Goal: Task Accomplishment & Management: Manage account settings

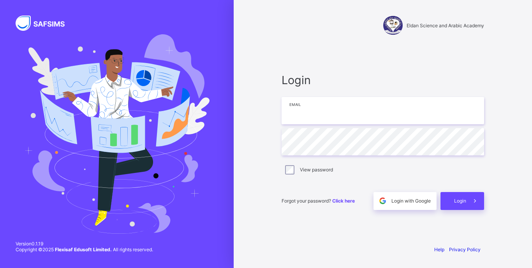
click at [338, 111] on input "email" at bounding box center [382, 110] width 202 height 27
type input "**********"
click at [312, 171] on label "View password" at bounding box center [316, 170] width 33 height 6
click at [475, 205] on span at bounding box center [475, 201] width 18 height 18
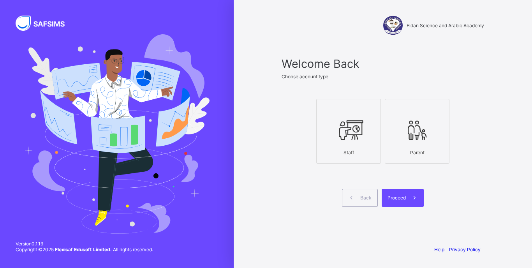
click at [360, 144] on div at bounding box center [348, 130] width 56 height 31
click at [405, 195] on div "Proceed" at bounding box center [403, 198] width 42 height 18
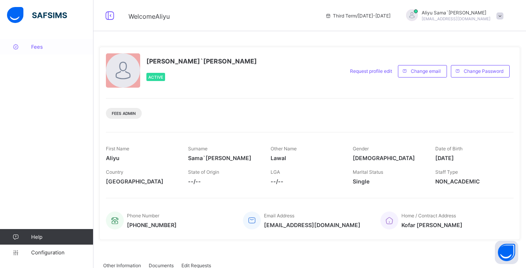
click at [40, 47] on span "Fees" at bounding box center [62, 47] width 62 height 6
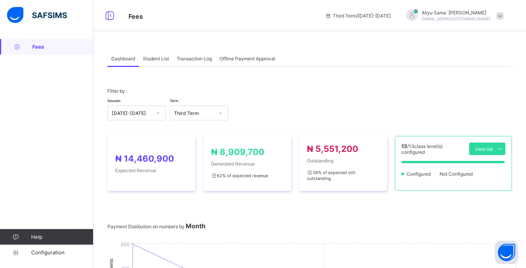
click at [152, 63] on div "Student List" at bounding box center [156, 59] width 34 height 16
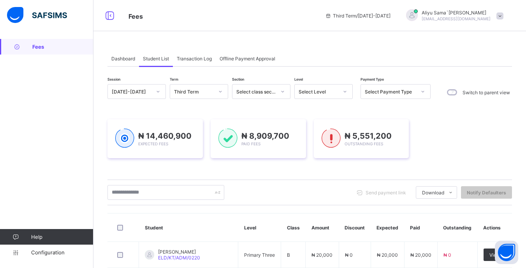
click at [346, 93] on icon at bounding box center [345, 92] width 5 height 8
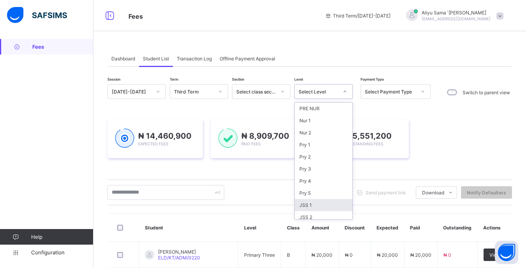
click at [317, 206] on div "JSS 1" at bounding box center [324, 205] width 58 height 12
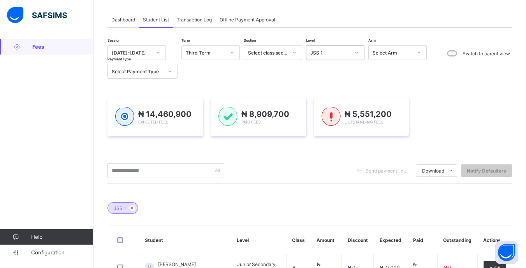
scroll to position [117, 0]
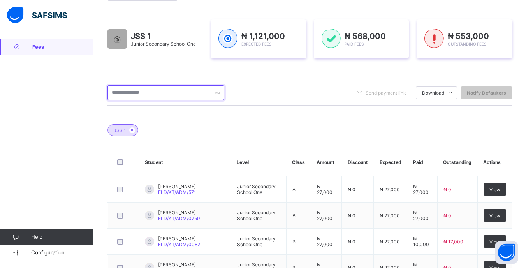
click at [174, 90] on input "text" at bounding box center [165, 92] width 117 height 15
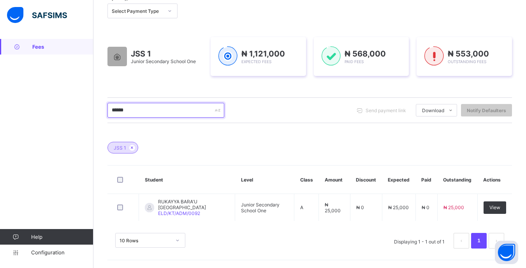
scroll to position [99, 0]
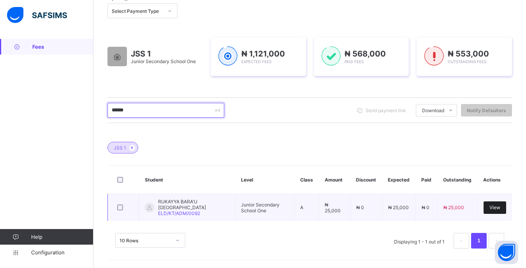
type input "******"
click at [500, 206] on span "View" at bounding box center [494, 207] width 11 height 6
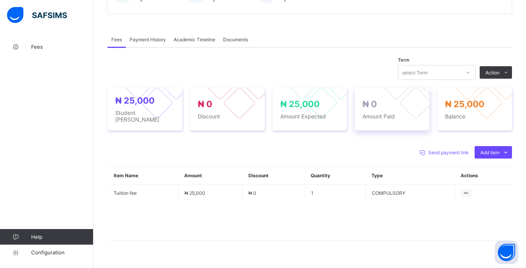
scroll to position [216, 0]
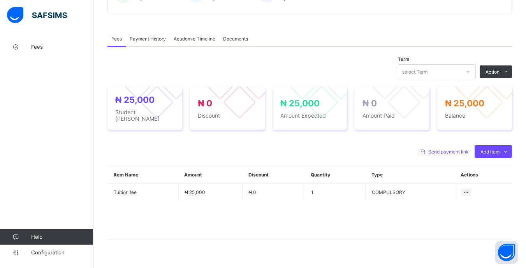
drag, startPoint x: 475, startPoint y: 72, endPoint x: 470, endPoint y: 81, distance: 9.8
click at [470, 74] on icon at bounding box center [468, 72] width 5 height 8
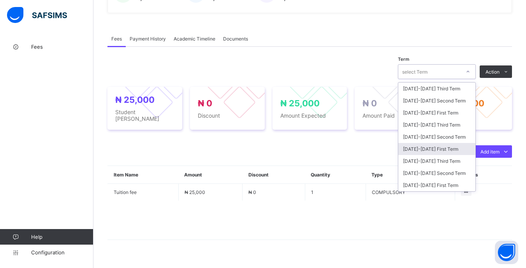
click at [448, 149] on div "[DATE]-[DATE] First Term" at bounding box center [436, 149] width 77 height 12
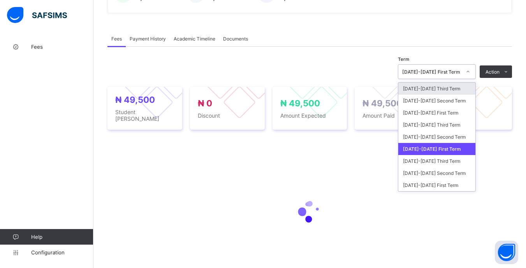
click at [461, 73] on div "[DATE]-[DATE] First Term" at bounding box center [431, 72] width 59 height 6
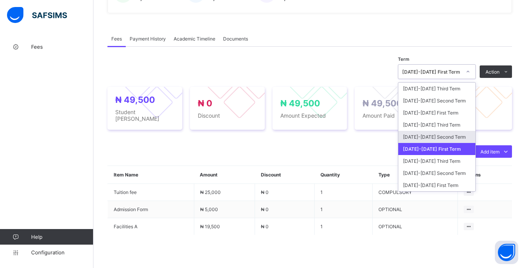
click at [446, 134] on div "[DATE]-[DATE] Second Term" at bounding box center [436, 137] width 77 height 12
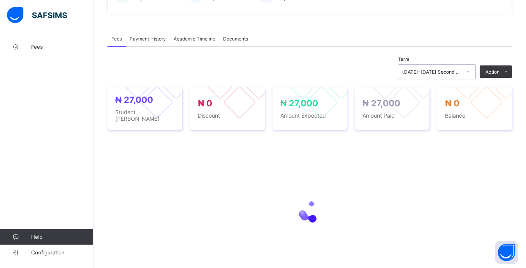
click at [454, 72] on div "[DATE]-[DATE] Second Term" at bounding box center [431, 72] width 59 height 6
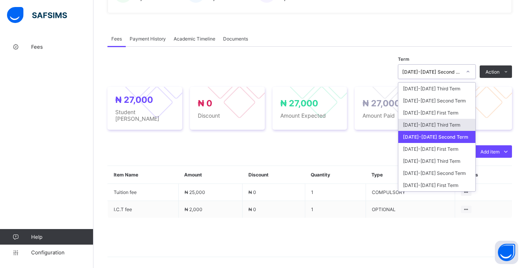
click at [442, 127] on div "[DATE]-[DATE] Third Term" at bounding box center [436, 125] width 77 height 12
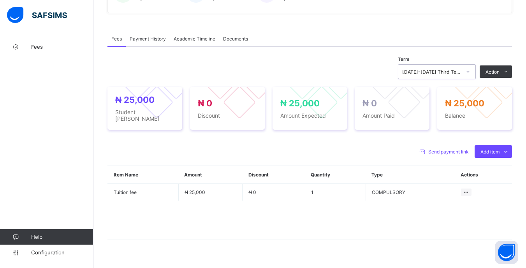
click at [0, 0] on div "Optional items" at bounding box center [0, 0] width 0 height 0
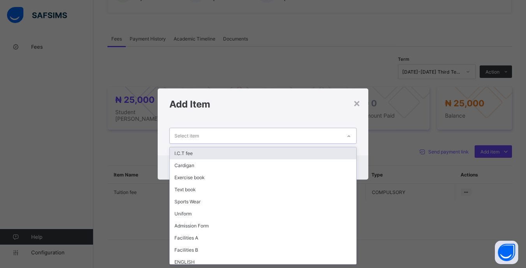
drag, startPoint x: 309, startPoint y: 130, endPoint x: 301, endPoint y: 149, distance: 20.6
click at [310, 131] on div "Select item" at bounding box center [255, 135] width 171 height 15
click at [226, 155] on div "I.C.T fee" at bounding box center [263, 153] width 186 height 12
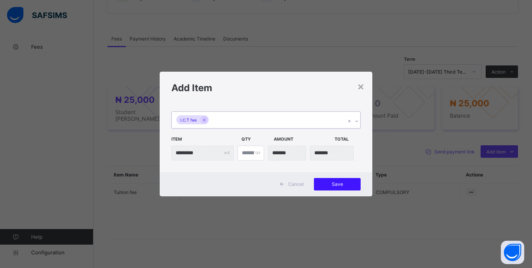
click at [339, 184] on span "Save" at bounding box center [337, 184] width 35 height 6
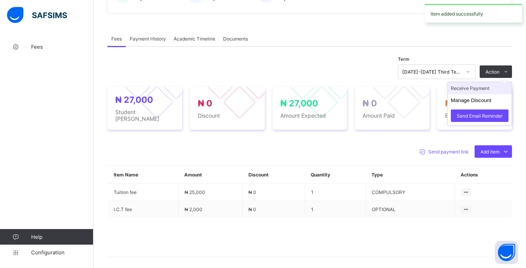
click at [487, 93] on li "Receive Payment" at bounding box center [480, 88] width 64 height 12
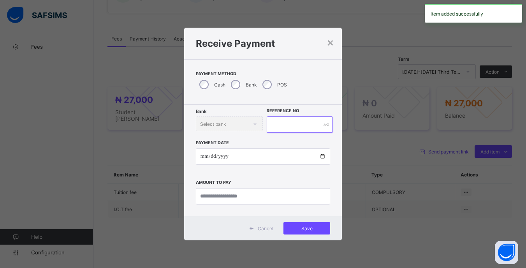
click at [293, 121] on input "text" at bounding box center [300, 124] width 66 height 16
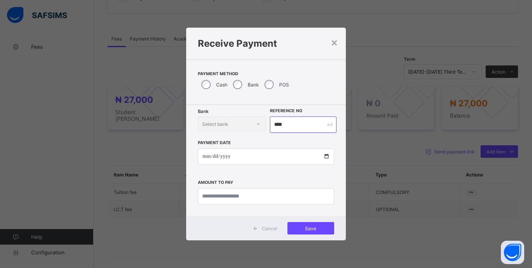
type input "****"
click at [205, 154] on input "date" at bounding box center [266, 156] width 136 height 16
type input "**********"
click at [296, 203] on input "currency" at bounding box center [266, 196] width 136 height 16
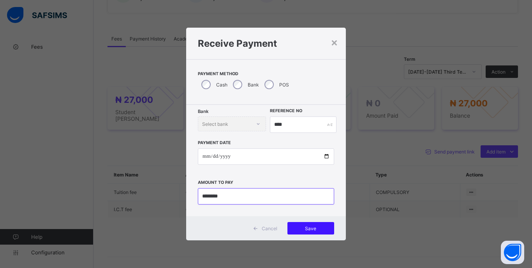
type input "********"
click at [320, 230] on span "Save" at bounding box center [310, 228] width 35 height 6
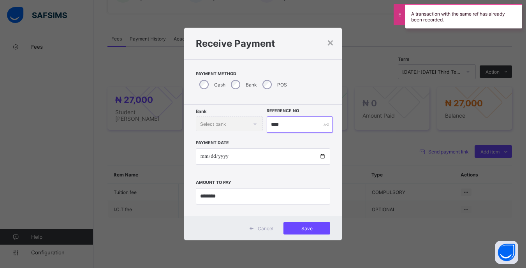
click at [294, 122] on input "****" at bounding box center [300, 124] width 66 height 16
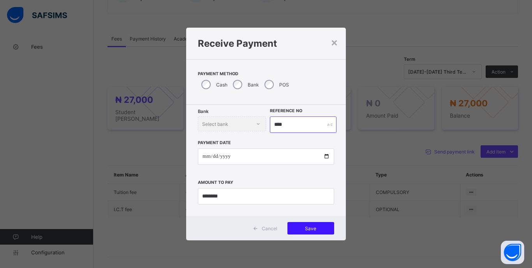
type input "****"
click at [317, 228] on span "Save" at bounding box center [310, 228] width 35 height 6
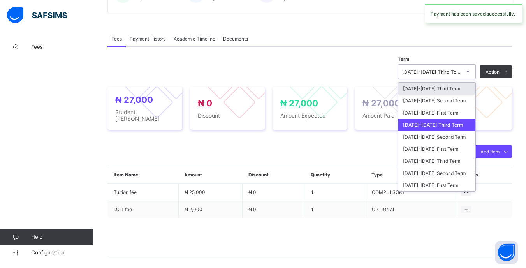
click at [461, 70] on div "[DATE]-[DATE] Third Term" at bounding box center [431, 72] width 59 height 6
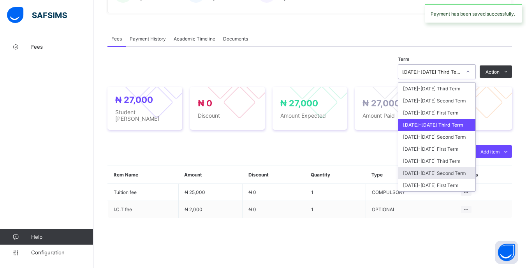
click at [442, 173] on div "[DATE]-[DATE] Second Term" at bounding box center [436, 173] width 77 height 12
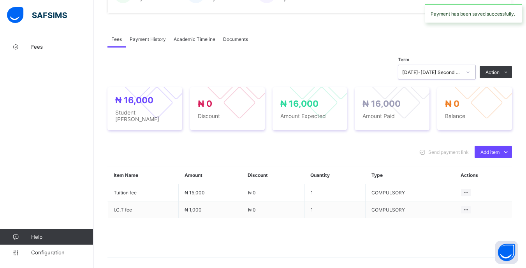
scroll to position [21, 0]
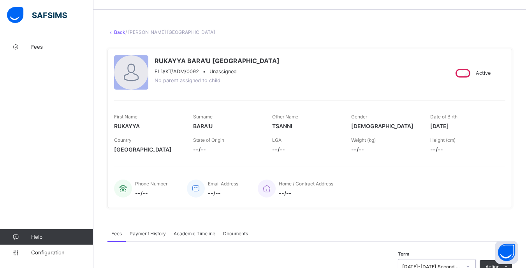
click at [118, 32] on link "Back" at bounding box center [119, 32] width 11 height 6
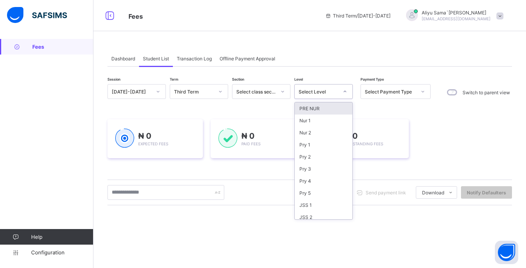
click at [339, 88] on div at bounding box center [344, 91] width 13 height 12
click at [314, 207] on div "JSS 1" at bounding box center [324, 205] width 58 height 12
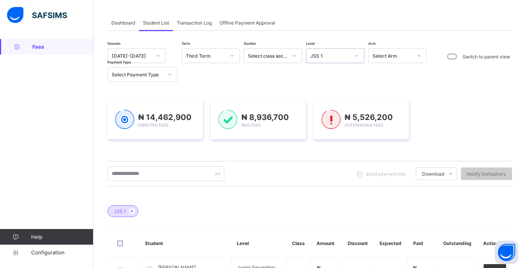
scroll to position [39, 0]
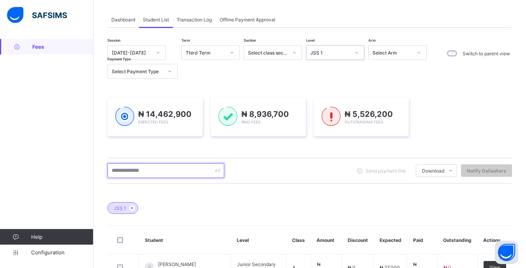
click at [171, 171] on input "text" at bounding box center [165, 170] width 117 height 15
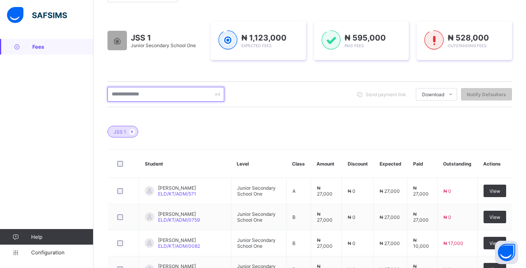
scroll to position [117, 0]
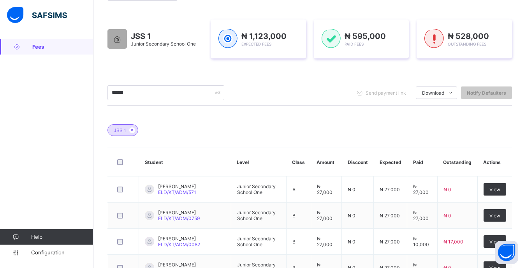
click at [171, 92] on input "******" at bounding box center [165, 92] width 117 height 15
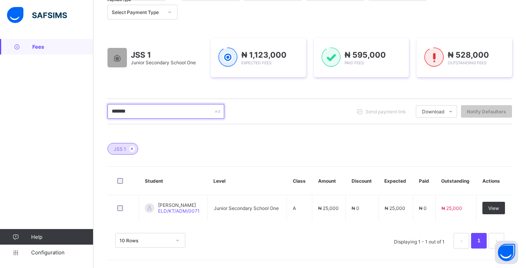
scroll to position [99, 0]
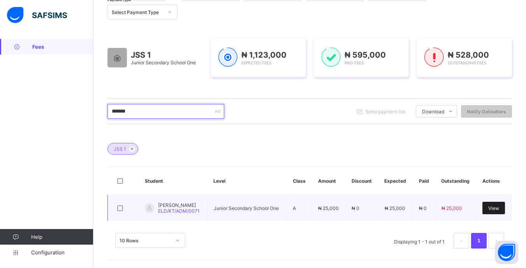
type input "******"
click at [499, 209] on span "View" at bounding box center [493, 208] width 11 height 6
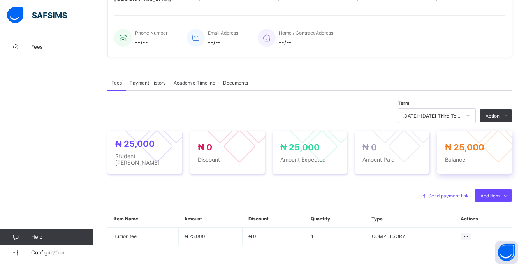
scroll to position [195, 0]
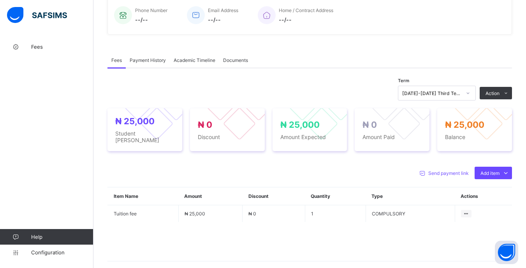
click at [461, 98] on div "[DATE]-[DATE] Third Term" at bounding box center [429, 93] width 62 height 11
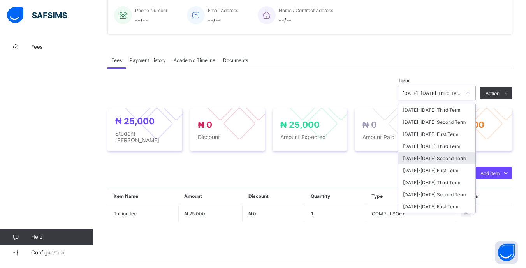
click at [444, 161] on div "[DATE]-[DATE] Second Term" at bounding box center [436, 158] width 77 height 12
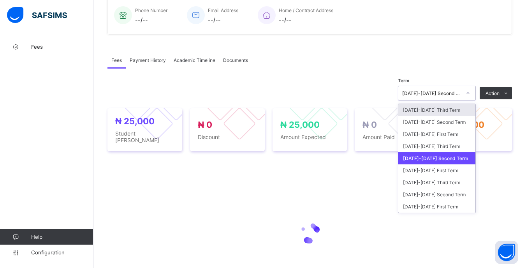
drag, startPoint x: 453, startPoint y: 94, endPoint x: 450, endPoint y: 102, distance: 8.1
click at [453, 94] on div "[DATE]-[DATE] Second Term" at bounding box center [431, 93] width 59 height 6
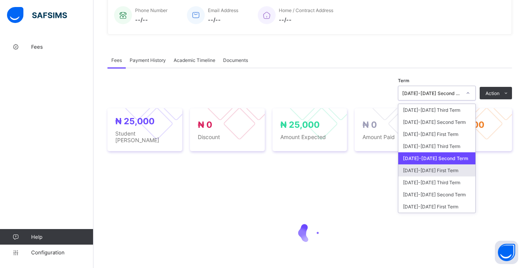
click at [439, 172] on div "[DATE]-[DATE] First Term" at bounding box center [436, 170] width 77 height 12
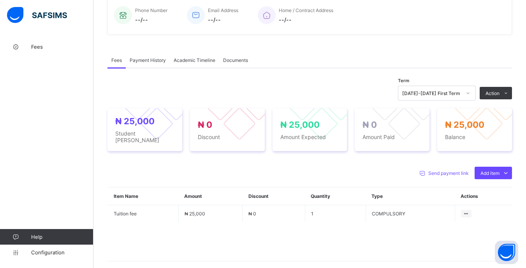
drag, startPoint x: 301, startPoint y: 235, endPoint x: 301, endPoint y: 229, distance: 5.9
click at [302, 235] on span at bounding box center [309, 241] width 405 height 39
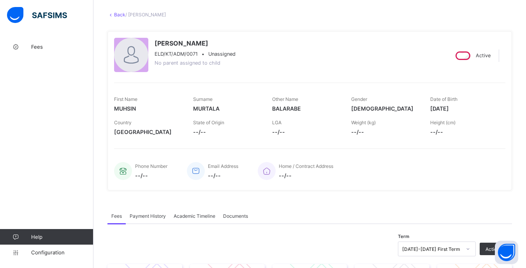
scroll to position [0, 0]
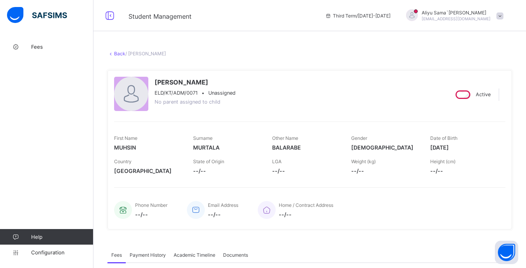
click at [117, 53] on link "Back" at bounding box center [119, 54] width 11 height 6
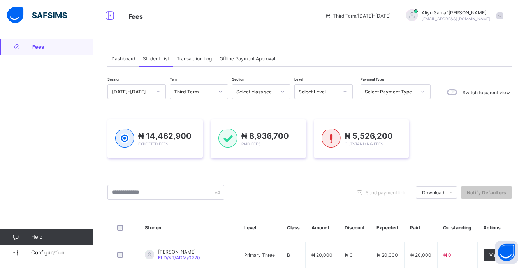
drag, startPoint x: 309, startPoint y: 90, endPoint x: 301, endPoint y: 94, distance: 8.5
click at [307, 91] on div "Select Level" at bounding box center [319, 92] width 40 height 6
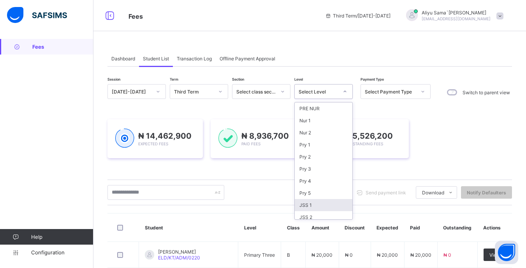
click at [306, 206] on div "JSS 1" at bounding box center [324, 205] width 58 height 12
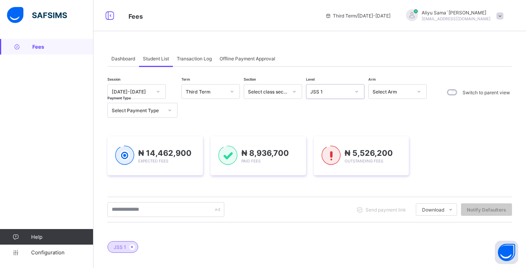
scroll to position [39, 0]
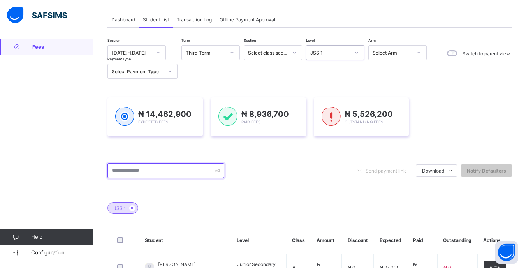
click at [153, 169] on input "text" at bounding box center [165, 170] width 117 height 15
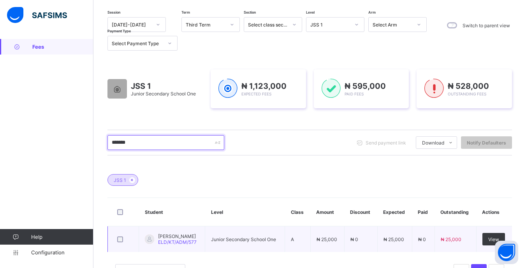
scroll to position [98, 0]
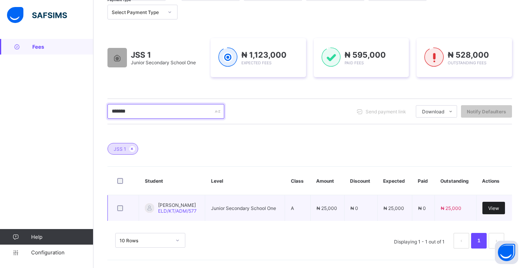
type input "*******"
click at [497, 210] on span "View" at bounding box center [493, 208] width 11 height 6
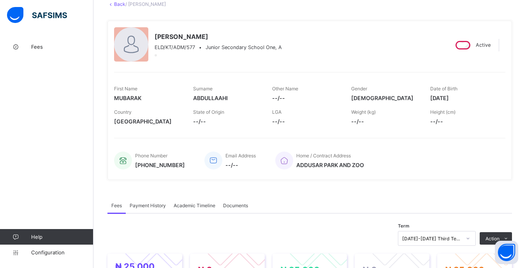
scroll to position [156, 0]
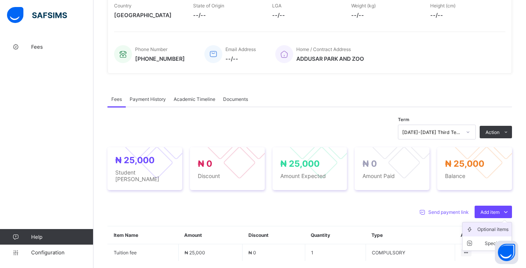
click at [495, 225] on div "Optional items" at bounding box center [492, 229] width 31 height 8
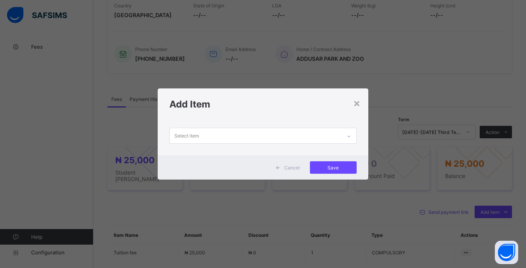
drag, startPoint x: 296, startPoint y: 121, endPoint x: 294, endPoint y: 130, distance: 8.9
click at [294, 128] on div "Select item" at bounding box center [263, 137] width 210 height 35
drag, startPoint x: 294, startPoint y: 130, endPoint x: 288, endPoint y: 144, distance: 15.5
click at [301, 135] on div "Select item" at bounding box center [255, 135] width 171 height 15
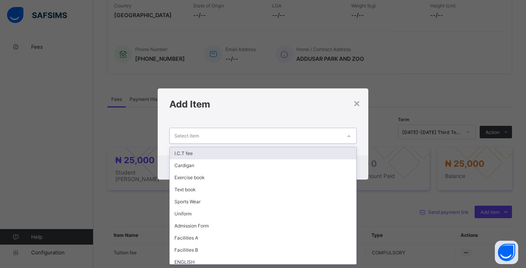
click at [236, 155] on div "I.C.T fee" at bounding box center [263, 153] width 186 height 12
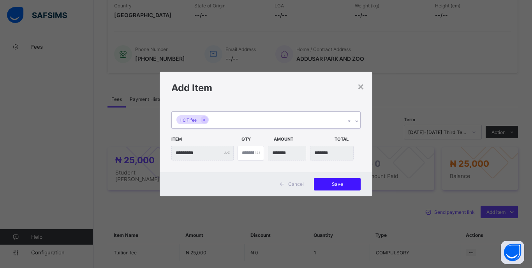
click at [350, 180] on div "Save" at bounding box center [337, 184] width 47 height 12
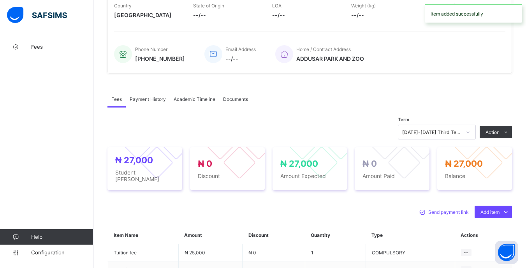
click at [0, 0] on li "Receive Payment" at bounding box center [0, 0] width 0 height 0
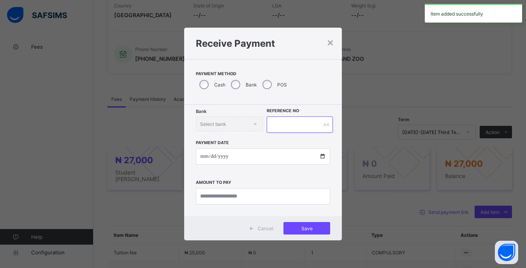
click at [304, 122] on input "text" at bounding box center [300, 124] width 66 height 16
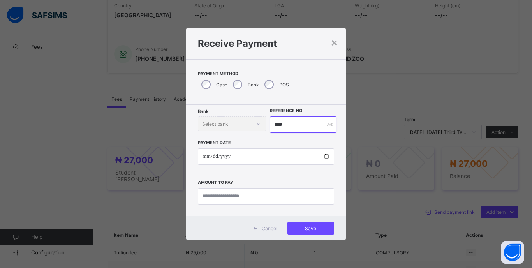
type input "****"
click at [213, 158] on input "date" at bounding box center [266, 156] width 136 height 16
type input "**********"
click at [285, 199] on input "currency" at bounding box center [266, 196] width 136 height 16
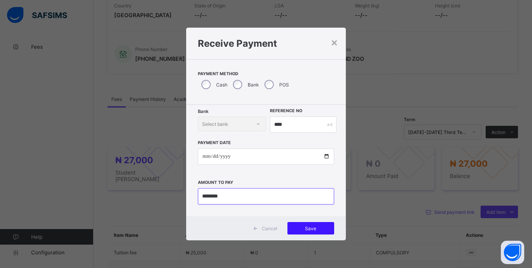
type input "********"
click at [318, 231] on span "Save" at bounding box center [310, 228] width 35 height 6
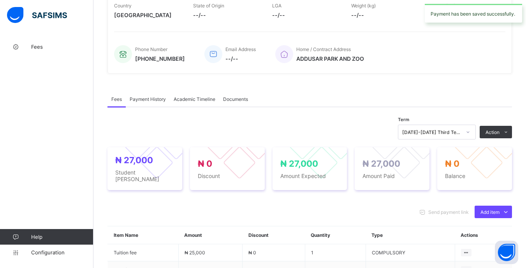
click at [470, 134] on div at bounding box center [467, 132] width 13 height 12
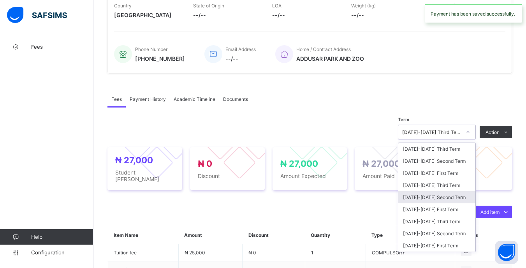
click at [454, 199] on div "[DATE]-[DATE] Second Term" at bounding box center [436, 197] width 77 height 12
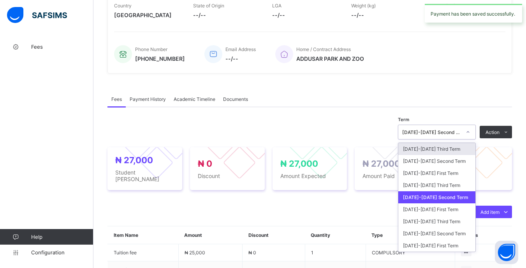
click at [468, 135] on div at bounding box center [467, 132] width 13 height 12
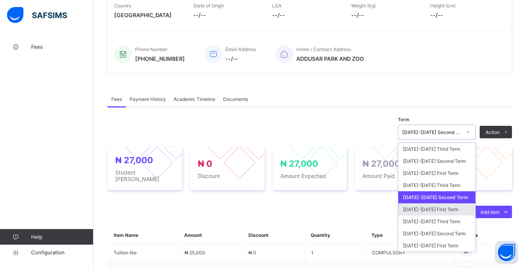
click at [446, 209] on div "[DATE]-[DATE] First Term" at bounding box center [436, 209] width 77 height 12
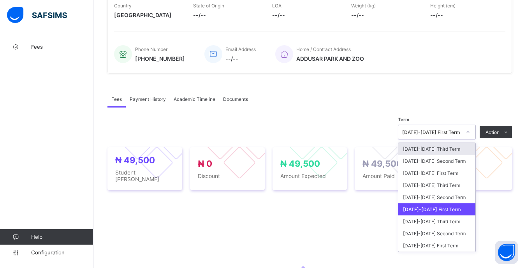
click at [461, 135] on div "[DATE]-[DATE] First Term" at bounding box center [431, 132] width 59 height 6
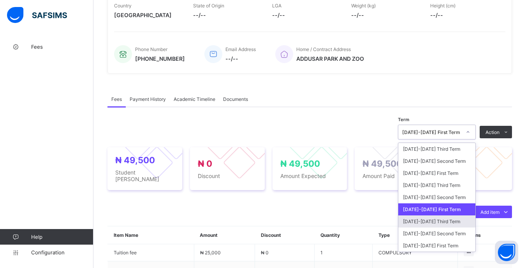
click at [438, 222] on div "[DATE]-[DATE] Third Term" at bounding box center [436, 221] width 77 height 12
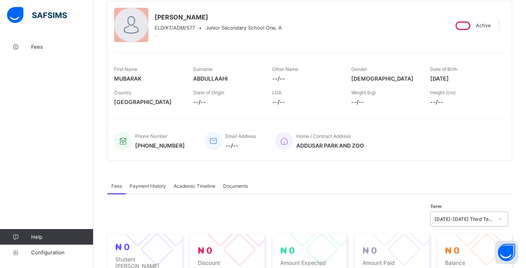
scroll to position [0, 0]
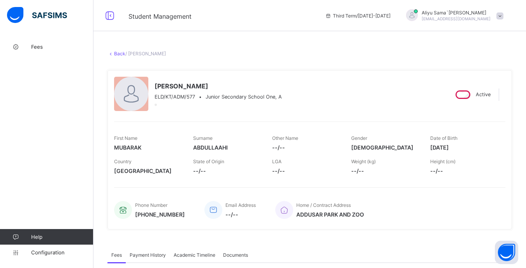
click at [120, 55] on link "Back" at bounding box center [119, 54] width 11 height 6
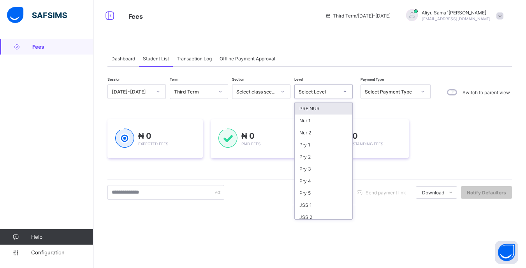
click at [328, 93] on div "Select Level" at bounding box center [319, 92] width 40 height 6
click at [317, 206] on div "JSS 1" at bounding box center [324, 205] width 58 height 12
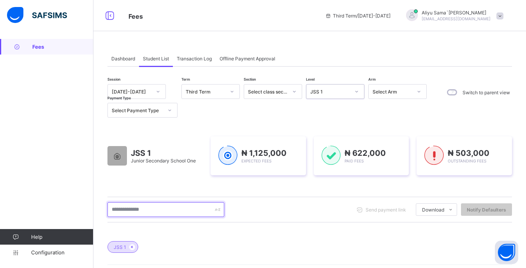
click at [188, 211] on input "text" at bounding box center [165, 209] width 117 height 15
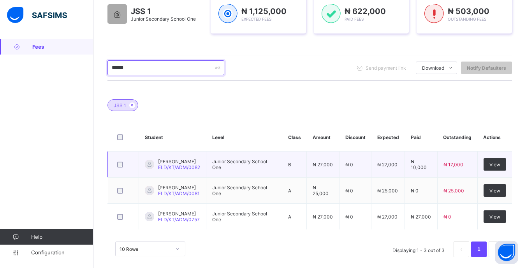
scroll to position [151, 0]
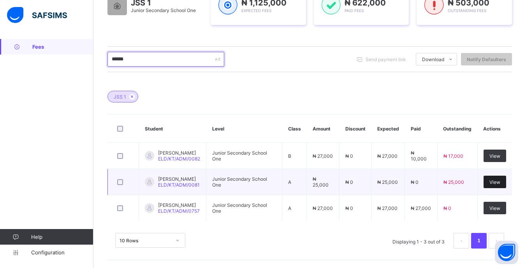
type input "******"
click at [500, 183] on span "View" at bounding box center [494, 182] width 11 height 6
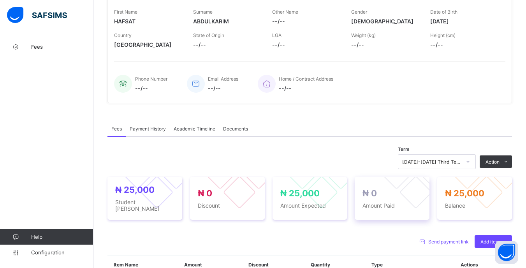
scroll to position [195, 0]
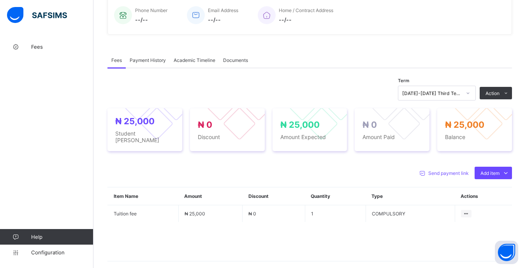
click at [0, 0] on div "Optional items" at bounding box center [0, 0] width 0 height 0
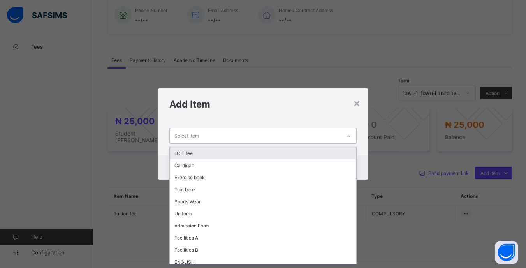
click at [273, 131] on div "Select item" at bounding box center [255, 135] width 171 height 15
click at [233, 158] on div "I.C.T fee" at bounding box center [263, 153] width 186 height 12
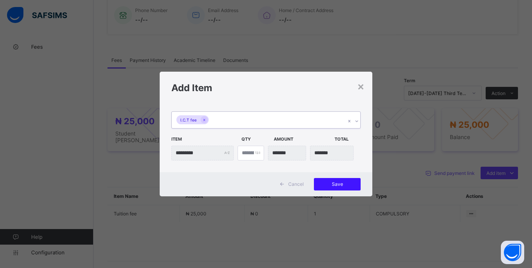
click at [331, 182] on span "Save" at bounding box center [337, 184] width 35 height 6
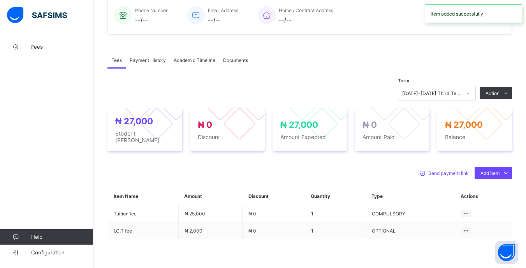
drag, startPoint x: 477, startPoint y: 114, endPoint x: 471, endPoint y: 115, distance: 6.0
click at [0, 0] on li "Receive Payment" at bounding box center [0, 0] width 0 height 0
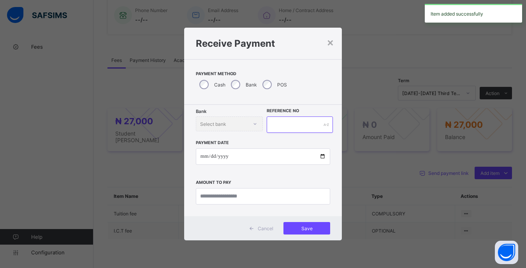
click at [287, 127] on input "text" at bounding box center [300, 124] width 66 height 16
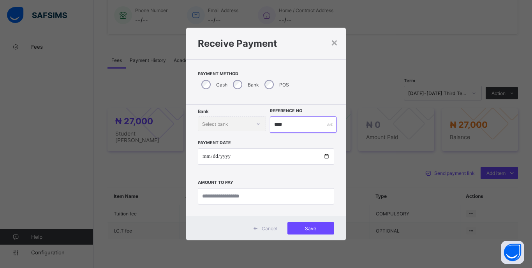
type input "****"
click at [203, 153] on input "date" at bounding box center [266, 156] width 136 height 16
type input "**********"
click at [274, 203] on input "currency" at bounding box center [266, 196] width 136 height 16
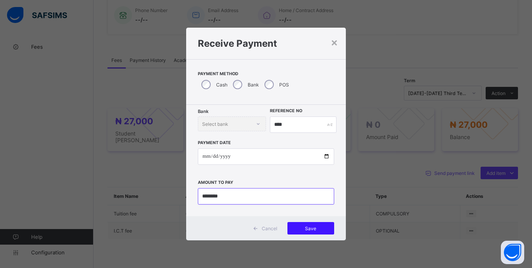
type input "********"
click at [320, 228] on span "Save" at bounding box center [310, 228] width 35 height 6
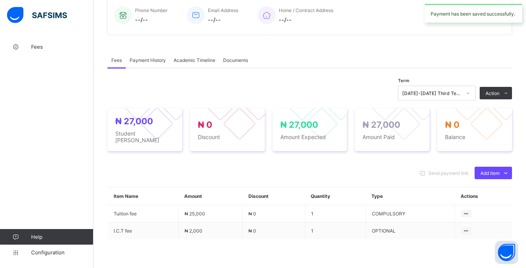
click at [466, 95] on div at bounding box center [468, 93] width 15 height 14
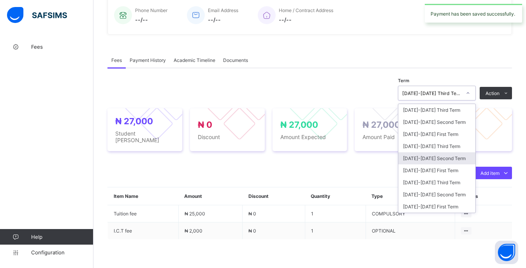
click at [447, 156] on div "[DATE]-[DATE] Second Term" at bounding box center [436, 158] width 77 height 12
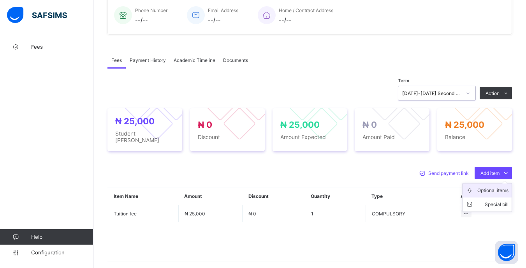
click at [498, 186] on div "Optional items" at bounding box center [492, 190] width 31 height 8
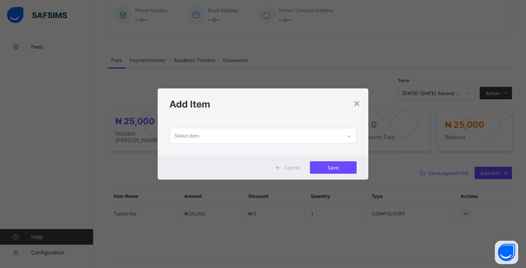
click at [276, 138] on div "Select item" at bounding box center [255, 135] width 171 height 15
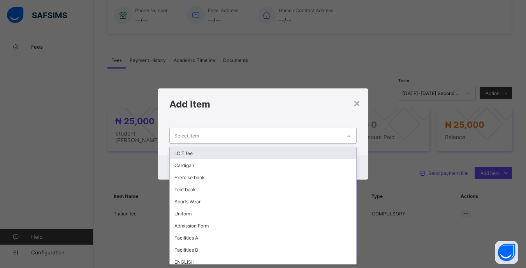
click at [230, 154] on div "I.C.T fee" at bounding box center [263, 153] width 186 height 12
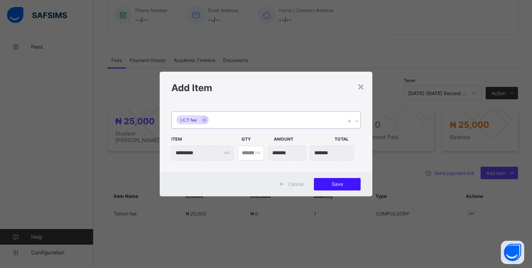
click at [354, 186] on span "Save" at bounding box center [337, 184] width 35 height 6
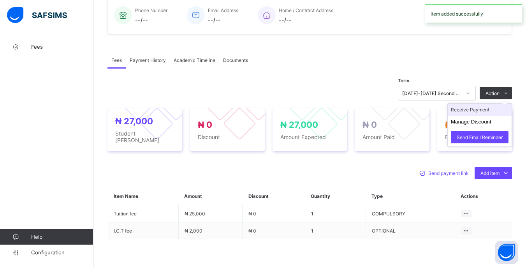
click at [481, 113] on li "Receive Payment" at bounding box center [480, 110] width 64 height 12
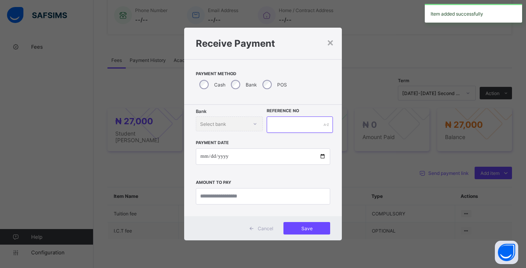
click at [280, 119] on input "text" at bounding box center [300, 124] width 66 height 16
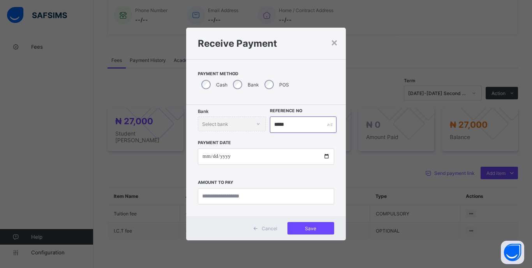
type input "*****"
click at [224, 171] on div "Payment Date Amount to pay" at bounding box center [266, 169] width 136 height 72
click at [201, 164] on input "date" at bounding box center [266, 156] width 136 height 16
type input "**********"
click at [277, 198] on input "currency" at bounding box center [266, 196] width 136 height 16
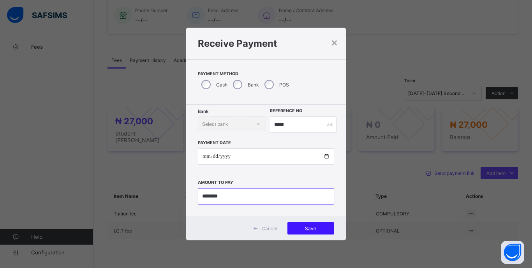
type input "********"
click at [322, 234] on div "Save" at bounding box center [310, 228] width 47 height 12
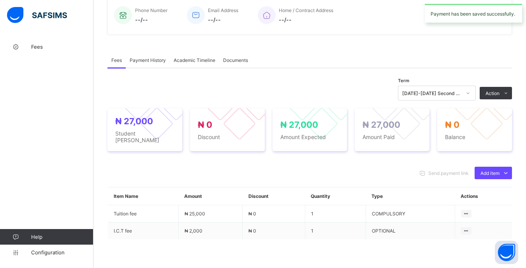
click at [467, 95] on div at bounding box center [467, 93] width 13 height 12
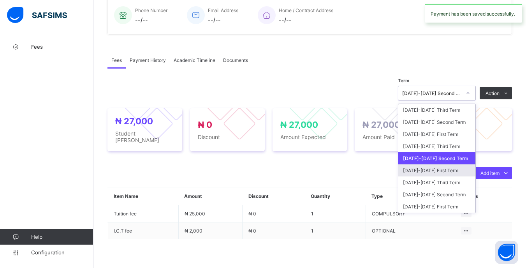
click at [452, 171] on div "[DATE]-[DATE] First Term" at bounding box center [436, 170] width 77 height 12
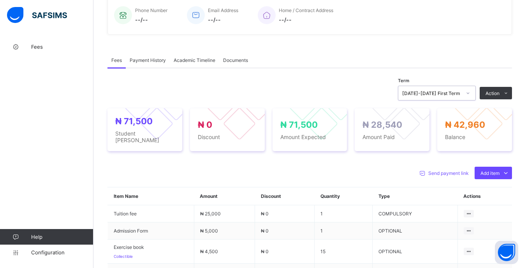
click at [0, 0] on li "Receive Payment" at bounding box center [0, 0] width 0 height 0
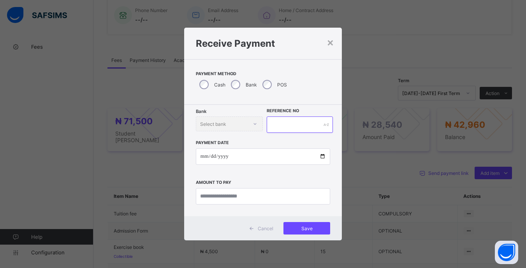
click at [299, 124] on input "text" at bounding box center [300, 124] width 66 height 16
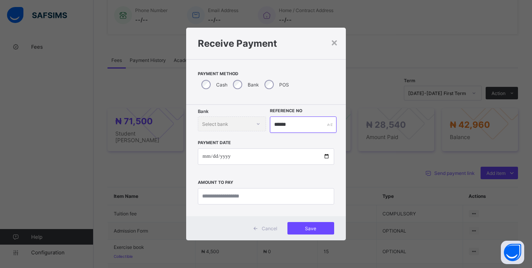
type input "******"
click at [204, 158] on input "date" at bounding box center [266, 156] width 136 height 16
type input "**********"
click at [296, 194] on input "currency" at bounding box center [266, 196] width 136 height 16
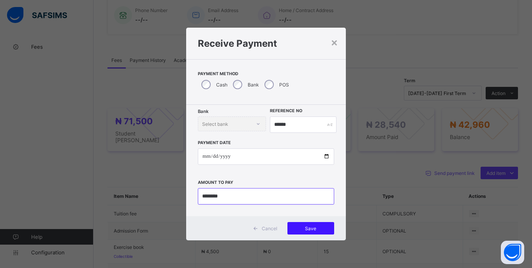
type input "********"
click at [320, 231] on span "Save" at bounding box center [310, 228] width 35 height 6
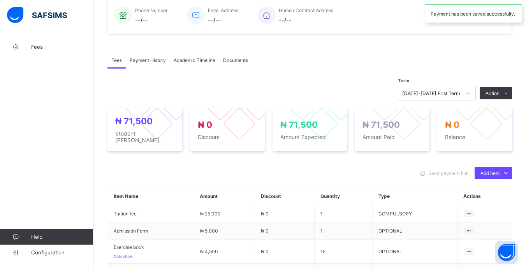
click at [468, 93] on div at bounding box center [467, 93] width 13 height 12
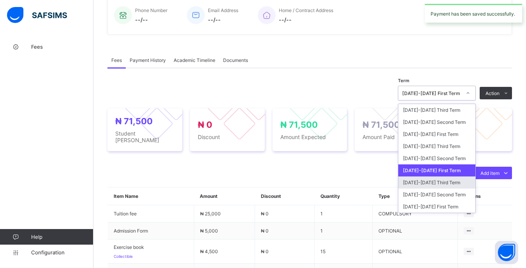
click at [449, 185] on div "[DATE]-[DATE] Third Term" at bounding box center [436, 182] width 77 height 12
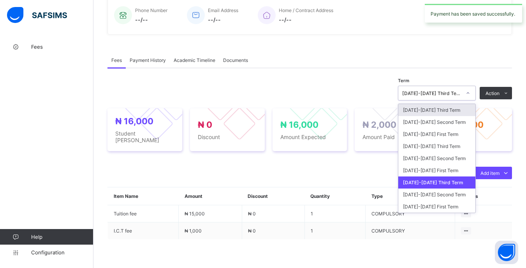
click at [461, 94] on div "[DATE]-[DATE] Third Term" at bounding box center [431, 93] width 59 height 6
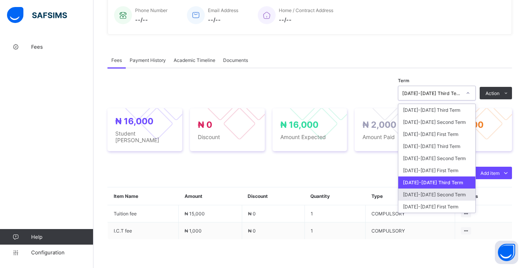
click at [447, 194] on div "[DATE]-[DATE] Second Term" at bounding box center [436, 194] width 77 height 12
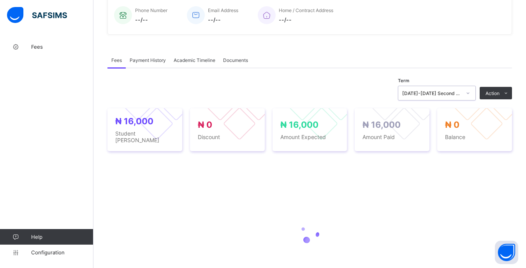
click at [461, 92] on div "[DATE]-[DATE] Second Term" at bounding box center [431, 93] width 59 height 6
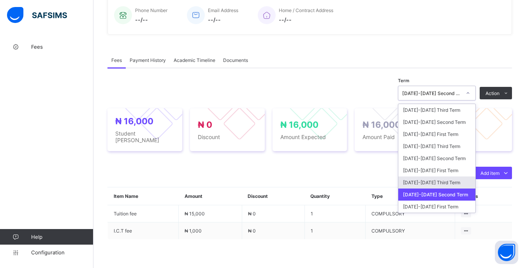
click at [447, 177] on div "[DATE]-[DATE] Third Term" at bounding box center [436, 182] width 77 height 12
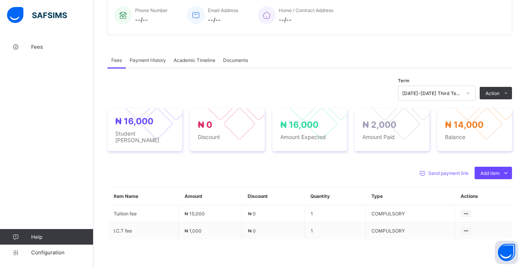
drag, startPoint x: 490, startPoint y: 113, endPoint x: 415, endPoint y: 126, distance: 75.8
click at [0, 0] on li "Receive Payment" at bounding box center [0, 0] width 0 height 0
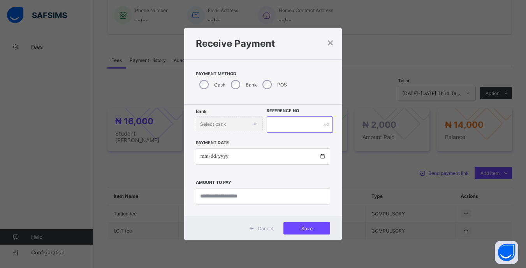
click at [292, 121] on input "text" at bounding box center [300, 124] width 66 height 16
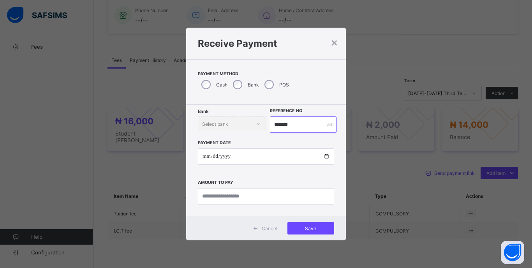
type input "*******"
click at [203, 157] on input "date" at bounding box center [266, 156] width 136 height 16
type input "**********"
click at [251, 195] on input "currency" at bounding box center [266, 196] width 136 height 16
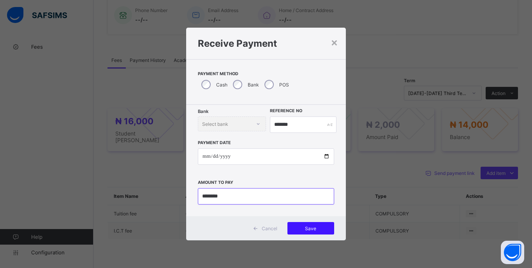
type input "********"
click at [329, 233] on div "Save" at bounding box center [310, 228] width 47 height 12
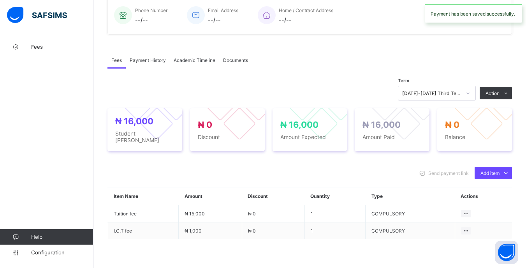
click at [470, 93] on icon at bounding box center [468, 93] width 5 height 8
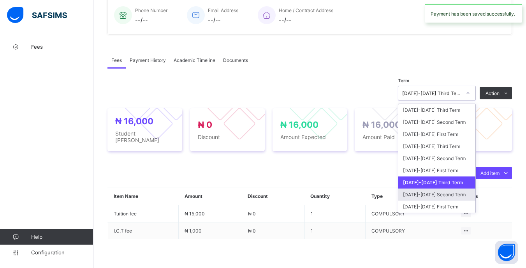
click at [453, 193] on div "[DATE]-[DATE] Second Term" at bounding box center [436, 194] width 77 height 12
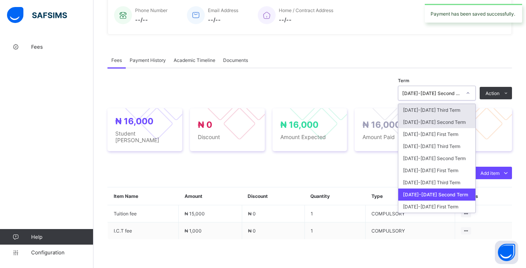
drag, startPoint x: 465, startPoint y: 90, endPoint x: 458, endPoint y: 124, distance: 34.5
click at [461, 90] on div "[DATE]-[DATE] Second Term" at bounding box center [431, 93] width 59 height 6
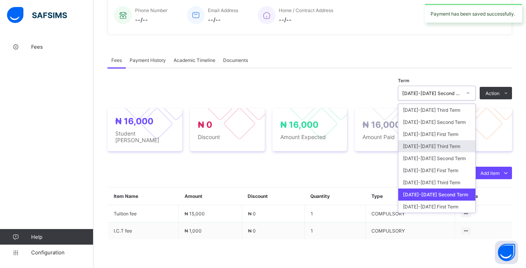
click at [457, 147] on div "[DATE]-[DATE] Third Term" at bounding box center [436, 146] width 77 height 12
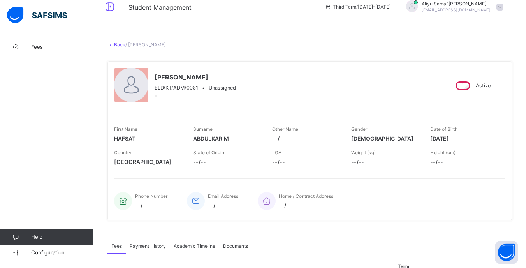
scroll to position [0, 0]
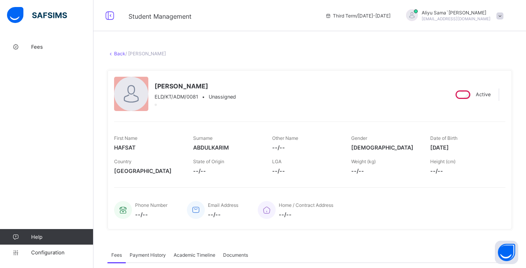
click at [119, 55] on link "Back" at bounding box center [119, 54] width 11 height 6
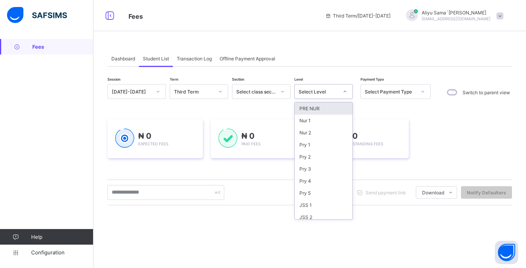
click at [346, 89] on icon at bounding box center [345, 92] width 5 height 8
click at [320, 200] on div "JSS 1" at bounding box center [324, 205] width 58 height 12
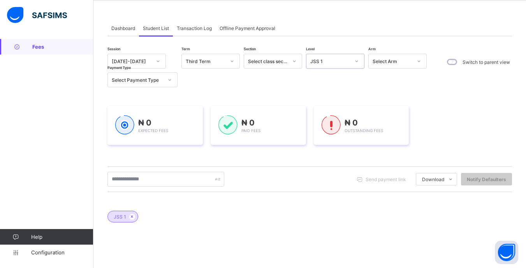
scroll to position [39, 0]
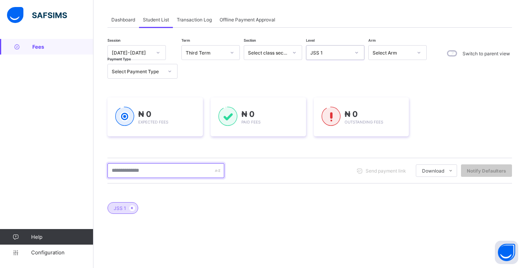
click at [174, 170] on input "text" at bounding box center [165, 170] width 117 height 15
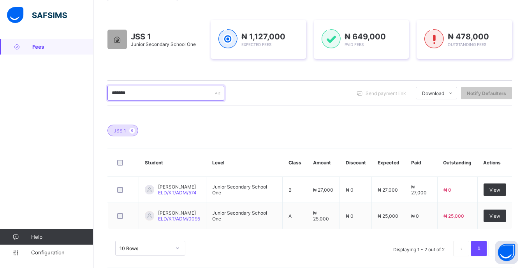
scroll to position [117, 0]
type input "*******"
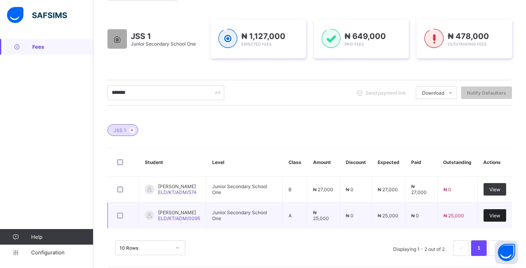
click at [500, 217] on span "View" at bounding box center [494, 216] width 11 height 6
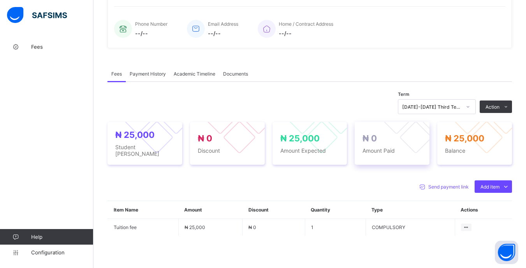
scroll to position [195, 0]
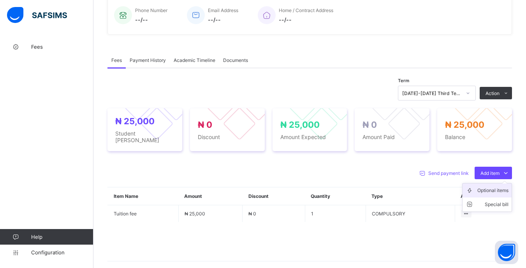
click at [484, 186] on div "Optional items" at bounding box center [492, 190] width 31 height 8
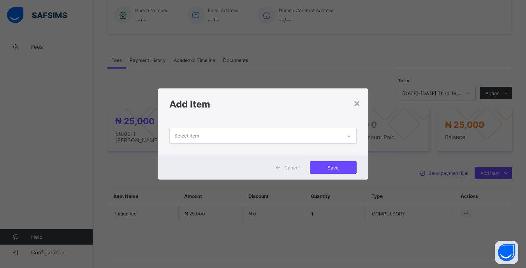
click at [325, 137] on div "Select item" at bounding box center [255, 135] width 171 height 15
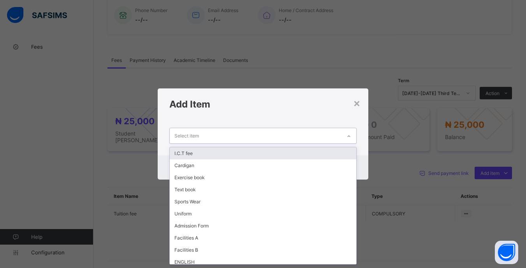
click at [237, 156] on div "I.C.T fee" at bounding box center [263, 153] width 186 height 12
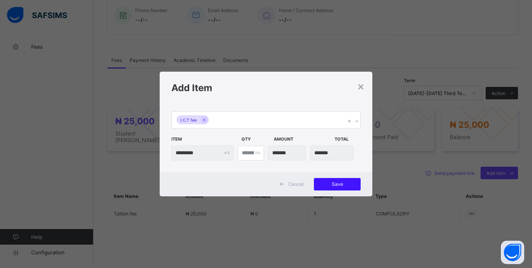
click at [343, 187] on div "Save" at bounding box center [337, 184] width 47 height 12
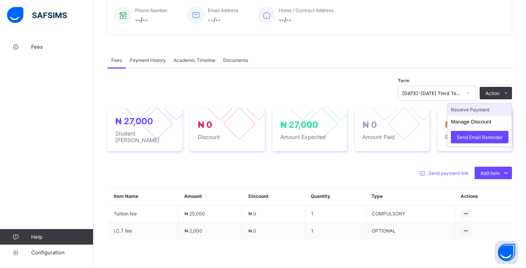
click at [473, 113] on li "Receive Payment" at bounding box center [480, 110] width 64 height 12
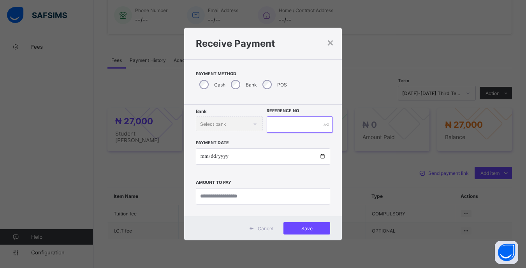
click at [285, 118] on input "text" at bounding box center [300, 124] width 66 height 16
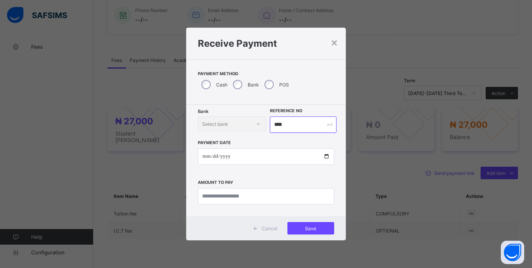
type input "****"
click at [202, 155] on input "date" at bounding box center [266, 156] width 136 height 16
type input "**********"
click at [290, 196] on input "currency" at bounding box center [266, 196] width 136 height 16
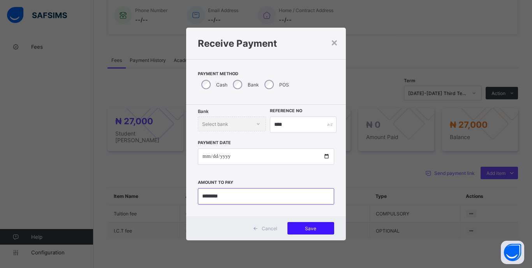
type input "********"
click at [321, 228] on span "Save" at bounding box center [310, 228] width 35 height 6
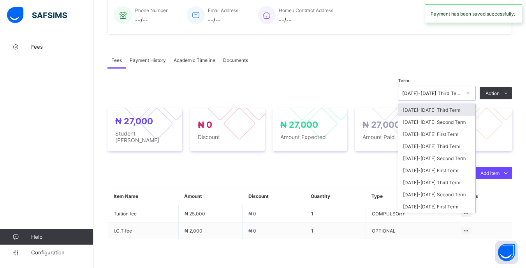
click at [461, 92] on div "[DATE]-[DATE] Third Term" at bounding box center [431, 93] width 59 height 6
click at [456, 160] on div "[DATE]-[DATE] Second Term" at bounding box center [436, 158] width 77 height 12
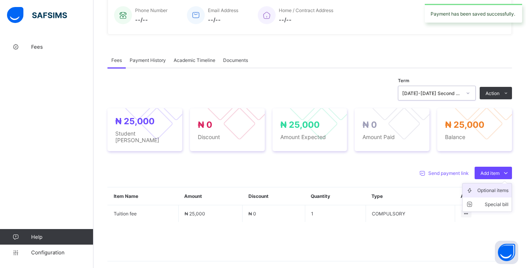
click at [489, 186] on div "Optional items" at bounding box center [492, 190] width 31 height 8
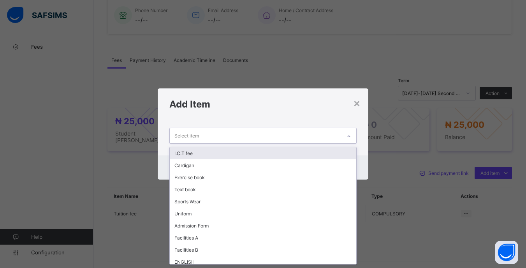
drag, startPoint x: 340, startPoint y: 134, endPoint x: 322, endPoint y: 139, distance: 18.6
click at [340, 134] on div "Select item" at bounding box center [255, 135] width 171 height 15
click at [243, 152] on div "I.C.T fee" at bounding box center [263, 153] width 186 height 12
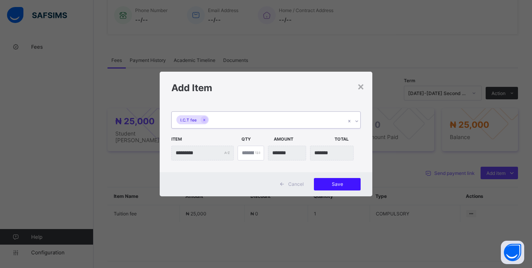
click at [343, 179] on div "Save" at bounding box center [337, 184] width 47 height 12
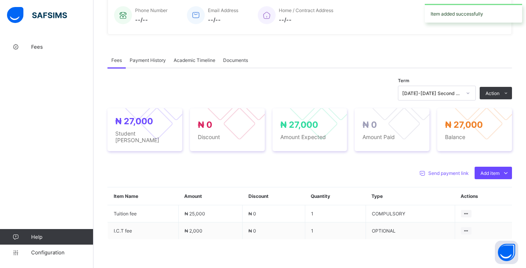
drag, startPoint x: 477, startPoint y: 112, endPoint x: 465, endPoint y: 118, distance: 13.8
click at [0, 0] on li "Receive Payment" at bounding box center [0, 0] width 0 height 0
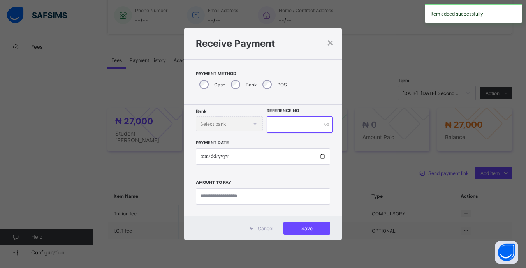
click at [277, 128] on input "text" at bounding box center [300, 124] width 66 height 16
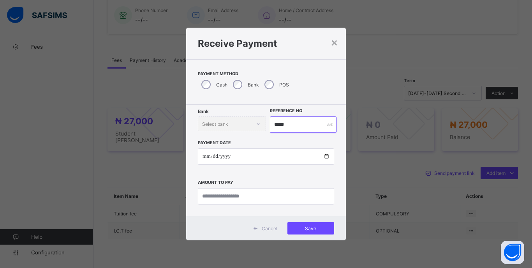
type input "*****"
click at [206, 158] on input "date" at bounding box center [266, 156] width 136 height 16
type input "**********"
click at [317, 197] on input "currency" at bounding box center [266, 196] width 136 height 16
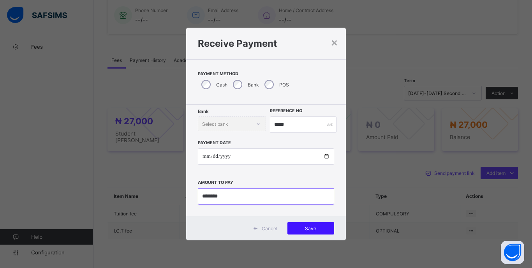
type input "********"
click at [324, 229] on span "Save" at bounding box center [310, 228] width 35 height 6
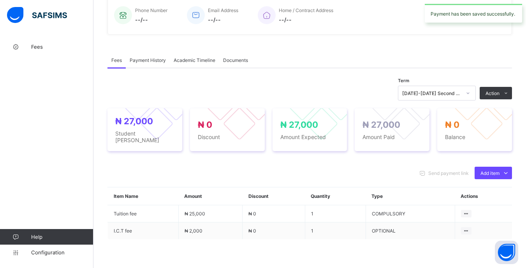
click at [470, 93] on div at bounding box center [467, 93] width 13 height 12
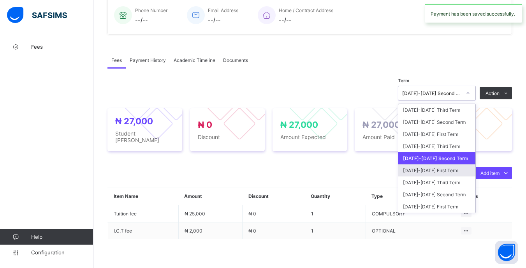
click at [452, 171] on div "[DATE]-[DATE] First Term" at bounding box center [436, 170] width 77 height 12
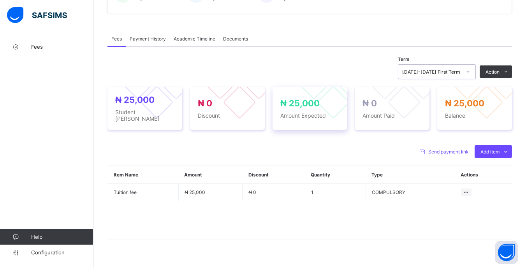
scroll to position [227, 0]
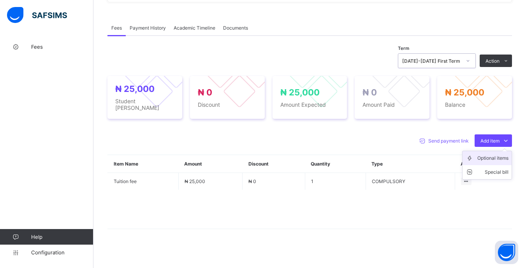
click at [489, 155] on div "Optional items" at bounding box center [492, 158] width 31 height 8
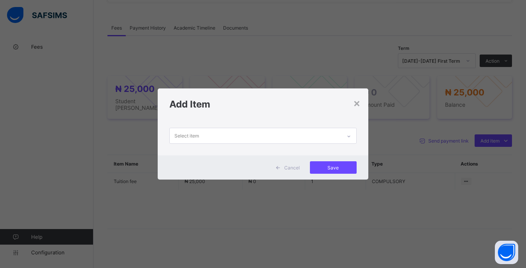
click at [318, 139] on div "Select item" at bounding box center [255, 135] width 171 height 15
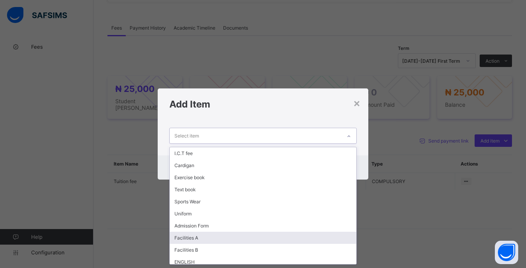
click at [206, 237] on div "Facilities A" at bounding box center [263, 238] width 186 height 12
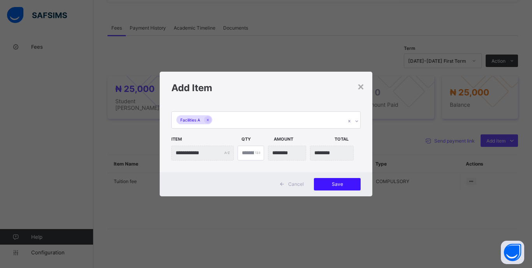
click at [341, 188] on div "Save" at bounding box center [337, 184] width 47 height 12
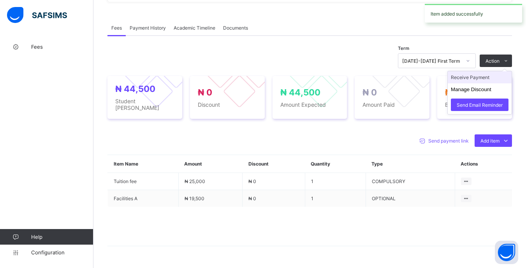
click at [473, 75] on li "Receive Payment" at bounding box center [480, 77] width 64 height 12
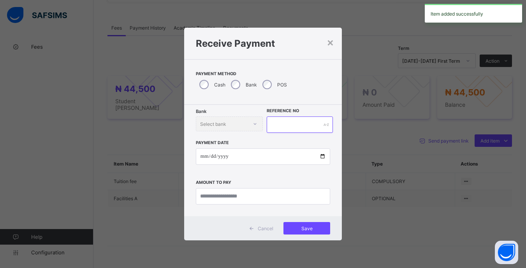
click at [294, 126] on input "text" at bounding box center [300, 124] width 66 height 16
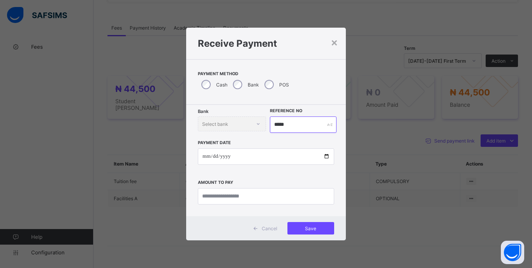
type input "*****"
click at [206, 164] on input "date" at bounding box center [266, 156] width 136 height 16
type input "**********"
click at [283, 196] on input "currency" at bounding box center [266, 196] width 136 height 16
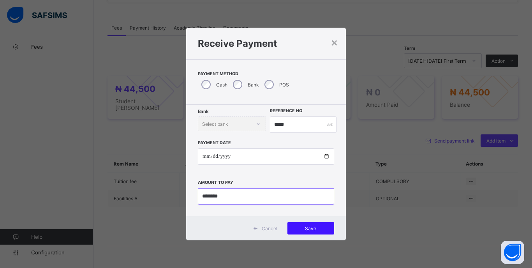
type input "********"
click at [329, 225] on div "Save" at bounding box center [310, 228] width 47 height 12
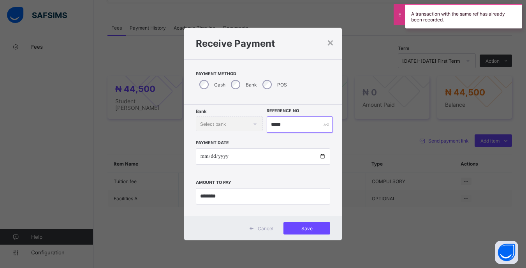
drag, startPoint x: 297, startPoint y: 127, endPoint x: 320, endPoint y: 119, distance: 24.6
click at [297, 125] on input "*****" at bounding box center [300, 124] width 66 height 16
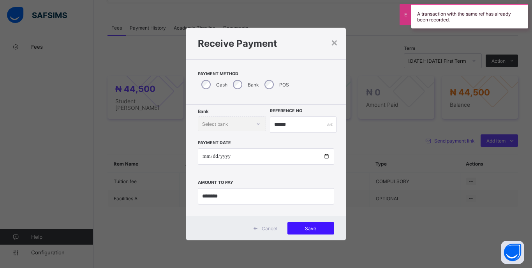
click at [329, 229] on div "Save" at bounding box center [310, 228] width 47 height 12
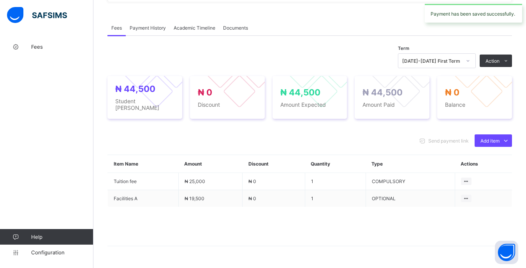
click at [470, 63] on icon at bounding box center [468, 61] width 5 height 8
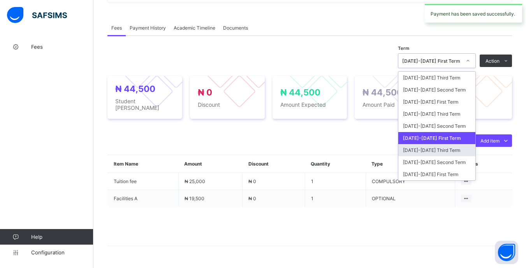
click at [454, 150] on div "[DATE]-[DATE] Third Term" at bounding box center [436, 150] width 77 height 12
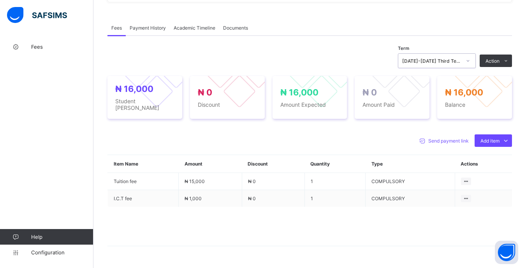
click at [0, 0] on li "Receive Payment" at bounding box center [0, 0] width 0 height 0
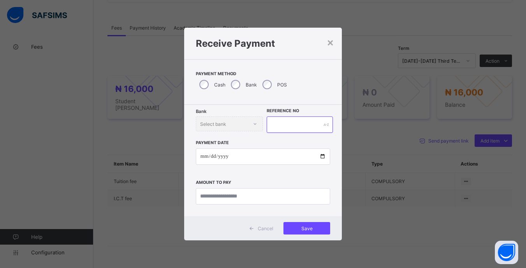
click at [294, 120] on input "text" at bounding box center [300, 124] width 66 height 16
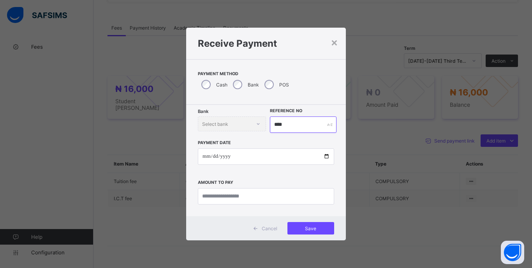
type input "****"
click at [202, 157] on input "date" at bounding box center [266, 156] width 136 height 16
type input "**********"
click at [286, 196] on input "currency" at bounding box center [266, 196] width 136 height 16
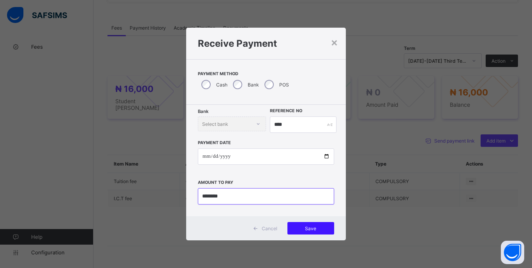
type input "********"
click at [326, 234] on div "Save" at bounding box center [310, 228] width 47 height 12
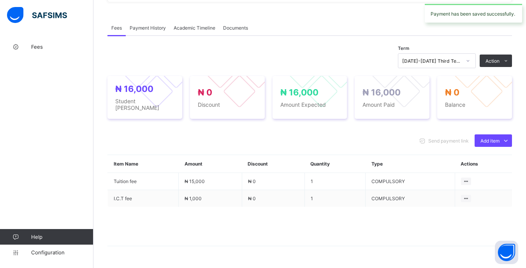
click at [470, 61] on icon at bounding box center [468, 61] width 3 height 2
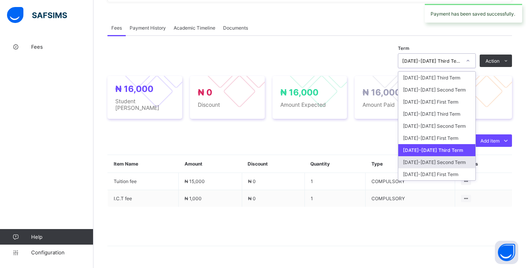
click at [441, 159] on div "[DATE]-[DATE] Second Term" at bounding box center [436, 162] width 77 height 12
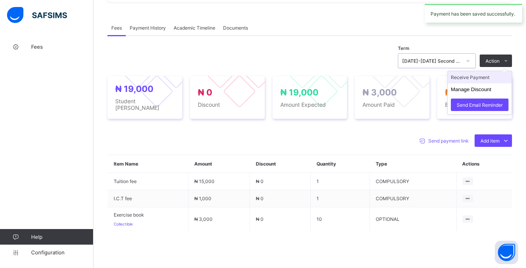
click at [475, 77] on li "Receive Payment" at bounding box center [480, 77] width 64 height 12
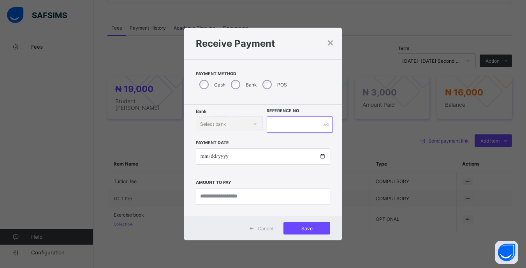
click at [281, 125] on input "text" at bounding box center [300, 124] width 66 height 16
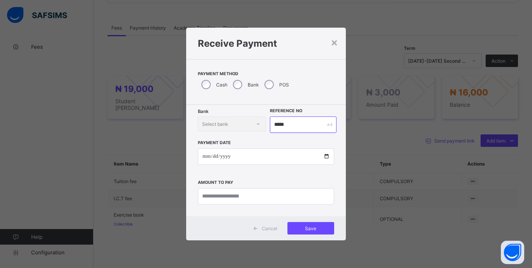
type input "*****"
click at [206, 156] on input "date" at bounding box center [266, 156] width 136 height 16
type input "**********"
click at [310, 198] on input "currency" at bounding box center [266, 196] width 136 height 16
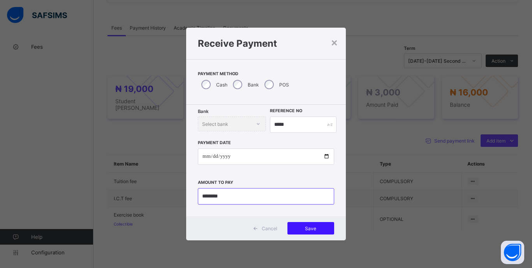
type input "********"
click at [334, 230] on div "Save" at bounding box center [310, 228] width 47 height 12
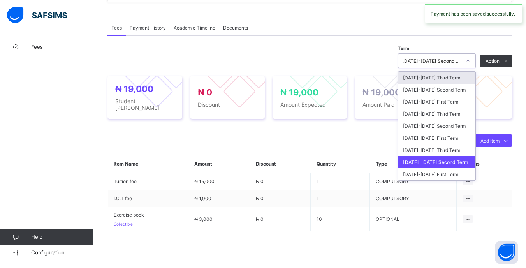
click at [470, 62] on icon at bounding box center [468, 61] width 5 height 8
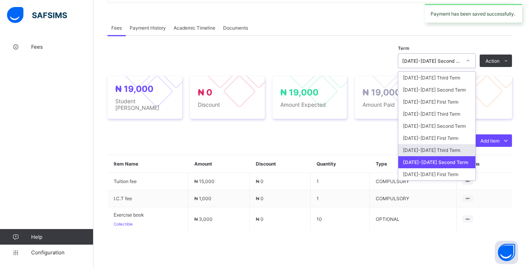
click at [458, 153] on div "[DATE]-[DATE] Third Term" at bounding box center [436, 150] width 77 height 12
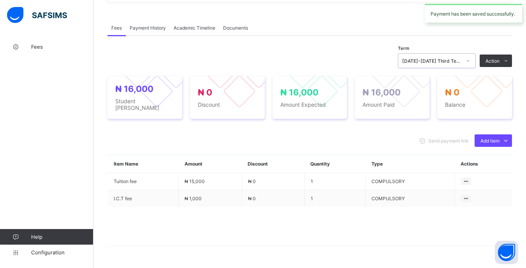
click at [455, 58] on div "[DATE]-[DATE] Third Term" at bounding box center [431, 61] width 59 height 6
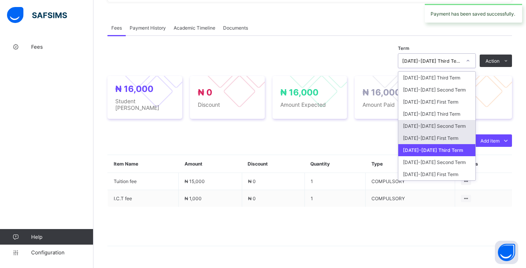
click at [450, 134] on div "[DATE]-[DATE] First Term" at bounding box center [436, 138] width 77 height 12
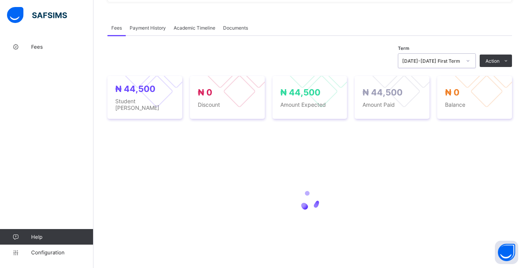
click at [461, 64] on div "[DATE]-[DATE] First Term" at bounding box center [429, 60] width 62 height 11
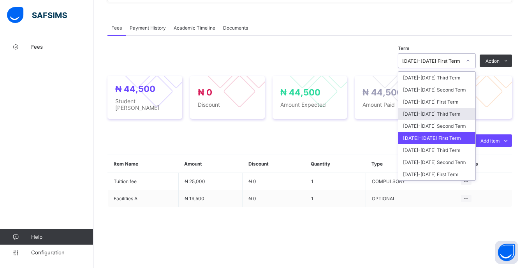
click at [455, 116] on div "[DATE]-[DATE] Third Term" at bounding box center [436, 114] width 77 height 12
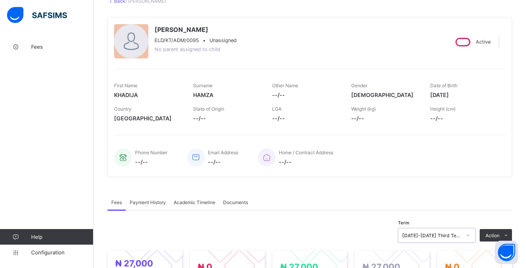
scroll to position [0, 0]
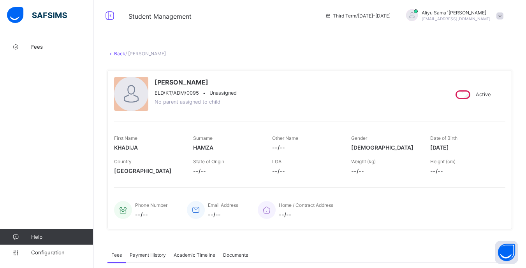
click at [119, 54] on link "Back" at bounding box center [119, 54] width 11 height 6
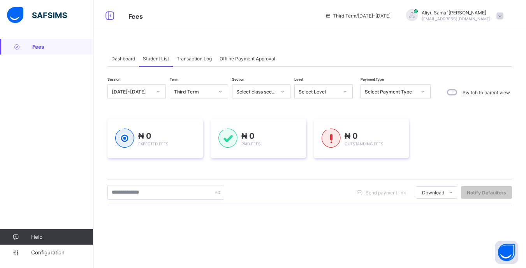
click at [338, 92] on div at bounding box center [344, 91] width 13 height 12
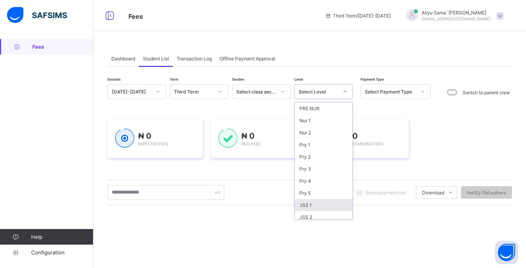
click at [318, 199] on div "JSS 1" at bounding box center [324, 205] width 58 height 12
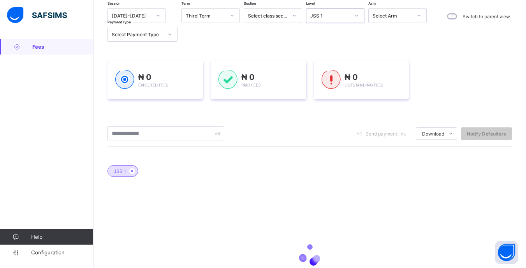
scroll to position [78, 0]
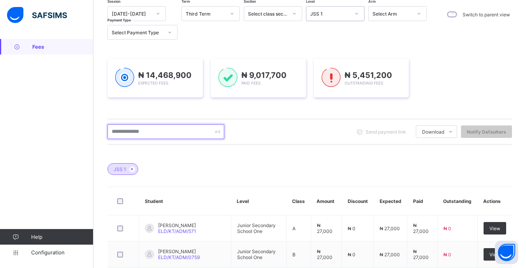
click at [175, 134] on input "text" at bounding box center [165, 131] width 117 height 15
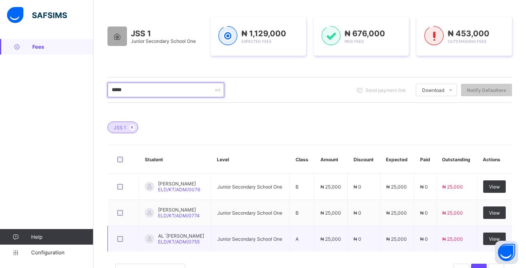
scroll to position [150, 0]
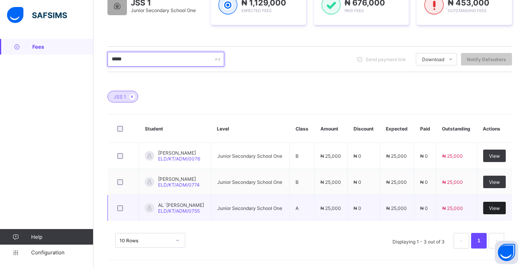
type input "*****"
click at [500, 208] on span "View" at bounding box center [494, 208] width 11 height 6
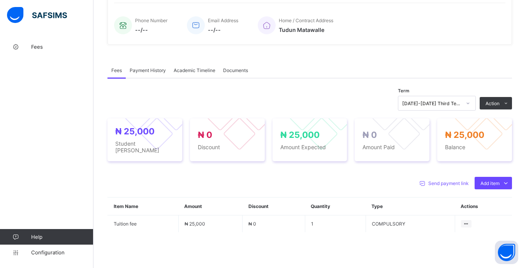
scroll to position [227, 0]
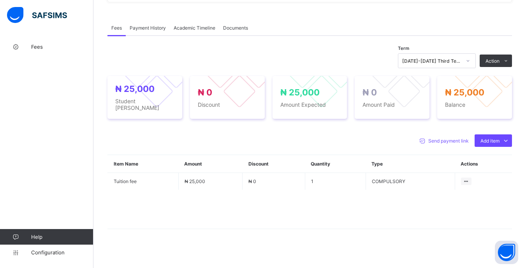
click at [470, 62] on icon at bounding box center [468, 61] width 5 height 8
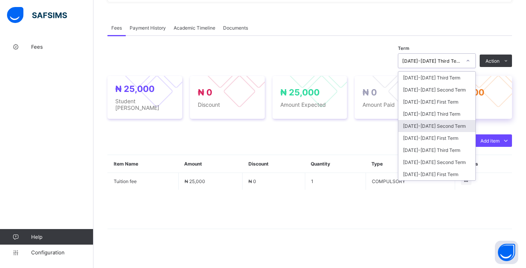
drag, startPoint x: 447, startPoint y: 130, endPoint x: 454, endPoint y: 101, distance: 29.2
click at [447, 129] on div "[DATE]-[DATE] Second Term" at bounding box center [436, 126] width 77 height 12
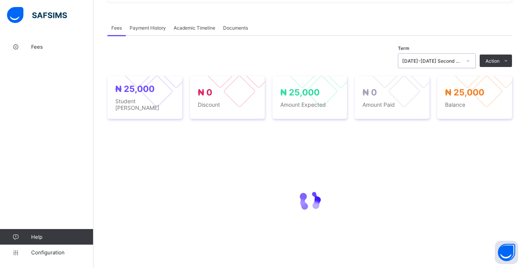
click at [461, 65] on div "[DATE]-[DATE] Second Term" at bounding box center [429, 60] width 62 height 11
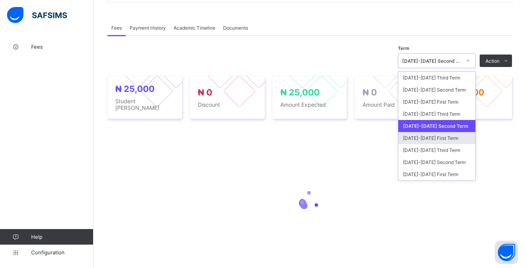
click at [455, 140] on div "[DATE]-[DATE] First Term" at bounding box center [436, 138] width 77 height 12
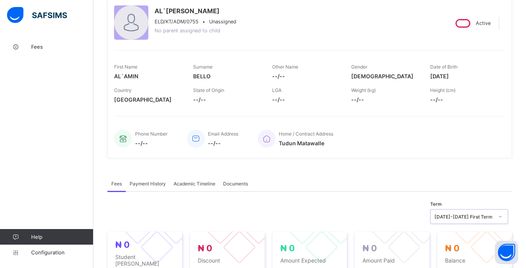
scroll to position [0, 0]
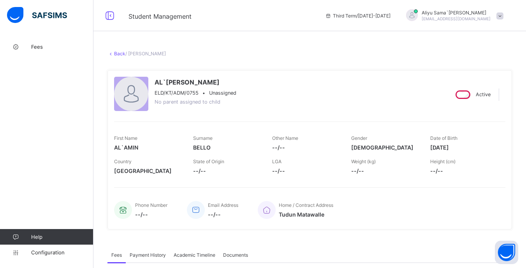
click at [119, 55] on link "Back" at bounding box center [119, 54] width 11 height 6
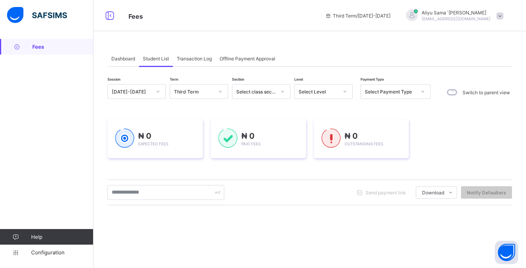
click at [318, 90] on div "Select Level" at bounding box center [319, 92] width 40 height 6
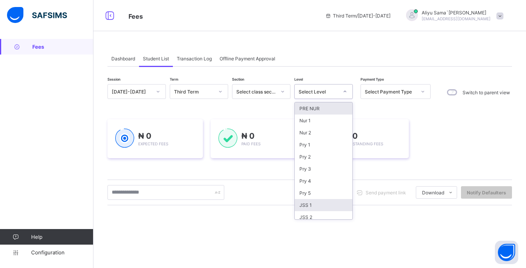
click at [322, 200] on div "JSS 1" at bounding box center [324, 205] width 58 height 12
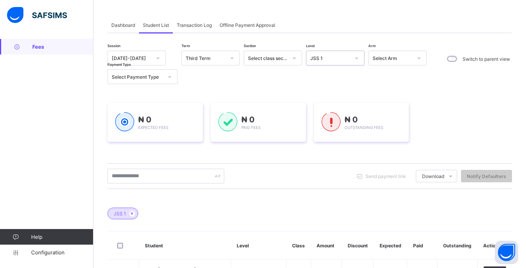
scroll to position [78, 0]
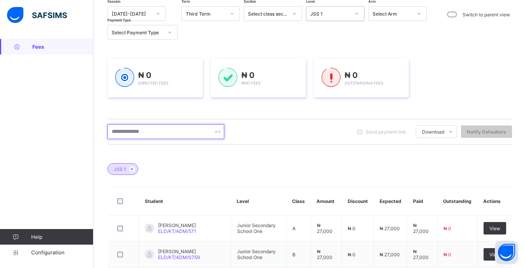
click at [165, 132] on input "text" at bounding box center [165, 131] width 117 height 15
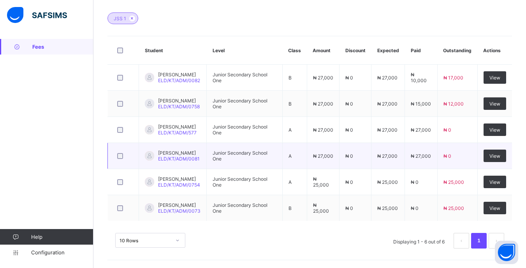
scroll to position [230, 0]
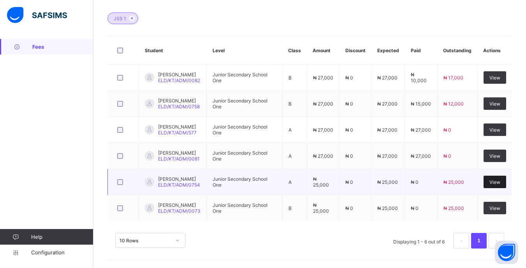
type input "*********"
click at [500, 182] on span "View" at bounding box center [494, 182] width 11 height 6
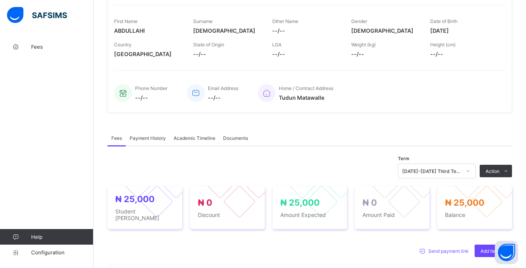
scroll to position [195, 0]
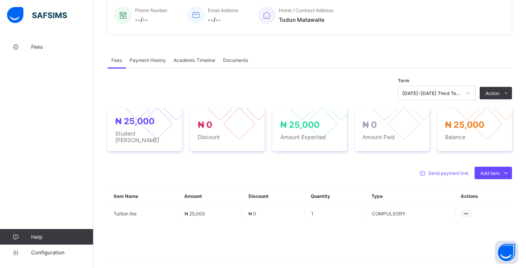
click at [475, 94] on div at bounding box center [467, 93] width 13 height 12
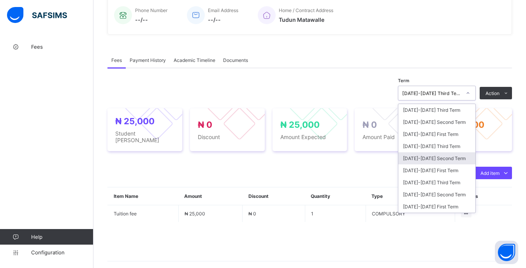
click at [450, 157] on div "[DATE]-[DATE] Second Term" at bounding box center [436, 158] width 77 height 12
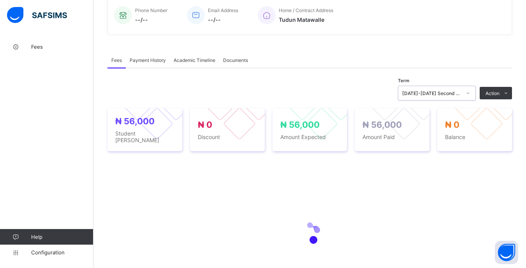
click at [461, 94] on div "[DATE]-[DATE] Second Term" at bounding box center [431, 93] width 59 height 6
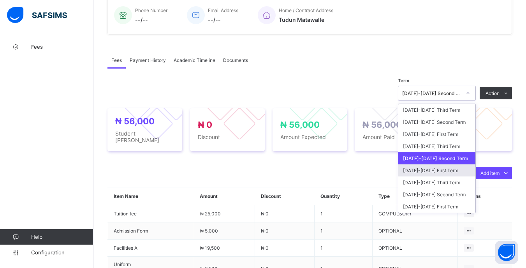
click at [448, 167] on div "[DATE]-[DATE] First Term" at bounding box center [436, 170] width 77 height 12
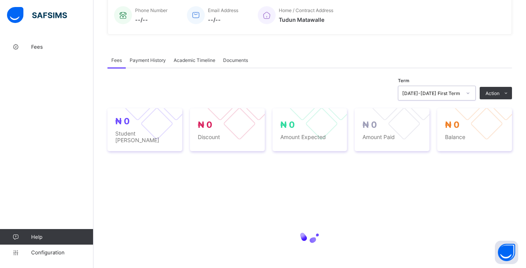
click at [461, 89] on div "[DATE]-[DATE] First Term" at bounding box center [429, 93] width 62 height 11
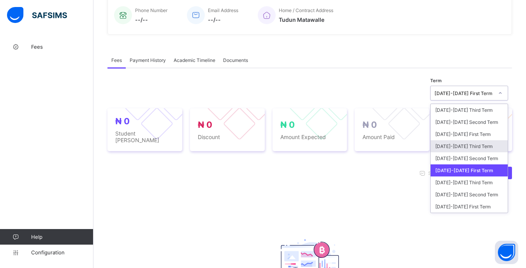
click at [463, 144] on div "[DATE]-[DATE] Third Term" at bounding box center [469, 146] width 77 height 12
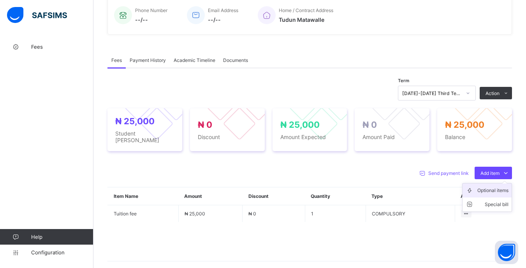
click at [476, 186] on icon at bounding box center [472, 190] width 12 height 8
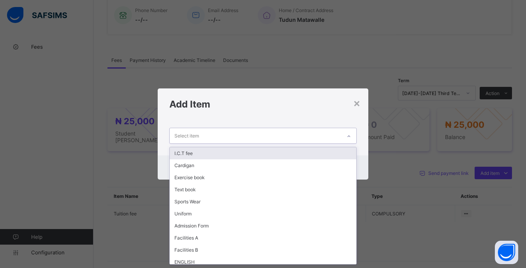
click at [350, 138] on icon at bounding box center [348, 136] width 5 height 8
click at [299, 155] on div "I.C.T fee" at bounding box center [263, 153] width 186 height 12
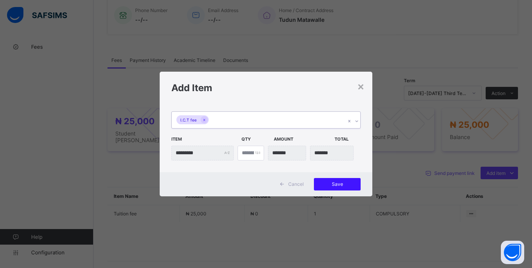
click at [352, 183] on span "Save" at bounding box center [337, 184] width 35 height 6
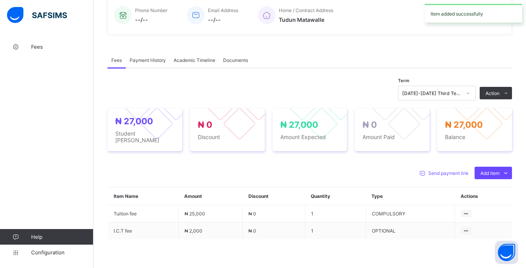
drag, startPoint x: 477, startPoint y: 111, endPoint x: 466, endPoint y: 112, distance: 10.2
click at [0, 0] on li "Receive Payment" at bounding box center [0, 0] width 0 height 0
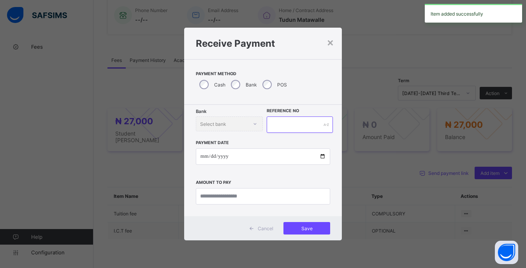
click at [296, 120] on input "text" at bounding box center [300, 124] width 66 height 16
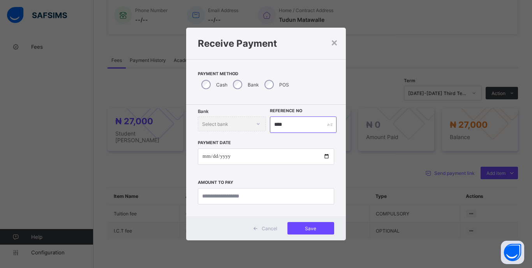
type input "****"
click at [208, 158] on input "date" at bounding box center [266, 156] width 136 height 16
type input "**********"
click at [320, 195] on input "currency" at bounding box center [266, 196] width 136 height 16
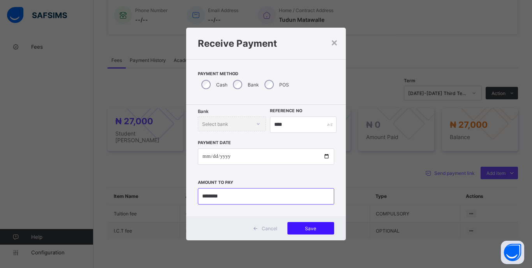
type input "********"
click at [324, 230] on span "Save" at bounding box center [310, 228] width 35 height 6
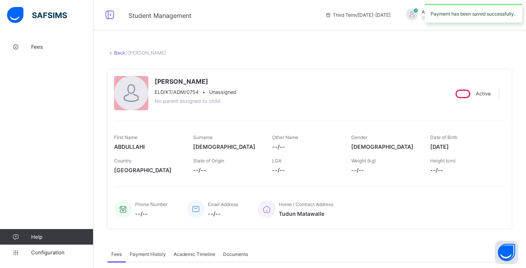
scroll to position [0, 0]
click at [116, 51] on link "Back" at bounding box center [119, 54] width 11 height 6
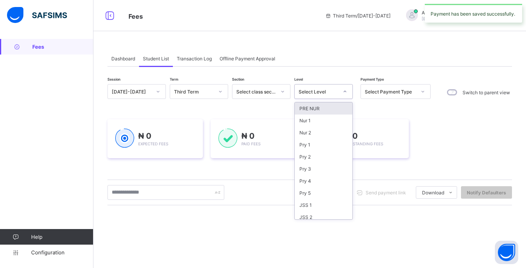
drag, startPoint x: 334, startPoint y: 93, endPoint x: 334, endPoint y: 98, distance: 4.7
click at [334, 94] on div "Select Level" at bounding box center [319, 92] width 40 height 6
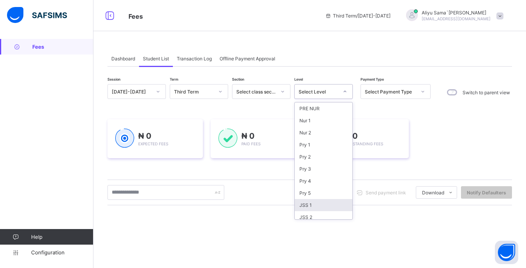
drag, startPoint x: 323, startPoint y: 201, endPoint x: 369, endPoint y: 109, distance: 102.9
click at [323, 200] on div "JSS 1" at bounding box center [324, 205] width 58 height 12
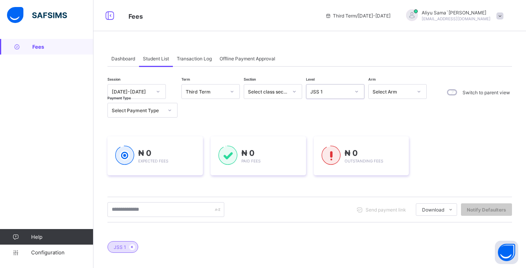
scroll to position [78, 0]
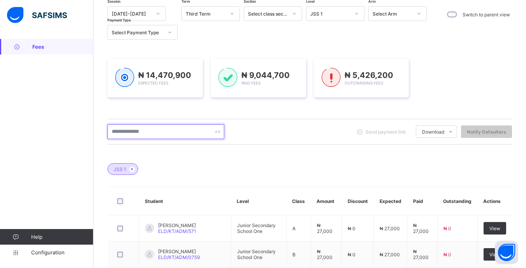
click at [160, 132] on input "text" at bounding box center [165, 131] width 117 height 15
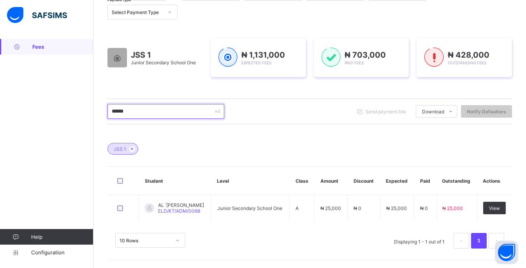
scroll to position [98, 0]
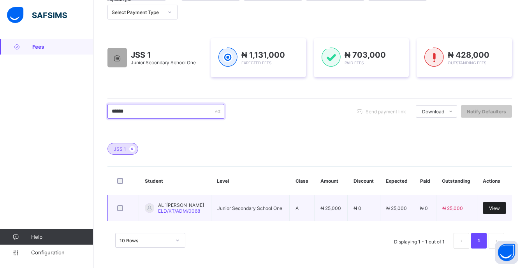
type input "******"
click at [500, 208] on span "View" at bounding box center [494, 208] width 11 height 6
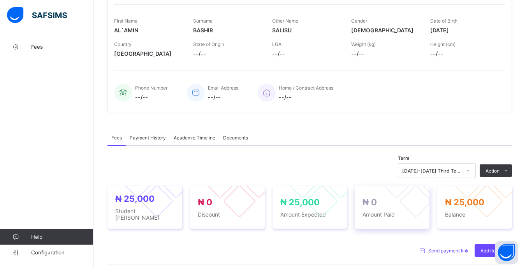
scroll to position [195, 0]
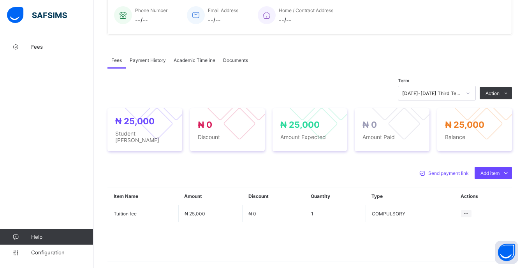
click at [470, 95] on icon at bounding box center [468, 93] width 5 height 8
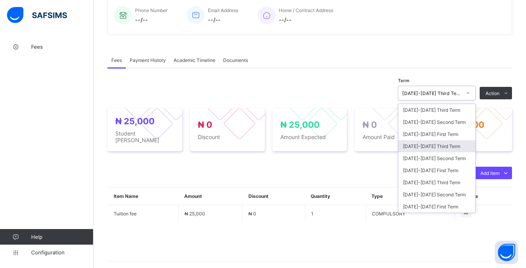
click at [447, 149] on div "[DATE]-[DATE] Third Term" at bounding box center [436, 146] width 77 height 12
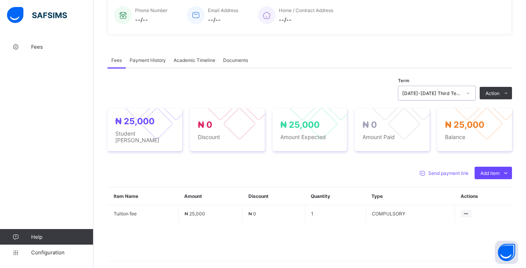
drag, startPoint x: 474, startPoint y: 82, endPoint x: 473, endPoint y: 91, distance: 9.0
click at [474, 83] on div "Term option 2024-2025 Third Term, selected. 0 results available. Select is focu…" at bounding box center [309, 181] width 405 height 199
drag, startPoint x: 471, startPoint y: 101, endPoint x: 471, endPoint y: 106, distance: 5.5
click at [471, 101] on div "₦ 25,000 Student Bill ₦ 0 Discount ₦ 25,000 Amount Expected ₦ 0 Amount Paid ₦ 2…" at bounding box center [309, 129] width 405 height 58
click at [470, 94] on icon at bounding box center [468, 93] width 3 height 2
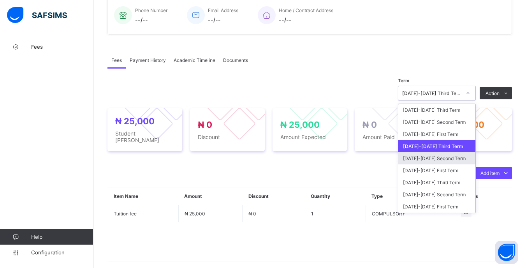
click at [468, 163] on div "[DATE]-[DATE] Second Term" at bounding box center [436, 158] width 77 height 12
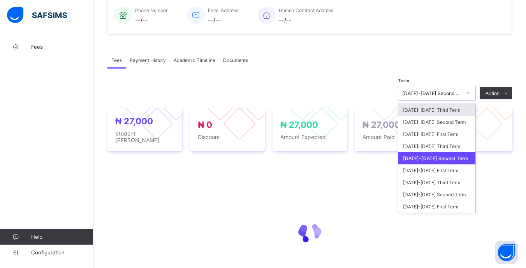
drag, startPoint x: 471, startPoint y: 94, endPoint x: 463, endPoint y: 113, distance: 20.6
click at [470, 94] on icon at bounding box center [468, 93] width 5 height 8
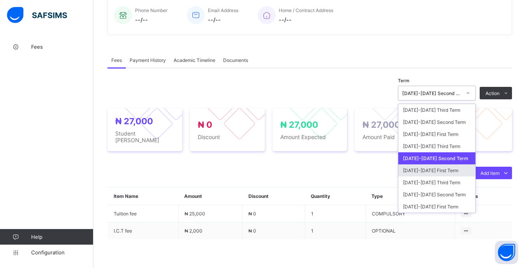
click at [456, 171] on div "[DATE]-[DATE] First Term" at bounding box center [436, 170] width 77 height 12
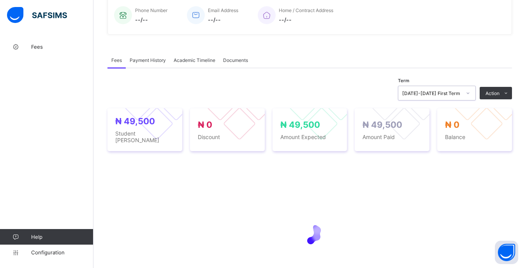
click at [461, 96] on div "[DATE]-[DATE] First Term" at bounding box center [431, 93] width 59 height 6
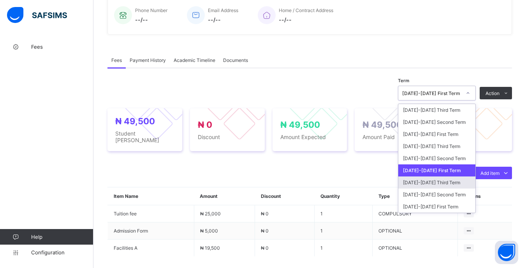
click at [451, 185] on div "[DATE]-[DATE] Third Term" at bounding box center [436, 182] width 77 height 12
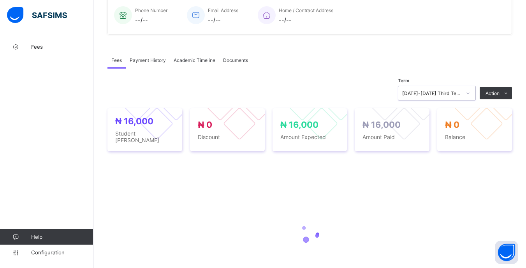
click at [468, 94] on div at bounding box center [467, 93] width 13 height 12
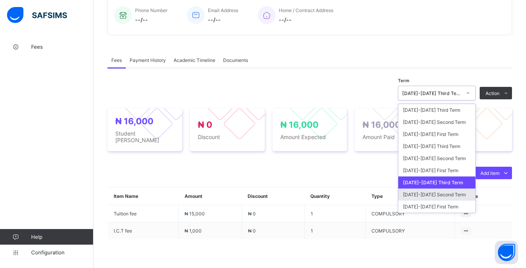
click at [454, 189] on div "2025-2026 Third Term 2025-2026 Second Term 2025-2026 First Term 2024-2025 Third…" at bounding box center [436, 158] width 77 height 109
click at [454, 189] on div "[DATE]-[DATE] Second Term" at bounding box center [436, 194] width 77 height 12
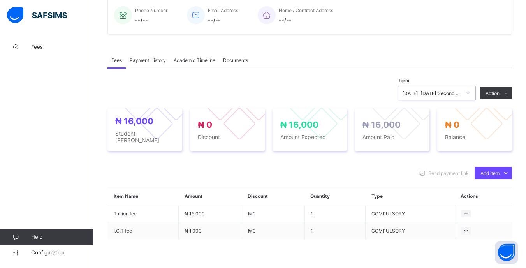
drag, startPoint x: 471, startPoint y: 94, endPoint x: 471, endPoint y: 102, distance: 7.4
click at [470, 94] on icon at bounding box center [468, 93] width 5 height 8
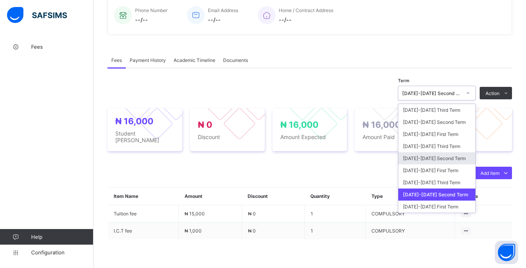
click at [459, 161] on div "[DATE]-[DATE] Second Term" at bounding box center [436, 158] width 77 height 12
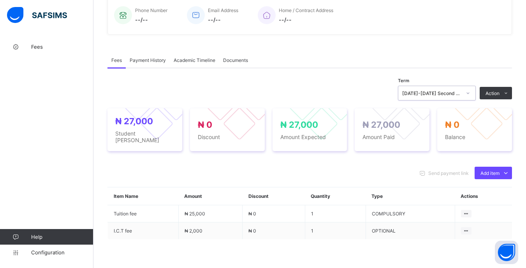
click at [475, 90] on div at bounding box center [467, 93] width 13 height 12
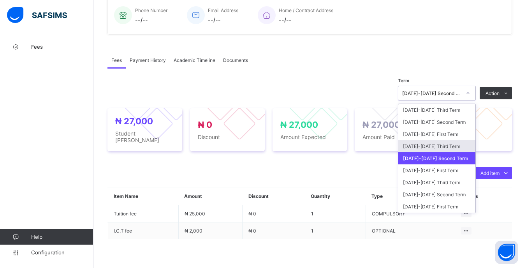
click at [457, 143] on div "[DATE]-[DATE] Third Term" at bounding box center [436, 146] width 77 height 12
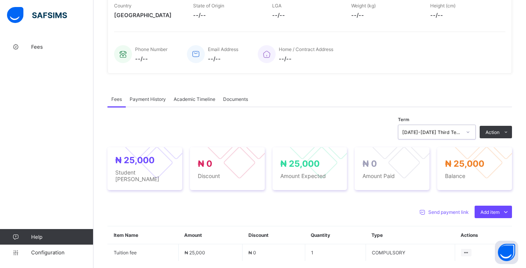
scroll to position [227, 0]
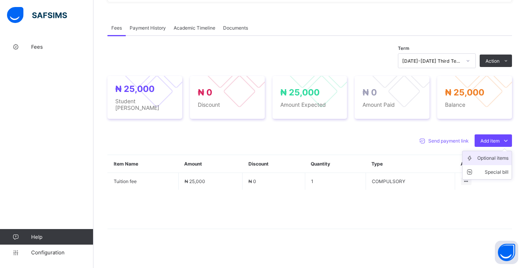
click at [489, 154] on div "Optional items" at bounding box center [492, 158] width 31 height 8
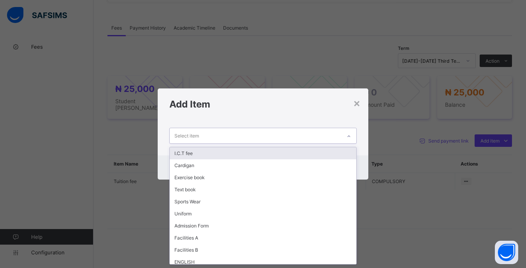
click at [321, 138] on div "Select item" at bounding box center [255, 135] width 171 height 15
click at [230, 154] on div "I.C.T fee" at bounding box center [263, 153] width 186 height 12
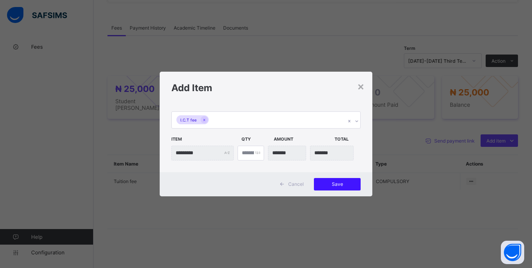
click at [343, 185] on span "Save" at bounding box center [337, 184] width 35 height 6
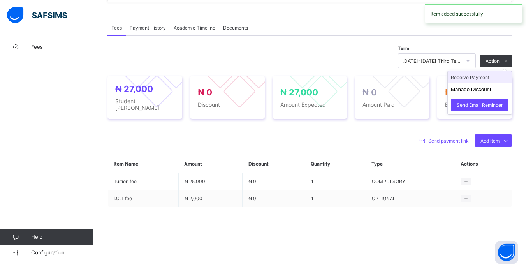
click at [482, 77] on li "Receive Payment" at bounding box center [480, 77] width 64 height 12
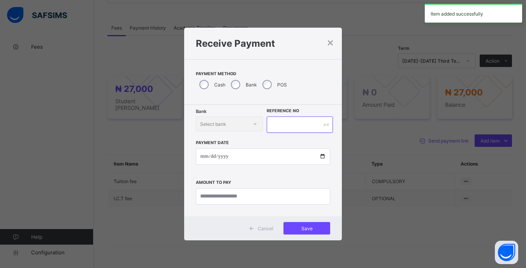
click at [281, 125] on input "text" at bounding box center [300, 124] width 66 height 16
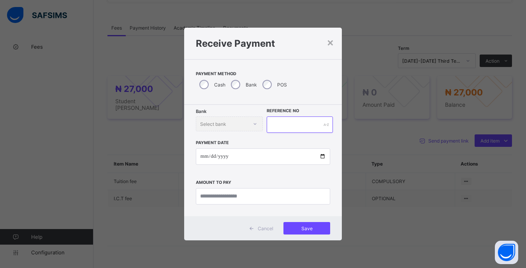
type input "*"
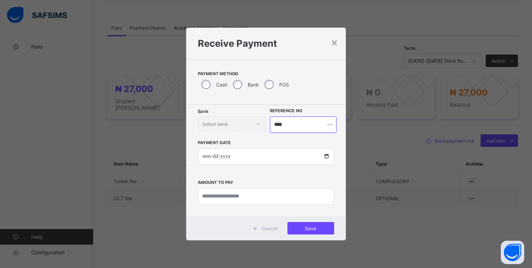
type input "****"
click at [206, 154] on input "date" at bounding box center [266, 156] width 136 height 16
type input "**********"
click at [309, 197] on input "currency" at bounding box center [266, 196] width 136 height 16
type input "********"
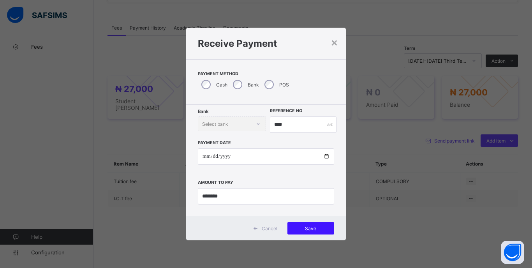
click at [323, 227] on span "Save" at bounding box center [310, 228] width 35 height 6
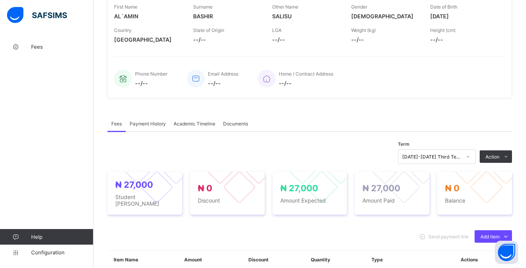
scroll to position [39, 0]
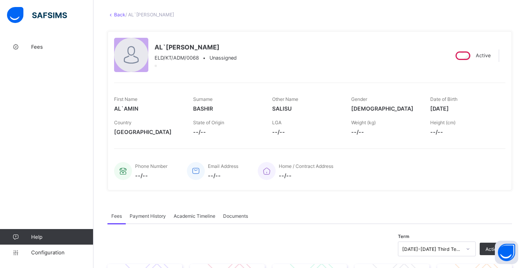
click at [117, 15] on link "Back" at bounding box center [119, 15] width 11 height 6
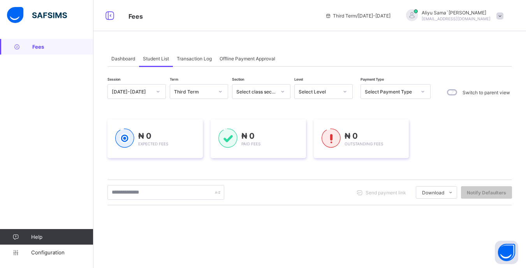
click at [337, 94] on div "Select Level" at bounding box center [319, 92] width 40 height 6
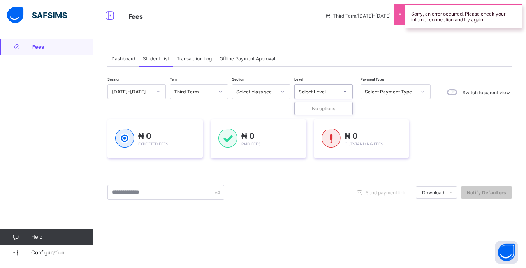
click at [345, 93] on icon at bounding box center [345, 92] width 5 height 8
click at [343, 93] on icon at bounding box center [345, 92] width 5 height 8
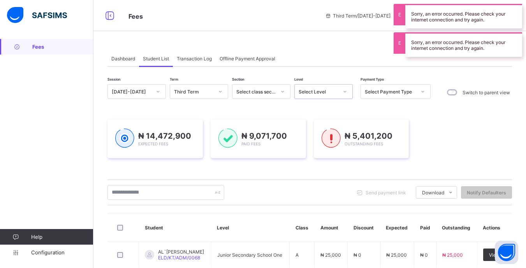
click at [345, 93] on icon at bounding box center [345, 92] width 5 height 8
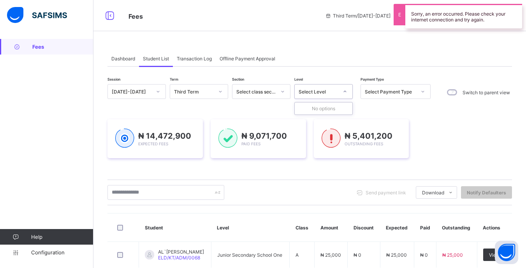
click at [345, 93] on icon at bounding box center [345, 92] width 5 height 8
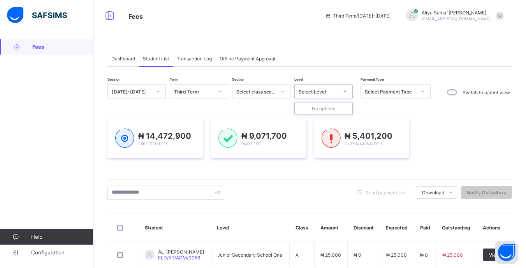
click at [37, 49] on span "Fees" at bounding box center [62, 47] width 61 height 6
click at [201, 62] on div "Transaction Log" at bounding box center [194, 59] width 43 height 16
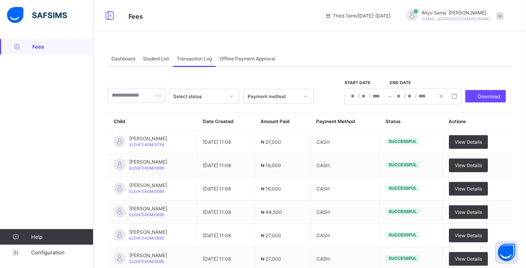
click at [152, 59] on span "Student List" at bounding box center [156, 59] width 26 height 6
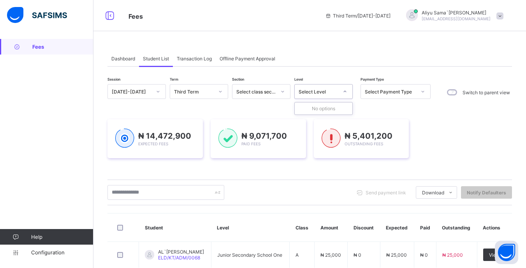
click at [336, 93] on div "Select Level" at bounding box center [319, 92] width 40 height 6
click at [503, 15] on span at bounding box center [499, 15] width 7 height 7
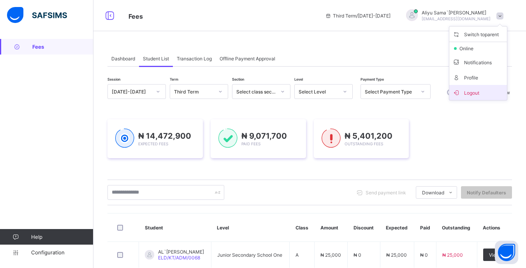
click at [485, 95] on span "Logout" at bounding box center [477, 92] width 51 height 9
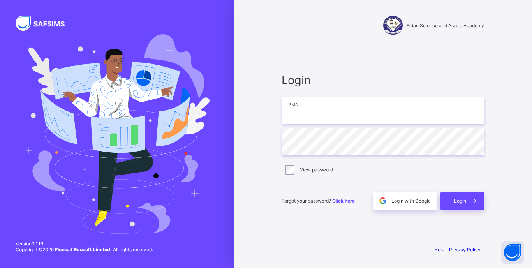
type input "**********"
click at [370, 112] on input "**********" at bounding box center [382, 110] width 202 height 27
click at [459, 198] on span "Login" at bounding box center [460, 201] width 12 height 6
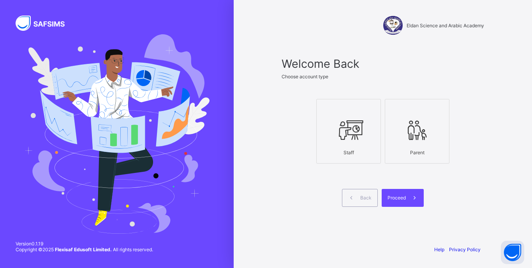
click at [343, 141] on icon at bounding box center [348, 129] width 27 height 23
click at [404, 201] on div "Proceed" at bounding box center [403, 198] width 42 height 18
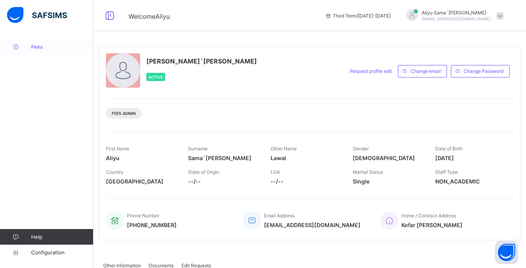
click at [46, 45] on span "Fees" at bounding box center [62, 47] width 62 height 6
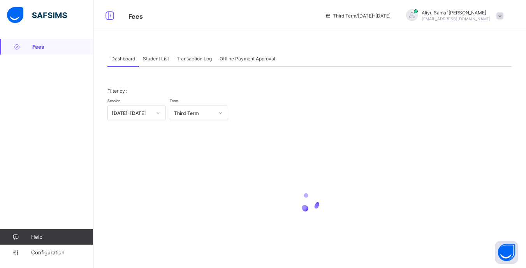
click at [171, 60] on div "Student List" at bounding box center [156, 59] width 34 height 16
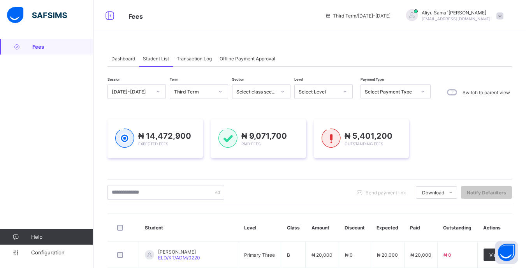
click at [156, 62] on div "Student List" at bounding box center [156, 59] width 34 height 16
click at [341, 92] on div at bounding box center [344, 91] width 13 height 12
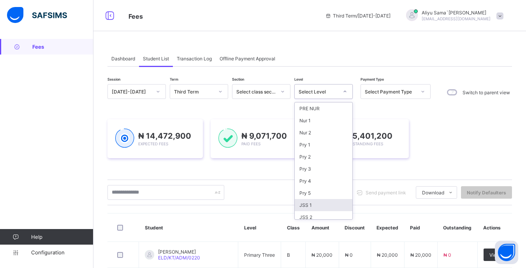
click at [325, 200] on div "JSS 1" at bounding box center [324, 205] width 58 height 12
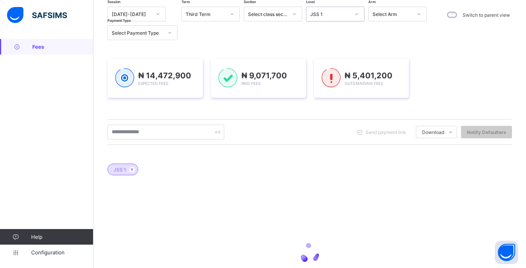
scroll to position [78, 0]
drag, startPoint x: 170, startPoint y: 134, endPoint x: 217, endPoint y: 126, distance: 47.8
click at [170, 134] on input "text" at bounding box center [165, 131] width 117 height 15
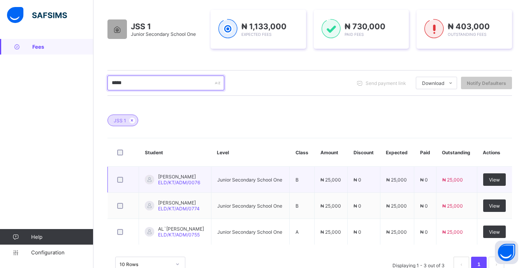
scroll to position [150, 0]
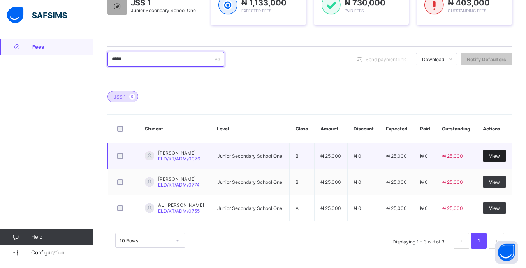
type input "*****"
click at [494, 155] on div "View" at bounding box center [494, 155] width 23 height 12
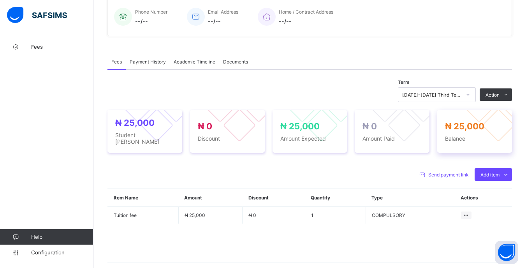
scroll to position [195, 0]
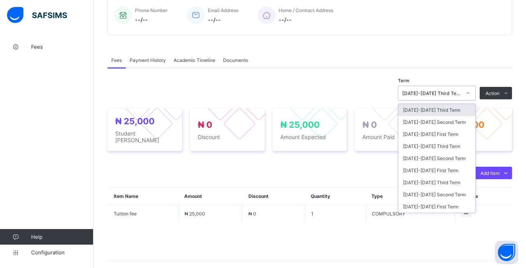
click at [473, 98] on div at bounding box center [467, 93] width 13 height 12
click at [451, 165] on div "[DATE]-[DATE] First Term" at bounding box center [436, 170] width 77 height 12
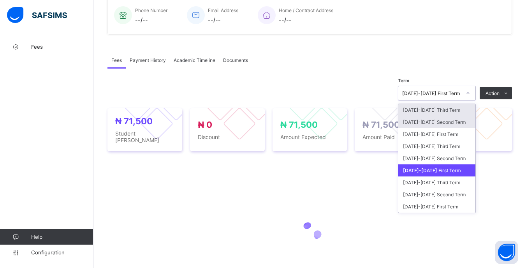
drag, startPoint x: 468, startPoint y: 96, endPoint x: 464, endPoint y: 127, distance: 31.9
click at [468, 97] on div at bounding box center [467, 93] width 13 height 12
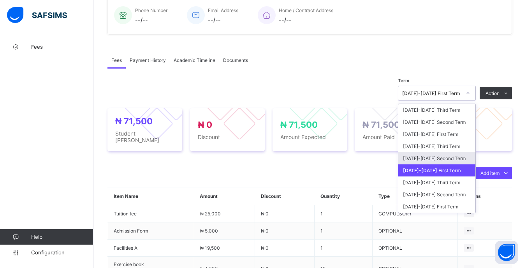
click at [460, 157] on div "[DATE]-[DATE] Second Term" at bounding box center [436, 158] width 77 height 12
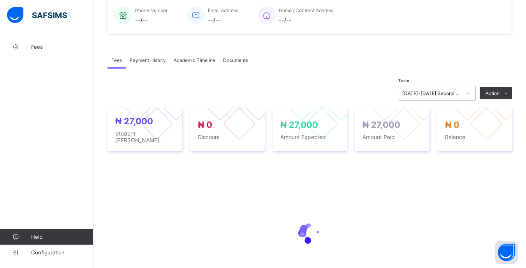
click at [465, 98] on div "[DATE]-[DATE] Second Term" at bounding box center [437, 93] width 78 height 15
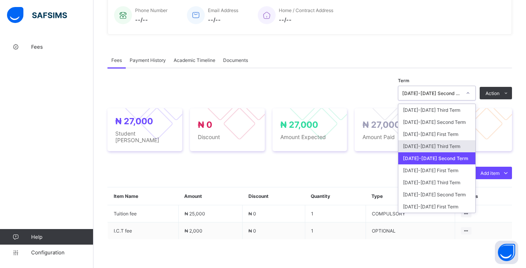
click at [454, 144] on div "[DATE]-[DATE] Third Term" at bounding box center [436, 146] width 77 height 12
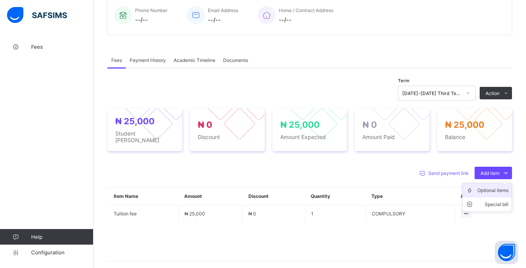
click at [482, 186] on div "Optional items" at bounding box center [492, 190] width 31 height 8
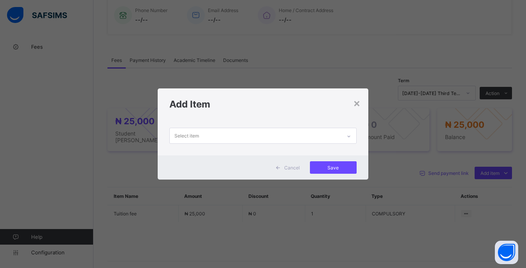
click at [345, 128] on div at bounding box center [348, 135] width 15 height 15
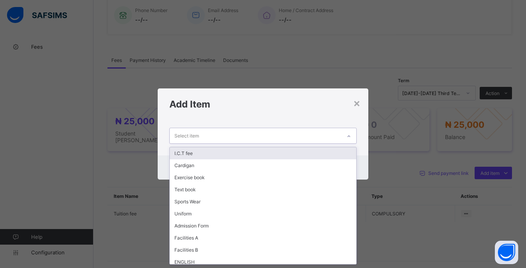
click at [246, 157] on div "I.C.T fee" at bounding box center [263, 153] width 186 height 12
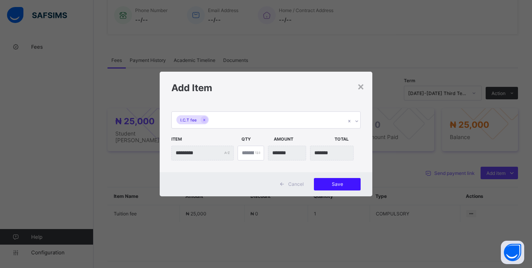
click at [348, 186] on span "Save" at bounding box center [337, 184] width 35 height 6
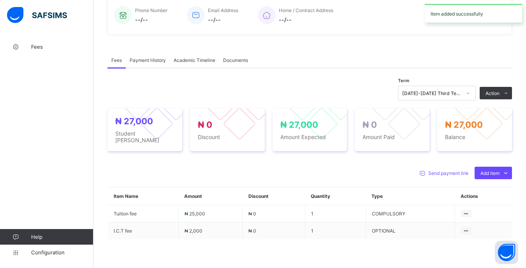
drag, startPoint x: 477, startPoint y: 111, endPoint x: 465, endPoint y: 113, distance: 12.8
click at [0, 0] on li "Receive Payment" at bounding box center [0, 0] width 0 height 0
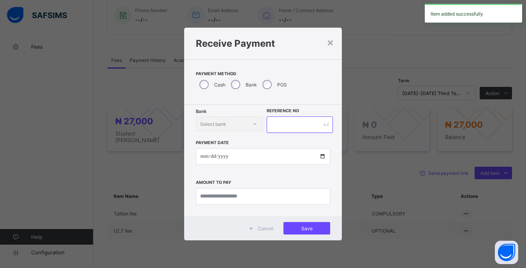
click at [294, 126] on input "text" at bounding box center [300, 124] width 66 height 16
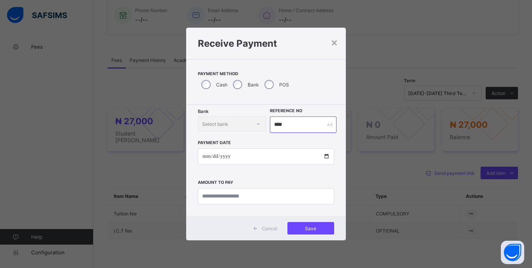
type input "****"
click at [203, 156] on input "date" at bounding box center [266, 156] width 136 height 16
type input "**********"
click at [297, 198] on input "currency" at bounding box center [266, 196] width 136 height 16
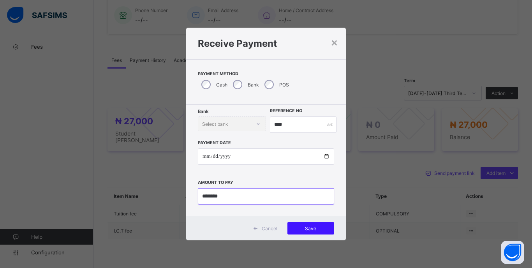
type input "********"
click at [316, 232] on div "Save" at bounding box center [310, 228] width 47 height 12
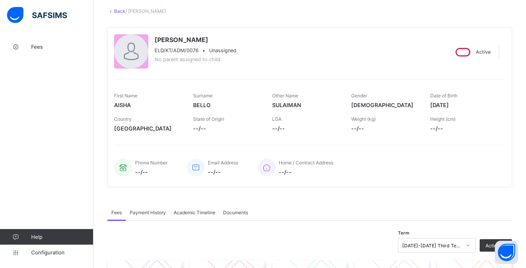
scroll to position [0, 0]
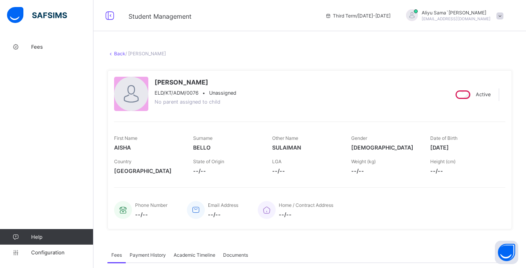
click at [119, 55] on link "Back" at bounding box center [119, 54] width 11 height 6
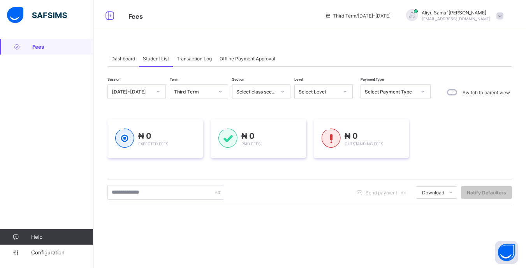
click at [332, 94] on div "Select Level" at bounding box center [319, 92] width 40 height 6
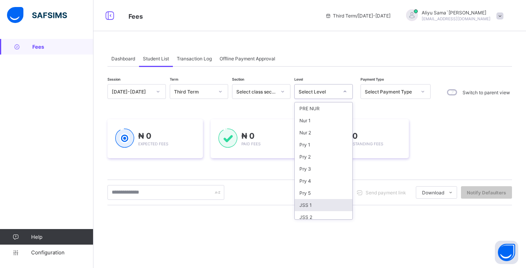
click at [321, 208] on div "JSS 1" at bounding box center [324, 205] width 58 height 12
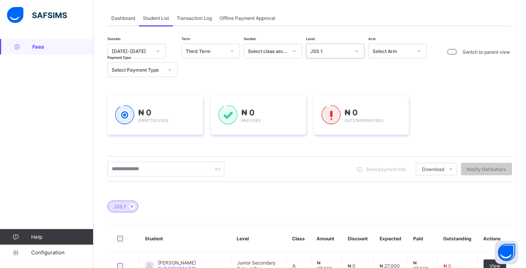
scroll to position [78, 0]
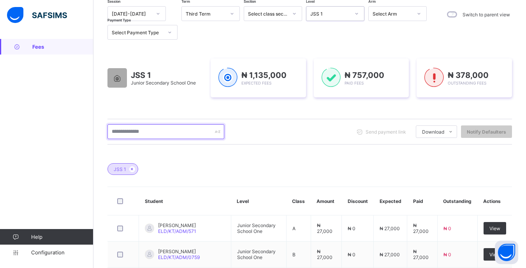
click at [169, 128] on input "text" at bounding box center [165, 131] width 117 height 15
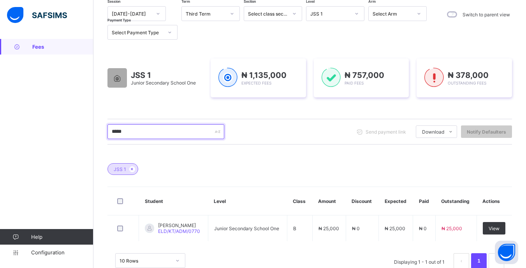
scroll to position [98, 0]
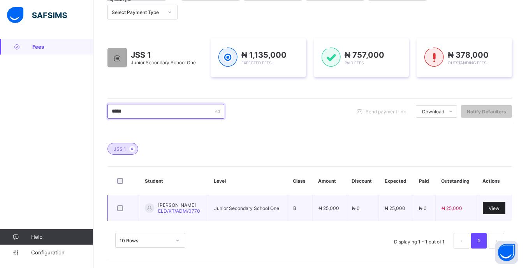
type input "*****"
click at [505, 205] on div "View" at bounding box center [494, 208] width 23 height 12
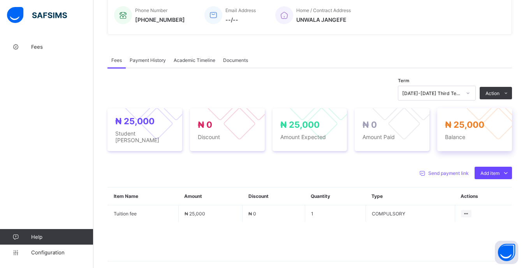
scroll to position [227, 0]
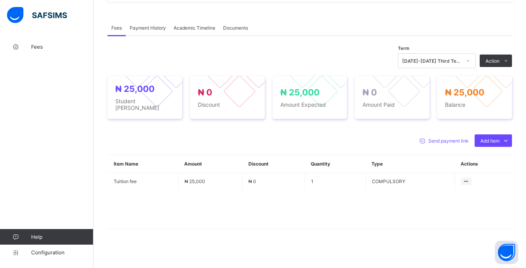
click at [470, 62] on icon at bounding box center [468, 61] width 5 height 8
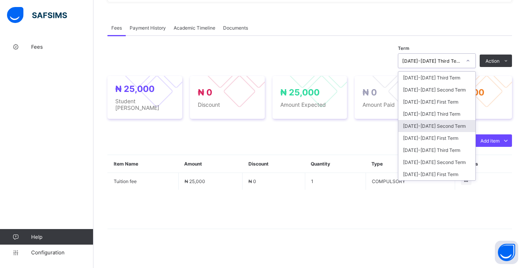
click at [455, 128] on div "[DATE]-[DATE] Second Term" at bounding box center [436, 126] width 77 height 12
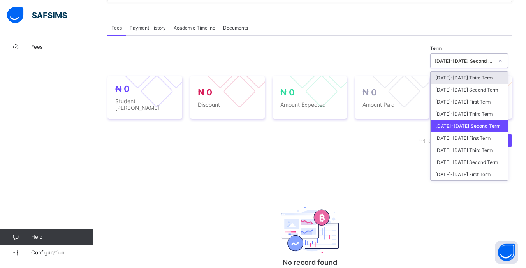
click at [465, 63] on div "[DATE]-[DATE] Second Term" at bounding box center [463, 61] width 59 height 6
click at [463, 115] on div "[DATE]-[DATE] Third Term" at bounding box center [469, 114] width 77 height 12
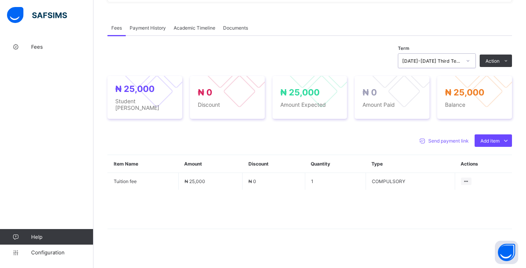
drag, startPoint x: 487, startPoint y: 153, endPoint x: 482, endPoint y: 154, distance: 5.2
click at [0, 0] on div "Optional items" at bounding box center [0, 0] width 0 height 0
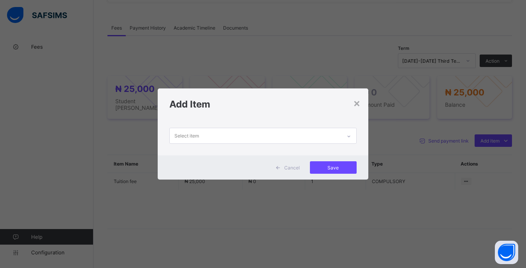
click at [336, 136] on div "Select item" at bounding box center [255, 135] width 171 height 15
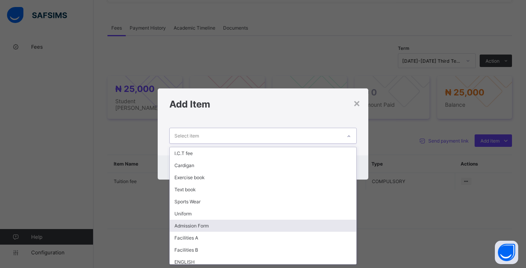
drag, startPoint x: 225, startPoint y: 225, endPoint x: 227, endPoint y: 217, distance: 8.8
click at [225, 223] on div "Admission Form" at bounding box center [263, 226] width 186 height 12
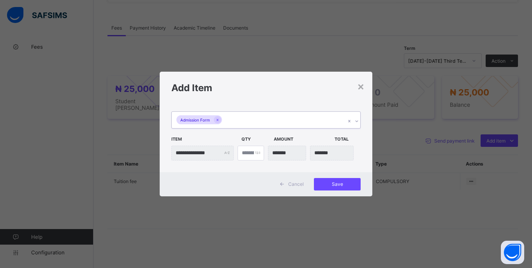
drag, startPoint x: 241, startPoint y: 119, endPoint x: 241, endPoint y: 124, distance: 5.5
click at [241, 120] on div "Admission Form" at bounding box center [259, 120] width 174 height 16
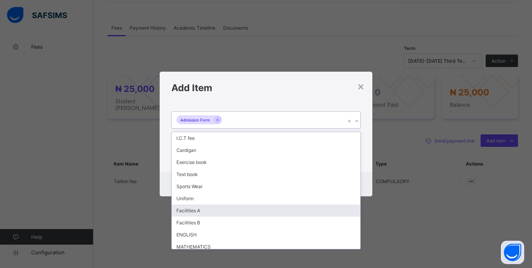
drag, startPoint x: 203, startPoint y: 210, endPoint x: 250, endPoint y: 127, distance: 95.4
click at [203, 210] on div "Facilities A" at bounding box center [266, 210] width 188 height 12
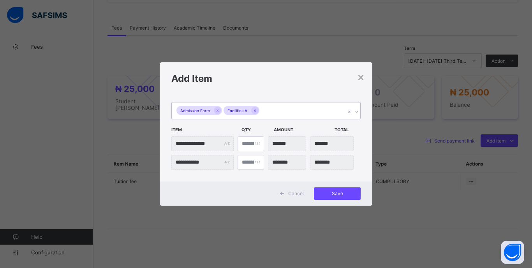
click at [289, 110] on div "Admission Form Facilities A" at bounding box center [259, 110] width 174 height 16
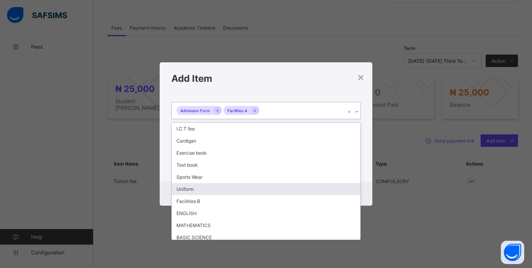
click at [199, 191] on div "Uniform" at bounding box center [266, 189] width 188 height 12
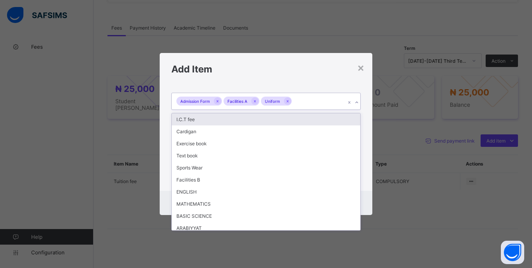
click at [315, 101] on div "Admission Form Facilities A Uniform" at bounding box center [259, 101] width 174 height 16
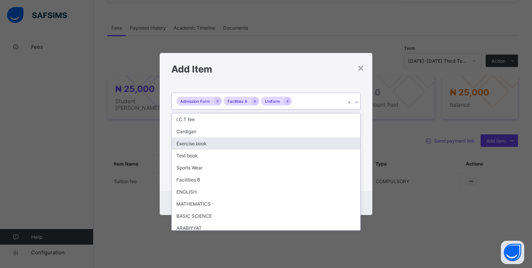
click at [203, 142] on div "Exercise book" at bounding box center [266, 143] width 188 height 12
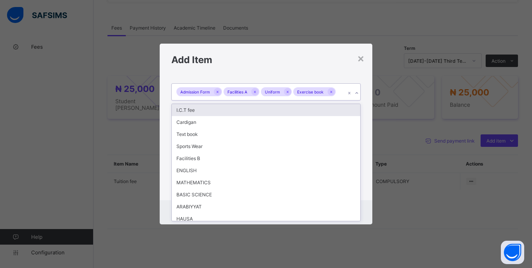
click at [340, 93] on div "Admission Form Facilities A Uniform Exercise book" at bounding box center [259, 92] width 174 height 16
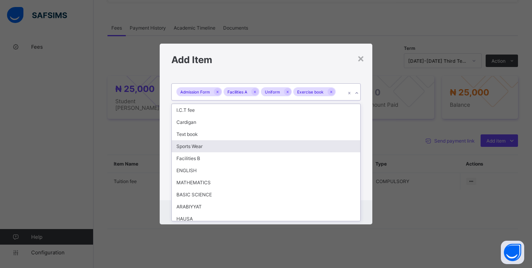
click at [197, 147] on div "Sports Wear" at bounding box center [266, 146] width 188 height 12
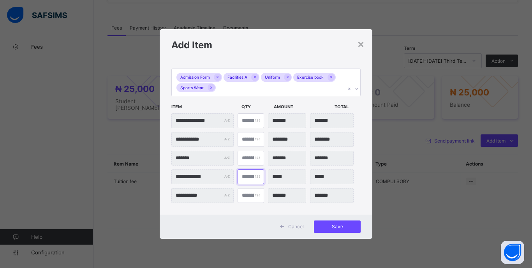
click at [231, 176] on div "**********" at bounding box center [265, 176] width 189 height 15
type input "**"
type input "*******"
type input "**"
click at [336, 224] on span "Save" at bounding box center [337, 226] width 35 height 6
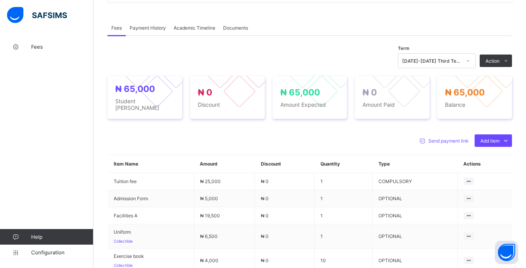
drag, startPoint x: 481, startPoint y: 79, endPoint x: 429, endPoint y: 88, distance: 52.3
click at [0, 0] on li "Receive Payment" at bounding box center [0, 0] width 0 height 0
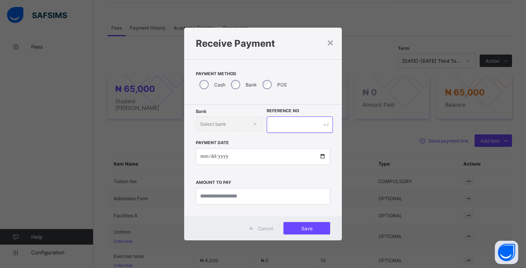
click at [286, 122] on input "text" at bounding box center [300, 124] width 66 height 16
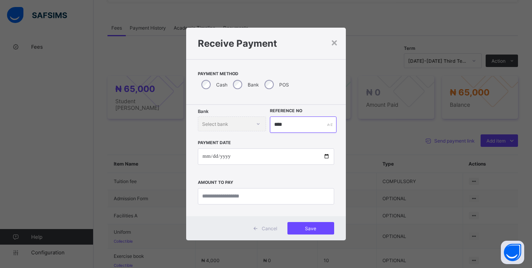
type input "****"
click at [207, 159] on input "date" at bounding box center [266, 156] width 136 height 16
type input "**********"
click at [327, 194] on input "currency" at bounding box center [266, 196] width 136 height 16
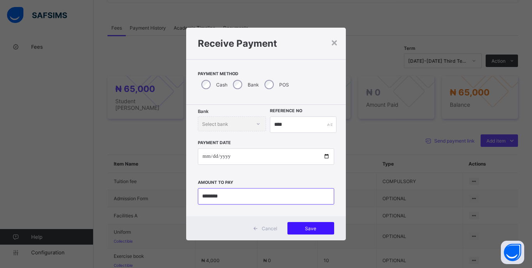
type input "********"
click at [311, 228] on span "Save" at bounding box center [310, 228] width 35 height 6
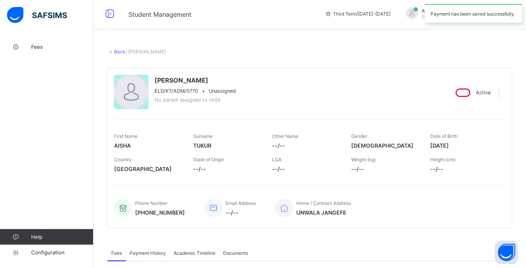
scroll to position [0, 0]
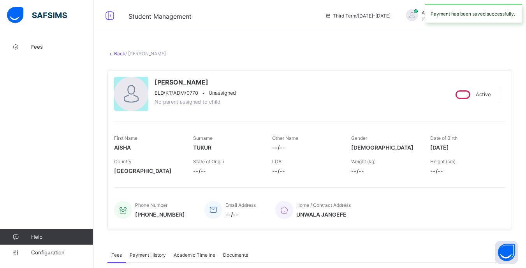
click at [118, 54] on link "Back" at bounding box center [119, 54] width 11 height 6
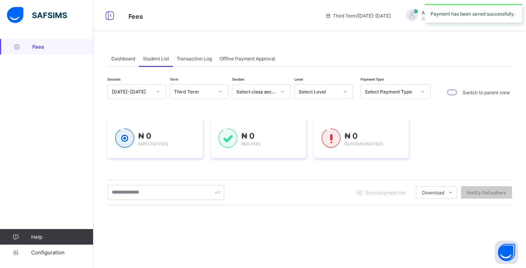
click at [347, 90] on div at bounding box center [344, 91] width 13 height 12
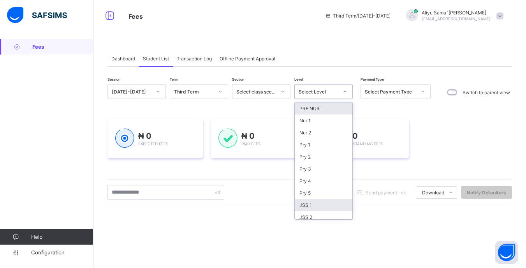
click at [321, 205] on div "JSS 1" at bounding box center [324, 205] width 58 height 12
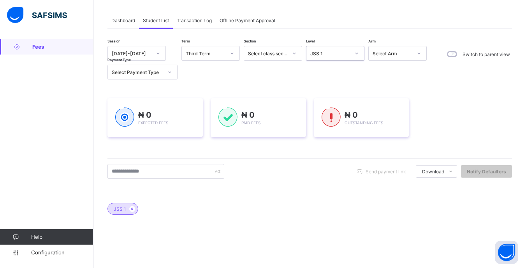
scroll to position [78, 0]
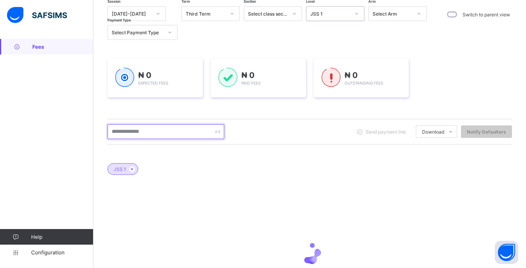
drag, startPoint x: 177, startPoint y: 130, endPoint x: 191, endPoint y: 123, distance: 15.7
click at [177, 130] on input "text" at bounding box center [165, 131] width 117 height 15
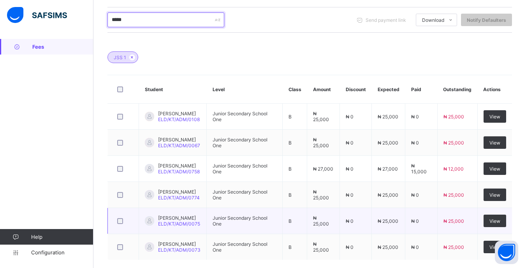
scroll to position [195, 0]
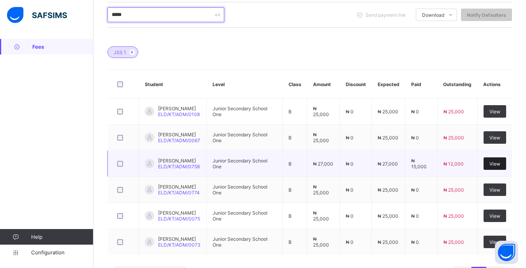
type input "*****"
click at [500, 167] on span "View" at bounding box center [494, 164] width 11 height 6
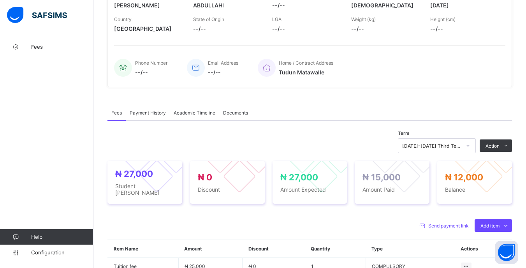
scroll to position [156, 0]
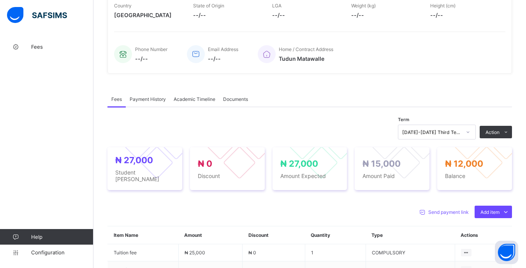
drag, startPoint x: 466, startPoint y: 148, endPoint x: 462, endPoint y: 149, distance: 4.0
click at [0, 0] on li "Receive Payment" at bounding box center [0, 0] width 0 height 0
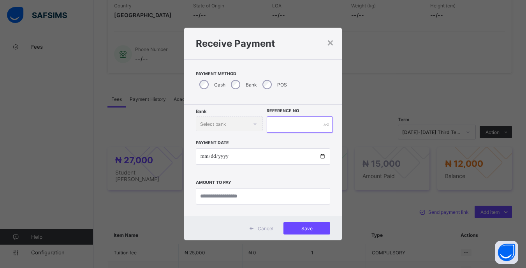
click at [293, 123] on input "text" at bounding box center [300, 124] width 66 height 16
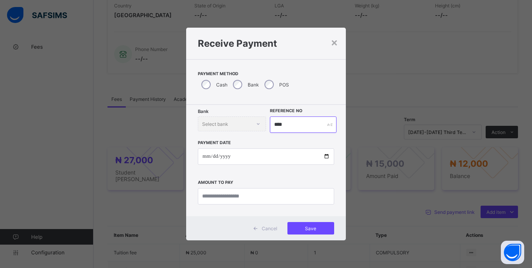
type input "****"
click at [205, 158] on input "date" at bounding box center [266, 156] width 136 height 16
type input "**********"
click at [266, 196] on input "currency" at bounding box center [266, 196] width 136 height 16
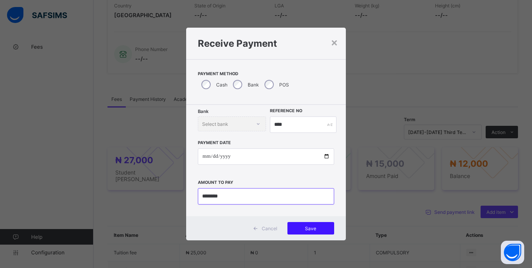
type input "********"
click at [321, 230] on span "Save" at bounding box center [310, 228] width 35 height 6
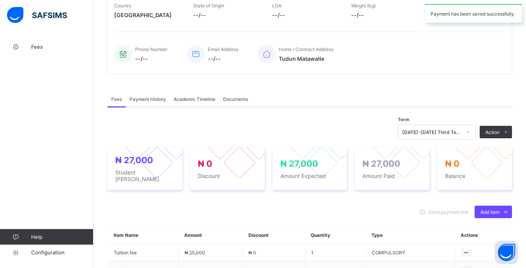
click at [475, 134] on div at bounding box center [467, 132] width 13 height 12
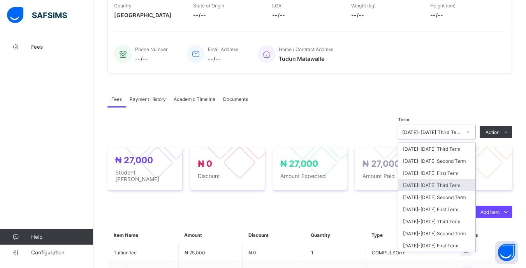
click at [447, 184] on div "[DATE]-[DATE] Third Term" at bounding box center [436, 185] width 77 height 12
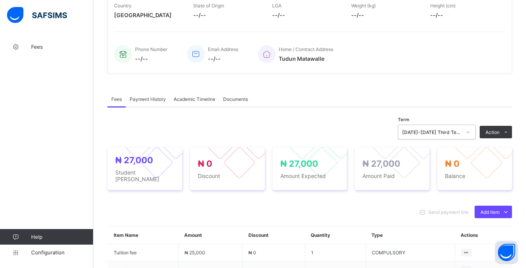
drag, startPoint x: 465, startPoint y: 133, endPoint x: 465, endPoint y: 141, distance: 8.6
click at [461, 135] on div "[DATE]-[DATE] Third Term" at bounding box center [429, 132] width 62 height 11
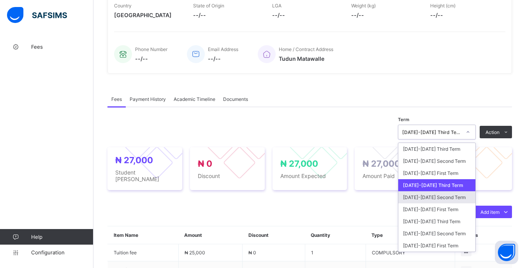
click at [451, 198] on div "[DATE]-[DATE] Second Term" at bounding box center [436, 197] width 77 height 12
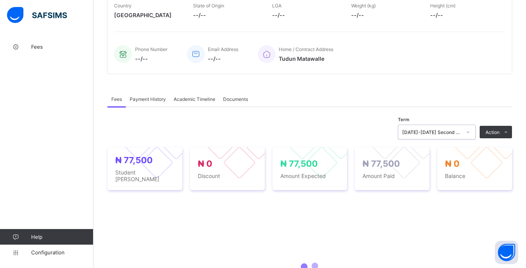
click at [460, 134] on div "[DATE]-[DATE] Second Term" at bounding box center [431, 132] width 59 height 6
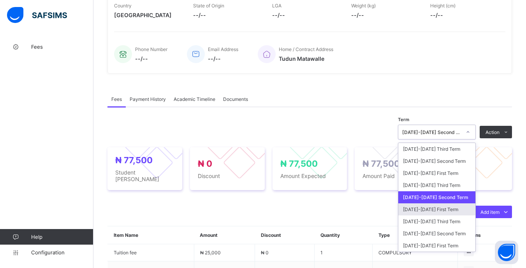
click at [452, 214] on div "[DATE]-[DATE] First Term" at bounding box center [436, 209] width 77 height 12
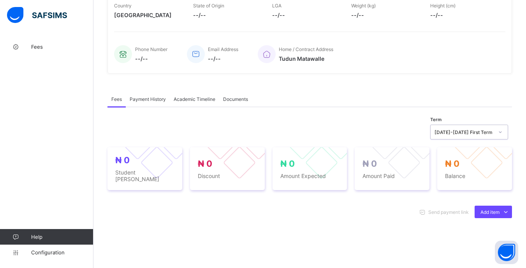
scroll to position [0, 0]
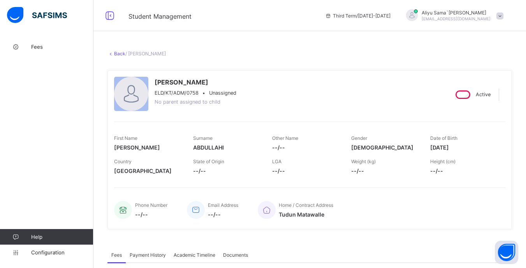
click at [119, 55] on link "Back" at bounding box center [119, 54] width 11 height 6
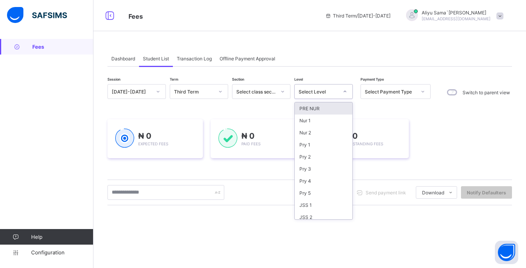
click at [336, 93] on div "Select Level" at bounding box center [319, 92] width 40 height 6
click at [321, 206] on div "JSS 1" at bounding box center [324, 205] width 58 height 12
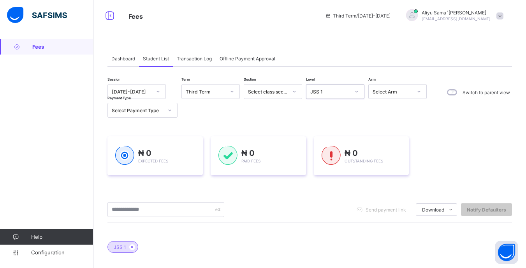
scroll to position [78, 0]
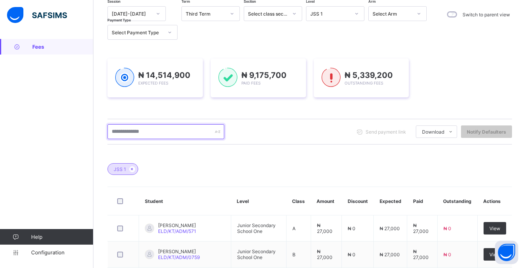
click at [202, 136] on input "text" at bounding box center [165, 131] width 117 height 15
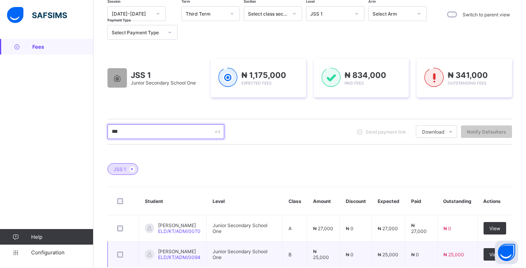
scroll to position [125, 0]
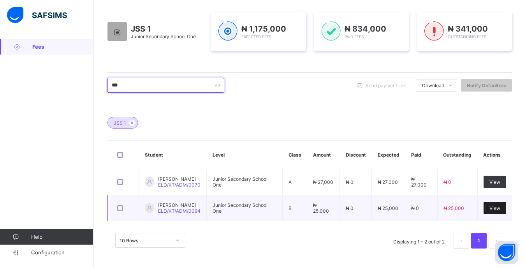
type input "***"
click at [498, 207] on span "View" at bounding box center [494, 208] width 11 height 6
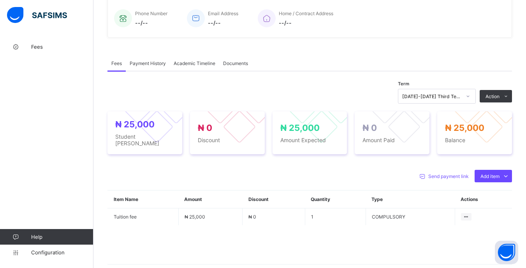
scroll to position [195, 0]
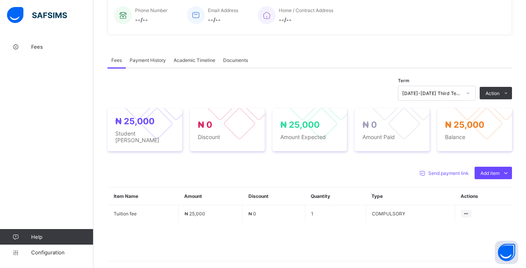
click at [470, 96] on icon at bounding box center [468, 93] width 5 height 8
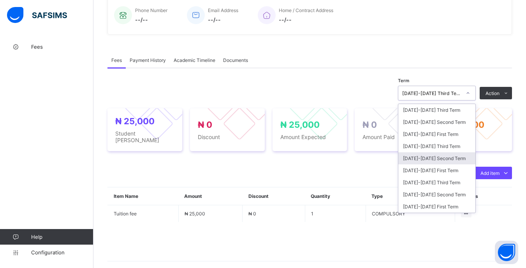
click at [445, 153] on div "[DATE]-[DATE] Second Term" at bounding box center [436, 158] width 77 height 12
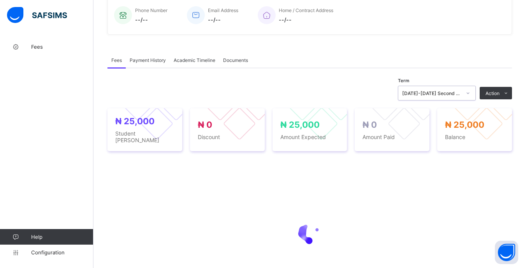
click at [461, 94] on div "[DATE]-[DATE] Second Term" at bounding box center [431, 93] width 59 height 6
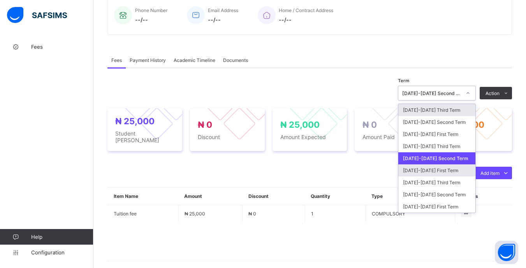
click at [445, 169] on div "[DATE]-[DATE] First Term" at bounding box center [436, 170] width 77 height 12
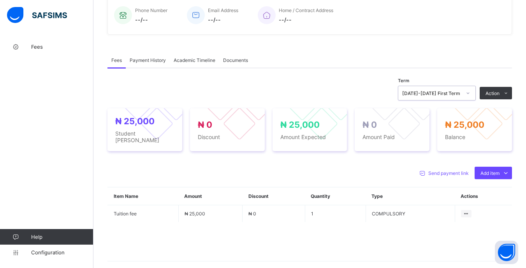
click at [475, 92] on div at bounding box center [467, 93] width 13 height 12
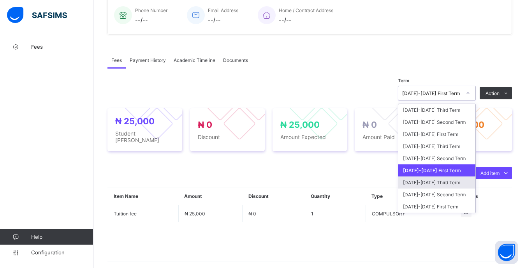
click at [445, 180] on div "[DATE]-[DATE] Third Term" at bounding box center [436, 182] width 77 height 12
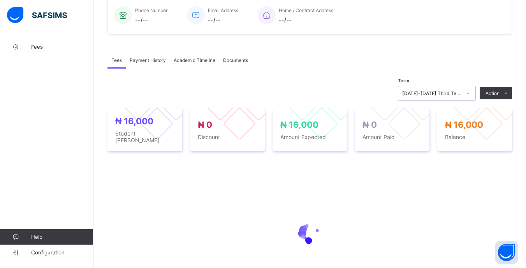
click at [469, 94] on div at bounding box center [467, 93] width 13 height 12
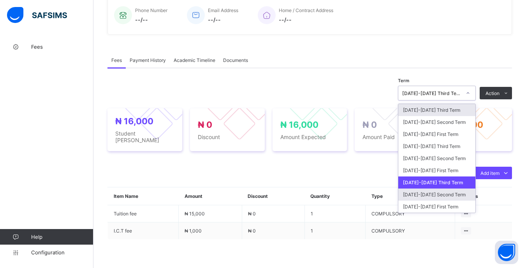
click at [445, 192] on div "[DATE]-[DATE] Second Term" at bounding box center [436, 194] width 77 height 12
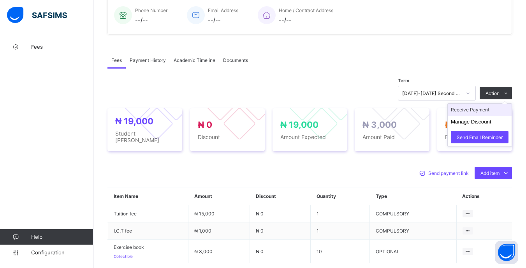
click at [483, 114] on li "Receive Payment" at bounding box center [480, 110] width 64 height 12
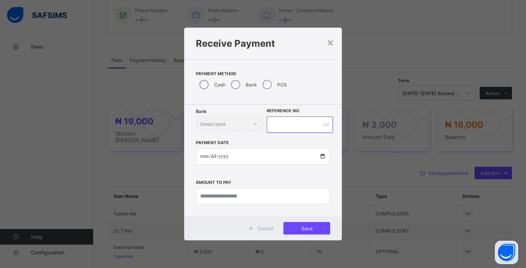
click at [285, 128] on input "text" at bounding box center [300, 124] width 66 height 16
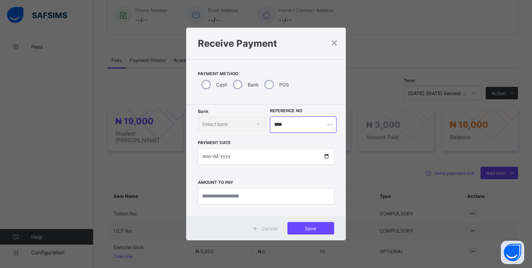
type input "****"
click at [206, 156] on input "date" at bounding box center [266, 156] width 136 height 16
type input "**********"
click at [297, 198] on input "currency" at bounding box center [266, 196] width 136 height 16
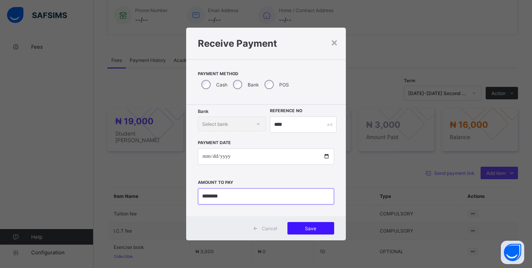
type input "********"
click at [325, 229] on span "Save" at bounding box center [310, 228] width 35 height 6
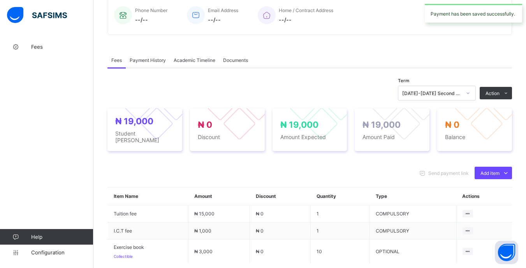
click at [471, 94] on div at bounding box center [467, 93] width 13 height 12
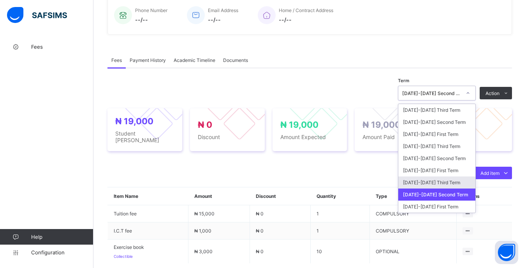
click at [461, 179] on div "[DATE]-[DATE] Third Term" at bounding box center [436, 182] width 77 height 12
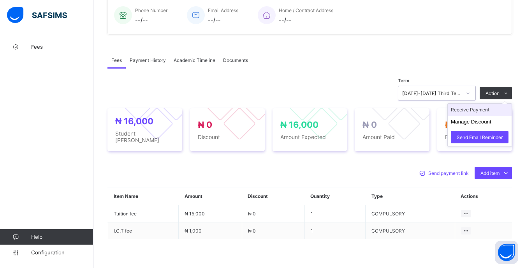
click at [485, 109] on li "Receive Payment" at bounding box center [480, 110] width 64 height 12
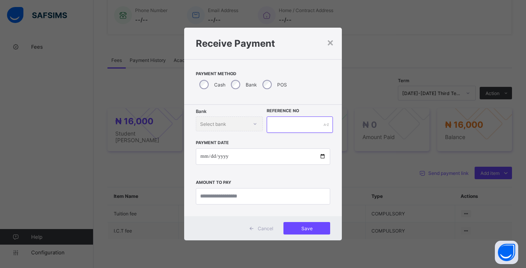
click at [308, 130] on input "text" at bounding box center [300, 124] width 66 height 16
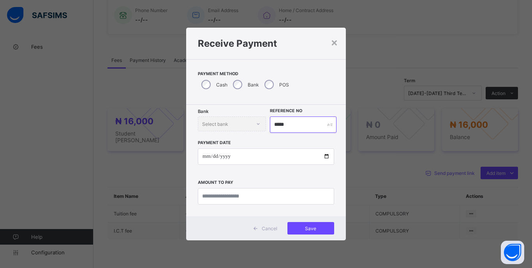
type input "*****"
click at [203, 158] on input "date" at bounding box center [266, 156] width 136 height 16
type input "**********"
click at [267, 198] on input "currency" at bounding box center [266, 196] width 136 height 16
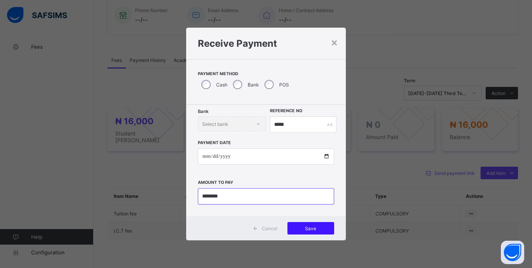
type input "********"
click at [322, 233] on div "Save" at bounding box center [310, 228] width 47 height 12
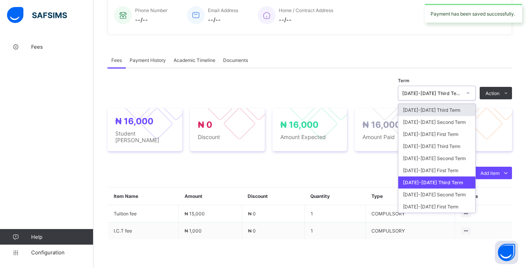
click at [470, 93] on icon at bounding box center [468, 93] width 5 height 8
click at [455, 170] on div "[DATE]-[DATE] First Term" at bounding box center [436, 170] width 77 height 12
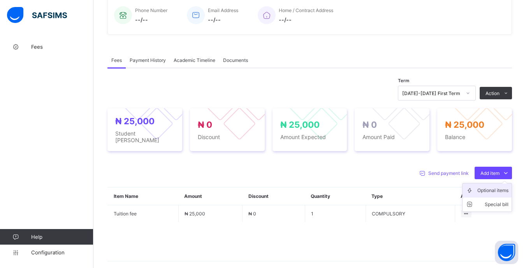
click at [487, 186] on div "Optional items" at bounding box center [492, 190] width 31 height 8
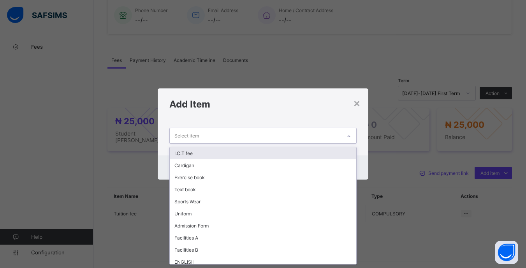
click at [284, 136] on div "Select item" at bounding box center [255, 135] width 171 height 15
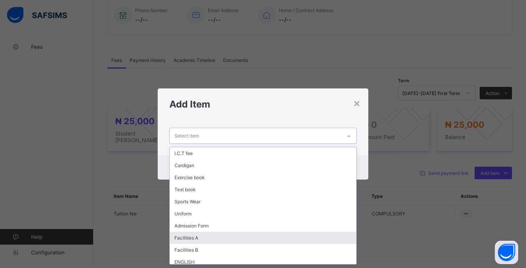
click at [202, 242] on div "Facilities A" at bounding box center [263, 238] width 186 height 12
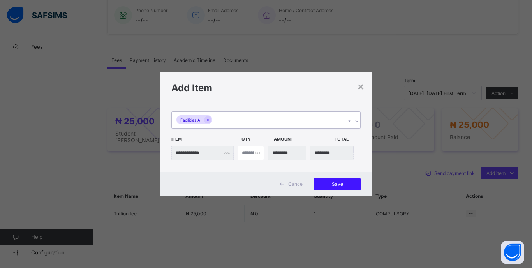
click at [333, 183] on span "Save" at bounding box center [337, 184] width 35 height 6
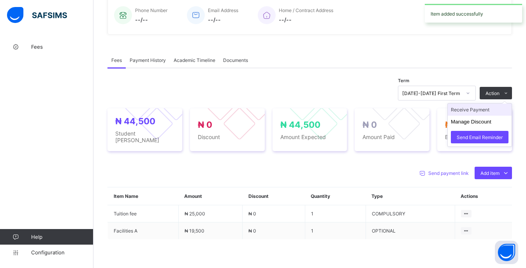
click at [482, 109] on li "Receive Payment" at bounding box center [480, 110] width 64 height 12
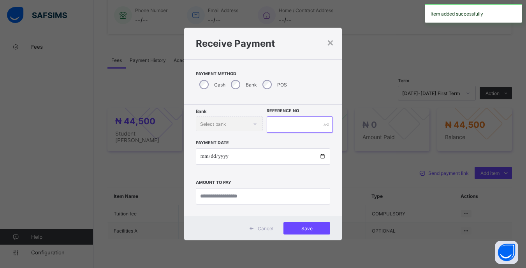
click at [295, 124] on input "text" at bounding box center [300, 124] width 66 height 16
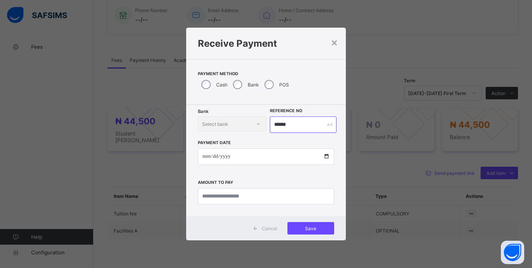
type input "******"
click at [207, 158] on input "date" at bounding box center [266, 156] width 136 height 16
type input "**********"
click at [271, 203] on input "currency" at bounding box center [266, 196] width 136 height 16
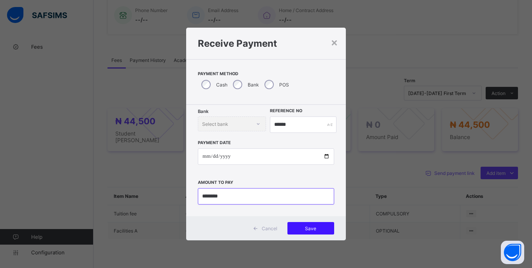
type input "********"
click at [322, 228] on span "Save" at bounding box center [310, 228] width 35 height 6
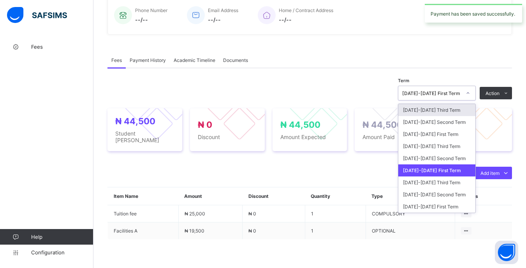
click at [470, 92] on icon at bounding box center [468, 93] width 5 height 8
click at [446, 161] on div "[DATE]-[DATE] Second Term" at bounding box center [436, 158] width 77 height 12
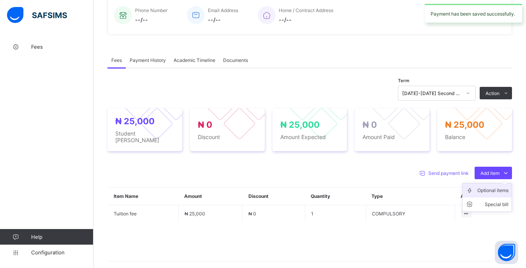
click at [484, 187] on div "Optional items" at bounding box center [492, 190] width 31 height 8
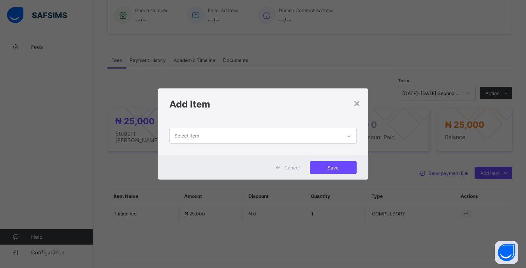
drag, startPoint x: 342, startPoint y: 136, endPoint x: 333, endPoint y: 138, distance: 8.9
click at [340, 137] on div "Select item" at bounding box center [255, 135] width 171 height 15
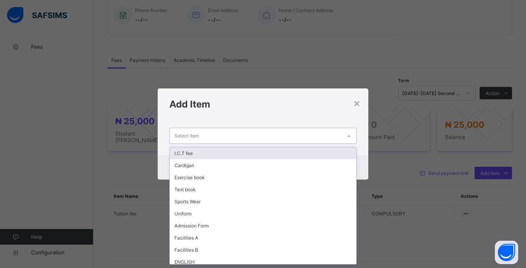
click at [221, 157] on div "I.C.T fee" at bounding box center [263, 153] width 186 height 12
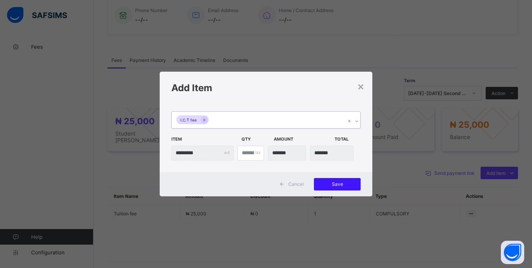
click at [340, 183] on span "Save" at bounding box center [337, 184] width 35 height 6
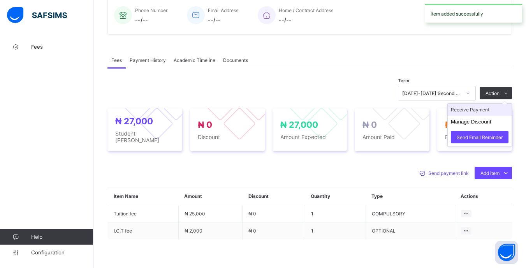
click at [475, 110] on li "Receive Payment" at bounding box center [480, 110] width 64 height 12
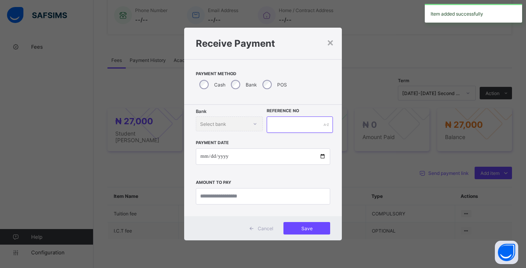
click at [302, 125] on input "text" at bounding box center [300, 124] width 66 height 16
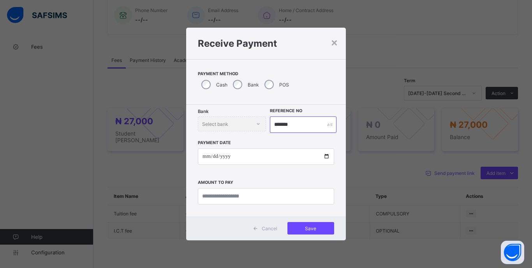
type input "*******"
click at [207, 158] on input "date" at bounding box center [266, 156] width 136 height 16
type input "**********"
click at [294, 197] on input "currency" at bounding box center [266, 196] width 136 height 16
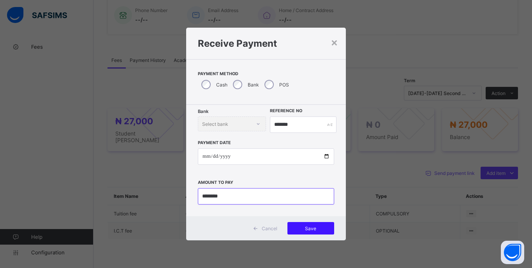
type input "********"
click at [318, 230] on span "Save" at bounding box center [310, 228] width 35 height 6
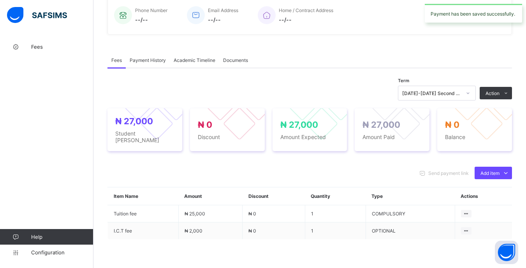
click at [470, 92] on icon at bounding box center [468, 93] width 5 height 8
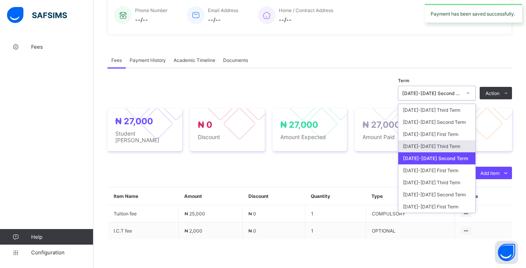
click at [460, 149] on div "[DATE]-[DATE] Third Term" at bounding box center [436, 146] width 77 height 12
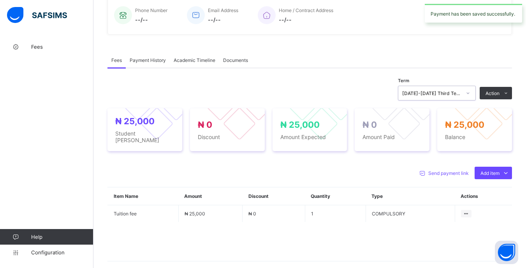
click at [0, 0] on div "Optional items" at bounding box center [0, 0] width 0 height 0
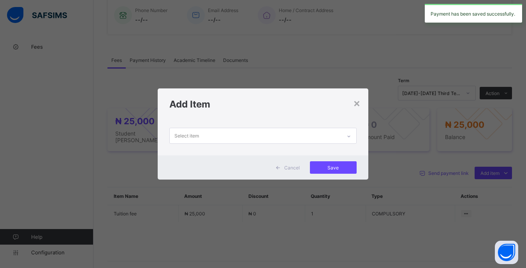
click at [329, 132] on div "Select item" at bounding box center [255, 135] width 171 height 15
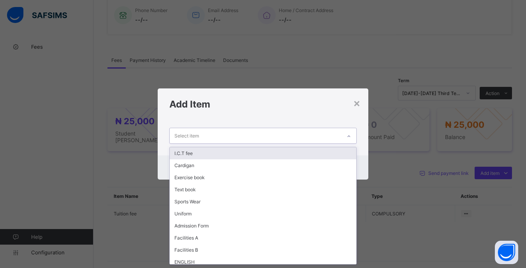
click at [242, 154] on div "I.C.T fee" at bounding box center [263, 153] width 186 height 12
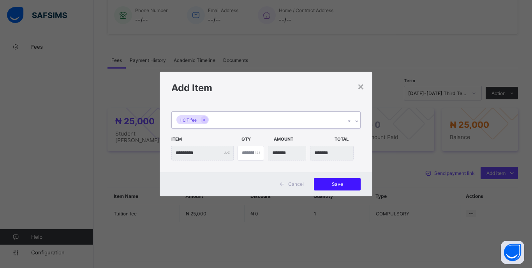
click at [343, 182] on div "Save" at bounding box center [337, 184] width 47 height 12
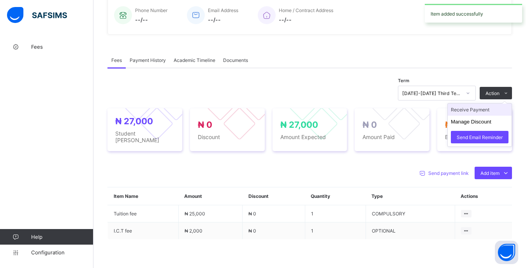
click at [486, 109] on li "Receive Payment" at bounding box center [480, 110] width 64 height 12
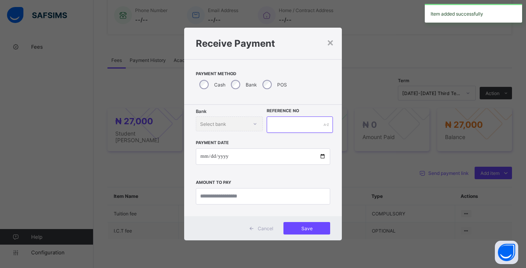
click at [287, 122] on input "text" at bounding box center [300, 124] width 66 height 16
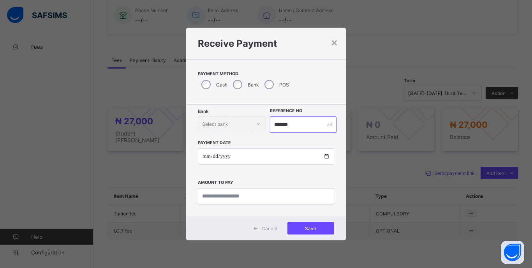
type input "*******"
click at [204, 155] on input "date" at bounding box center [266, 156] width 136 height 16
type input "**********"
click at [281, 194] on input "currency" at bounding box center [266, 196] width 136 height 16
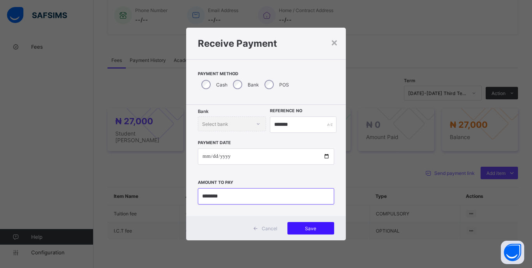
type input "********"
click at [320, 230] on span "Save" at bounding box center [310, 228] width 35 height 6
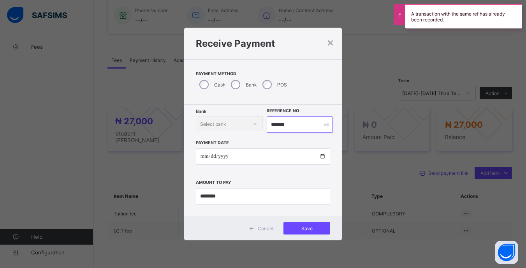
click at [299, 127] on input "*******" at bounding box center [300, 124] width 66 height 16
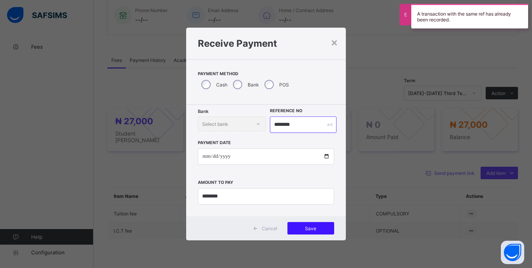
type input "********"
click at [322, 228] on span "Save" at bounding box center [310, 228] width 35 height 6
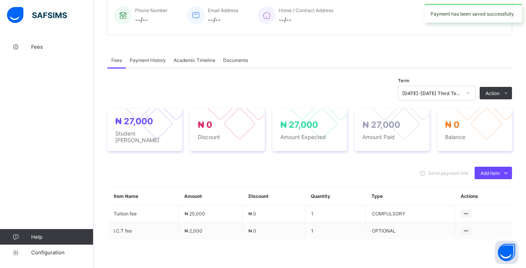
click at [470, 94] on icon at bounding box center [468, 93] width 5 height 8
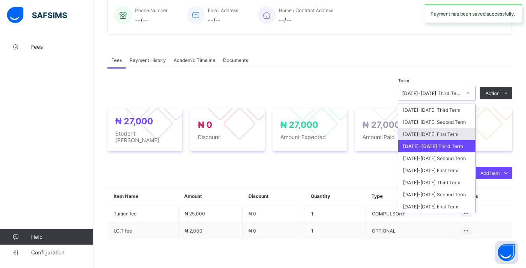
click at [451, 137] on div "[DATE]-[DATE] First Term" at bounding box center [436, 134] width 77 height 12
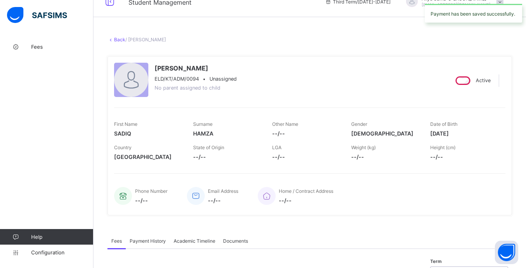
scroll to position [0, 0]
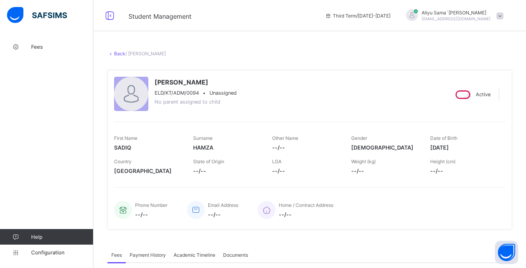
click at [120, 53] on link "Back" at bounding box center [119, 54] width 11 height 6
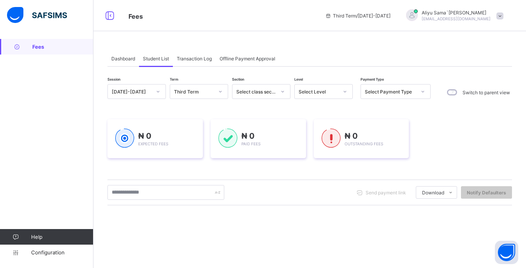
click at [327, 95] on div "Select Level" at bounding box center [316, 91] width 43 height 11
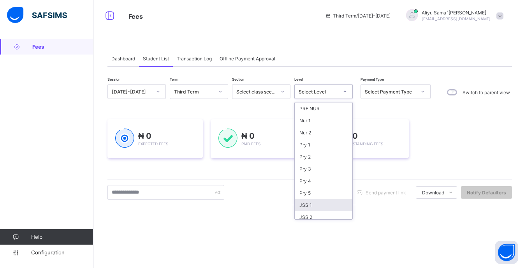
click at [317, 204] on div "JSS 1" at bounding box center [324, 205] width 58 height 12
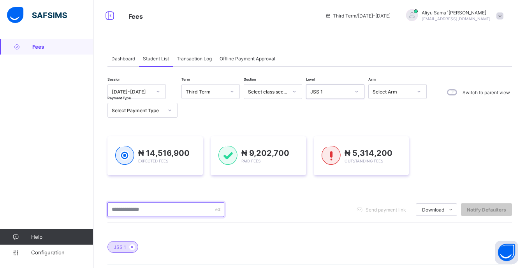
click at [184, 208] on input "text" at bounding box center [165, 209] width 117 height 15
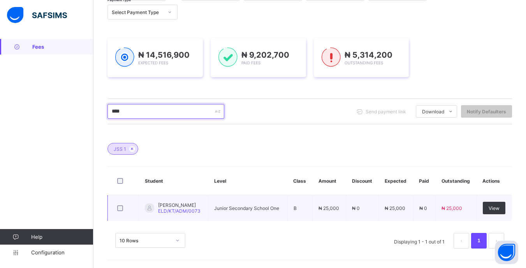
scroll to position [99, 0]
type input "****"
click at [496, 209] on span "View" at bounding box center [494, 208] width 11 height 6
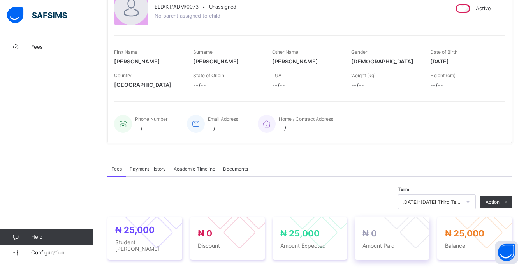
scroll to position [156, 0]
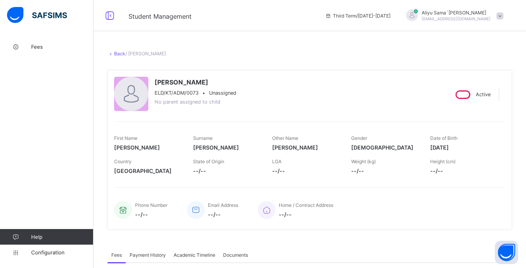
scroll to position [156, 0]
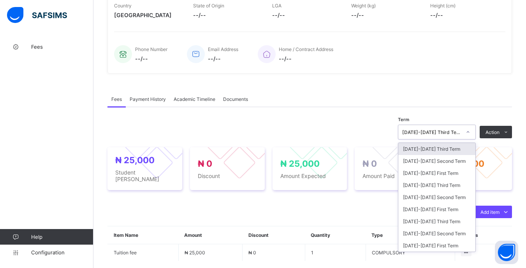
click at [470, 133] on icon at bounding box center [468, 132] width 5 height 8
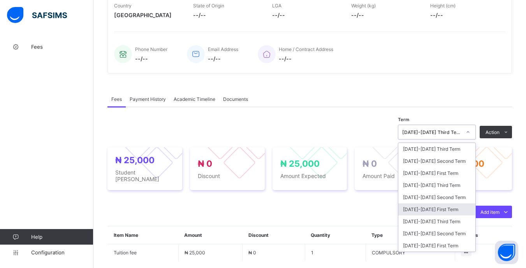
click at [454, 210] on div "[DATE]-[DATE] First Term" at bounding box center [436, 209] width 77 height 12
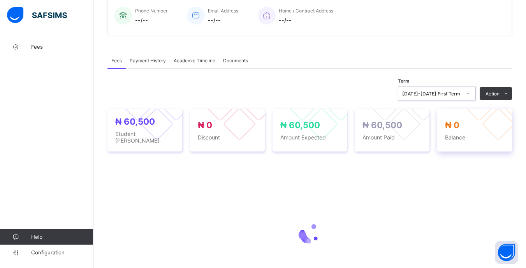
scroll to position [195, 0]
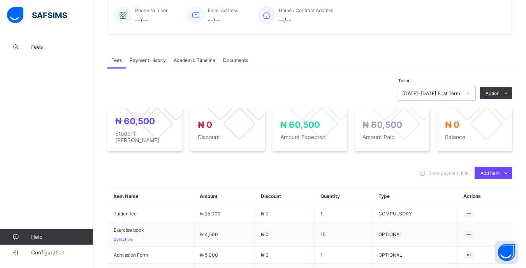
click at [461, 96] on div "[DATE]-[DATE] First Term" at bounding box center [431, 93] width 59 height 6
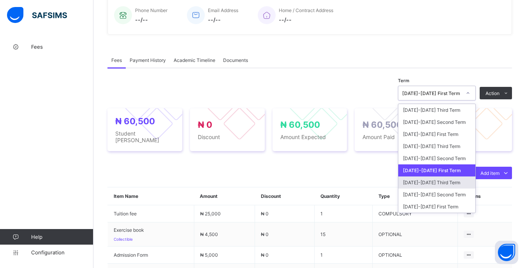
click at [451, 180] on div "[DATE]-[DATE] Third Term" at bounding box center [436, 182] width 77 height 12
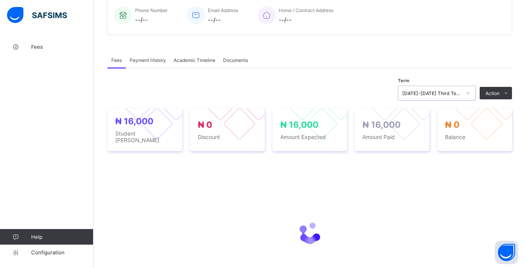
click at [459, 96] on div "[DATE]-[DATE] Third Term" at bounding box center [429, 93] width 62 height 11
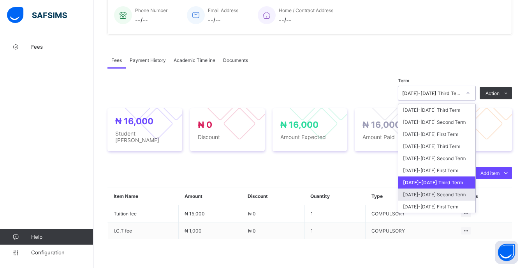
click at [450, 192] on div "[DATE]-[DATE] Second Term" at bounding box center [436, 194] width 77 height 12
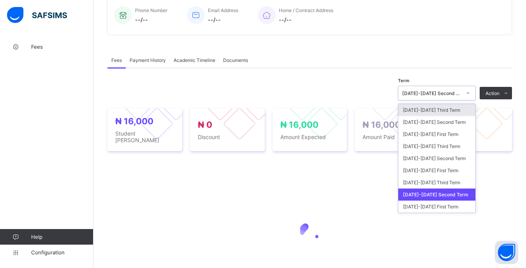
click at [449, 91] on div "[DATE]-[DATE] Second Term" at bounding box center [431, 93] width 59 height 6
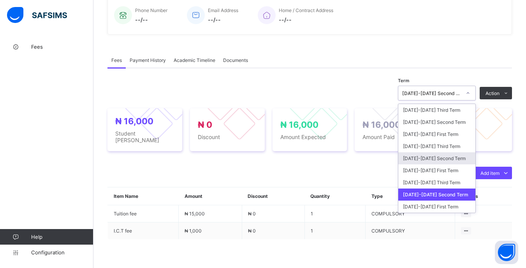
click at [455, 160] on div "[DATE]-[DATE] Second Term" at bounding box center [436, 158] width 77 height 12
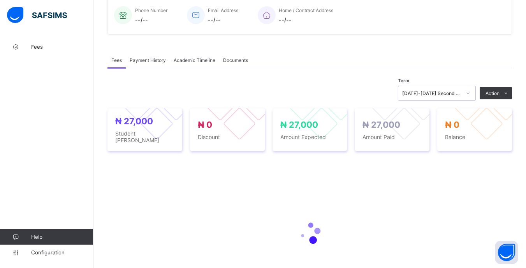
click at [461, 97] on div "[DATE]-[DATE] Second Term" at bounding box center [429, 93] width 62 height 11
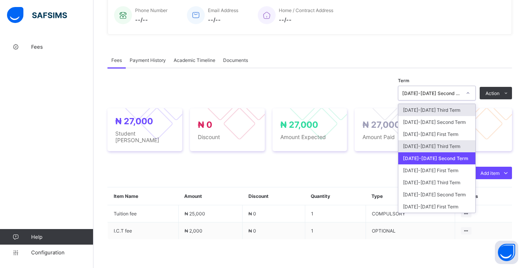
click at [451, 143] on div "[DATE]-[DATE] Third Term" at bounding box center [436, 146] width 77 height 12
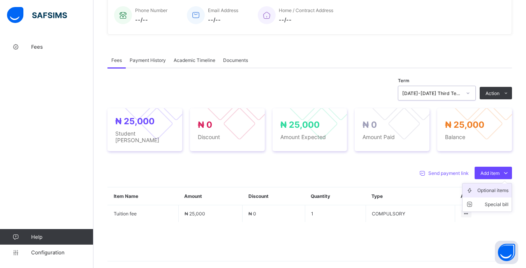
click at [489, 186] on div "Optional items" at bounding box center [492, 190] width 31 height 8
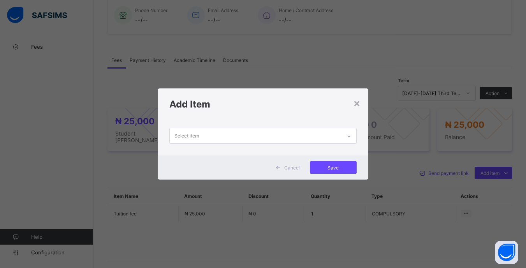
click at [344, 135] on div at bounding box center [348, 136] width 13 height 12
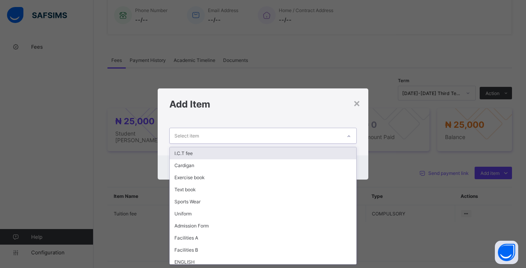
click at [242, 154] on div "I.C.T fee" at bounding box center [263, 153] width 186 height 12
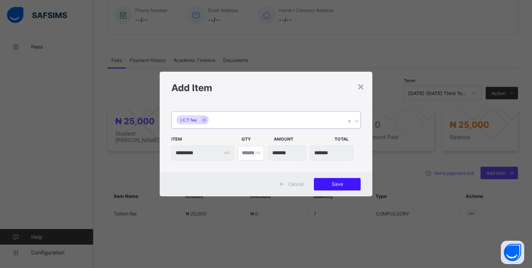
click at [339, 183] on span "Save" at bounding box center [337, 184] width 35 height 6
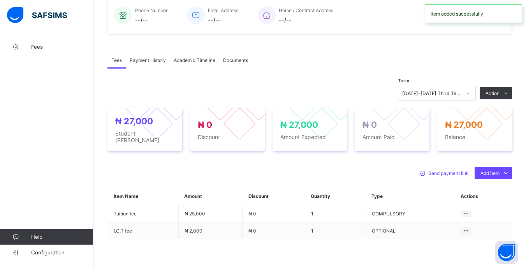
click at [0, 0] on li "Receive Payment" at bounding box center [0, 0] width 0 height 0
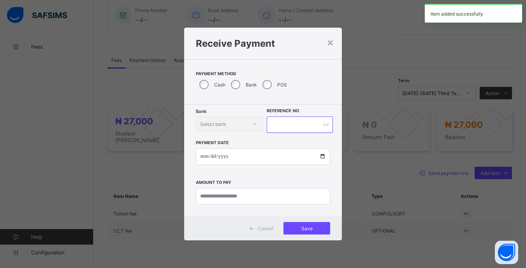
click at [281, 124] on input "text" at bounding box center [300, 124] width 66 height 16
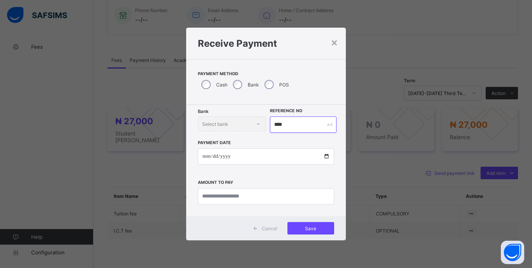
type input "****"
click at [203, 159] on input "date" at bounding box center [266, 156] width 136 height 16
type input "**********"
click at [267, 197] on input "currency" at bounding box center [266, 196] width 136 height 16
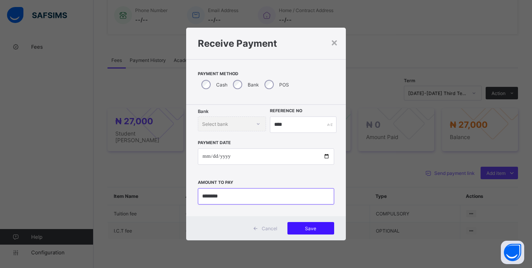
type input "********"
click at [322, 230] on span "Save" at bounding box center [310, 228] width 35 height 6
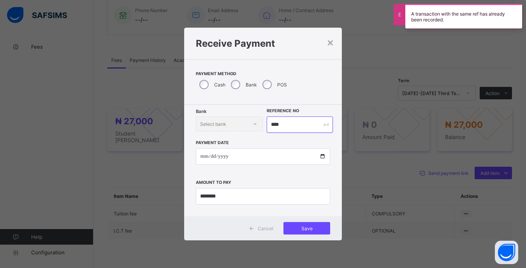
click at [295, 124] on input "****" at bounding box center [300, 124] width 66 height 16
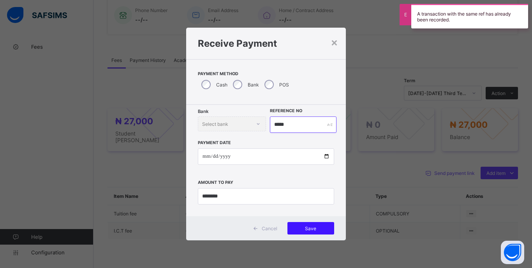
type input "*****"
click at [324, 229] on span "Save" at bounding box center [310, 228] width 35 height 6
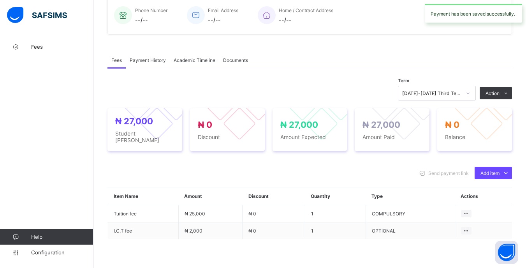
scroll to position [0, 0]
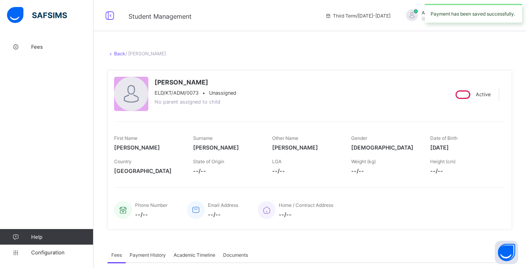
click at [119, 54] on link "Back" at bounding box center [119, 54] width 11 height 6
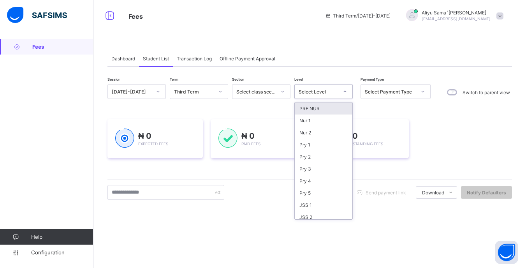
drag, startPoint x: 344, startPoint y: 95, endPoint x: 331, endPoint y: 103, distance: 15.0
click at [343, 95] on div at bounding box center [344, 91] width 13 height 12
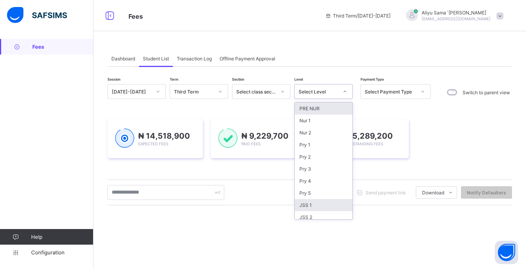
click at [318, 208] on div "JSS 1" at bounding box center [324, 205] width 58 height 12
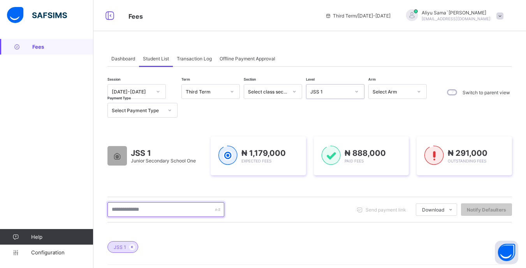
click at [199, 216] on input "text" at bounding box center [165, 209] width 117 height 15
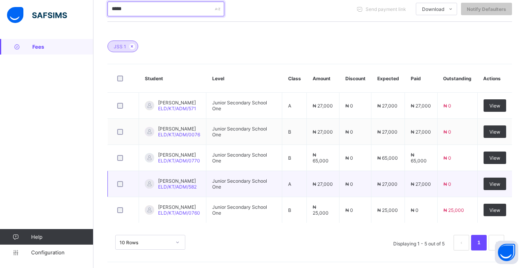
scroll to position [204, 0]
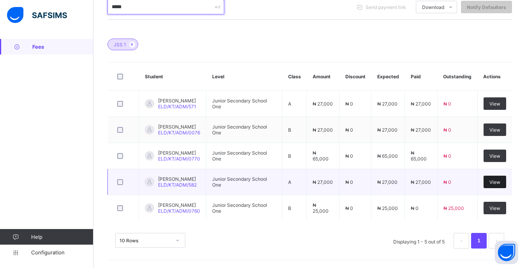
type input "*****"
click at [492, 182] on div "View" at bounding box center [495, 182] width 23 height 12
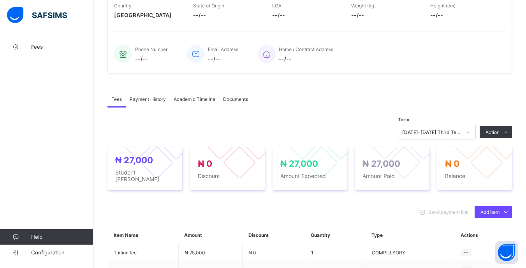
scroll to position [244, 0]
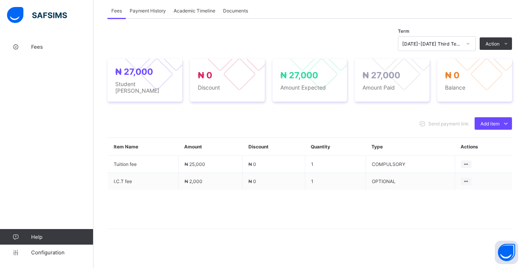
click at [470, 44] on div at bounding box center [467, 43] width 13 height 12
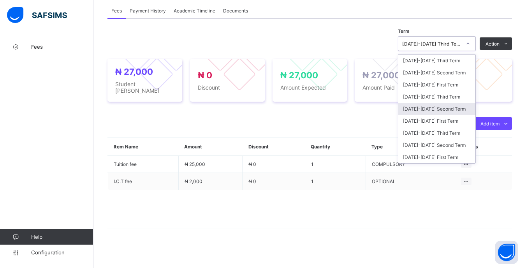
click at [454, 106] on div "[DATE]-[DATE] Second Term" at bounding box center [436, 109] width 77 height 12
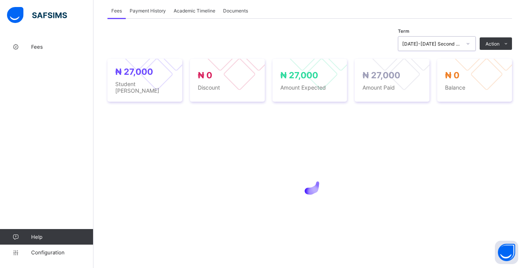
drag, startPoint x: 471, startPoint y: 43, endPoint x: 470, endPoint y: 53, distance: 9.8
click at [471, 46] on div at bounding box center [467, 43] width 13 height 12
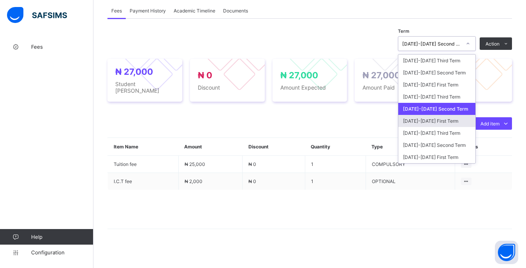
click at [452, 120] on div "[DATE]-[DATE] First Term" at bounding box center [436, 121] width 77 height 12
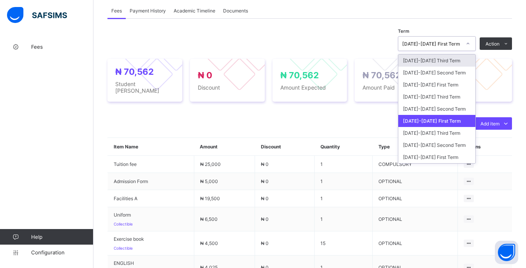
click at [461, 43] on div "[DATE]-[DATE] First Term" at bounding box center [431, 44] width 59 height 6
click at [448, 132] on div "[DATE]-[DATE] Third Term" at bounding box center [436, 133] width 77 height 12
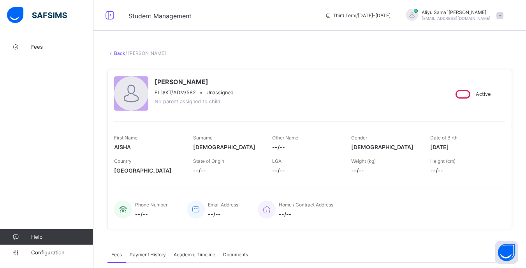
scroll to position [0, 0]
click at [121, 52] on link "Back" at bounding box center [119, 54] width 11 height 6
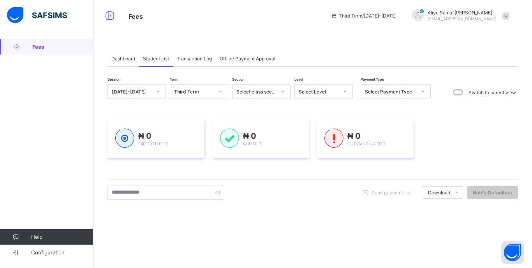
click at [337, 95] on div "Select Level" at bounding box center [316, 91] width 43 height 11
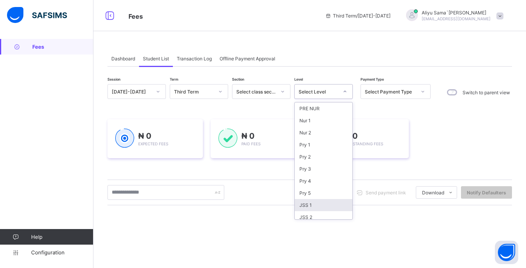
click at [313, 208] on div "JSS 1" at bounding box center [324, 205] width 58 height 12
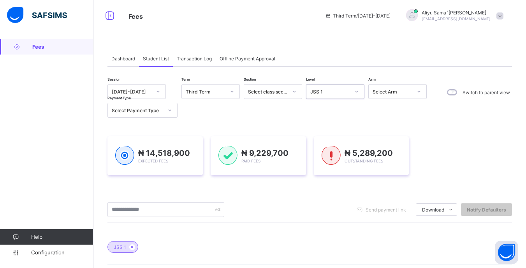
scroll to position [39, 0]
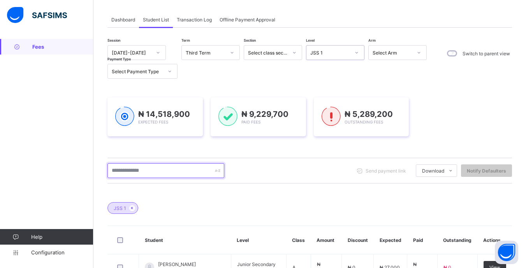
click at [181, 168] on input "text" at bounding box center [165, 170] width 117 height 15
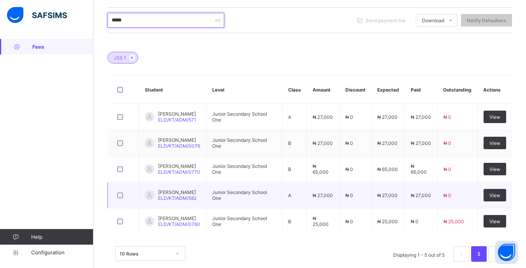
scroll to position [204, 0]
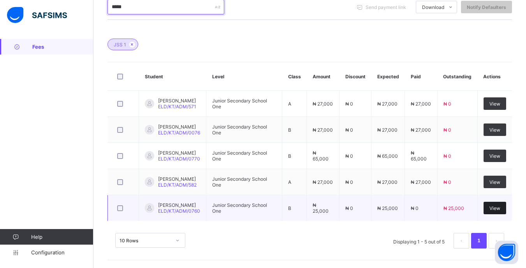
type input "*****"
click at [500, 205] on span "View" at bounding box center [494, 208] width 11 height 6
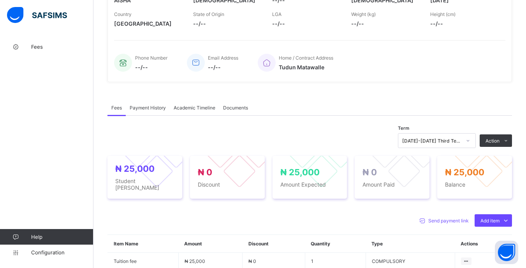
scroll to position [156, 0]
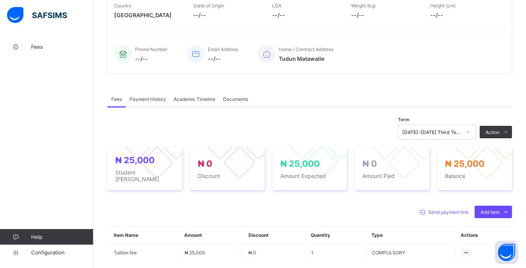
drag, startPoint x: 473, startPoint y: 133, endPoint x: 473, endPoint y: 141, distance: 7.4
click at [473, 135] on div at bounding box center [467, 132] width 13 height 12
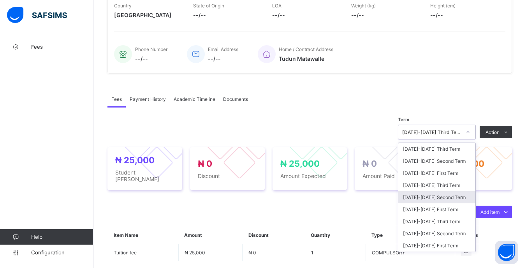
drag, startPoint x: 449, startPoint y: 199, endPoint x: 461, endPoint y: 171, distance: 30.3
click at [449, 198] on div "[DATE]-[DATE] Second Term" at bounding box center [436, 197] width 77 height 12
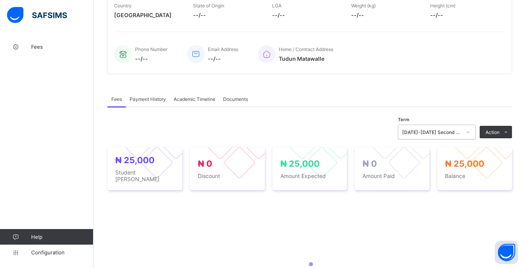
click at [457, 134] on div "[DATE]-[DATE] Second Term" at bounding box center [431, 132] width 59 height 6
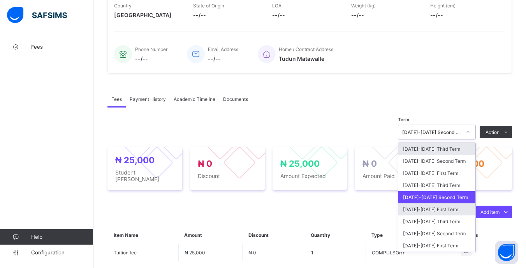
click at [454, 213] on div "[DATE]-[DATE] First Term" at bounding box center [436, 209] width 77 height 12
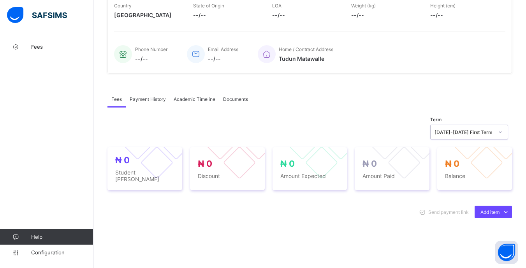
click at [450, 133] on div "[DATE]-[DATE] First Term" at bounding box center [463, 132] width 59 height 6
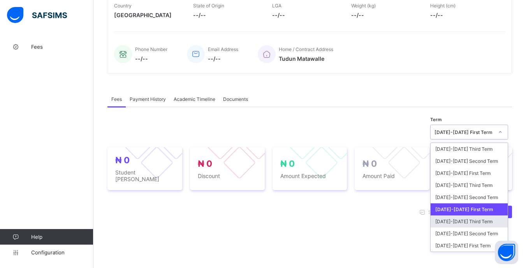
click at [457, 219] on div "[DATE]-[DATE] Third Term" at bounding box center [469, 221] width 77 height 12
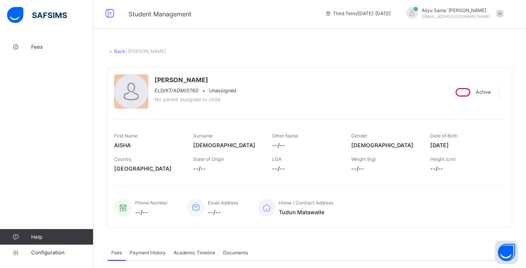
scroll to position [0, 0]
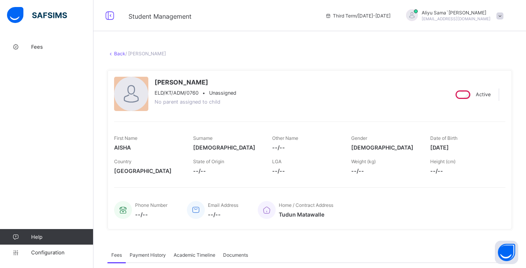
click at [117, 53] on link "Back" at bounding box center [119, 54] width 11 height 6
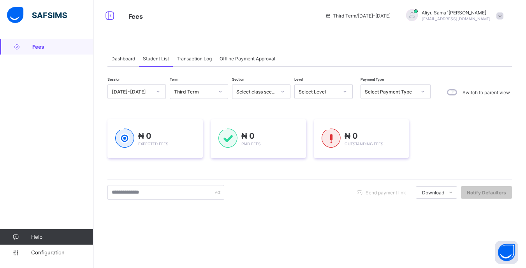
click at [326, 93] on div "Select Level" at bounding box center [319, 92] width 40 height 6
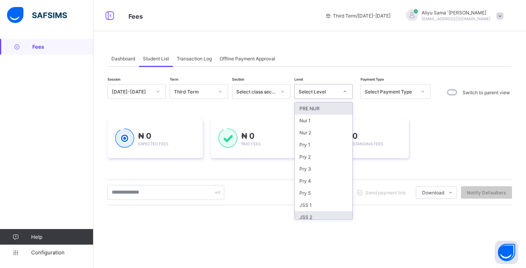
click at [325, 216] on div "JSS 2" at bounding box center [324, 217] width 58 height 12
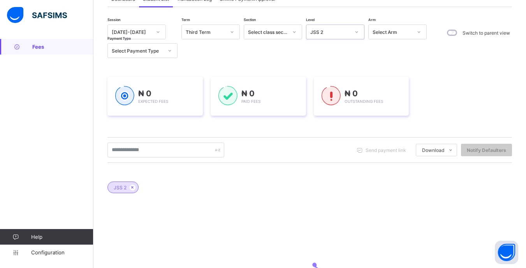
scroll to position [78, 0]
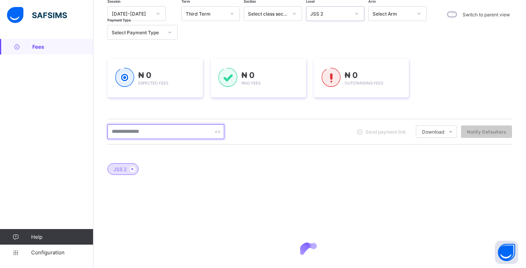
click at [164, 133] on input "text" at bounding box center [165, 131] width 117 height 15
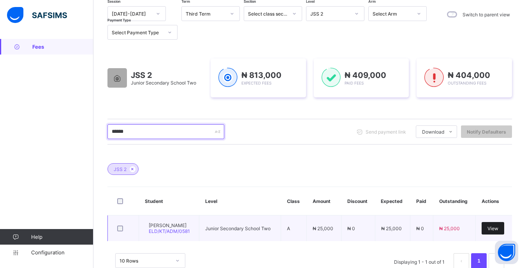
type input "******"
click at [504, 227] on div "View" at bounding box center [493, 228] width 23 height 12
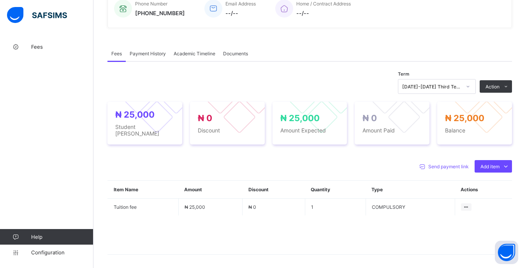
scroll to position [227, 0]
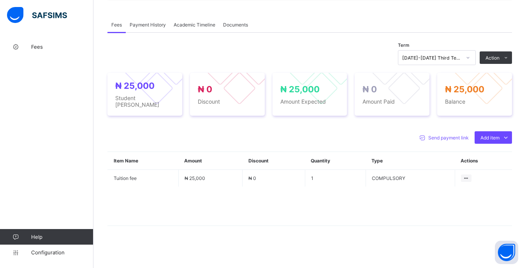
click at [469, 58] on div at bounding box center [467, 57] width 13 height 12
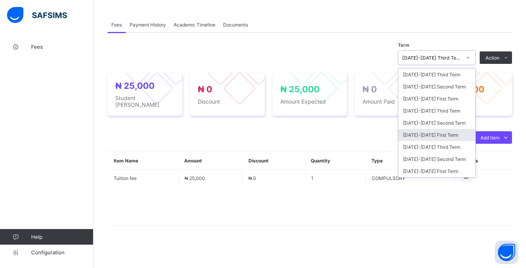
click at [447, 138] on div "[DATE]-[DATE] First Term" at bounding box center [436, 135] width 77 height 12
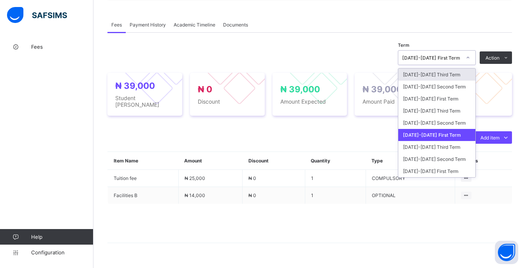
click at [461, 61] on div "[DATE]-[DATE] First Term" at bounding box center [431, 58] width 59 height 6
click at [440, 157] on div "[DATE]-[DATE] Second Term" at bounding box center [436, 159] width 77 height 12
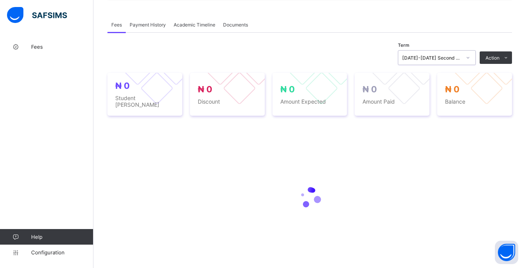
drag, startPoint x: 463, startPoint y: 60, endPoint x: 461, endPoint y: 70, distance: 9.9
click at [461, 61] on div "[DATE]-[DATE] Second Term" at bounding box center [431, 58] width 59 height 6
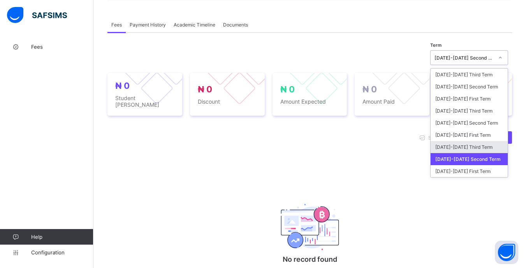
click at [455, 149] on div "[DATE]-[DATE] Third Term" at bounding box center [469, 147] width 77 height 12
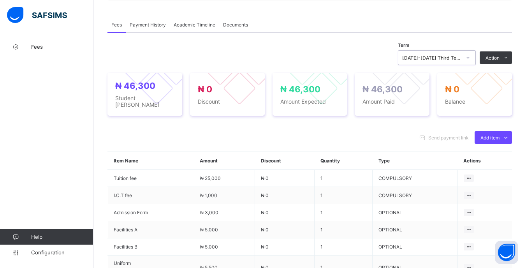
click at [473, 64] on div at bounding box center [467, 57] width 13 height 12
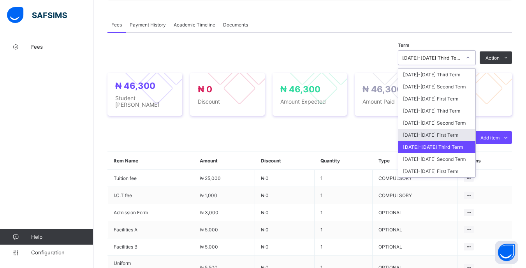
click at [443, 134] on div "[DATE]-[DATE] First Term" at bounding box center [436, 135] width 77 height 12
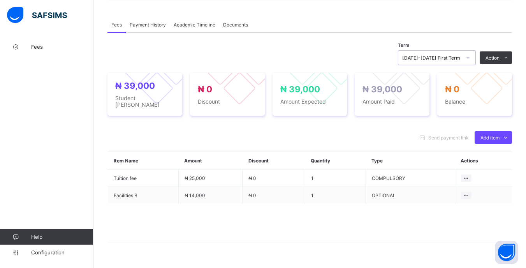
click at [452, 61] on div "[DATE]-[DATE] First Term" at bounding box center [431, 58] width 59 height 6
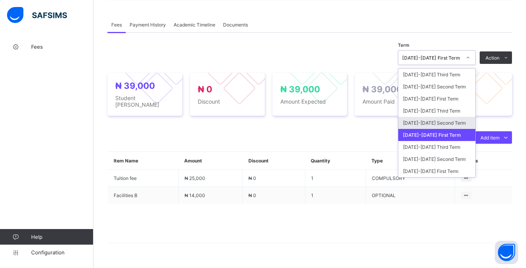
click at [452, 124] on div "[DATE]-[DATE] Second Term" at bounding box center [436, 123] width 77 height 12
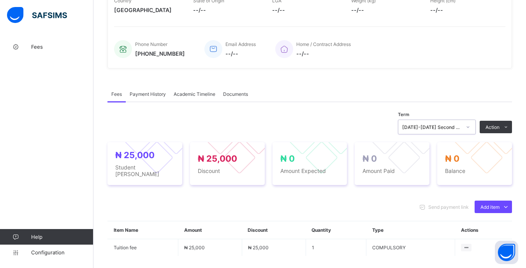
scroll to position [149, 0]
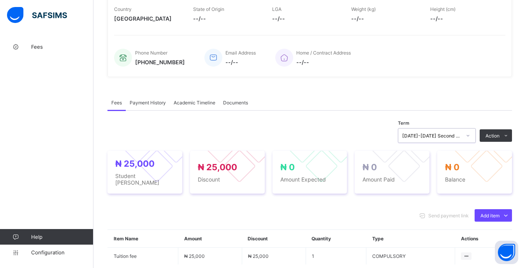
click at [470, 139] on icon at bounding box center [468, 136] width 5 height 8
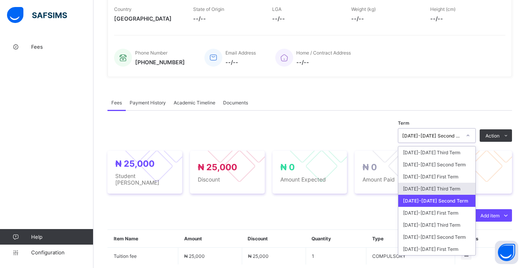
click at [455, 188] on div "[DATE]-[DATE] Third Term" at bounding box center [436, 189] width 77 height 12
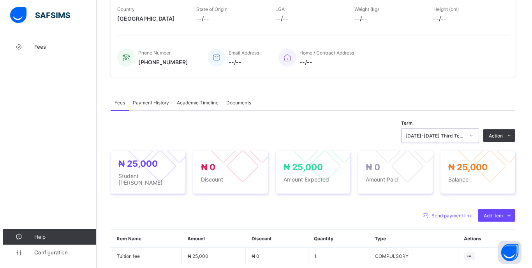
scroll to position [188, 0]
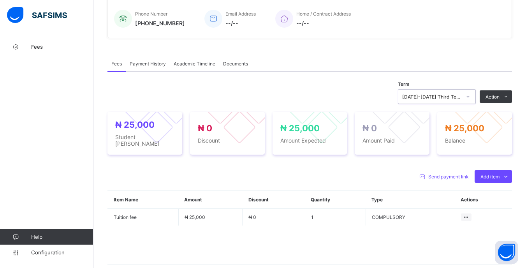
drag, startPoint x: 492, startPoint y: 130, endPoint x: 487, endPoint y: 130, distance: 5.8
click at [0, 0] on button "Manage Discount" at bounding box center [0, 0] width 0 height 0
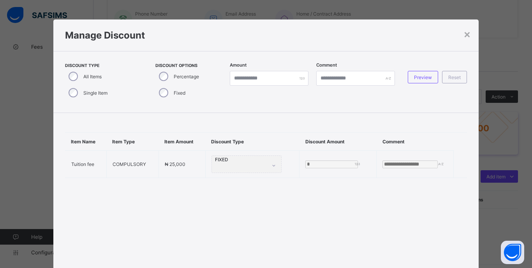
click at [76, 95] on div "Single Item" at bounding box center [87, 92] width 44 height 16
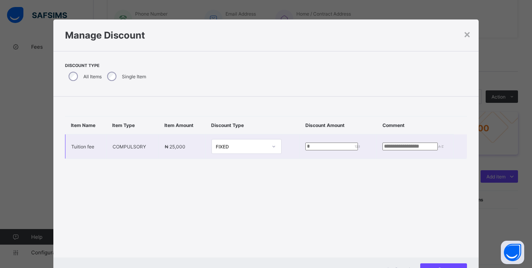
click at [271, 146] on icon at bounding box center [273, 146] width 5 height 8
click at [244, 162] on div "Percentage" at bounding box center [246, 163] width 69 height 12
click at [297, 144] on td "% *" at bounding box center [337, 146] width 81 height 25
click at [307, 147] on input "*" at bounding box center [335, 146] width 56 height 8
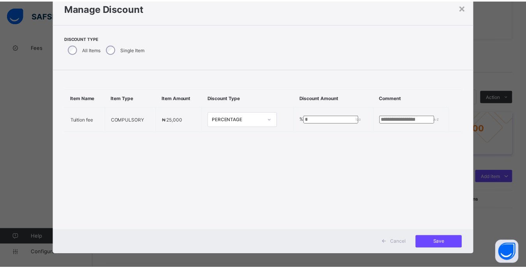
scroll to position [33, 0]
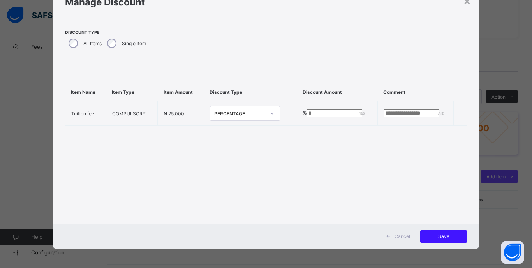
type input "***"
click at [433, 235] on span "Save" at bounding box center [443, 236] width 35 height 6
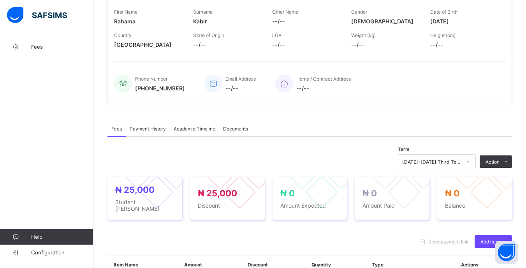
scroll to position [0, 0]
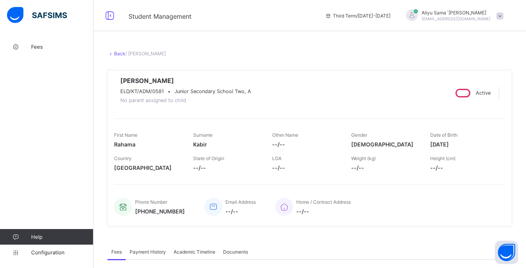
click at [119, 52] on link "Back" at bounding box center [119, 54] width 11 height 6
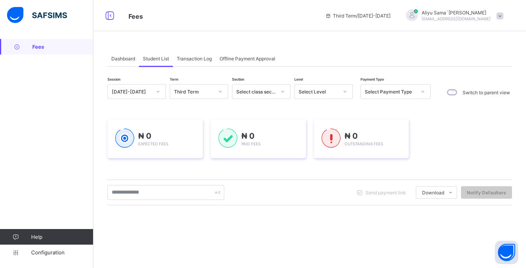
click at [333, 95] on div "Select Level" at bounding box center [316, 91] width 43 height 11
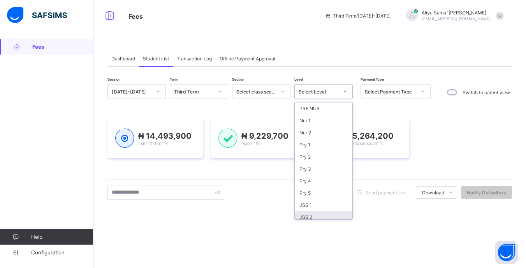
click at [317, 212] on div "JSS 2" at bounding box center [324, 217] width 58 height 12
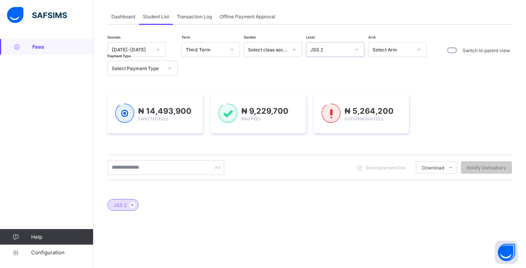
scroll to position [76, 0]
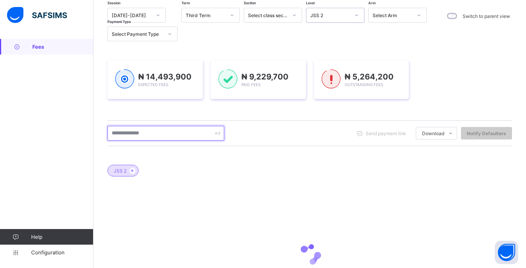
click at [173, 129] on input "text" at bounding box center [165, 133] width 117 height 15
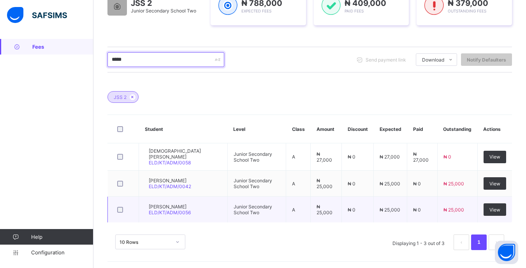
scroll to position [151, 0]
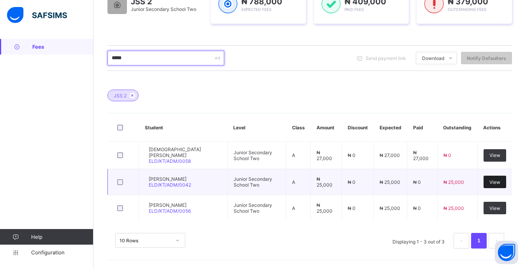
type input "*****"
click at [500, 181] on span "View" at bounding box center [494, 182] width 11 height 6
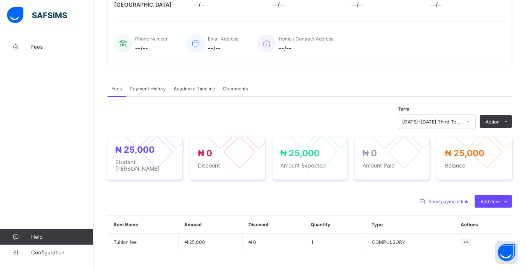
scroll to position [195, 0]
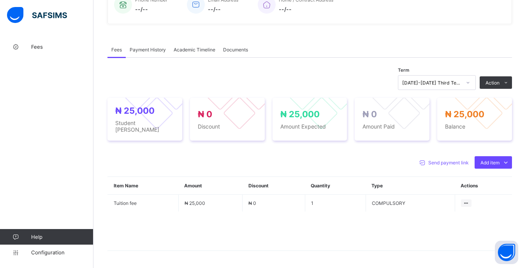
drag, startPoint x: 493, startPoint y: 189, endPoint x: 480, endPoint y: 186, distance: 12.8
click at [0, 0] on div "Optional items" at bounding box center [0, 0] width 0 height 0
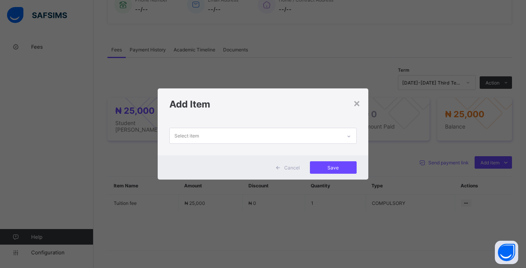
click at [338, 138] on div "Select item" at bounding box center [255, 135] width 171 height 15
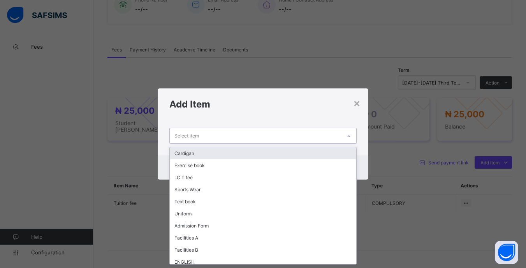
click at [263, 155] on div "Cardigan" at bounding box center [263, 153] width 186 height 12
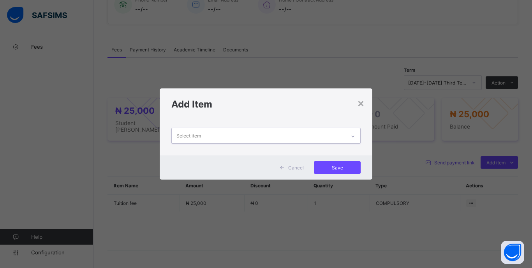
click at [309, 139] on div "Select item" at bounding box center [259, 135] width 174 height 15
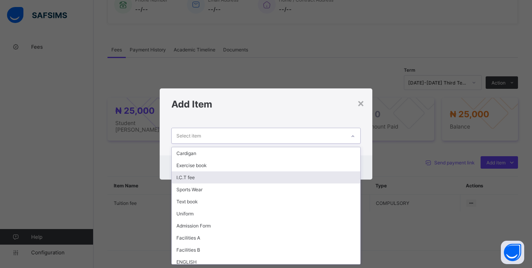
click at [227, 176] on div "I.C.T fee" at bounding box center [266, 177] width 188 height 12
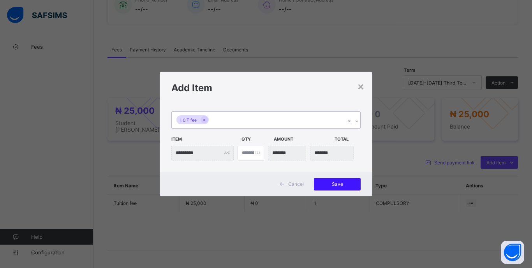
click at [337, 185] on span "Save" at bounding box center [337, 184] width 35 height 6
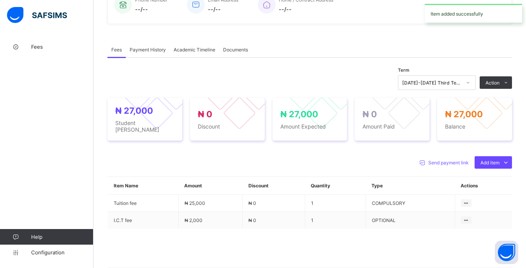
drag, startPoint x: 481, startPoint y: 111, endPoint x: 468, endPoint y: 112, distance: 13.2
click at [0, 0] on li "Receive Payment" at bounding box center [0, 0] width 0 height 0
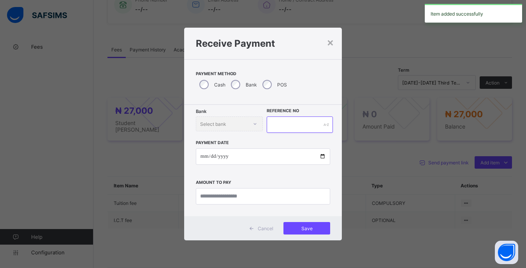
click at [299, 124] on input "text" at bounding box center [300, 124] width 66 height 16
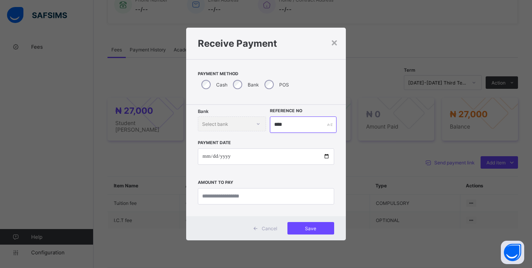
type input "****"
click at [207, 158] on input "date" at bounding box center [266, 156] width 136 height 16
type input "**********"
click at [283, 204] on input "currency" at bounding box center [266, 196] width 136 height 16
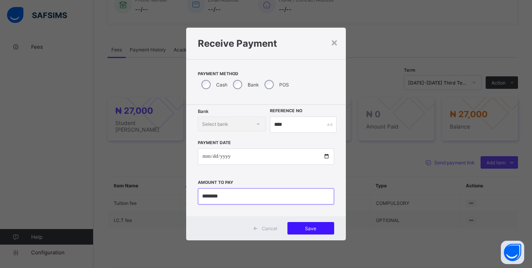
type input "********"
click at [315, 230] on span "Save" at bounding box center [310, 228] width 35 height 6
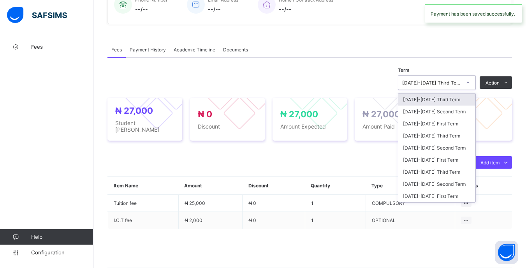
click at [467, 89] on div at bounding box center [467, 82] width 13 height 12
click at [448, 154] on div "[DATE]-[DATE] Second Term" at bounding box center [436, 148] width 77 height 12
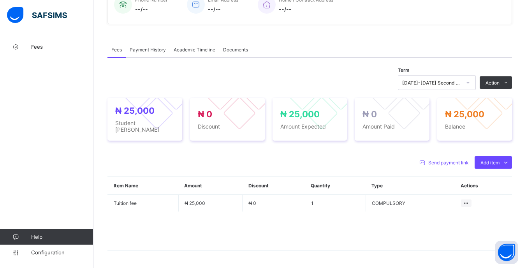
click at [0, 0] on icon at bounding box center [0, 0] width 0 height 0
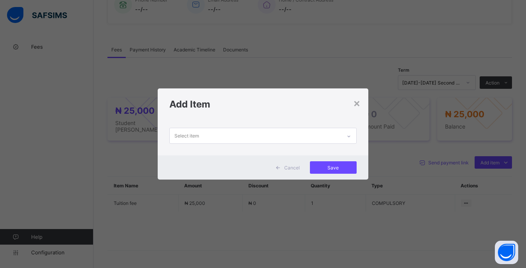
click at [338, 135] on div "Select item" at bounding box center [255, 135] width 171 height 15
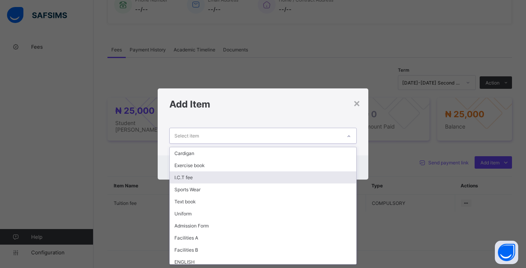
click at [216, 173] on div "I.C.T fee" at bounding box center [263, 177] width 186 height 12
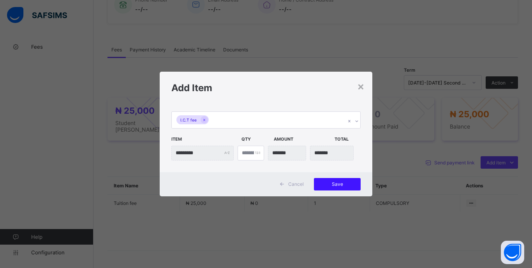
click at [333, 184] on span "Save" at bounding box center [337, 184] width 35 height 6
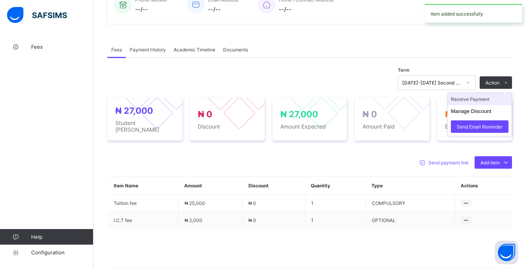
click at [477, 105] on li "Receive Payment" at bounding box center [480, 99] width 64 height 12
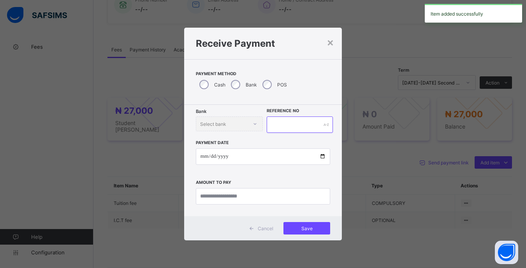
click at [292, 123] on input "text" at bounding box center [300, 124] width 66 height 16
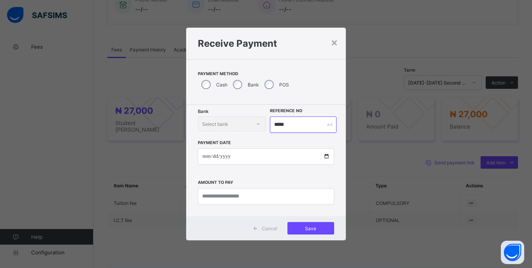
type input "*****"
click at [206, 159] on input "date" at bounding box center [266, 156] width 136 height 16
type input "**********"
click at [295, 197] on input "currency" at bounding box center [266, 196] width 136 height 16
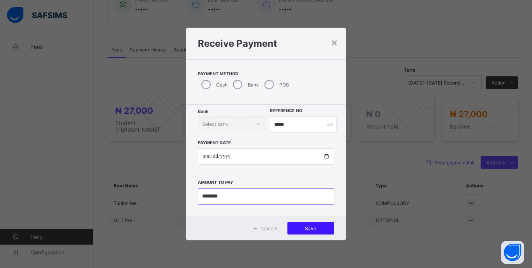
type input "********"
click at [318, 233] on div "Save" at bounding box center [310, 228] width 47 height 12
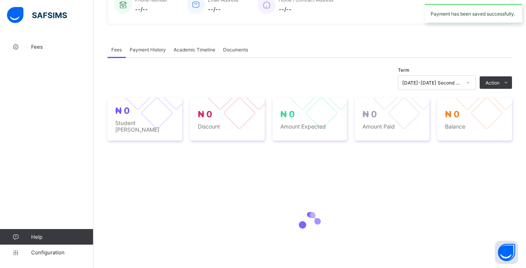
click at [470, 86] on icon at bounding box center [468, 83] width 5 height 8
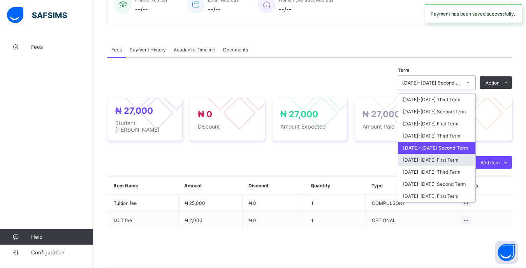
click at [453, 166] on div "[DATE]-[DATE] First Term" at bounding box center [436, 160] width 77 height 12
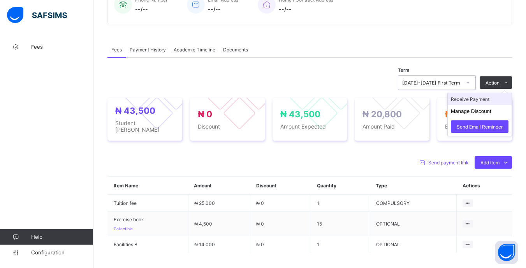
click at [470, 105] on li "Receive Payment" at bounding box center [480, 99] width 64 height 12
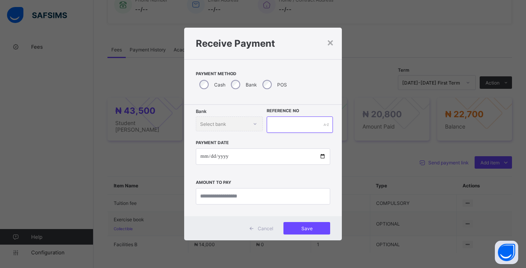
click at [282, 126] on input "text" at bounding box center [300, 124] width 66 height 16
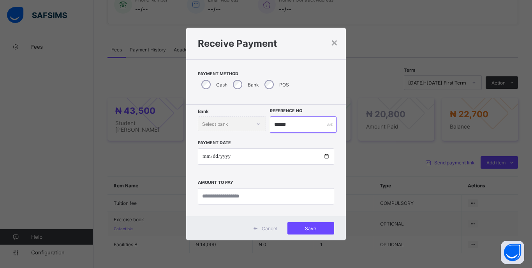
type input "******"
click at [206, 160] on input "date" at bounding box center [266, 156] width 136 height 16
type input "**********"
click at [279, 195] on input "currency" at bounding box center [266, 196] width 136 height 16
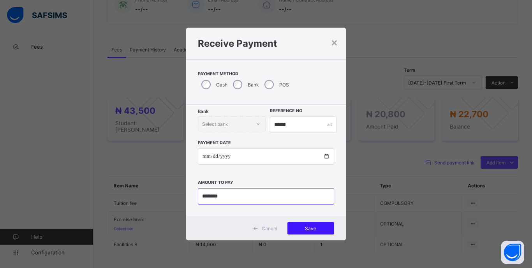
type input "********"
click at [305, 233] on div "Save" at bounding box center [310, 228] width 47 height 12
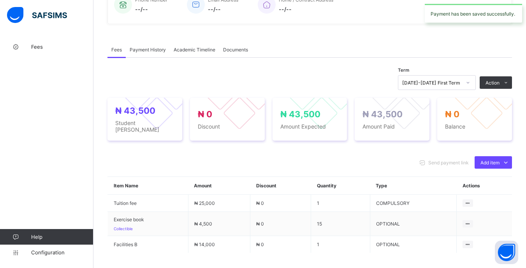
click at [469, 89] on div at bounding box center [467, 82] width 13 height 12
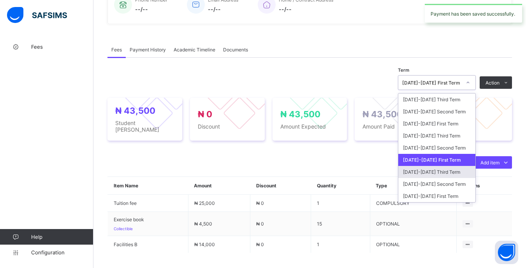
click at [455, 178] on div "[DATE]-[DATE] Third Term" at bounding box center [436, 172] width 77 height 12
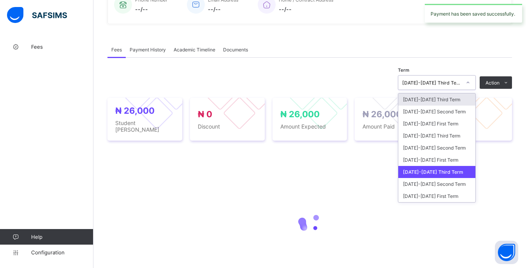
click at [457, 88] on div "[DATE]-[DATE] Third Term" at bounding box center [429, 82] width 62 height 11
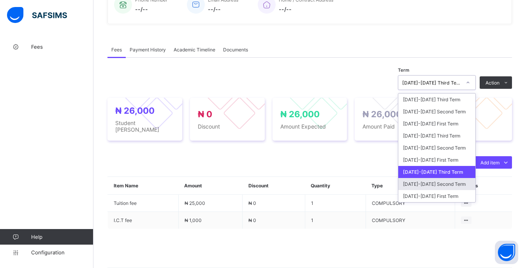
click at [445, 190] on div "[DATE]-[DATE] Second Term" at bounding box center [436, 184] width 77 height 12
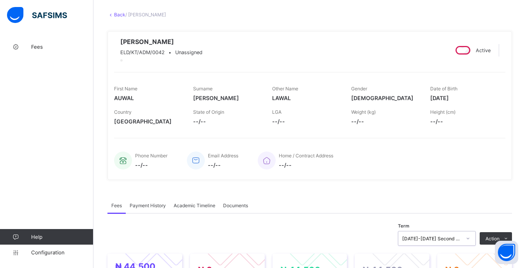
scroll to position [0, 0]
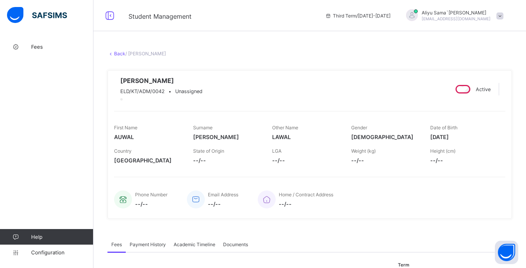
click at [119, 54] on link "Back" at bounding box center [119, 54] width 11 height 6
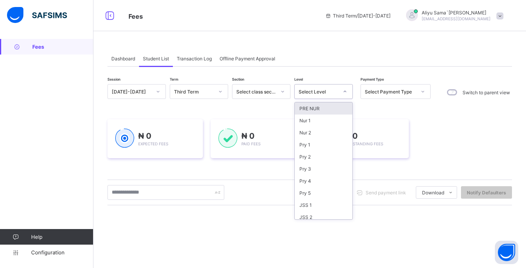
click at [341, 91] on div at bounding box center [344, 91] width 13 height 12
click at [330, 214] on div "JSS 2" at bounding box center [324, 217] width 58 height 12
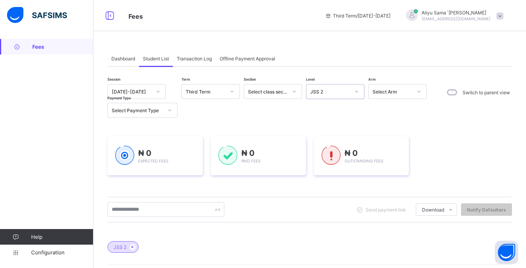
scroll to position [117, 0]
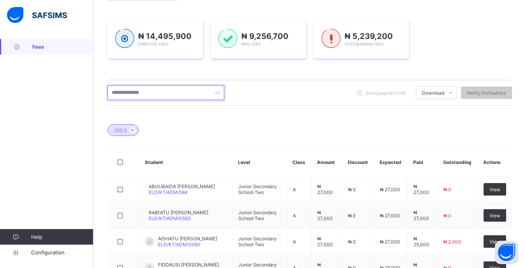
click at [181, 93] on input "text" at bounding box center [165, 92] width 117 height 15
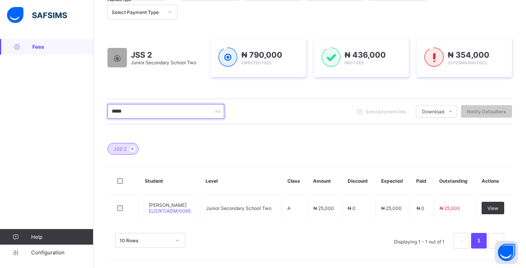
scroll to position [98, 0]
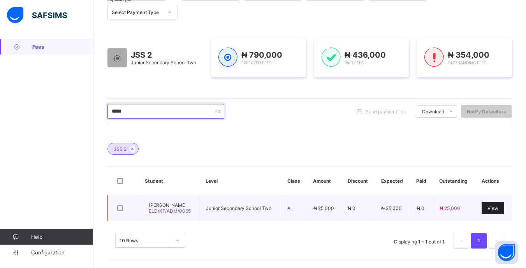
type input "*****"
click at [498, 206] on span "View" at bounding box center [492, 208] width 11 height 6
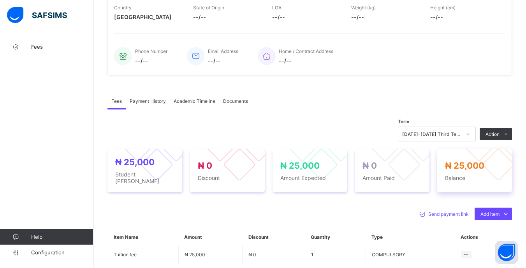
scroll to position [195, 0]
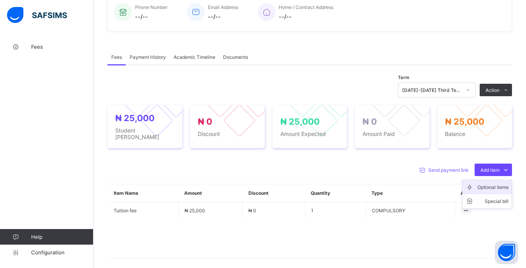
click at [477, 189] on icon at bounding box center [472, 187] width 12 height 8
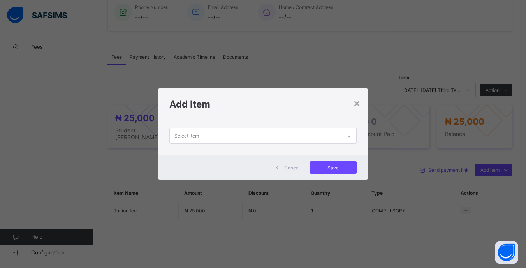
click at [329, 138] on div "Select item" at bounding box center [255, 135] width 171 height 15
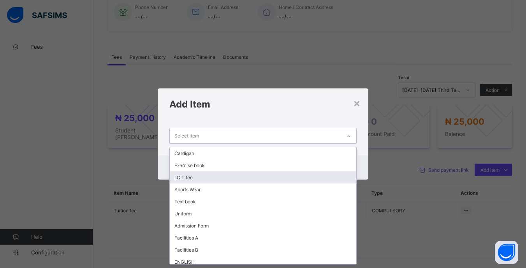
click at [246, 180] on div "I.C.T fee" at bounding box center [263, 177] width 186 height 12
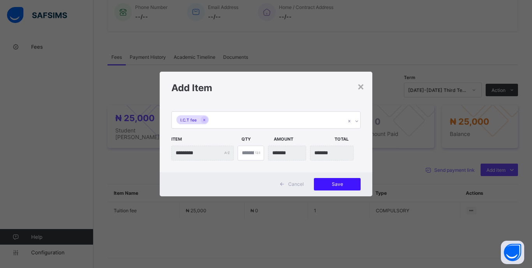
click at [342, 189] on div "Save" at bounding box center [337, 184] width 47 height 12
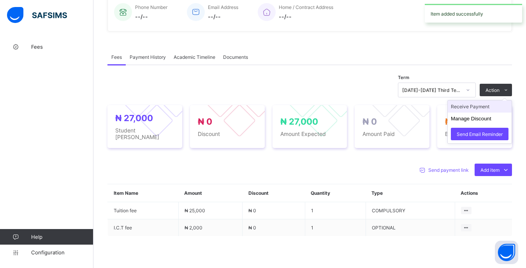
click at [471, 112] on li "Receive Payment" at bounding box center [480, 106] width 64 height 12
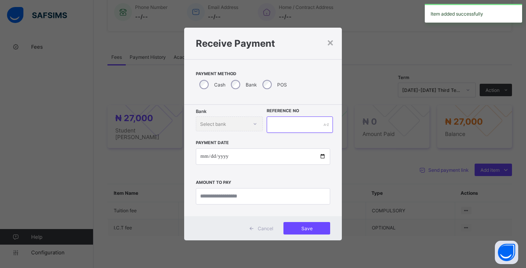
click at [277, 123] on input "text" at bounding box center [300, 124] width 66 height 16
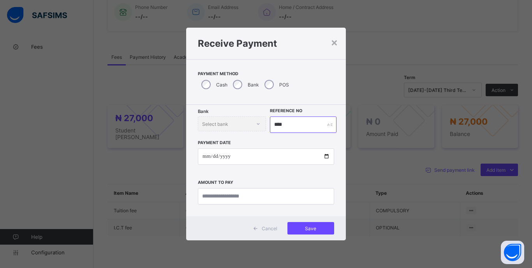
type input "****"
click at [206, 157] on input "date" at bounding box center [266, 156] width 136 height 16
type input "**********"
click at [277, 195] on input "currency" at bounding box center [266, 196] width 136 height 16
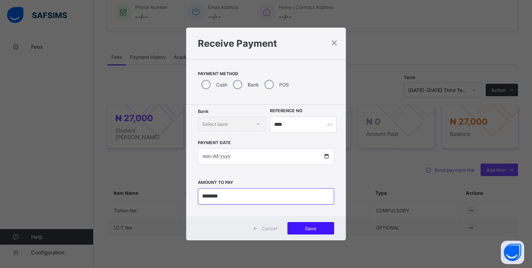
type input "********"
click at [313, 230] on span "Save" at bounding box center [310, 228] width 35 height 6
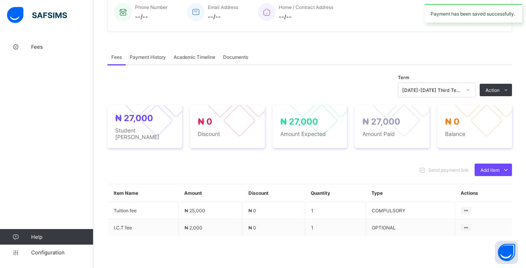
click at [470, 94] on icon at bounding box center [468, 90] width 5 height 8
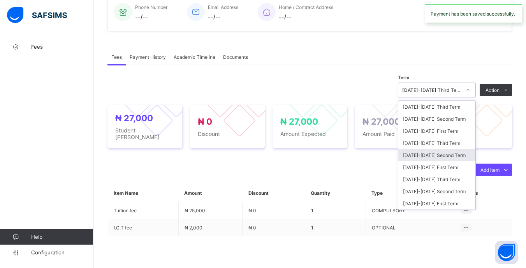
click at [448, 158] on div "[DATE]-[DATE] Second Term" at bounding box center [436, 155] width 77 height 12
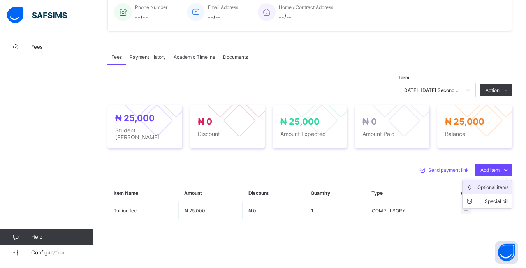
click at [477, 186] on icon at bounding box center [472, 187] width 12 height 8
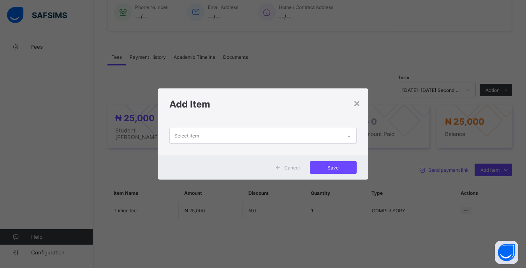
click at [301, 132] on div "Select item" at bounding box center [255, 135] width 171 height 15
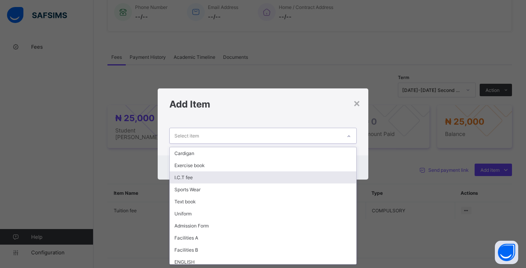
click at [223, 176] on div "I.C.T fee" at bounding box center [263, 177] width 186 height 12
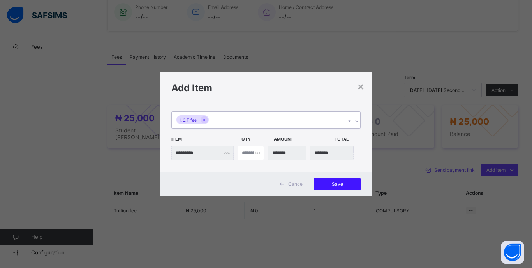
click at [333, 184] on span "Save" at bounding box center [337, 184] width 35 height 6
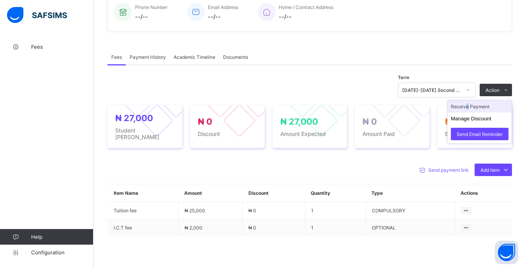
click at [470, 112] on li "Receive Payment" at bounding box center [480, 106] width 64 height 12
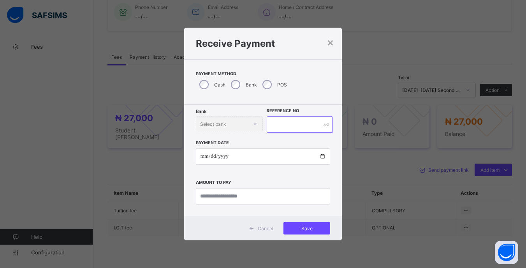
click at [294, 124] on input "text" at bounding box center [300, 124] width 66 height 16
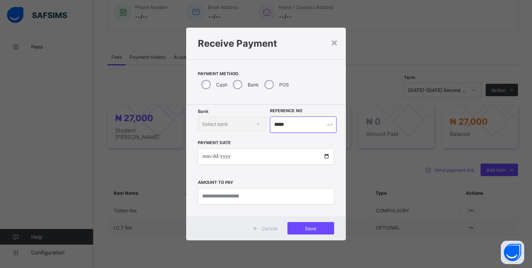
type input "*****"
click at [205, 158] on input "date" at bounding box center [266, 156] width 136 height 16
type input "**********"
click at [284, 198] on input "currency" at bounding box center [266, 196] width 136 height 16
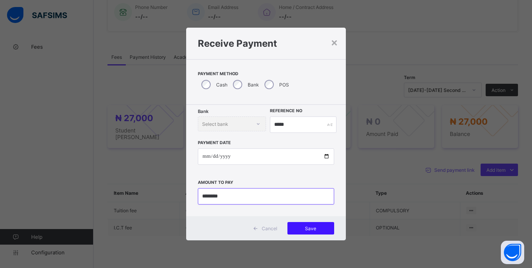
type input "********"
click at [315, 230] on span "Save" at bounding box center [310, 228] width 35 height 6
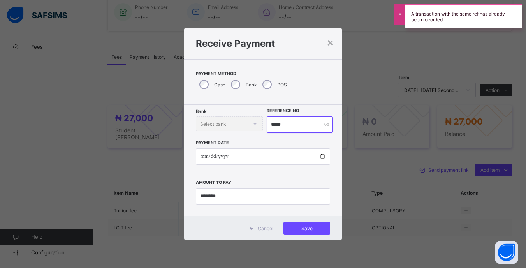
click at [299, 126] on input "*****" at bounding box center [300, 124] width 66 height 16
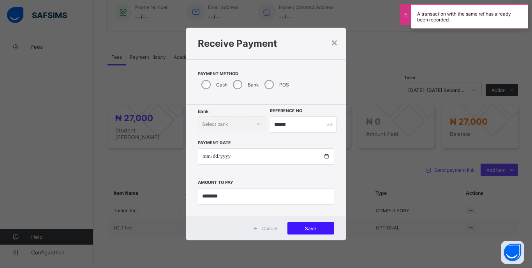
click at [322, 228] on span "Save" at bounding box center [310, 228] width 35 height 6
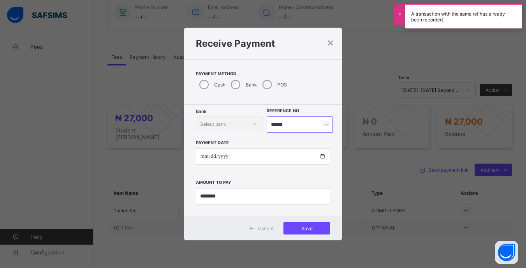
click at [293, 126] on input "******" at bounding box center [300, 124] width 66 height 16
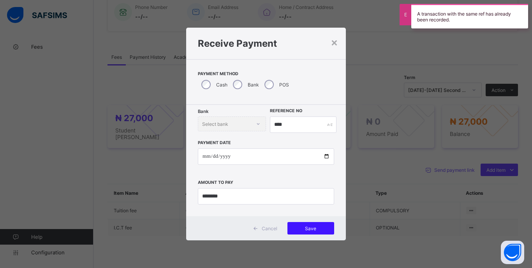
click at [321, 234] on div "Save" at bounding box center [310, 228] width 47 height 12
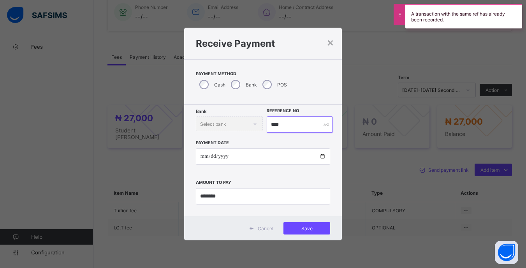
click at [304, 132] on input "****" at bounding box center [300, 124] width 66 height 16
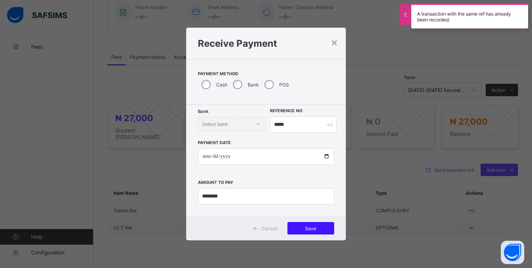
click at [319, 225] on span "Save" at bounding box center [310, 228] width 35 height 6
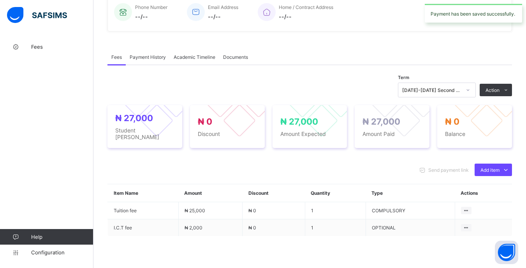
click at [470, 94] on div at bounding box center [467, 90] width 13 height 12
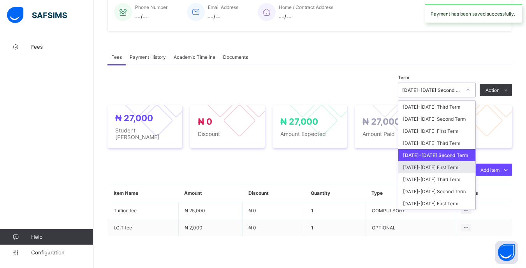
drag, startPoint x: 452, startPoint y: 170, endPoint x: 450, endPoint y: 154, distance: 15.7
click at [454, 170] on div "[DATE]-[DATE] First Term" at bounding box center [436, 167] width 77 height 12
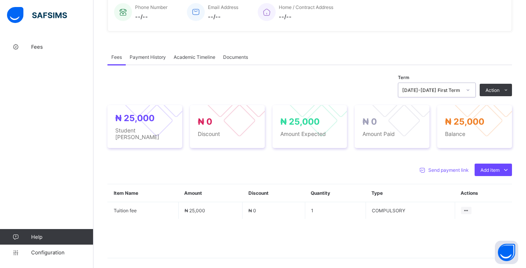
click at [470, 91] on icon at bounding box center [468, 90] width 5 height 8
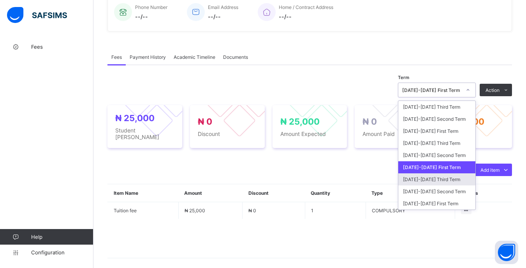
click at [452, 180] on div "[DATE]-[DATE] Third Term" at bounding box center [436, 179] width 77 height 12
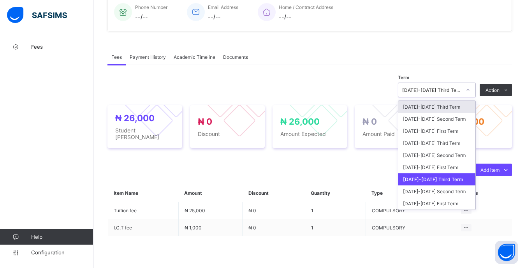
click at [461, 92] on div "[DATE]-[DATE] Third Term" at bounding box center [431, 90] width 59 height 6
click at [447, 195] on div "[DATE]-[DATE] Second Term" at bounding box center [436, 191] width 77 height 12
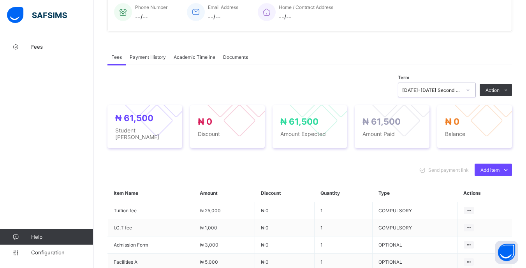
click at [457, 93] on div "[DATE]-[DATE] Second Term" at bounding box center [431, 90] width 59 height 6
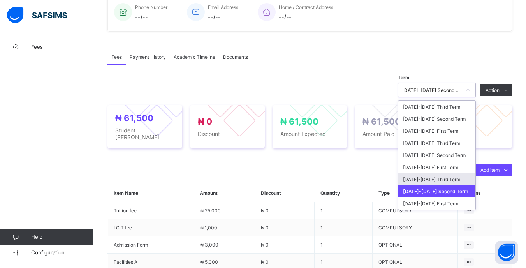
click at [457, 183] on div "[DATE]-[DATE] Third Term" at bounding box center [436, 179] width 77 height 12
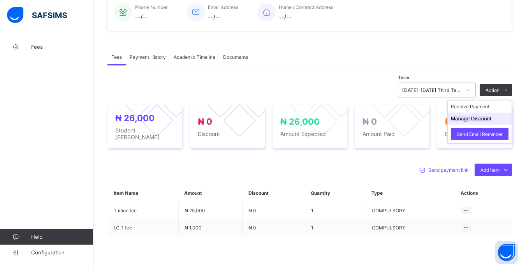
click at [479, 116] on li "Manage Discount" at bounding box center [480, 119] width 64 height 12
click at [476, 109] on li "Receive Payment" at bounding box center [480, 106] width 64 height 12
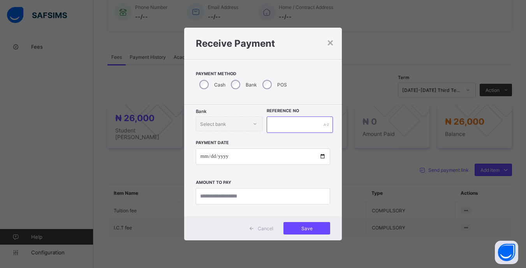
drag, startPoint x: 307, startPoint y: 124, endPoint x: 313, endPoint y: 120, distance: 7.5
click at [308, 124] on input "text" at bounding box center [300, 124] width 66 height 16
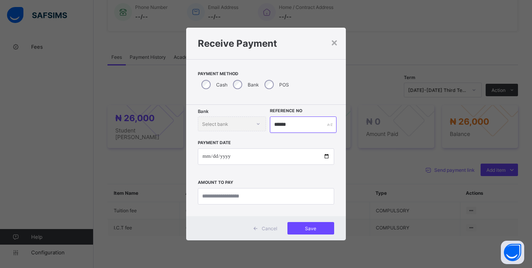
type input "******"
click at [207, 159] on input "date" at bounding box center [266, 156] width 136 height 16
type input "**********"
click at [277, 194] on input "currency" at bounding box center [266, 196] width 136 height 16
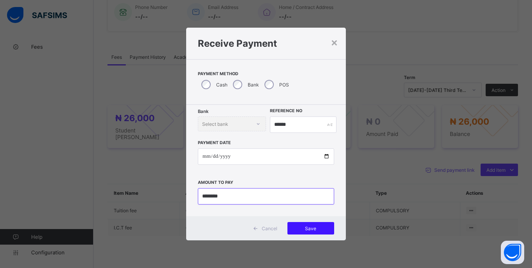
type input "********"
click at [318, 227] on span "Save" at bounding box center [310, 228] width 35 height 6
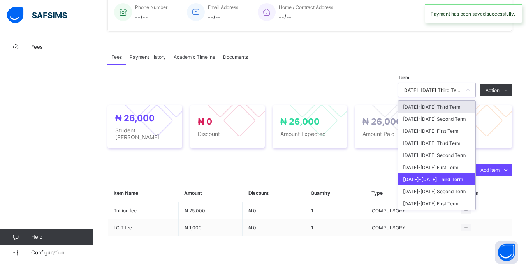
click at [469, 95] on div at bounding box center [467, 90] width 13 height 12
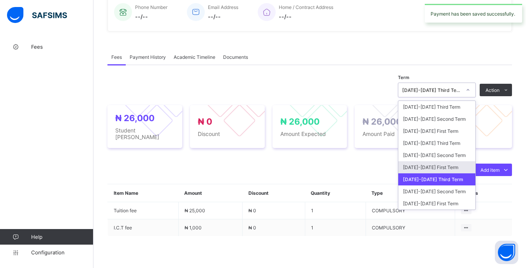
click at [451, 170] on div "[DATE]-[DATE] First Term" at bounding box center [436, 167] width 77 height 12
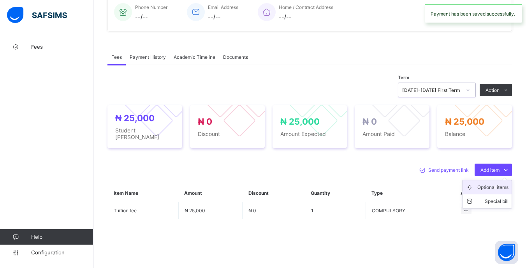
click at [484, 186] on div "Optional items" at bounding box center [492, 187] width 31 height 8
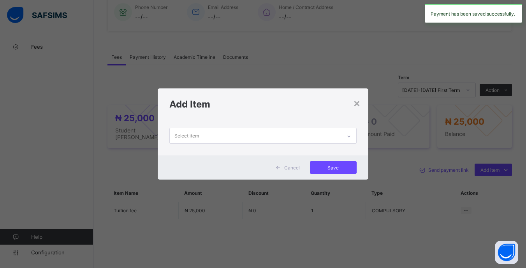
click at [320, 130] on div "Select item" at bounding box center [255, 135] width 171 height 15
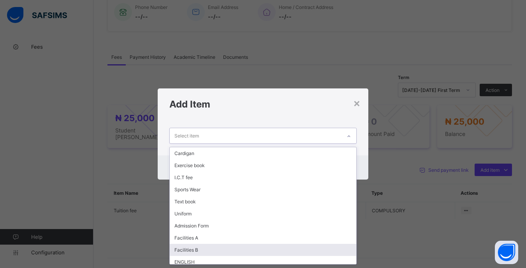
click at [236, 247] on div "Facilities B" at bounding box center [263, 250] width 186 height 12
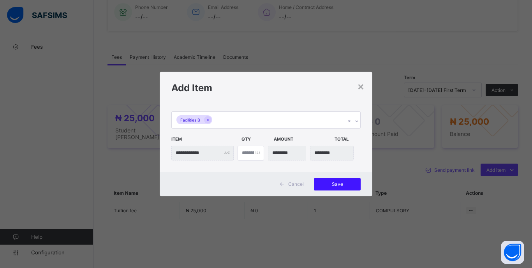
click at [341, 187] on span "Save" at bounding box center [337, 184] width 35 height 6
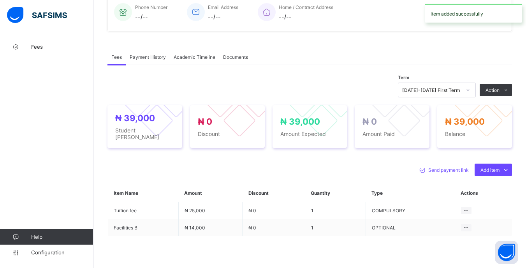
drag, startPoint x: 473, startPoint y: 114, endPoint x: 463, endPoint y: 116, distance: 10.0
click at [0, 0] on li "Receive Payment" at bounding box center [0, 0] width 0 height 0
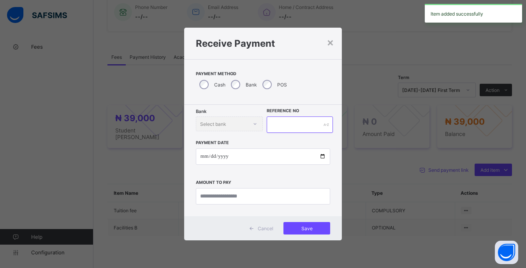
click at [301, 123] on input "text" at bounding box center [300, 124] width 66 height 16
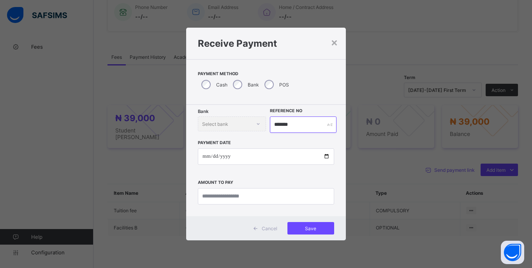
type input "*******"
click at [205, 158] on input "date" at bounding box center [266, 156] width 136 height 16
type input "**********"
click at [284, 199] on input "currency" at bounding box center [266, 196] width 136 height 16
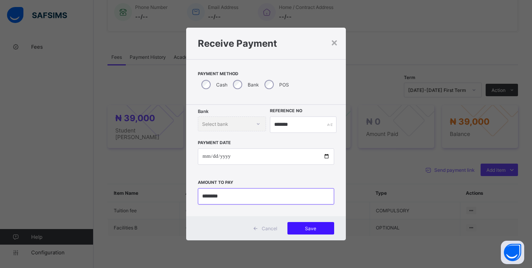
type input "********"
click at [332, 223] on div "Save" at bounding box center [310, 228] width 47 height 12
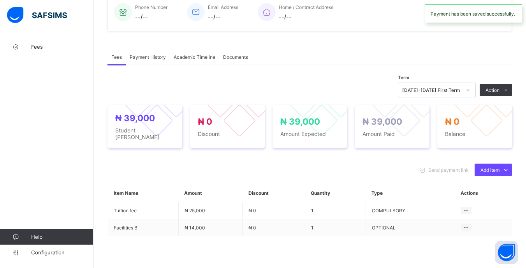
click at [470, 92] on icon at bounding box center [468, 90] width 5 height 8
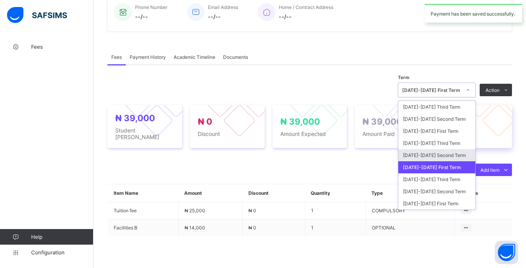
drag, startPoint x: 450, startPoint y: 156, endPoint x: 454, endPoint y: 127, distance: 29.5
click at [450, 156] on div "[DATE]-[DATE] Second Term" at bounding box center [436, 155] width 77 height 12
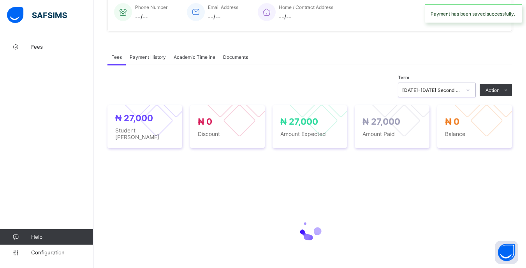
click at [467, 96] on div at bounding box center [467, 90] width 13 height 12
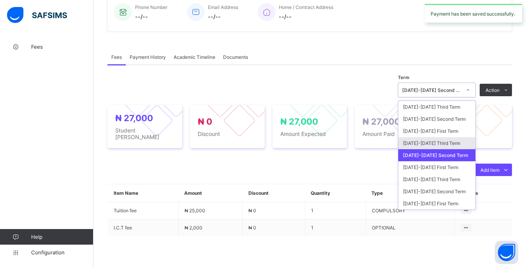
click at [453, 149] on div "[DATE]-[DATE] Third Term" at bounding box center [436, 143] width 77 height 12
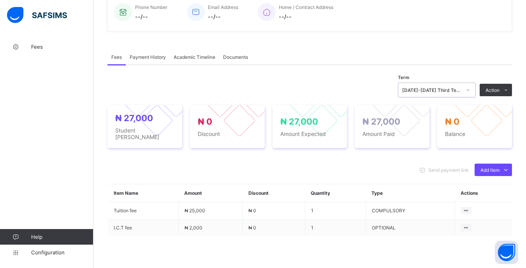
scroll to position [39, 0]
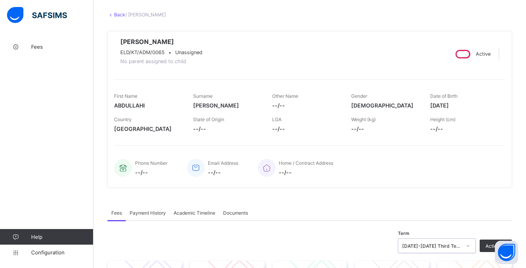
click at [118, 16] on link "Back" at bounding box center [119, 15] width 11 height 6
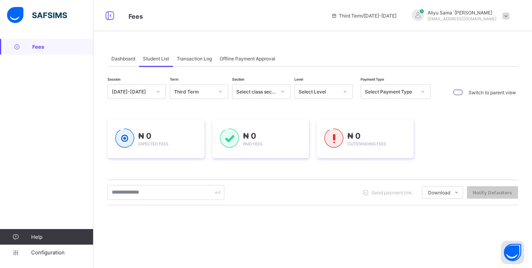
click at [339, 90] on div at bounding box center [344, 91] width 13 height 12
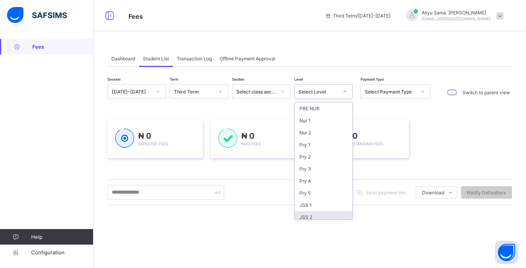
click at [316, 213] on div "JSS 2" at bounding box center [324, 217] width 58 height 12
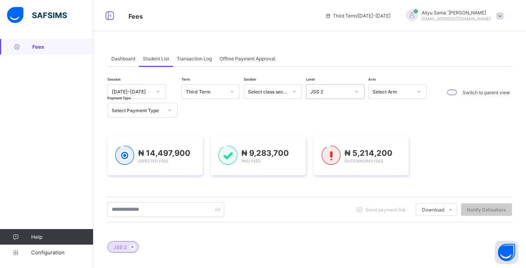
scroll to position [78, 0]
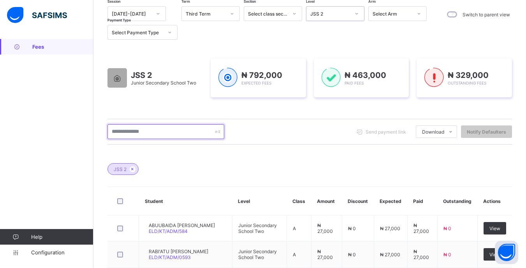
click at [179, 138] on input "text" at bounding box center [165, 131] width 117 height 15
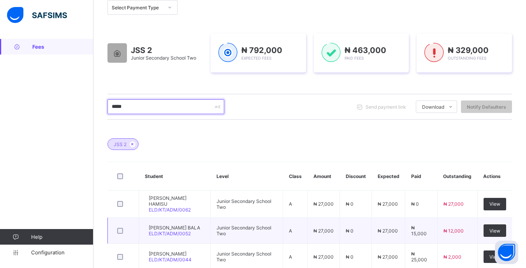
scroll to position [176, 0]
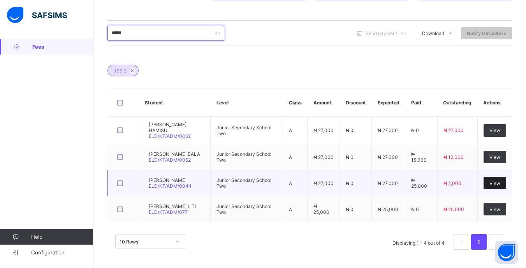
type input "****"
click at [500, 182] on span "View" at bounding box center [494, 183] width 11 height 6
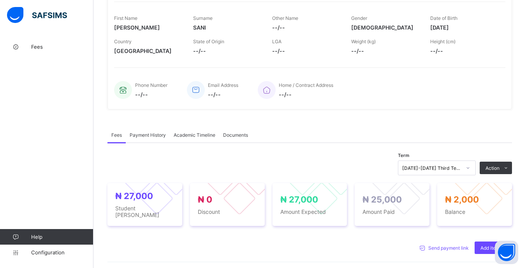
scroll to position [195, 0]
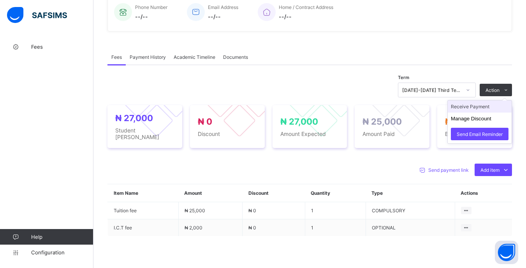
click at [470, 111] on li "Receive Payment" at bounding box center [480, 106] width 64 height 12
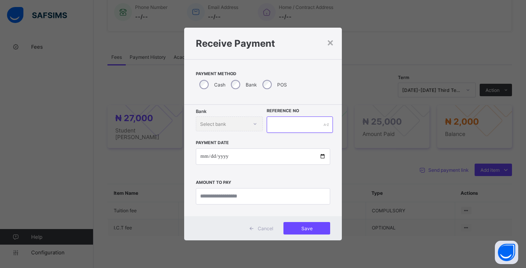
click at [286, 127] on input "text" at bounding box center [300, 124] width 66 height 16
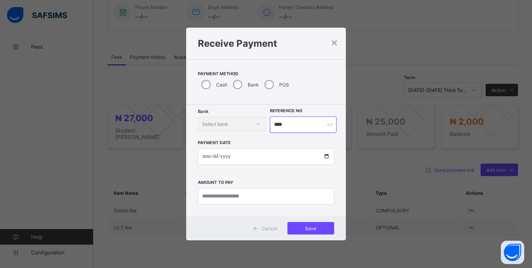
type input "****"
click at [204, 158] on input "date" at bounding box center [266, 156] width 136 height 16
type input "**********"
click at [299, 197] on input "currency" at bounding box center [266, 196] width 136 height 16
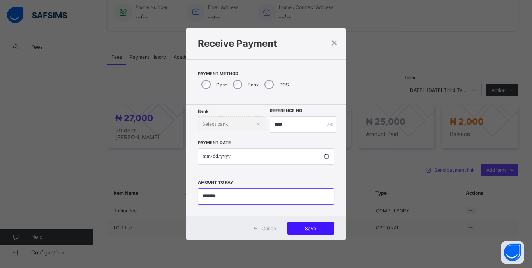
type input "*******"
click at [319, 230] on span "Save" at bounding box center [310, 228] width 35 height 6
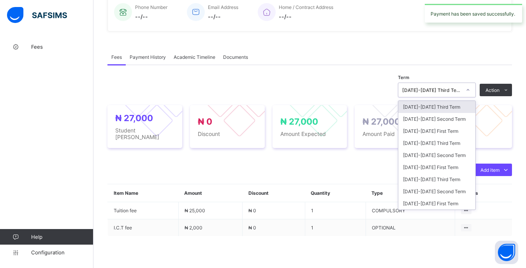
click at [470, 94] on icon at bounding box center [468, 90] width 5 height 8
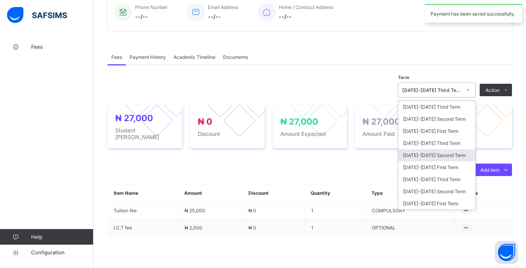
click at [447, 158] on div "[DATE]-[DATE] Second Term" at bounding box center [436, 155] width 77 height 12
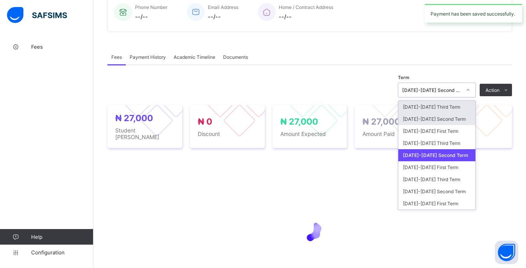
drag, startPoint x: 468, startPoint y: 93, endPoint x: 456, endPoint y: 120, distance: 30.2
click at [467, 93] on div at bounding box center [467, 90] width 13 height 12
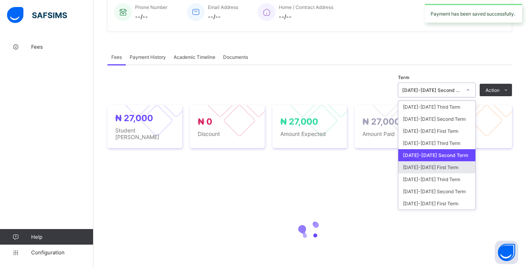
click at [435, 168] on div "[DATE]-[DATE] First Term" at bounding box center [436, 167] width 77 height 12
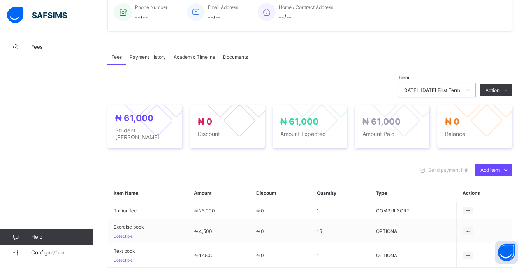
scroll to position [39, 0]
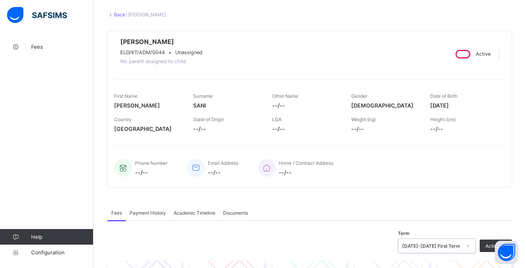
click at [117, 15] on link "Back" at bounding box center [119, 15] width 11 height 6
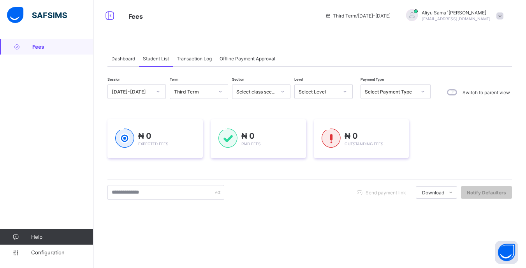
click at [343, 95] on div at bounding box center [344, 91] width 13 height 12
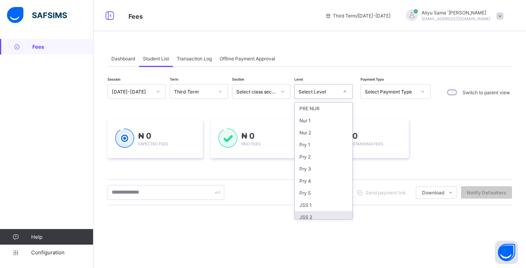
click at [320, 213] on div "JSS 2" at bounding box center [324, 217] width 58 height 12
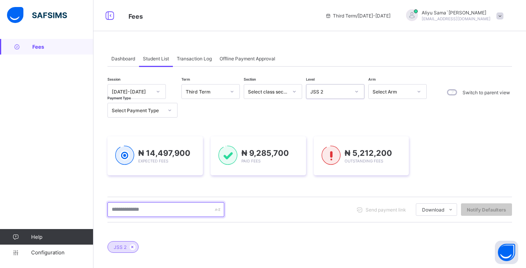
click at [185, 206] on input "text" at bounding box center [165, 209] width 117 height 15
click at [123, 212] on input "text" at bounding box center [165, 209] width 117 height 15
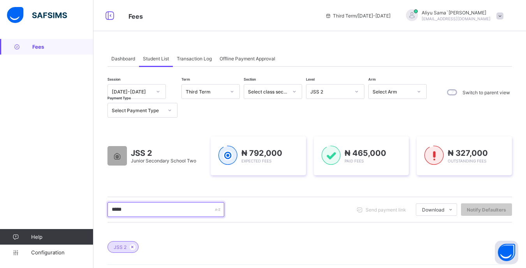
type input "******"
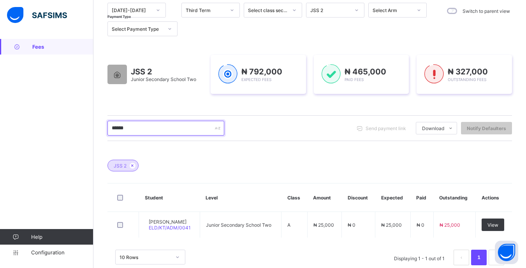
scroll to position [99, 0]
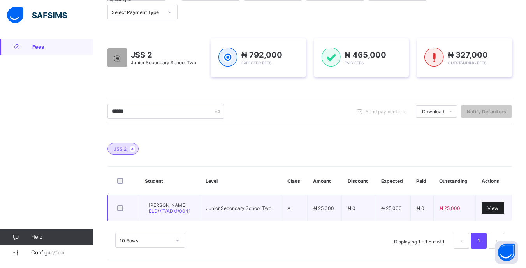
click at [500, 204] on div "View" at bounding box center [493, 208] width 23 height 12
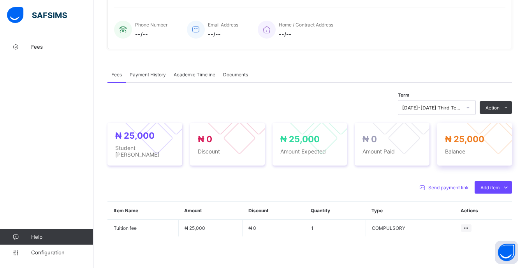
scroll to position [195, 0]
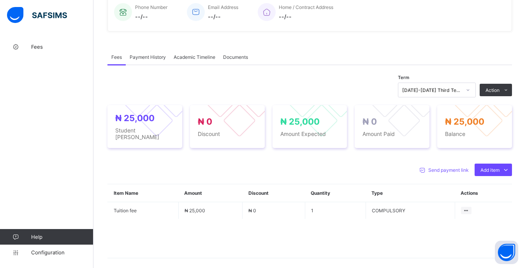
drag, startPoint x: 489, startPoint y: 187, endPoint x: 376, endPoint y: 171, distance: 114.1
click at [0, 0] on div "Optional items" at bounding box center [0, 0] width 0 height 0
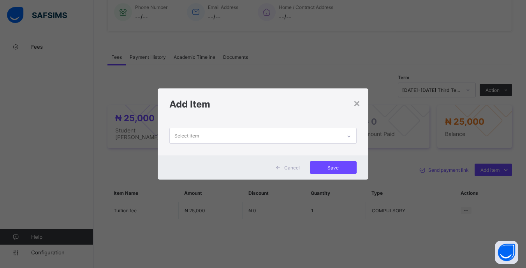
click at [285, 143] on div "Select item" at bounding box center [255, 135] width 171 height 15
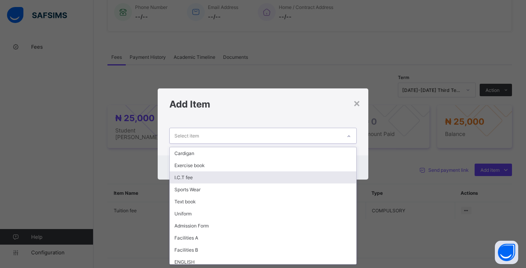
click at [202, 182] on div "I.C.T fee" at bounding box center [263, 177] width 186 height 12
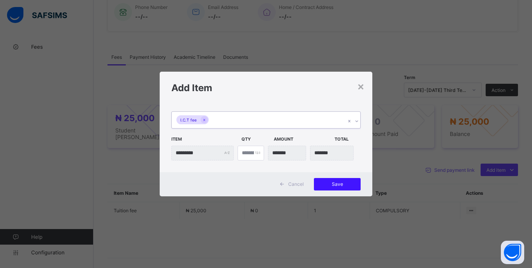
click at [343, 185] on span "Save" at bounding box center [337, 184] width 35 height 6
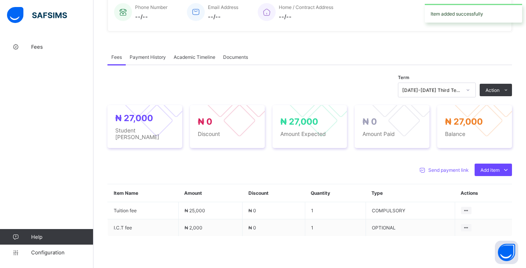
drag, startPoint x: 478, startPoint y: 114, endPoint x: 449, endPoint y: 114, distance: 28.8
click at [0, 0] on li "Receive Payment" at bounding box center [0, 0] width 0 height 0
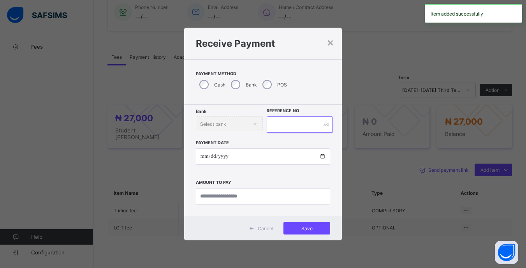
click at [291, 127] on input "text" at bounding box center [300, 124] width 66 height 16
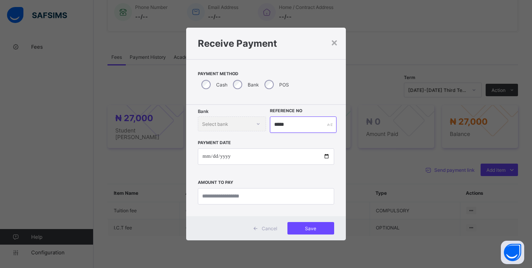
type input "*****"
click at [206, 158] on input "date" at bounding box center [266, 156] width 136 height 16
type input "**********"
click at [289, 197] on input "currency" at bounding box center [266, 196] width 136 height 16
type input "********"
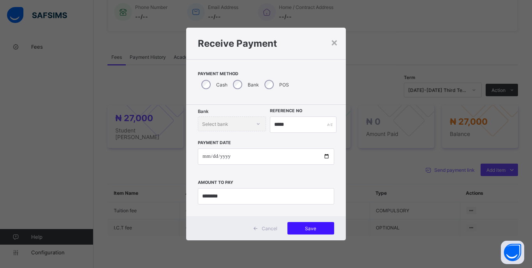
click at [322, 229] on span "Save" at bounding box center [310, 228] width 35 height 6
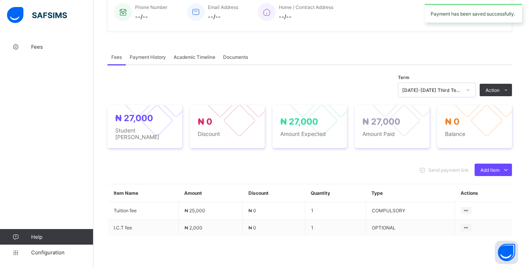
click at [470, 93] on div at bounding box center [467, 90] width 13 height 12
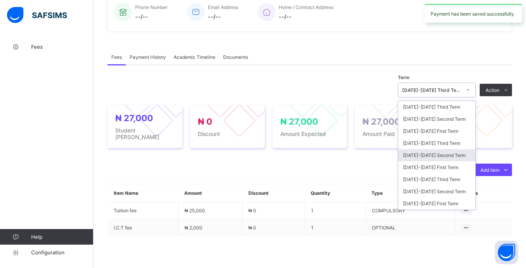
drag, startPoint x: 445, startPoint y: 156, endPoint x: 449, endPoint y: 148, distance: 9.1
click at [446, 156] on div "[DATE]-[DATE] Second Term" at bounding box center [436, 155] width 77 height 12
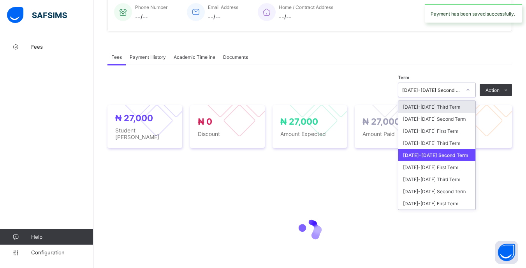
click at [460, 91] on div "[DATE]-[DATE] Second Term" at bounding box center [431, 90] width 59 height 6
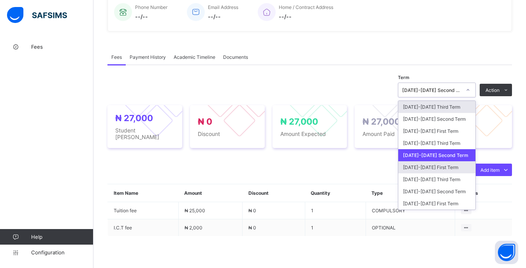
click at [453, 169] on div "[DATE]-[DATE] First Term" at bounding box center [436, 167] width 77 height 12
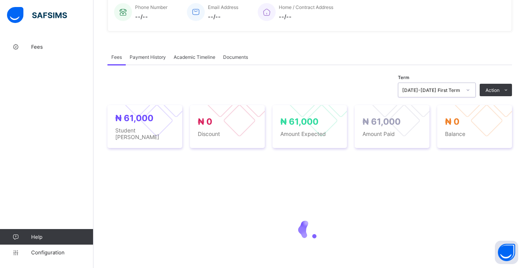
click at [461, 91] on div "[DATE]-[DATE] First Term" at bounding box center [431, 90] width 59 height 6
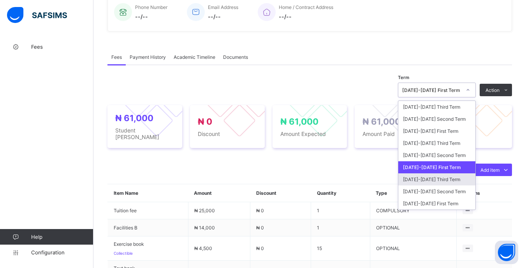
click at [444, 185] on div "[DATE]-[DATE] Third Term" at bounding box center [436, 179] width 77 height 12
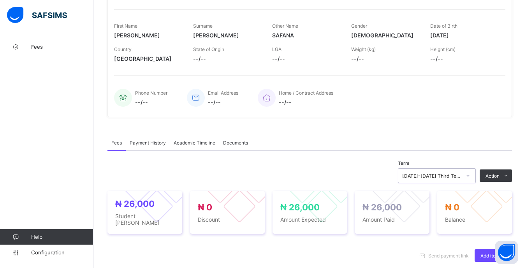
scroll to position [39, 0]
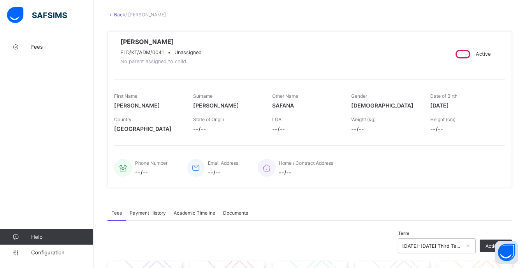
click at [122, 14] on link "Back" at bounding box center [119, 15] width 11 height 6
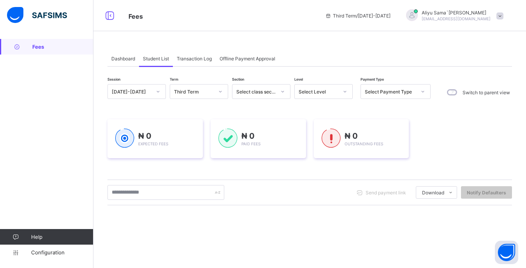
click at [338, 94] on div "Select Level" at bounding box center [323, 91] width 58 height 15
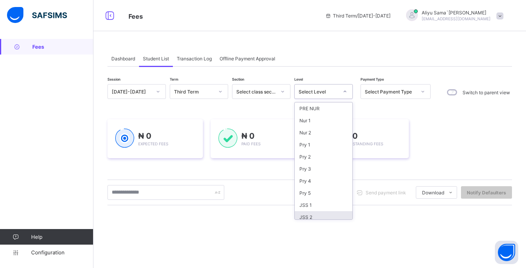
click at [320, 214] on div "JSS 2" at bounding box center [324, 217] width 58 height 12
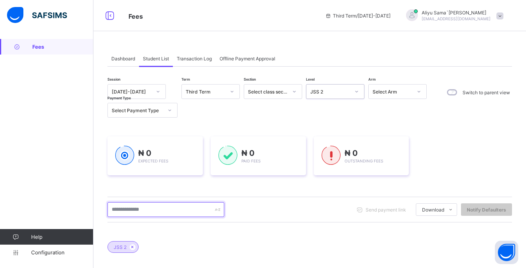
click at [199, 208] on input "text" at bounding box center [165, 209] width 117 height 15
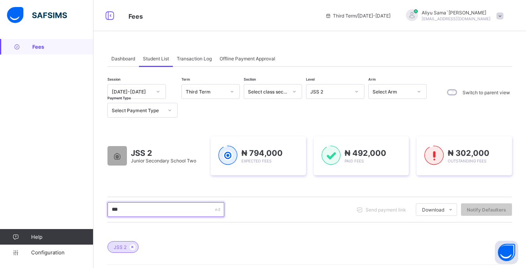
type input "****"
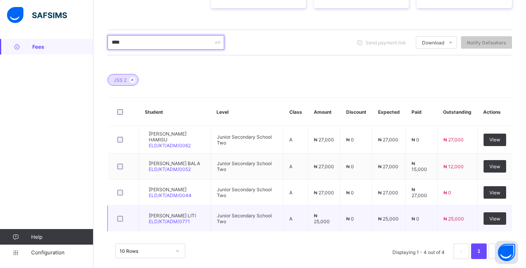
scroll to position [176, 0]
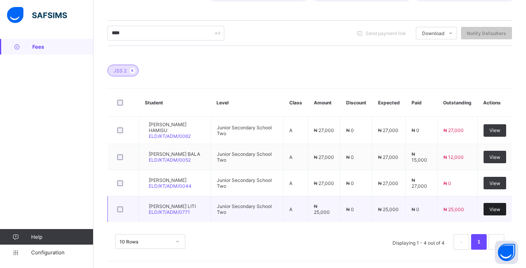
click at [495, 209] on span "View" at bounding box center [494, 209] width 11 height 6
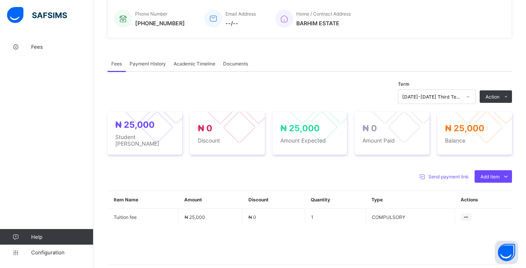
scroll to position [195, 0]
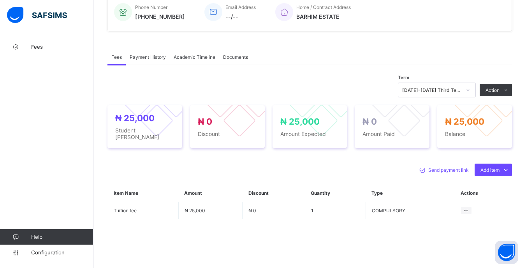
click at [470, 91] on icon at bounding box center [468, 90] width 3 height 2
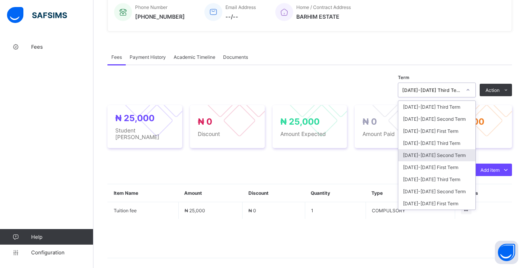
click at [454, 157] on div "[DATE]-[DATE] Second Term" at bounding box center [436, 155] width 77 height 12
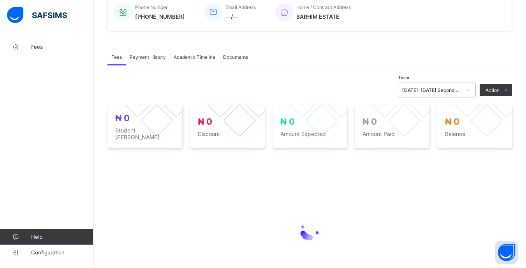
drag, startPoint x: 466, startPoint y: 94, endPoint x: 452, endPoint y: 102, distance: 16.4
click at [461, 93] on div "[DATE]-[DATE] Second Term" at bounding box center [431, 90] width 59 height 6
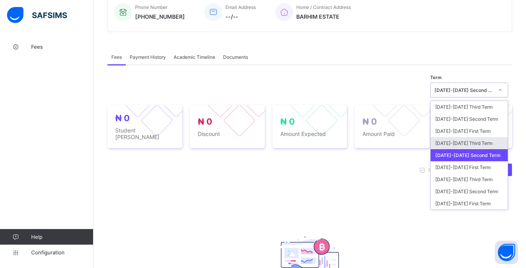
click at [466, 148] on div "[DATE]-[DATE] Third Term" at bounding box center [469, 143] width 77 height 12
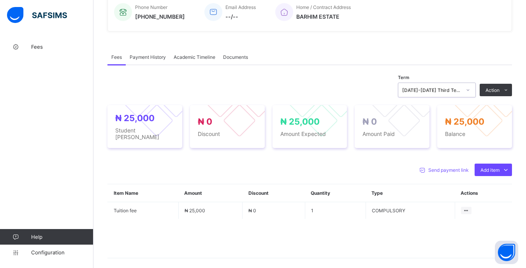
click at [0, 0] on div "Optional items" at bounding box center [0, 0] width 0 height 0
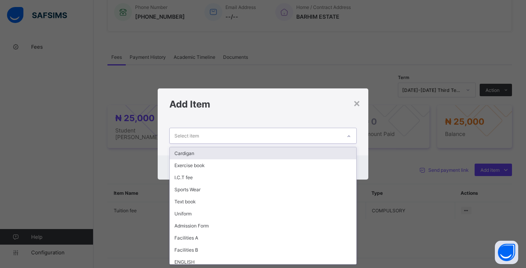
click at [322, 137] on div "Select item" at bounding box center [255, 135] width 171 height 15
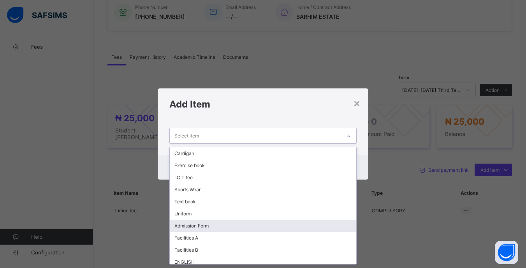
click at [199, 225] on div "Admission Form" at bounding box center [263, 226] width 186 height 12
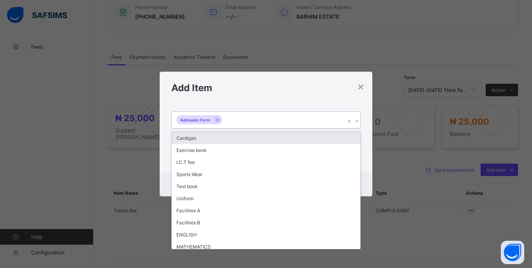
click at [269, 122] on div "Admission Form" at bounding box center [259, 120] width 174 height 16
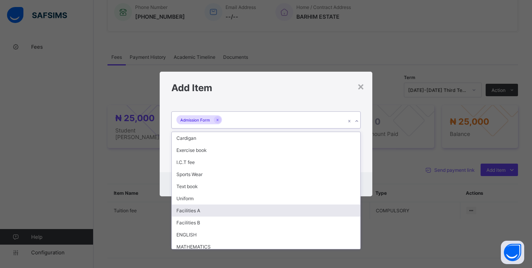
drag, startPoint x: 208, startPoint y: 208, endPoint x: 226, endPoint y: 171, distance: 41.3
click at [209, 208] on div "Facilities A" at bounding box center [266, 210] width 188 height 12
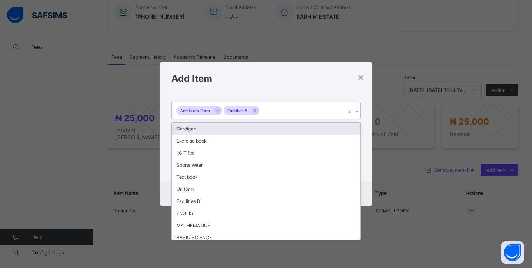
drag, startPoint x: 293, startPoint y: 112, endPoint x: 261, endPoint y: 128, distance: 35.5
click at [293, 112] on div "Admission Form Facilities A" at bounding box center [259, 110] width 174 height 16
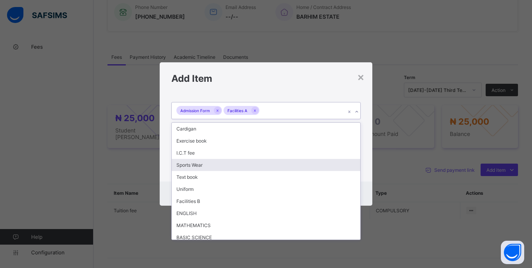
click at [195, 167] on div "Sports Wear" at bounding box center [266, 165] width 188 height 12
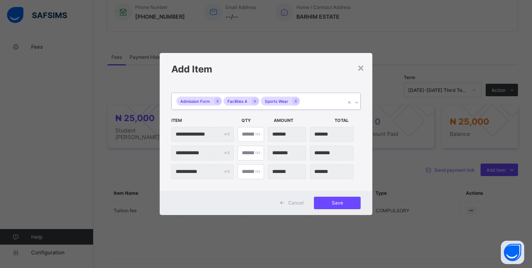
click at [317, 103] on div "Admission Form Facilities A Sports Wear" at bounding box center [259, 101] width 174 height 16
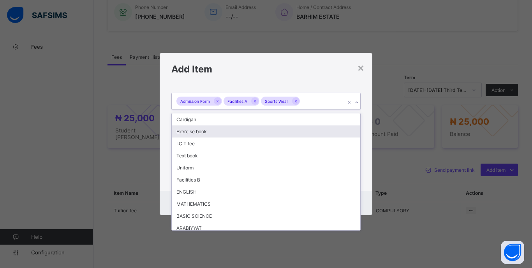
click at [203, 132] on div "Exercise book" at bounding box center [266, 131] width 188 height 12
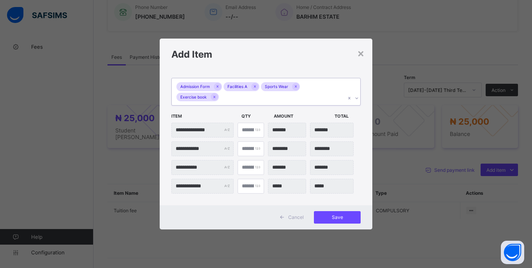
click at [256, 99] on div "Admission Form Facilities A Sports Wear Exercise book" at bounding box center [259, 91] width 174 height 27
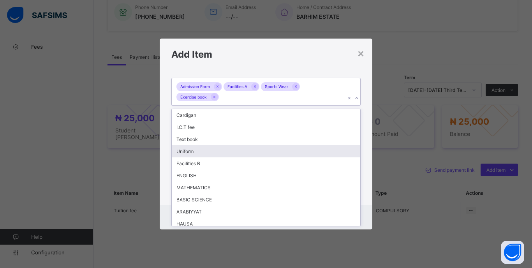
click at [195, 149] on div "Uniform" at bounding box center [266, 151] width 188 height 12
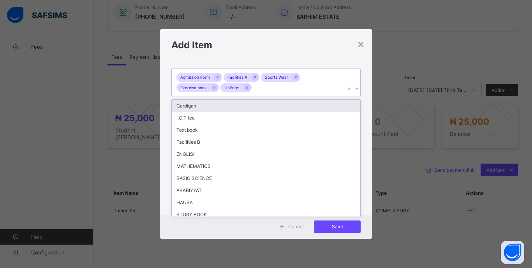
click at [283, 90] on div "Admission Form Facilities A Sports Wear Exercise book Uniform" at bounding box center [259, 82] width 174 height 27
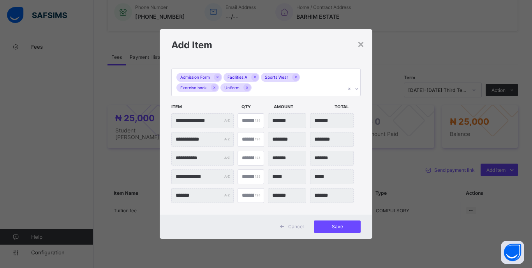
click at [363, 160] on div "**********" at bounding box center [266, 138] width 213 height 154
click at [246, 176] on input "*" at bounding box center [250, 176] width 26 height 15
type input "**"
type input "*******"
type input "**"
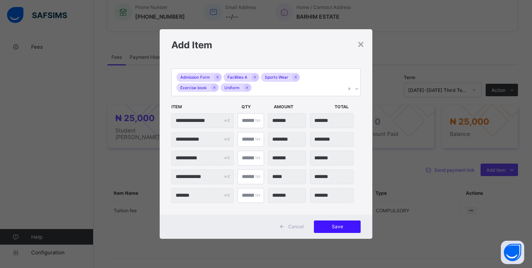
click at [335, 223] on div "Save" at bounding box center [337, 226] width 47 height 12
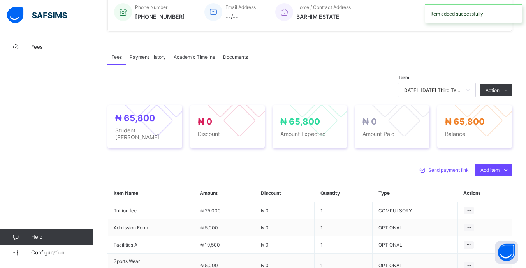
click at [0, 0] on li "Receive Payment" at bounding box center [0, 0] width 0 height 0
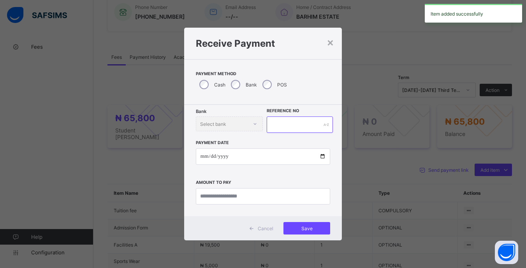
click at [288, 120] on input "text" at bounding box center [300, 124] width 66 height 16
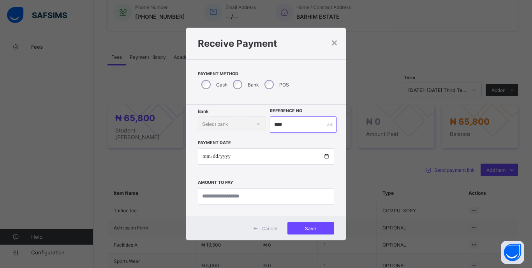
type input "****"
click at [207, 157] on input "date" at bounding box center [266, 156] width 136 height 16
type input "**********"
click at [291, 198] on input "currency" at bounding box center [266, 196] width 136 height 16
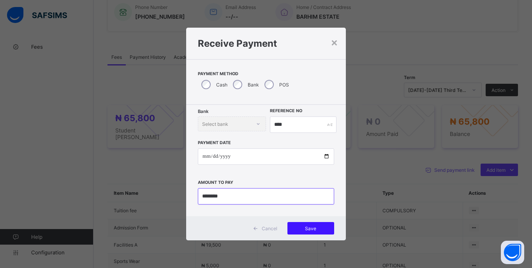
type input "********"
click at [325, 234] on div "Save" at bounding box center [310, 228] width 47 height 12
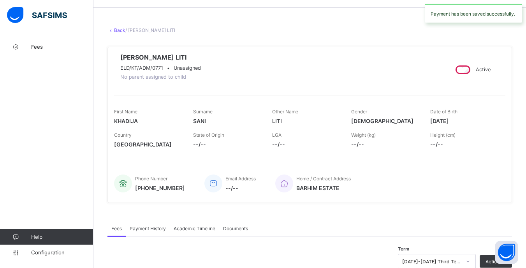
scroll to position [0, 0]
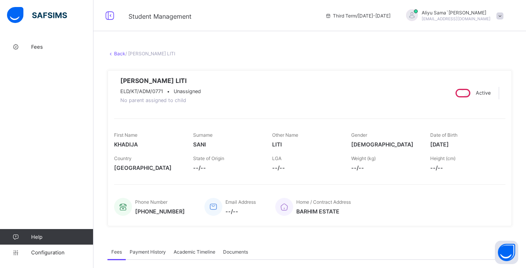
click at [121, 53] on link "Back" at bounding box center [119, 54] width 11 height 6
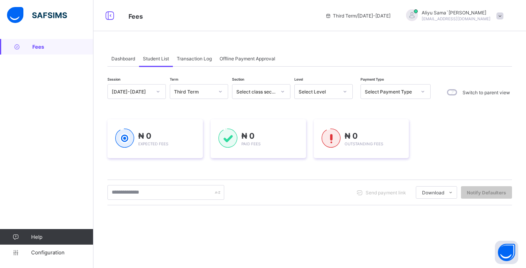
click at [329, 94] on div "Select Level" at bounding box center [319, 92] width 40 height 6
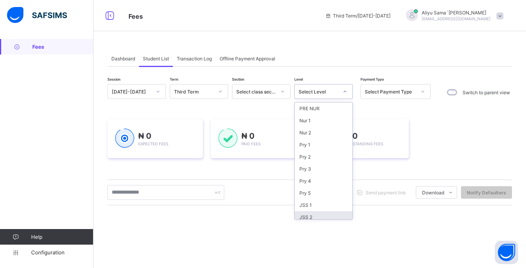
click at [303, 215] on div "JSS 2" at bounding box center [324, 217] width 58 height 12
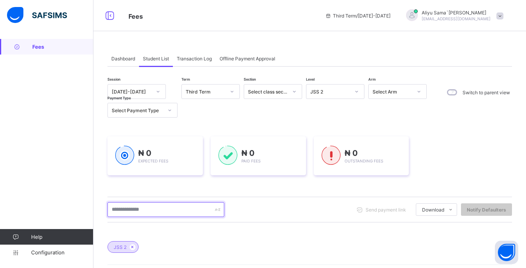
click at [174, 207] on input "text" at bounding box center [165, 209] width 117 height 15
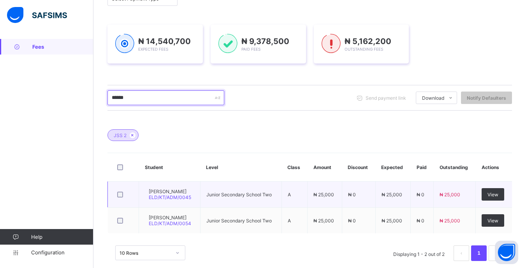
scroll to position [125, 0]
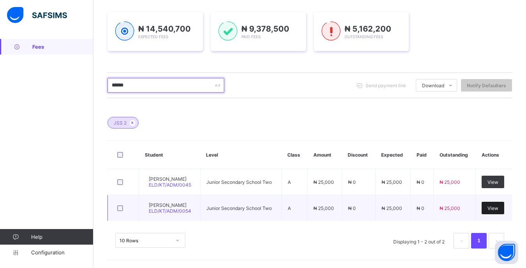
type input "******"
click at [498, 207] on span "View" at bounding box center [492, 208] width 11 height 6
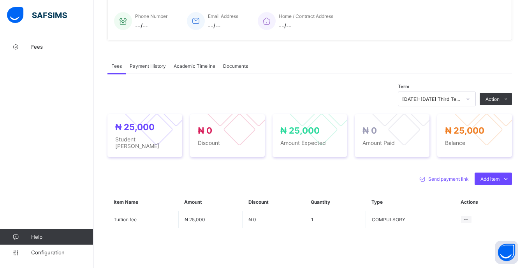
scroll to position [195, 0]
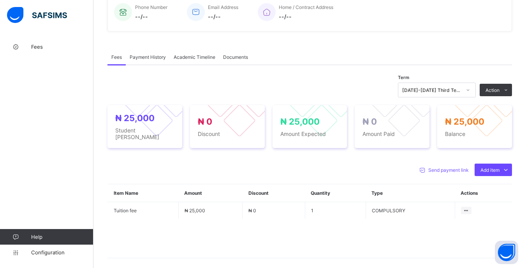
click at [0, 0] on div "Optional items" at bounding box center [0, 0] width 0 height 0
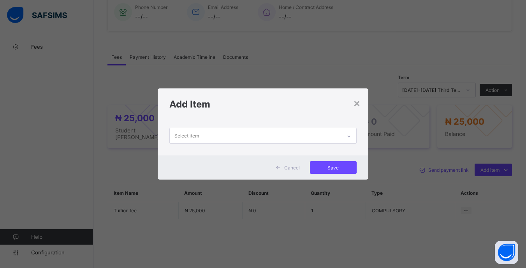
click at [334, 134] on div "Select item" at bounding box center [255, 135] width 171 height 15
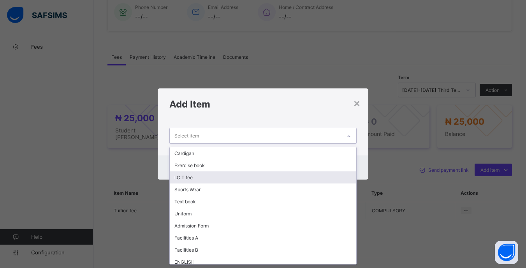
click at [230, 179] on div "I.C.T fee" at bounding box center [263, 177] width 186 height 12
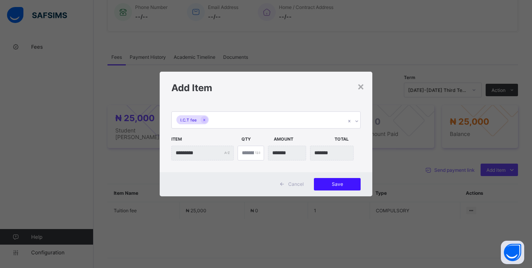
click at [336, 188] on div "Save" at bounding box center [337, 184] width 47 height 12
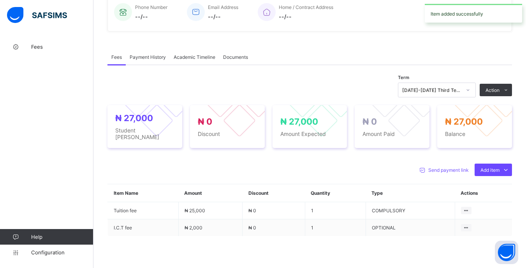
click at [0, 0] on li "Receive Payment" at bounding box center [0, 0] width 0 height 0
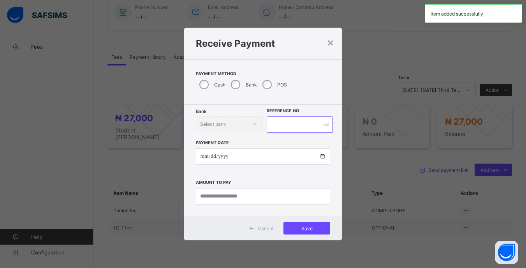
click at [282, 127] on input "text" at bounding box center [300, 124] width 66 height 16
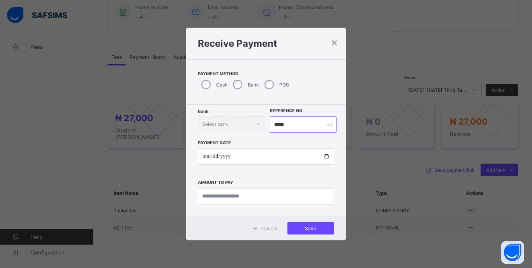
type input "*****"
click at [206, 158] on input "date" at bounding box center [266, 156] width 136 height 16
type input "**********"
click at [282, 204] on input "currency" at bounding box center [266, 196] width 136 height 16
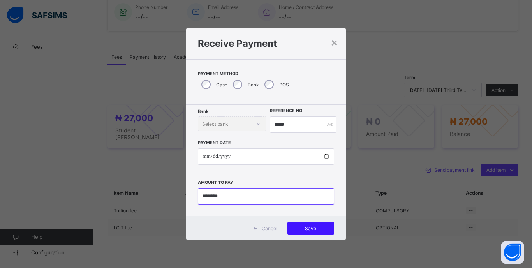
type input "********"
click at [322, 233] on div "Save" at bounding box center [310, 228] width 47 height 12
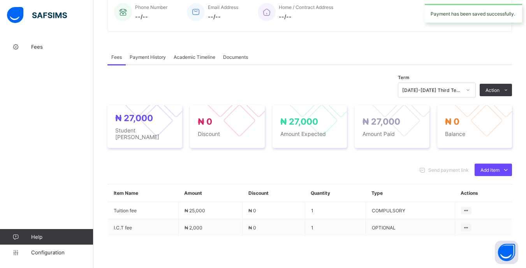
click at [470, 91] on div at bounding box center [467, 90] width 13 height 12
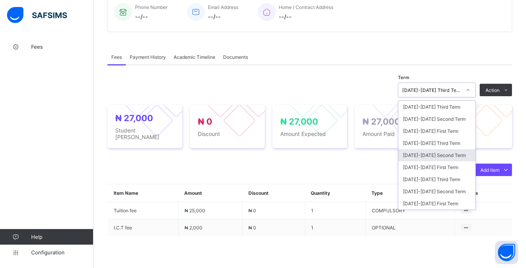
click at [444, 155] on div "[DATE]-[DATE] Second Term" at bounding box center [436, 155] width 77 height 12
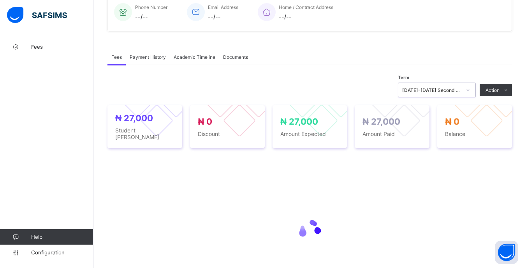
click at [459, 93] on div "[DATE]-[DATE] Second Term" at bounding box center [431, 90] width 59 height 6
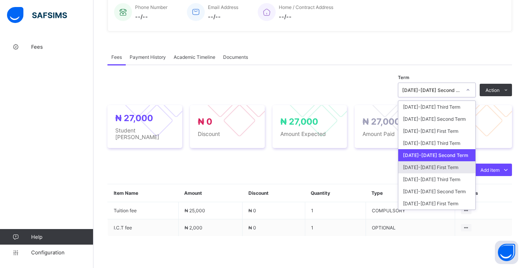
click at [439, 167] on div "[DATE]-[DATE] First Term" at bounding box center [436, 167] width 77 height 12
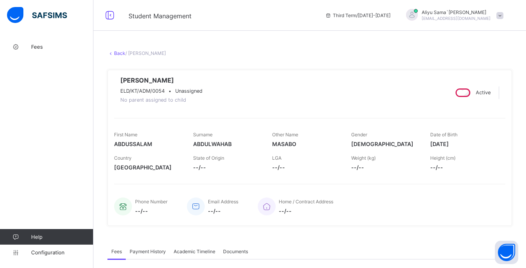
scroll to position [0, 0]
click at [118, 54] on link "Back" at bounding box center [119, 54] width 11 height 6
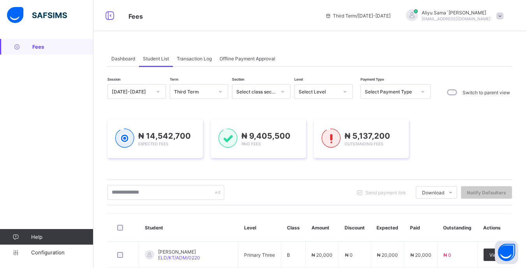
click at [346, 91] on icon at bounding box center [345, 92] width 5 height 8
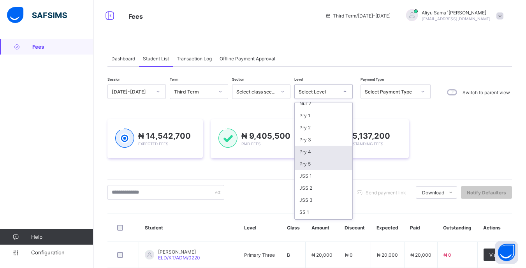
scroll to position [40, 0]
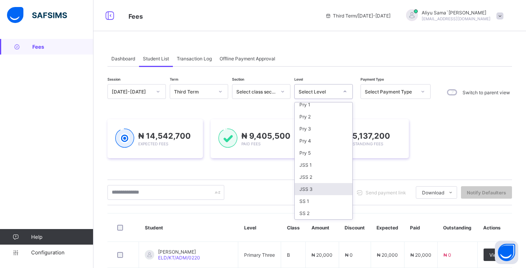
click at [312, 188] on div "JSS 3" at bounding box center [324, 189] width 58 height 12
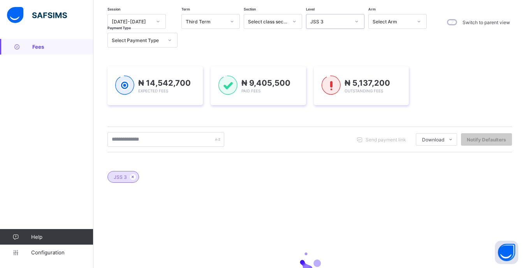
scroll to position [78, 0]
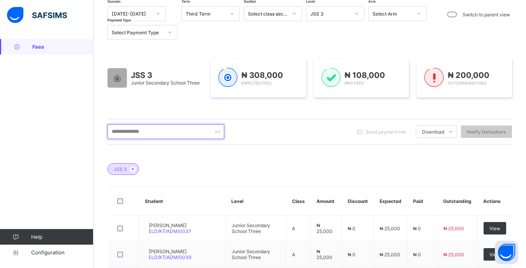
click at [187, 130] on input "text" at bounding box center [165, 131] width 117 height 15
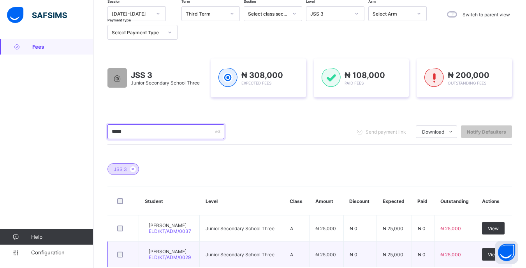
scroll to position [125, 0]
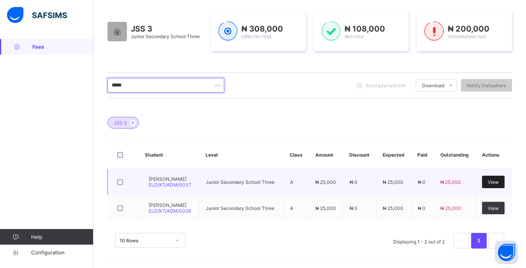
type input "*****"
click at [494, 183] on div "View" at bounding box center [493, 182] width 23 height 12
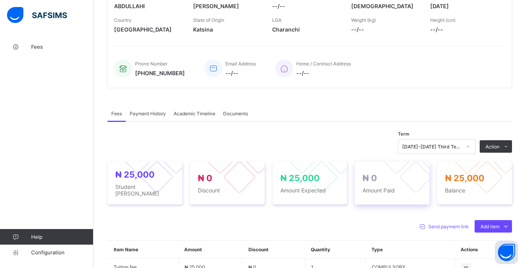
scroll to position [195, 0]
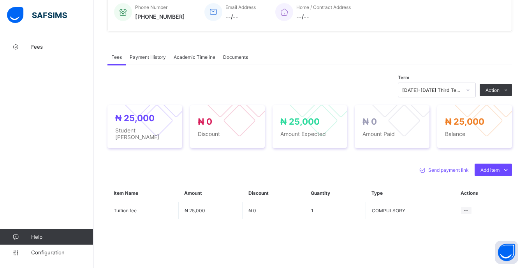
click at [470, 94] on icon at bounding box center [468, 90] width 5 height 8
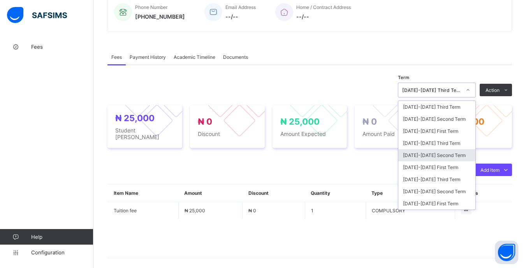
click at [455, 158] on div "[DATE]-[DATE] Second Term" at bounding box center [436, 155] width 77 height 12
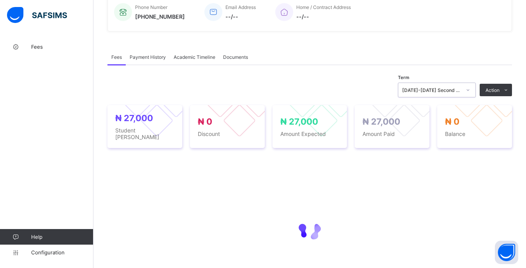
click at [459, 91] on div "[DATE]-[DATE] Second Term" at bounding box center [431, 90] width 59 height 6
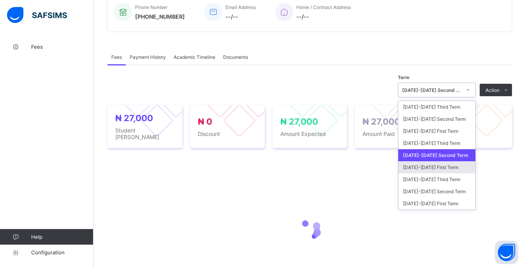
click at [455, 169] on div "[DATE]-[DATE] First Term" at bounding box center [436, 167] width 77 height 12
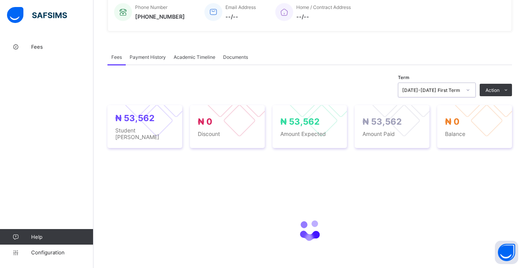
click at [457, 89] on div "[DATE]-[DATE] First Term" at bounding box center [429, 89] width 62 height 11
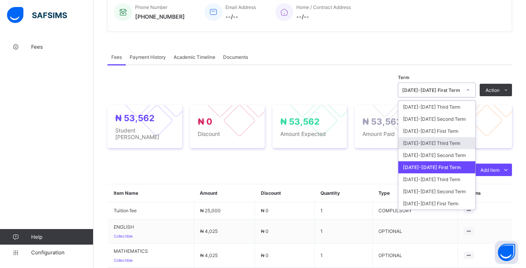
click at [455, 146] on div "[DATE]-[DATE] Third Term" at bounding box center [436, 143] width 77 height 12
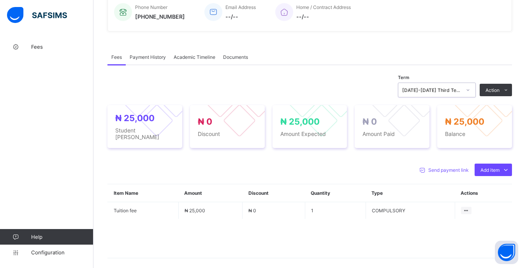
drag, startPoint x: 494, startPoint y: 185, endPoint x: 471, endPoint y: 182, distance: 22.7
click at [0, 0] on div "Optional items" at bounding box center [0, 0] width 0 height 0
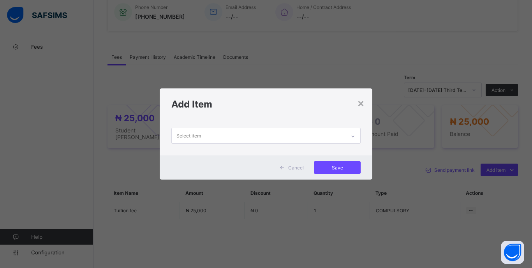
click at [285, 131] on div "Select item" at bounding box center [259, 135] width 174 height 15
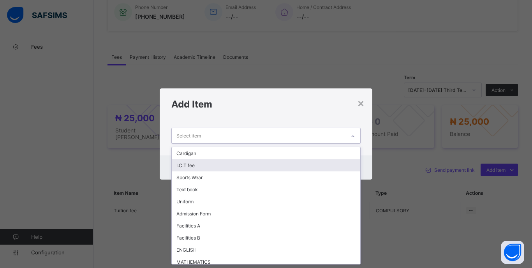
click at [197, 164] on div "I.C.T fee" at bounding box center [266, 165] width 188 height 12
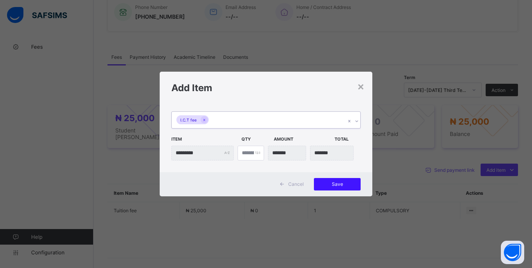
click at [334, 181] on div "Save" at bounding box center [337, 184] width 47 height 12
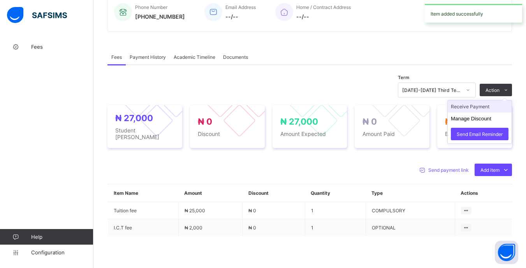
click at [476, 111] on li "Receive Payment" at bounding box center [480, 106] width 64 height 12
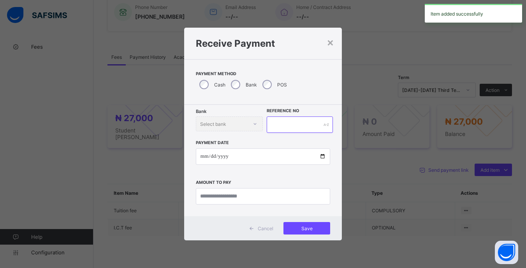
click at [283, 123] on input "text" at bounding box center [300, 124] width 66 height 16
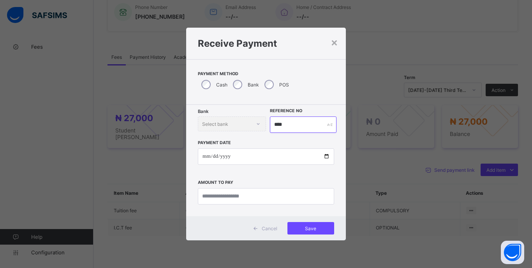
type input "****"
click at [208, 164] on input "date" at bounding box center [266, 156] width 136 height 16
type input "**********"
click at [271, 196] on input "currency" at bounding box center [266, 196] width 136 height 16
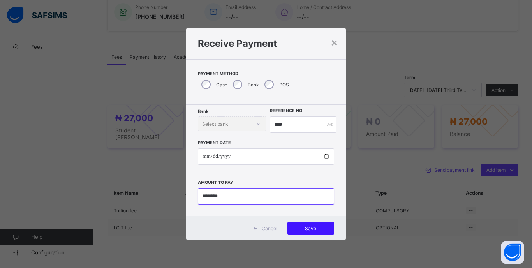
type input "********"
click at [319, 225] on span "Save" at bounding box center [310, 228] width 35 height 6
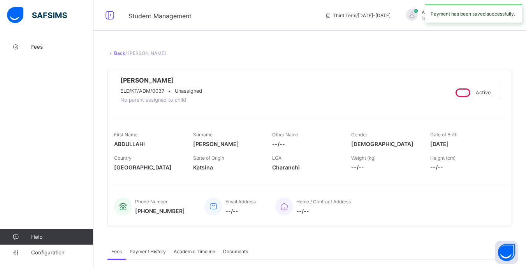
scroll to position [0, 0]
click at [120, 52] on link "Back" at bounding box center [119, 54] width 11 height 6
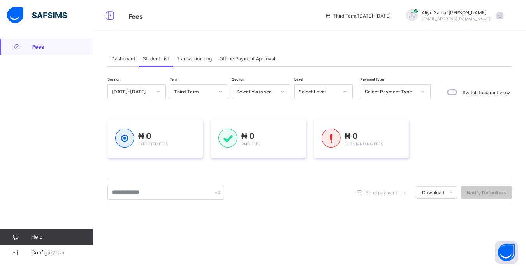
click at [331, 90] on div "Select Level" at bounding box center [319, 92] width 40 height 6
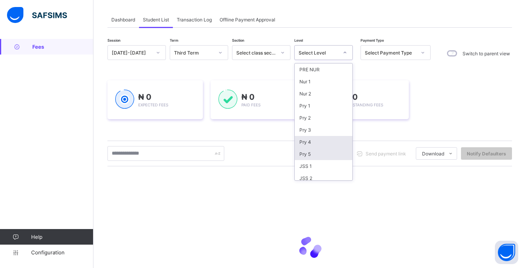
scroll to position [39, 0]
click at [315, 151] on div "JSS 3" at bounding box center [324, 151] width 58 height 12
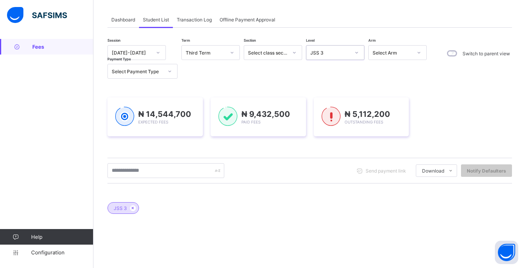
scroll to position [117, 0]
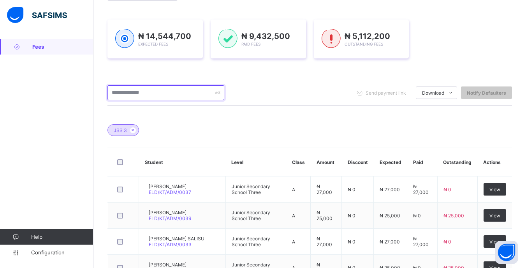
click at [171, 95] on input "text" at bounding box center [165, 92] width 117 height 15
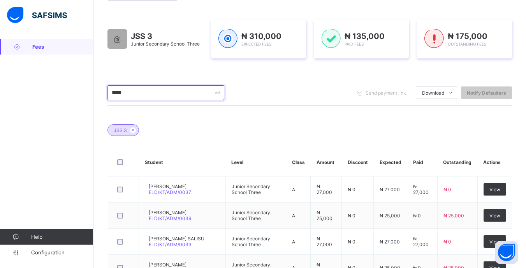
type input "******"
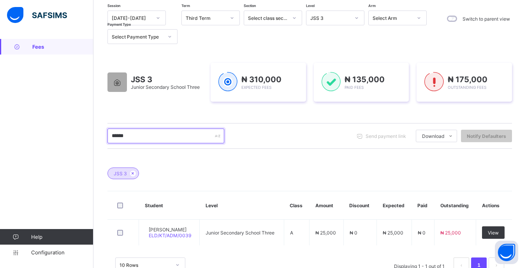
scroll to position [98, 0]
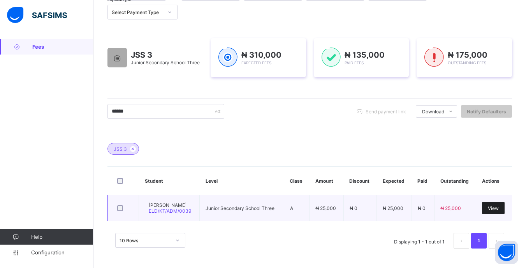
click at [499, 211] on div "View" at bounding box center [493, 208] width 23 height 12
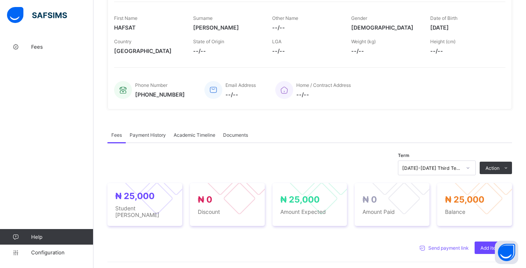
scroll to position [195, 0]
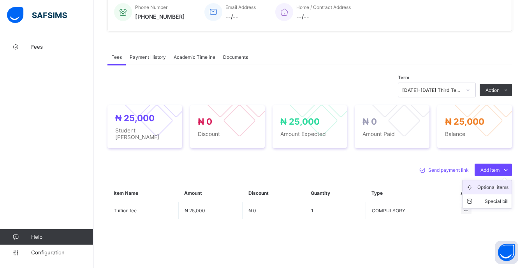
click at [492, 189] on div "Optional items" at bounding box center [492, 187] width 31 height 8
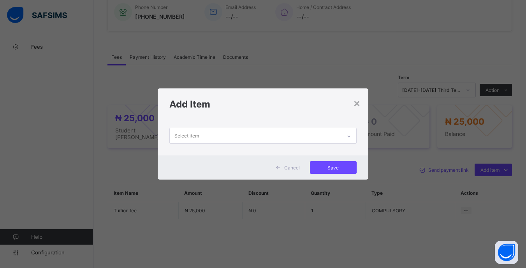
click at [287, 136] on div "Select item" at bounding box center [255, 135] width 171 height 15
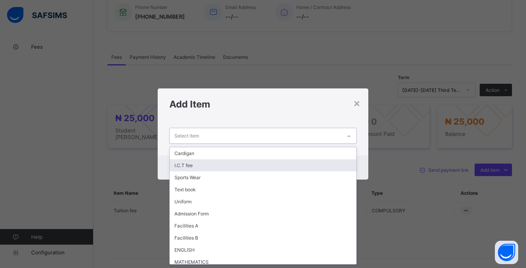
click at [209, 167] on div "I.C.T fee" at bounding box center [263, 165] width 186 height 12
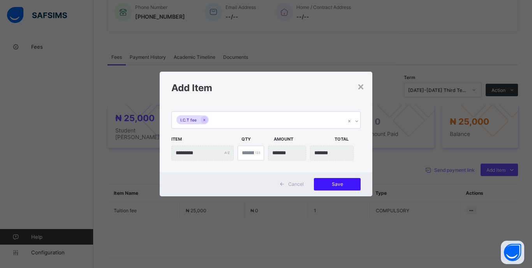
click at [344, 182] on span "Save" at bounding box center [337, 184] width 35 height 6
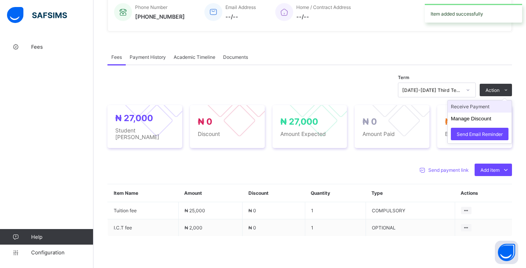
click at [469, 111] on li "Receive Payment" at bounding box center [480, 106] width 64 height 12
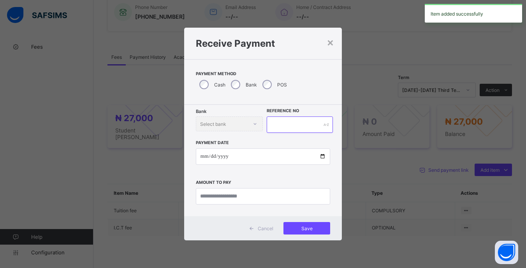
click at [291, 126] on input "text" at bounding box center [300, 124] width 66 height 16
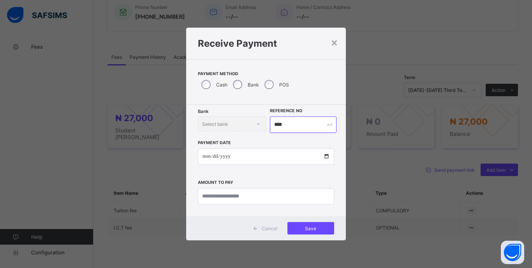
type input "****"
click at [205, 159] on input "date" at bounding box center [266, 156] width 136 height 16
type input "**********"
click at [286, 199] on input "currency" at bounding box center [266, 196] width 136 height 16
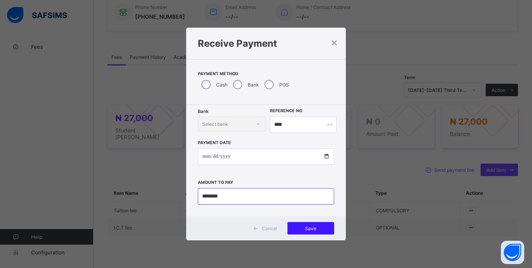
type input "********"
click at [311, 231] on div "Save" at bounding box center [310, 228] width 47 height 12
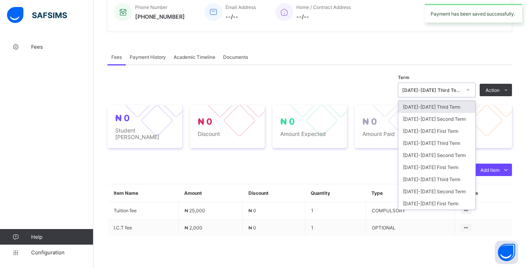
click at [470, 93] on div at bounding box center [467, 90] width 13 height 12
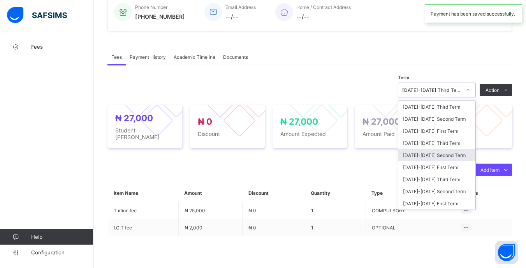
click at [445, 158] on div "[DATE]-[DATE] Second Term" at bounding box center [436, 155] width 77 height 12
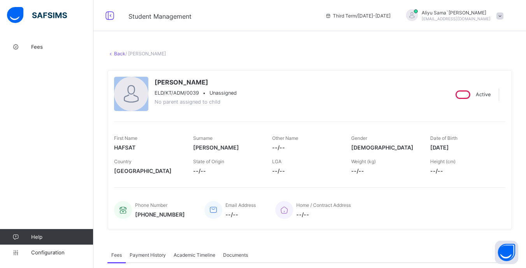
scroll to position [195, 0]
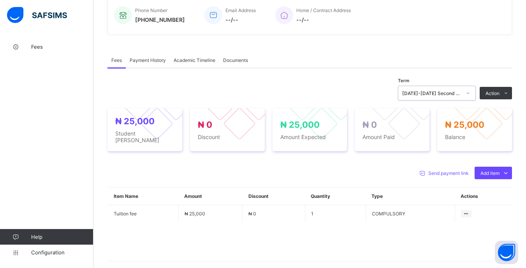
drag, startPoint x: 488, startPoint y: 185, endPoint x: 475, endPoint y: 184, distance: 12.9
click at [0, 0] on div "Optional items" at bounding box center [0, 0] width 0 height 0
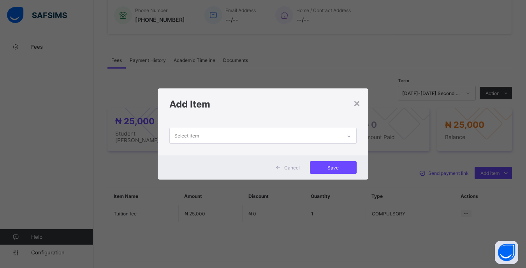
click at [297, 135] on div "Select item" at bounding box center [255, 135] width 171 height 15
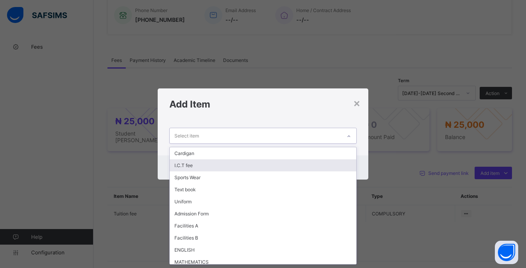
click at [239, 164] on div "I.C.T fee" at bounding box center [263, 165] width 186 height 12
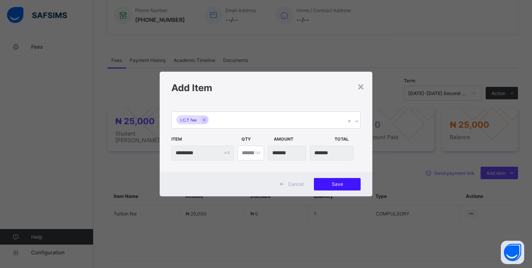
click at [346, 182] on span "Save" at bounding box center [337, 184] width 35 height 6
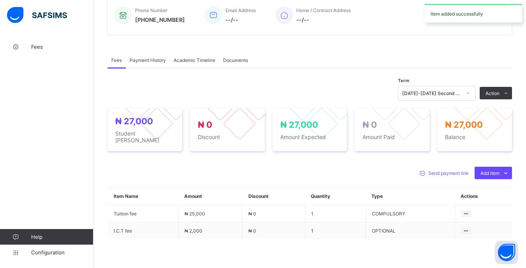
drag, startPoint x: 468, startPoint y: 113, endPoint x: 449, endPoint y: 113, distance: 19.1
click at [0, 0] on li "Receive Payment" at bounding box center [0, 0] width 0 height 0
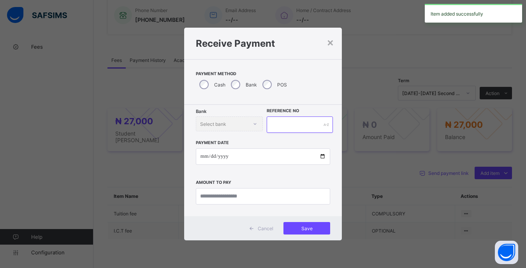
click at [282, 124] on input "text" at bounding box center [300, 124] width 66 height 16
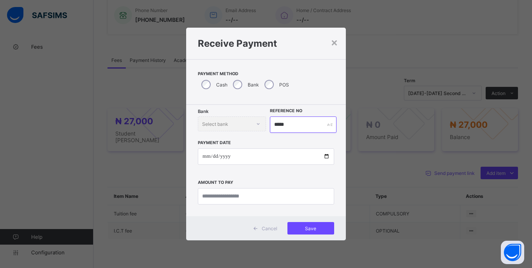
type input "*****"
click at [222, 156] on input "date" at bounding box center [266, 156] width 136 height 16
click at [206, 155] on input "date" at bounding box center [266, 156] width 136 height 16
type input "**********"
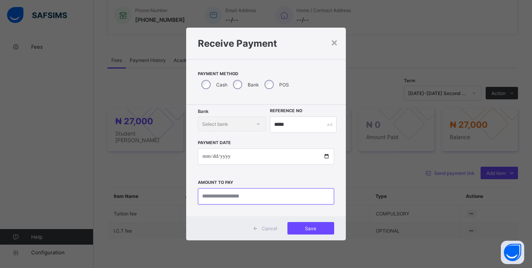
click at [262, 196] on input "currency" at bounding box center [266, 196] width 136 height 16
type input "********"
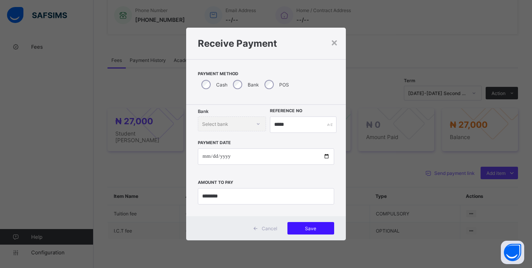
click at [316, 229] on span "Save" at bounding box center [310, 228] width 35 height 6
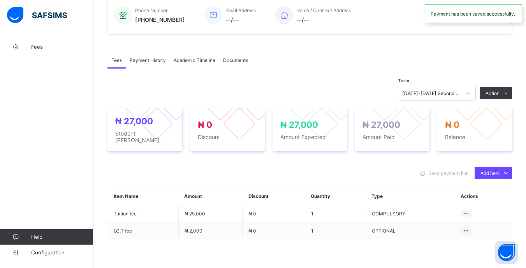
click at [470, 93] on div at bounding box center [467, 93] width 13 height 12
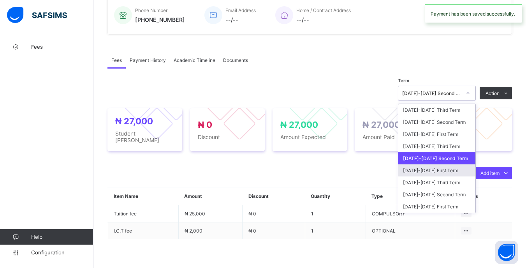
click at [450, 167] on div "[DATE]-[DATE] First Term" at bounding box center [436, 170] width 77 height 12
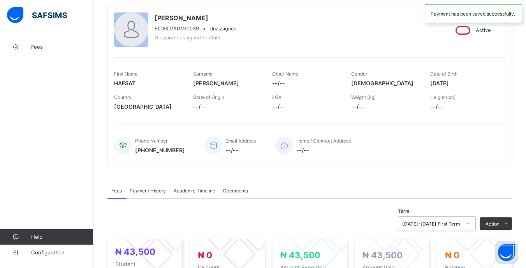
scroll to position [0, 0]
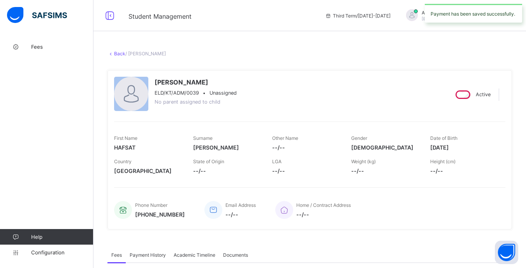
click at [118, 55] on link "Back" at bounding box center [119, 54] width 11 height 6
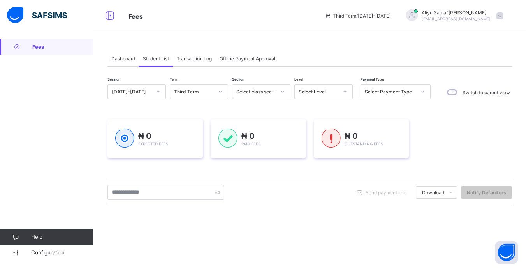
drag, startPoint x: 334, startPoint y: 87, endPoint x: 334, endPoint y: 92, distance: 5.1
click at [334, 88] on div "Select Level" at bounding box center [316, 91] width 43 height 11
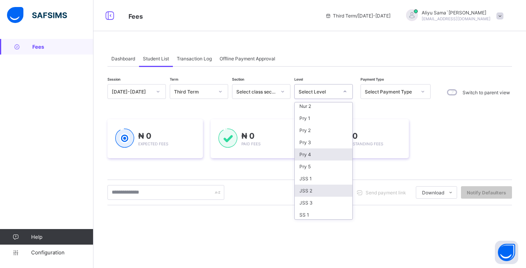
scroll to position [39, 0]
click at [324, 186] on div "JSS 3" at bounding box center [324, 190] width 58 height 12
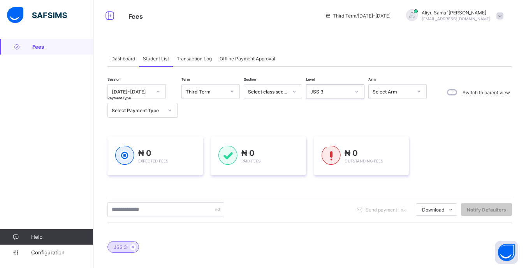
scroll to position [78, 0]
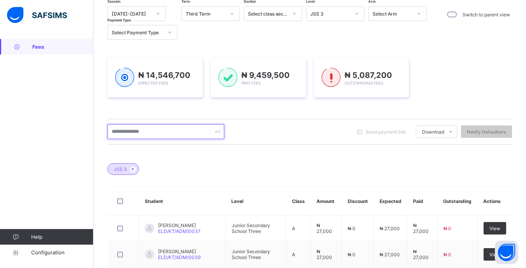
click at [156, 133] on input "text" at bounding box center [165, 131] width 117 height 15
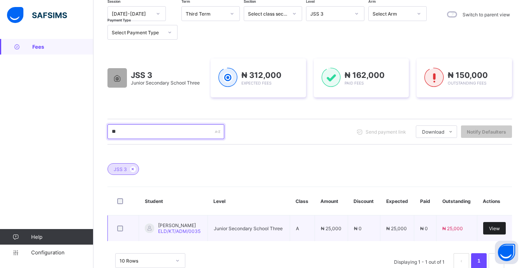
type input "**"
click at [497, 228] on span "View" at bounding box center [494, 228] width 11 height 6
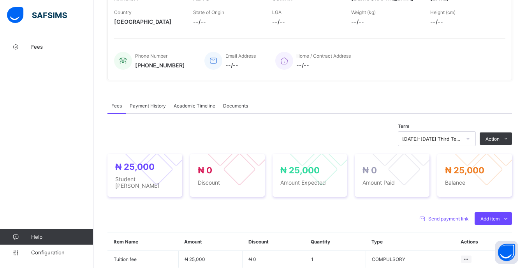
scroll to position [156, 0]
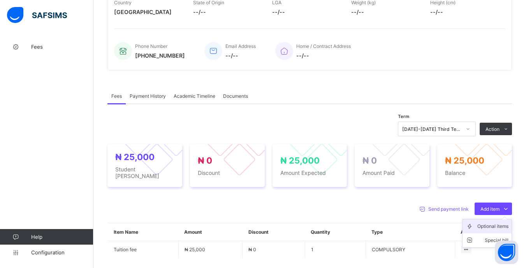
click at [477, 228] on icon at bounding box center [472, 226] width 12 height 8
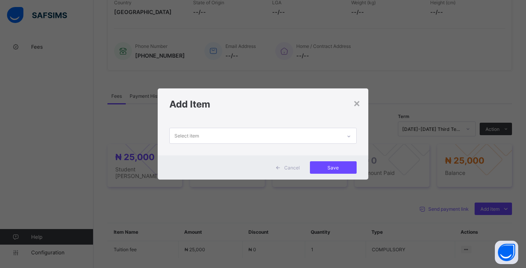
click at [294, 142] on div "Select item" at bounding box center [255, 135] width 171 height 15
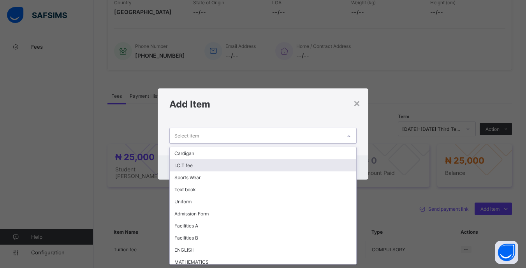
click at [222, 168] on div "I.C.T fee" at bounding box center [263, 165] width 186 height 12
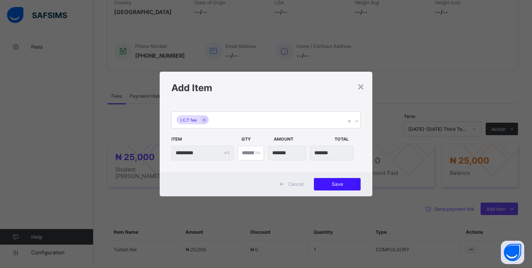
click at [326, 182] on span "Save" at bounding box center [337, 184] width 35 height 6
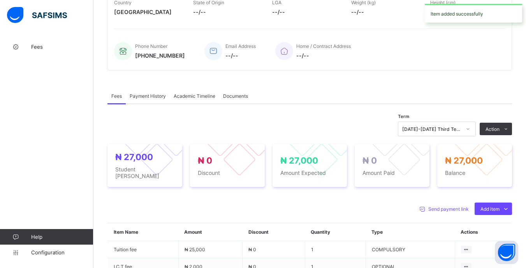
drag, startPoint x: 482, startPoint y: 148, endPoint x: 474, endPoint y: 151, distance: 7.9
click at [0, 0] on li "Receive Payment" at bounding box center [0, 0] width 0 height 0
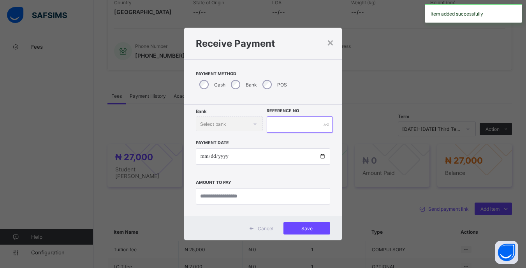
click at [279, 123] on input "text" at bounding box center [300, 124] width 66 height 16
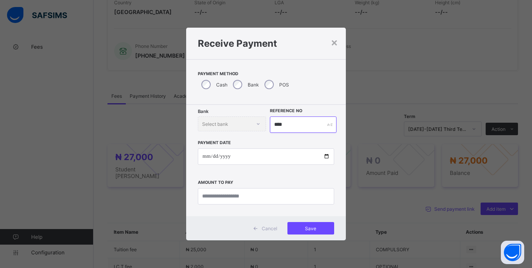
type input "****"
click at [205, 158] on input "date" at bounding box center [266, 156] width 136 height 16
type input "**********"
click at [292, 198] on input "currency" at bounding box center [266, 196] width 136 height 16
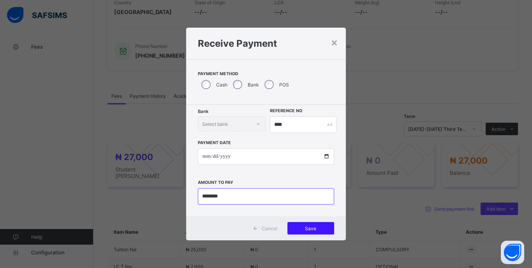
type input "********"
click at [313, 227] on span "Save" at bounding box center [310, 228] width 35 height 6
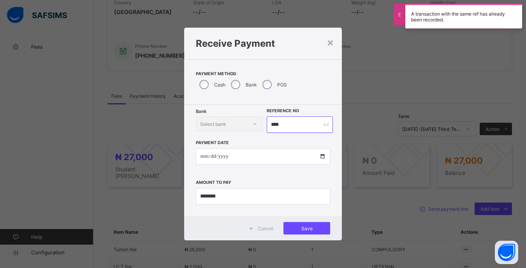
click at [296, 117] on input "****" at bounding box center [300, 124] width 66 height 16
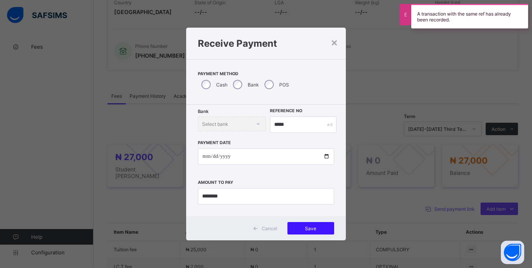
click at [321, 230] on span "Save" at bounding box center [310, 228] width 35 height 6
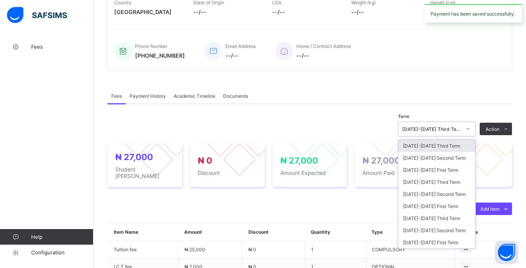
click at [470, 132] on icon at bounding box center [468, 129] width 5 height 8
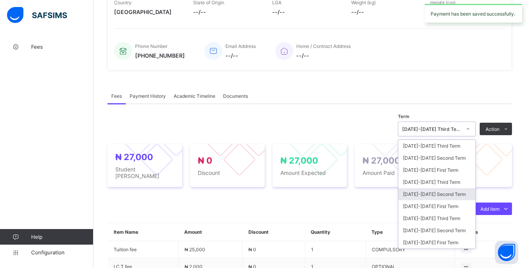
click at [445, 195] on div "[DATE]-[DATE] Second Term" at bounding box center [436, 194] width 77 height 12
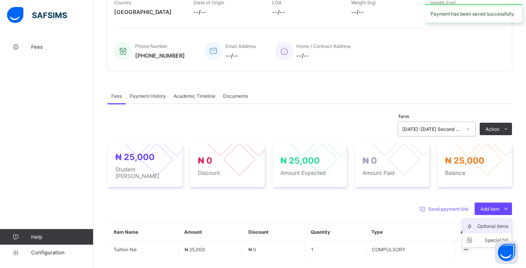
click at [477, 223] on icon at bounding box center [472, 226] width 12 height 8
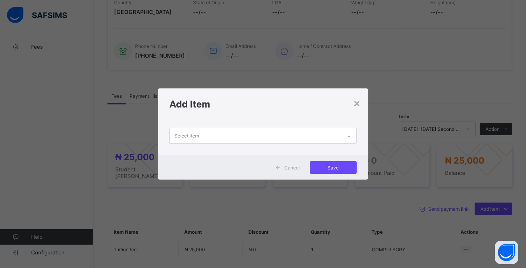
click at [259, 139] on div "Select item" at bounding box center [255, 135] width 171 height 15
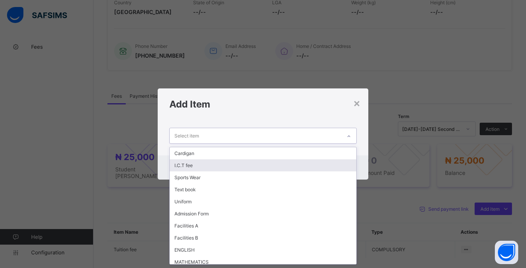
click at [206, 167] on div "I.C.T fee" at bounding box center [263, 165] width 186 height 12
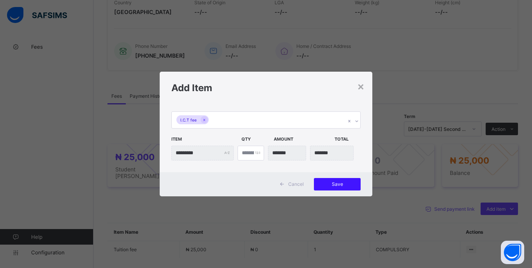
click at [335, 181] on span "Save" at bounding box center [337, 184] width 35 height 6
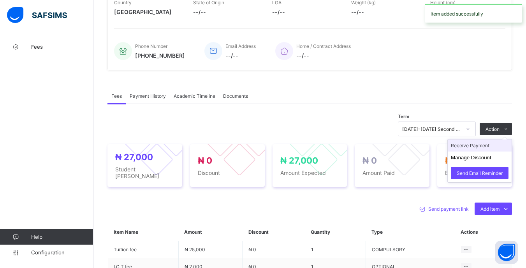
click at [483, 150] on li "Receive Payment" at bounding box center [480, 145] width 64 height 12
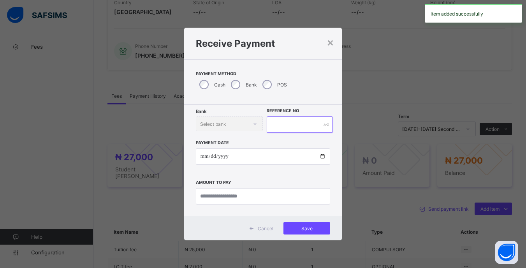
click at [287, 123] on input "text" at bounding box center [300, 124] width 66 height 16
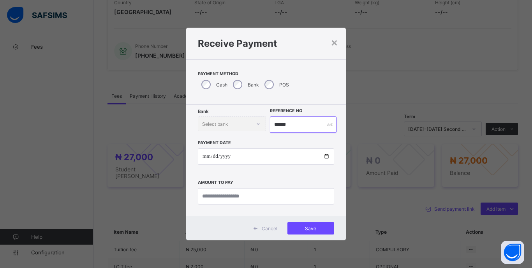
type input "******"
click at [204, 159] on input "date" at bounding box center [266, 156] width 136 height 16
type input "**********"
click at [287, 198] on input "currency" at bounding box center [266, 196] width 136 height 16
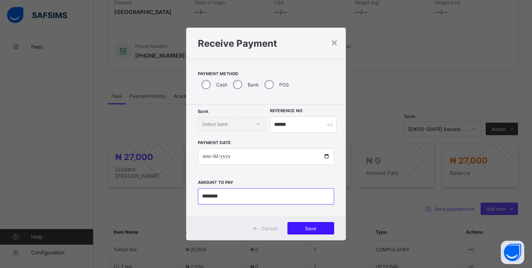
type input "********"
click at [317, 226] on span "Save" at bounding box center [310, 228] width 35 height 6
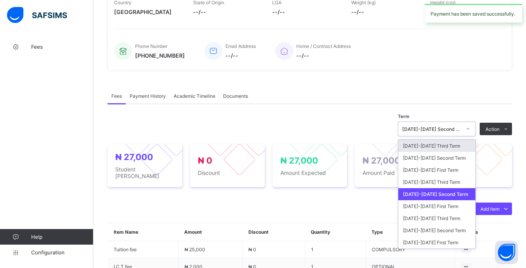
click at [461, 130] on div "[DATE]-[DATE] Second Term" at bounding box center [431, 129] width 59 height 6
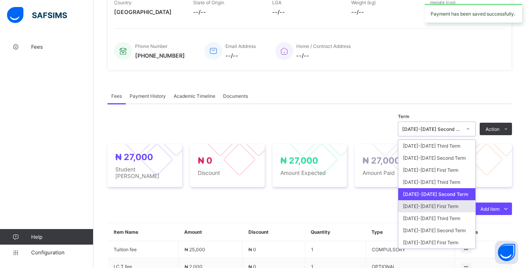
click at [440, 212] on div "[DATE]-[DATE] First Term" at bounding box center [436, 206] width 77 height 12
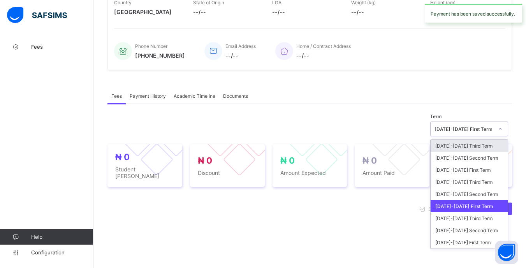
click at [459, 132] on div "[DATE]-[DATE] First Term" at bounding box center [463, 129] width 59 height 6
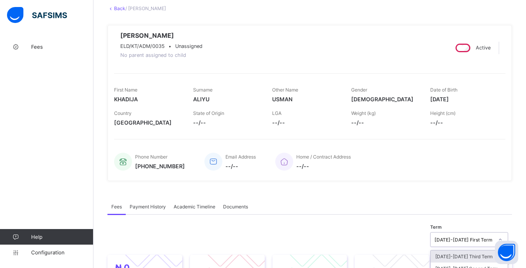
scroll to position [0, 0]
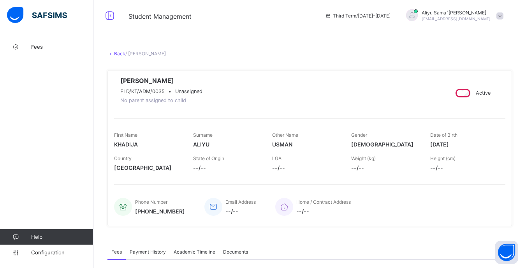
click at [118, 54] on link "Back" at bounding box center [119, 54] width 11 height 6
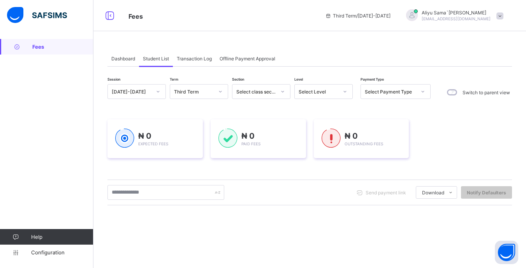
click at [345, 90] on icon at bounding box center [345, 92] width 5 height 8
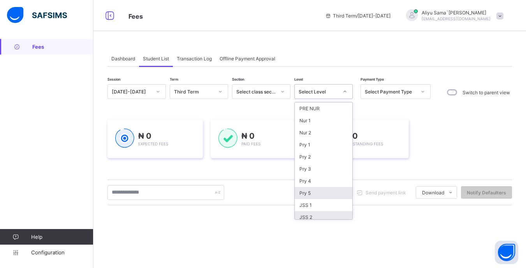
scroll to position [39, 0]
drag, startPoint x: 313, startPoint y: 190, endPoint x: 311, endPoint y: 179, distance: 11.1
click at [313, 190] on div "JSS 3" at bounding box center [324, 190] width 58 height 12
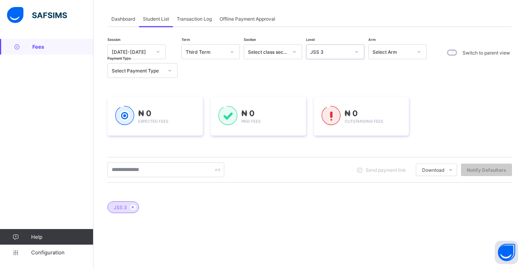
scroll to position [78, 0]
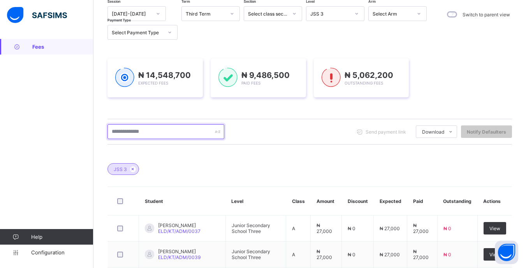
click at [169, 134] on input "text" at bounding box center [165, 131] width 117 height 15
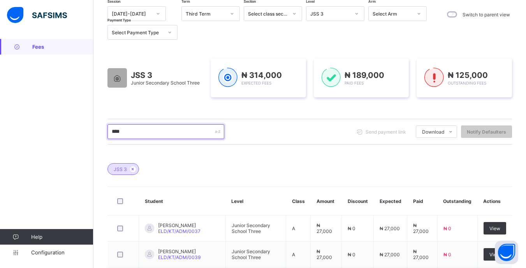
type input "*****"
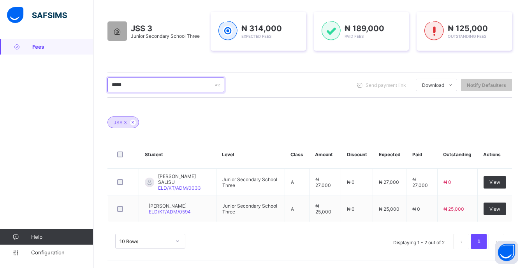
scroll to position [125, 0]
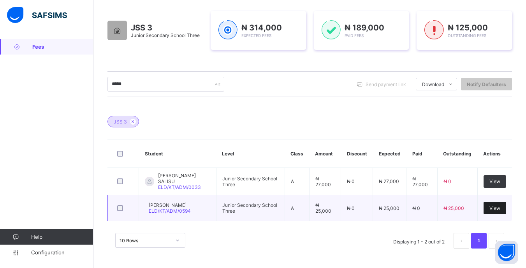
click at [500, 208] on span "View" at bounding box center [494, 208] width 11 height 6
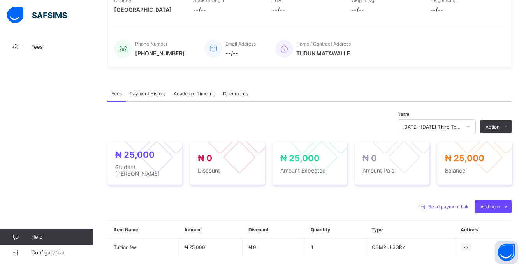
scroll to position [195, 0]
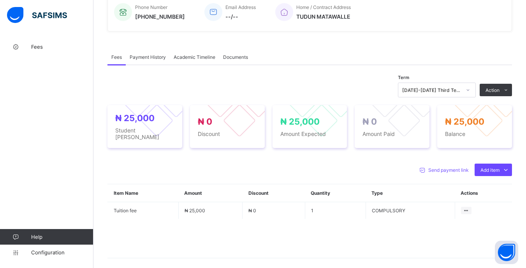
click at [0, 0] on div "Optional items" at bounding box center [0, 0] width 0 height 0
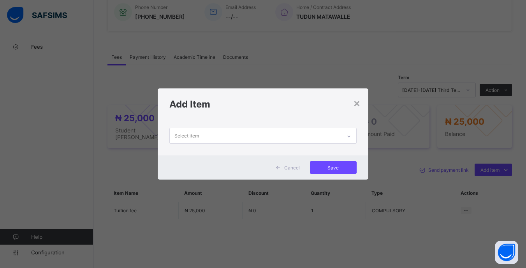
click at [300, 137] on div "Select item" at bounding box center [255, 135] width 171 height 15
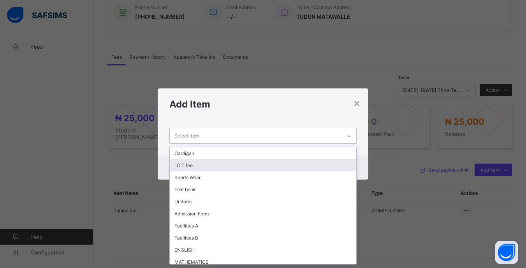
click at [213, 164] on div "I.C.T fee" at bounding box center [263, 165] width 186 height 12
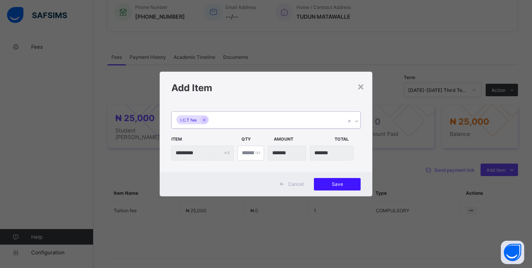
click at [332, 183] on span "Save" at bounding box center [337, 184] width 35 height 6
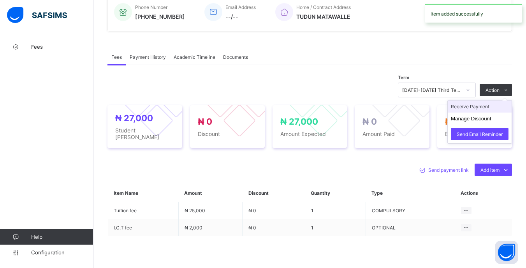
click at [475, 112] on li "Receive Payment" at bounding box center [480, 106] width 64 height 12
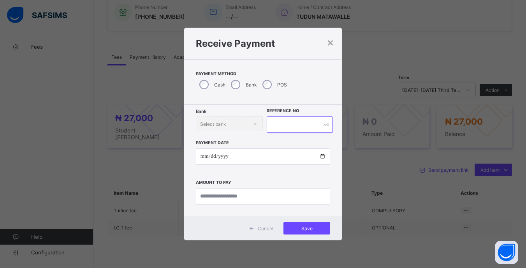
click at [285, 126] on input "text" at bounding box center [300, 124] width 66 height 16
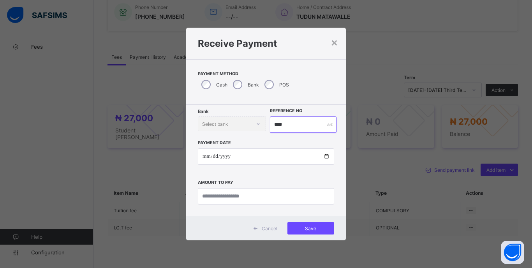
type input "****"
click at [205, 158] on input "date" at bounding box center [266, 156] width 136 height 16
type input "**********"
click at [285, 198] on input "currency" at bounding box center [266, 196] width 136 height 16
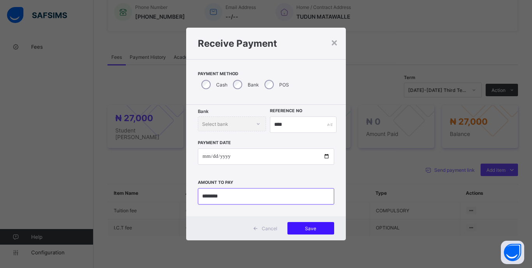
type input "********"
click at [329, 234] on div "Save" at bounding box center [310, 228] width 47 height 12
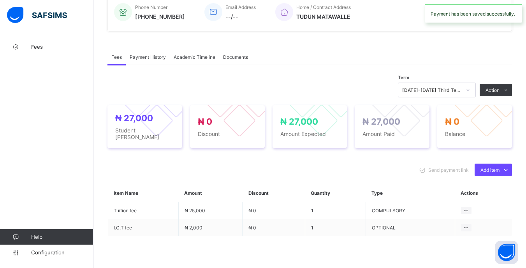
click at [470, 94] on icon at bounding box center [468, 90] width 5 height 8
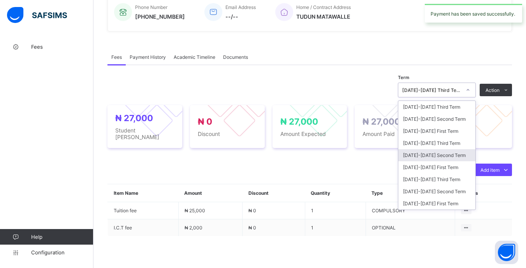
click at [445, 156] on div "[DATE]-[DATE] Second Term" at bounding box center [436, 155] width 77 height 12
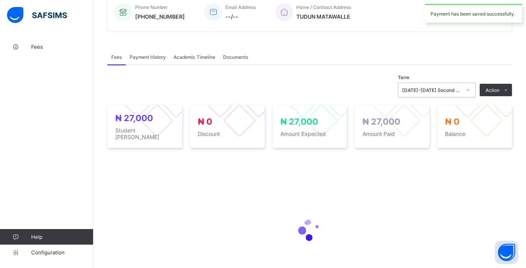
click at [460, 95] on div "[DATE]-[DATE] Second Term" at bounding box center [429, 89] width 62 height 11
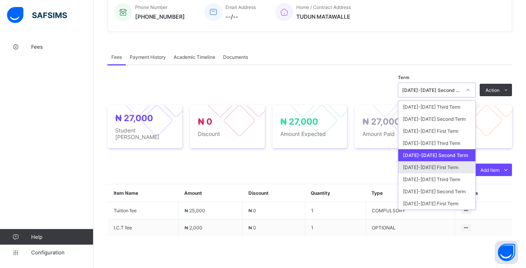
click at [446, 168] on div "[DATE]-[DATE] First Term" at bounding box center [436, 167] width 77 height 12
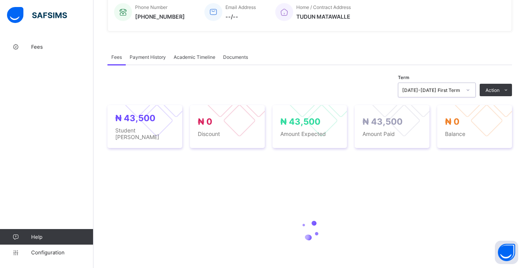
drag, startPoint x: 448, startPoint y: 92, endPoint x: 449, endPoint y: 100, distance: 7.8
click at [449, 93] on div "[DATE]-[DATE] First Term" at bounding box center [431, 90] width 59 height 6
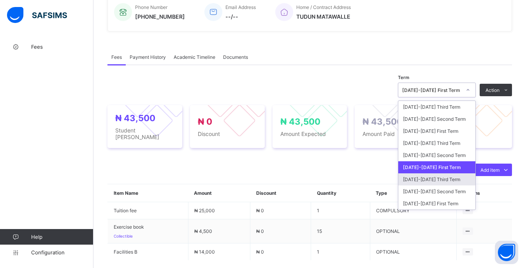
click at [438, 180] on div "[DATE]-[DATE] Third Term" at bounding box center [436, 179] width 77 height 12
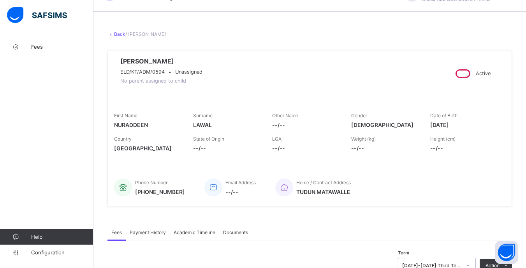
scroll to position [0, 0]
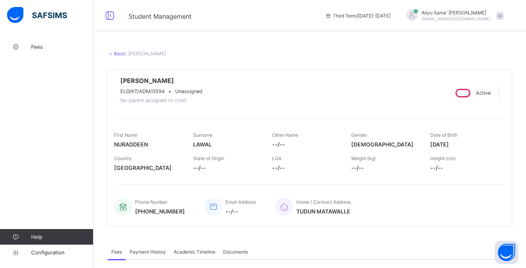
click at [118, 53] on link "Back" at bounding box center [119, 54] width 11 height 6
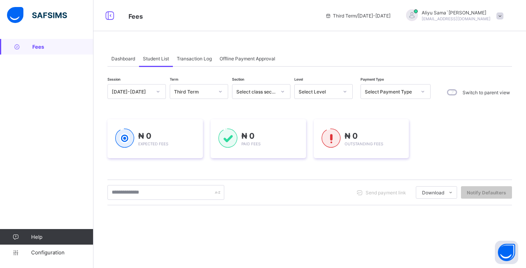
click at [345, 91] on icon at bounding box center [345, 92] width 5 height 8
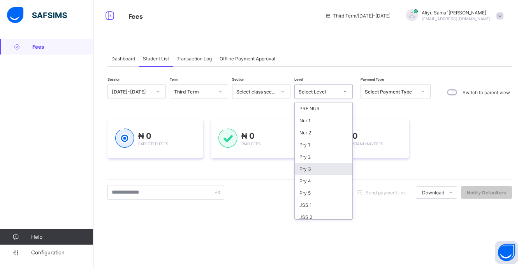
click at [319, 235] on div "SS 1" at bounding box center [324, 241] width 58 height 12
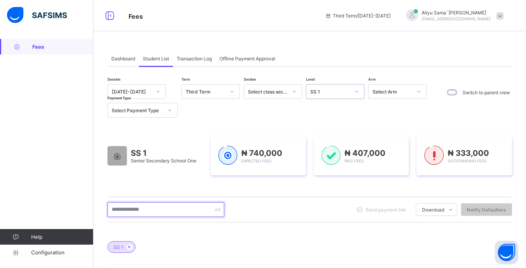
click at [162, 208] on input "text" at bounding box center [165, 209] width 117 height 15
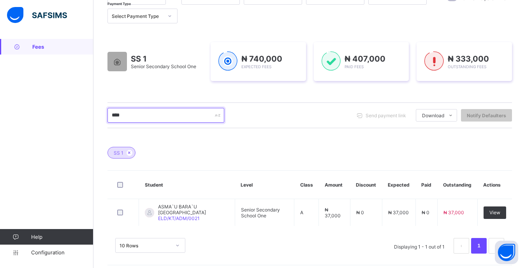
scroll to position [98, 0]
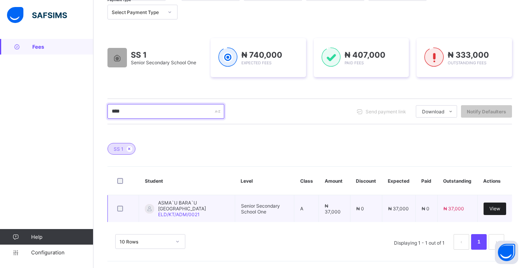
type input "****"
click at [494, 210] on div "View" at bounding box center [495, 208] width 23 height 12
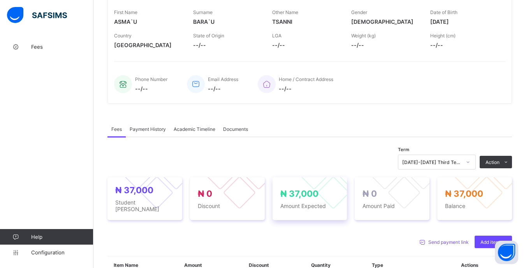
scroll to position [156, 0]
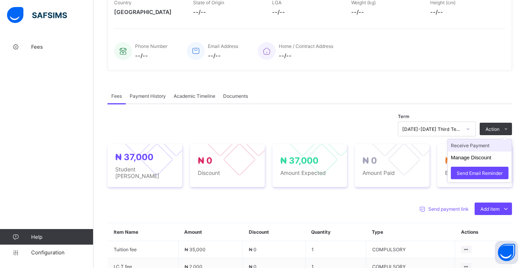
click at [472, 146] on li "Receive Payment" at bounding box center [480, 145] width 64 height 12
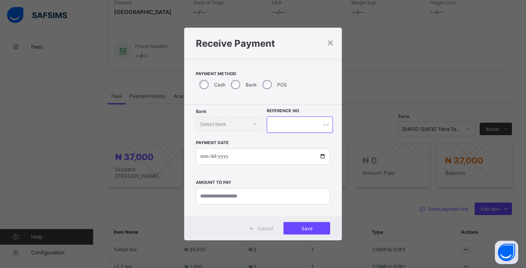
click at [281, 123] on input "text" at bounding box center [300, 124] width 66 height 16
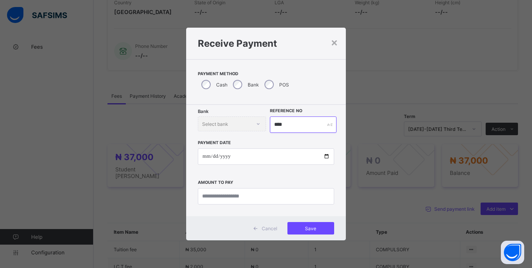
type input "****"
click at [206, 158] on input "date" at bounding box center [266, 156] width 136 height 16
type input "**********"
click at [285, 198] on input "currency" at bounding box center [266, 196] width 136 height 16
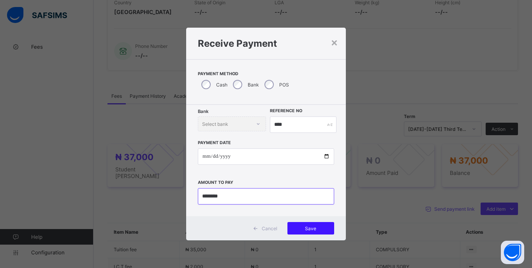
type input "********"
click at [321, 229] on span "Save" at bounding box center [310, 228] width 35 height 6
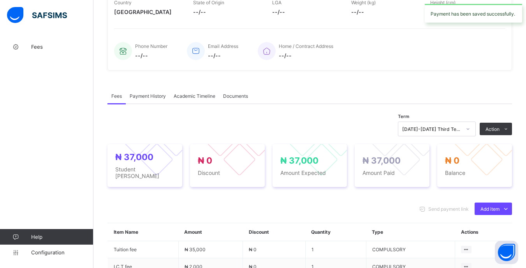
click at [471, 131] on div at bounding box center [467, 129] width 13 height 12
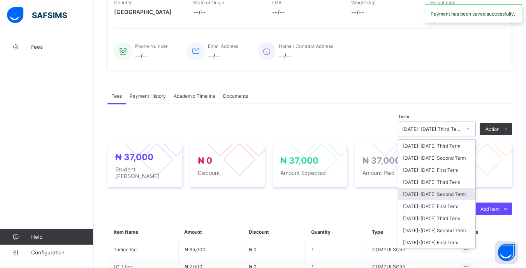
click at [444, 200] on div "[DATE]-[DATE] Second Term" at bounding box center [436, 194] width 77 height 12
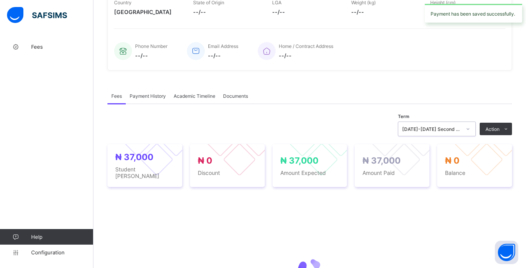
click at [457, 128] on div "[DATE]-[DATE] Second Term" at bounding box center [429, 128] width 62 height 11
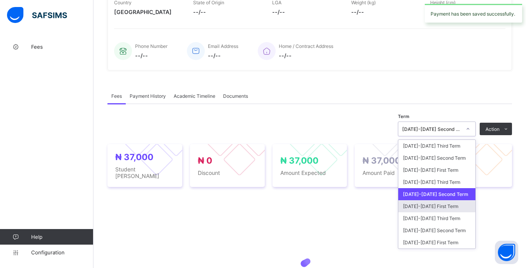
click at [441, 212] on div "[DATE]-[DATE] First Term" at bounding box center [436, 206] width 77 height 12
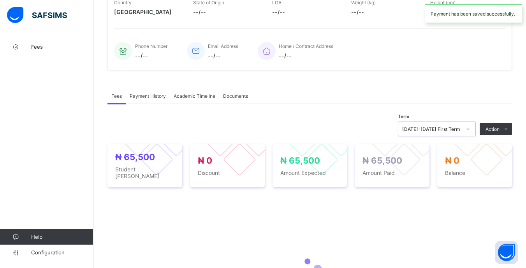
scroll to position [89, 0]
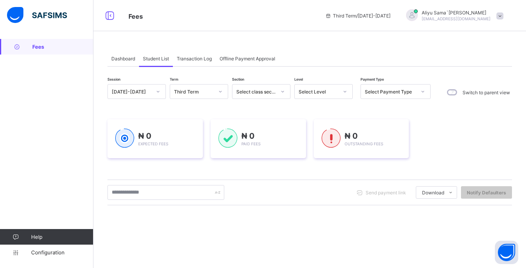
click at [345, 91] on icon at bounding box center [345, 92] width 5 height 8
click at [310, 235] on div "SS 1" at bounding box center [324, 241] width 58 height 12
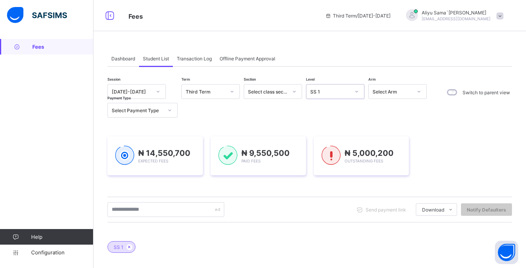
scroll to position [39, 0]
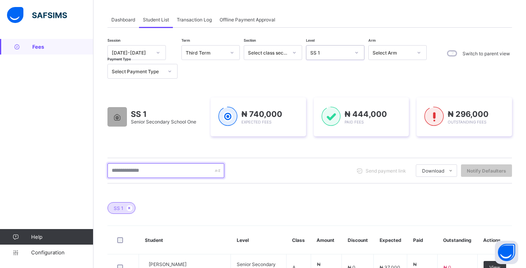
click at [176, 170] on input "text" at bounding box center [165, 170] width 117 height 15
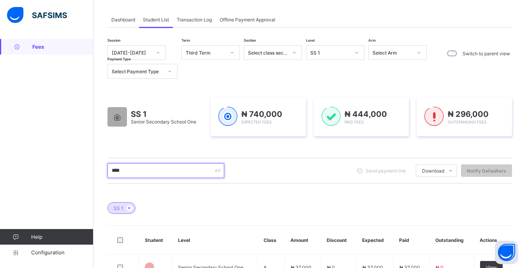
type input "*****"
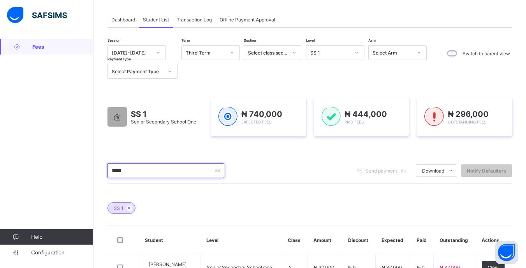
scroll to position [98, 0]
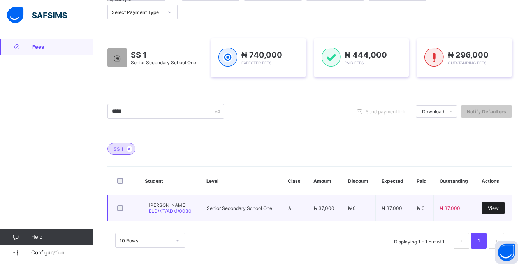
click at [499, 208] on span "View" at bounding box center [493, 208] width 11 height 6
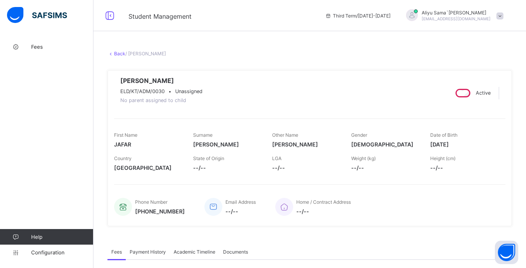
scroll to position [244, 0]
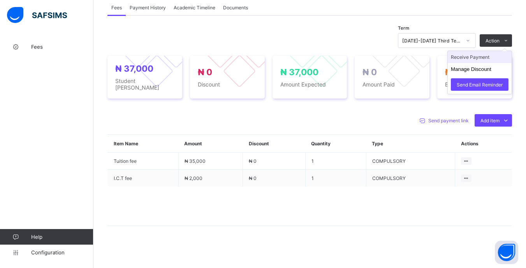
click at [470, 60] on li "Receive Payment" at bounding box center [480, 57] width 64 height 12
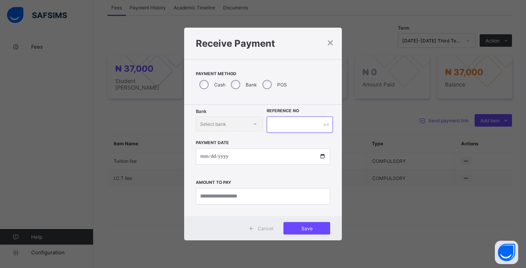
click at [289, 125] on input "text" at bounding box center [300, 124] width 66 height 16
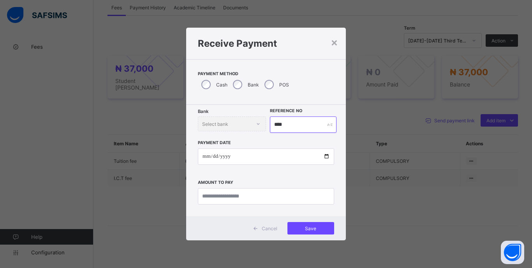
type input "****"
click at [206, 155] on input "date" at bounding box center [266, 156] width 136 height 16
type input "**********"
click at [232, 199] on input "currency" at bounding box center [266, 196] width 136 height 16
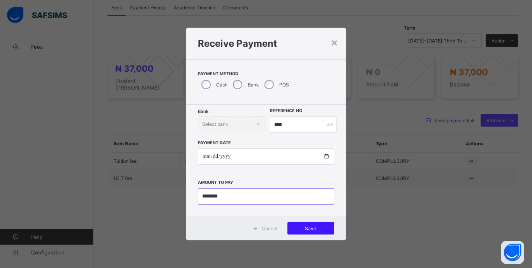
type input "********"
click at [332, 229] on div "Save" at bounding box center [310, 228] width 47 height 12
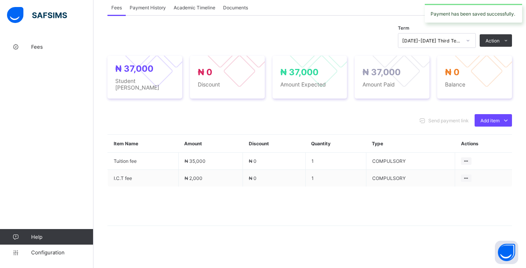
click at [470, 44] on icon at bounding box center [468, 41] width 5 height 8
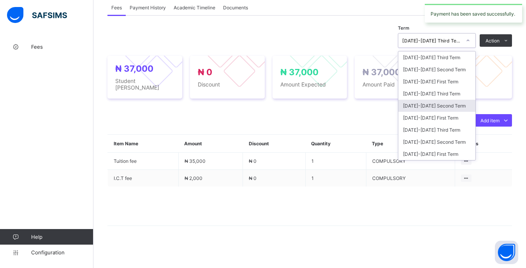
click at [438, 108] on div "[DATE]-[DATE] Second Term" at bounding box center [436, 106] width 77 height 12
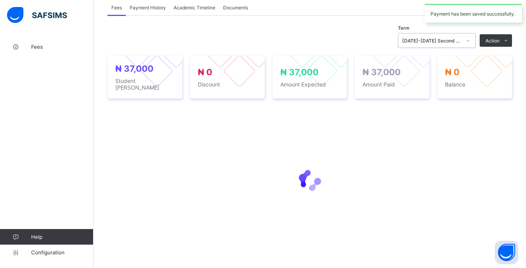
click at [461, 41] on div "[DATE]-[DATE] Second Term" at bounding box center [431, 41] width 59 height 6
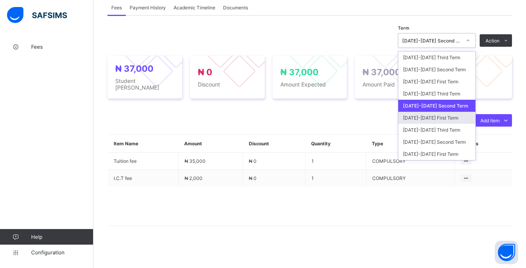
click at [447, 122] on div "[DATE]-[DATE] First Term" at bounding box center [436, 118] width 77 height 12
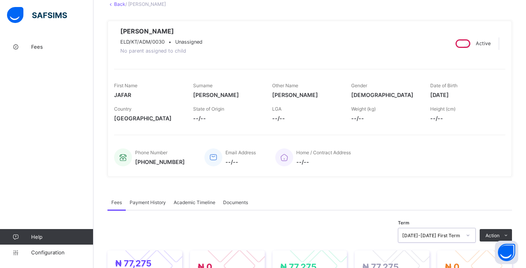
scroll to position [0, 0]
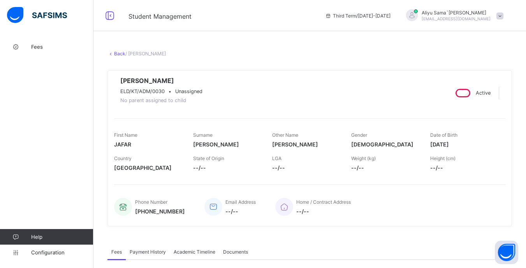
click at [118, 53] on link "Back" at bounding box center [119, 54] width 11 height 6
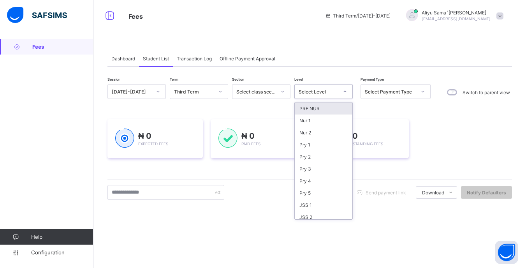
click at [340, 92] on div at bounding box center [344, 91] width 13 height 12
drag, startPoint x: 320, startPoint y: 192, endPoint x: 320, endPoint y: 187, distance: 4.7
click at [320, 191] on div "JSS 3" at bounding box center [324, 190] width 58 height 12
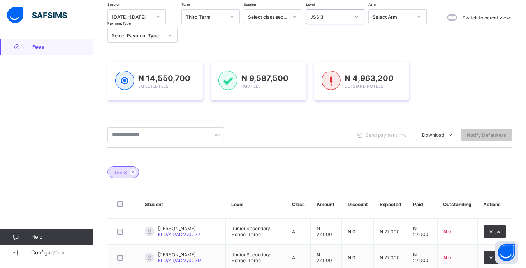
scroll to position [78, 0]
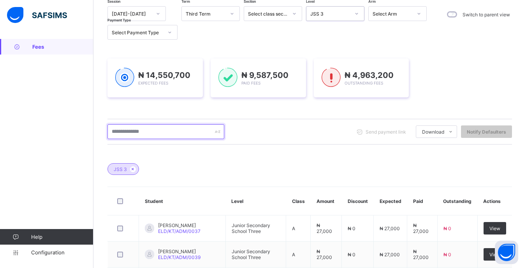
click at [153, 128] on input "text" at bounding box center [165, 131] width 117 height 15
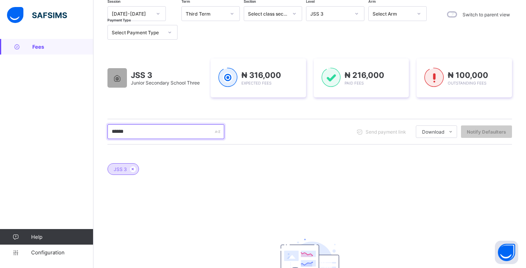
type input "******"
click at [355, 14] on icon at bounding box center [356, 14] width 5 height 8
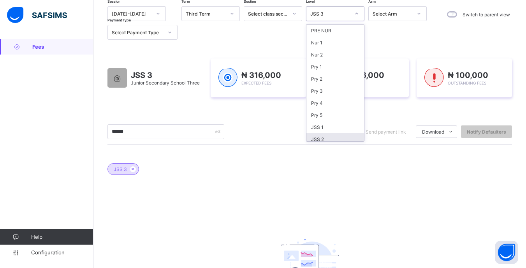
scroll to position [40, 0]
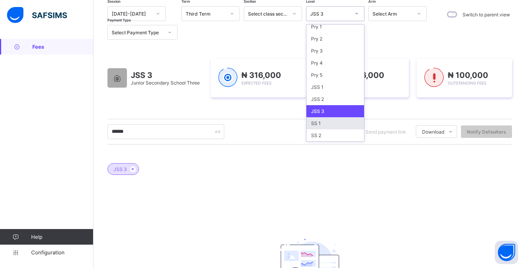
click at [323, 126] on div "SS 1" at bounding box center [335, 123] width 58 height 12
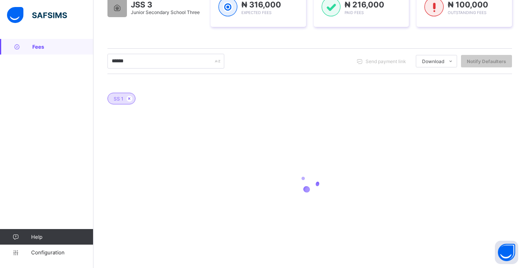
scroll to position [98, 0]
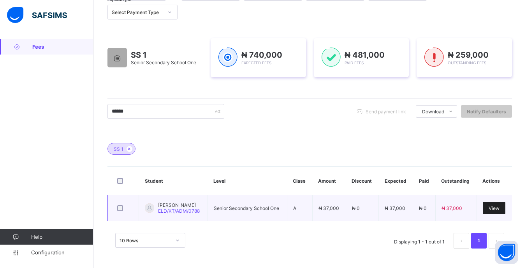
click at [498, 208] on span "View" at bounding box center [494, 208] width 11 height 6
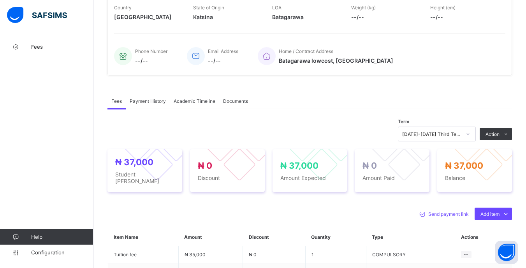
scroll to position [195, 0]
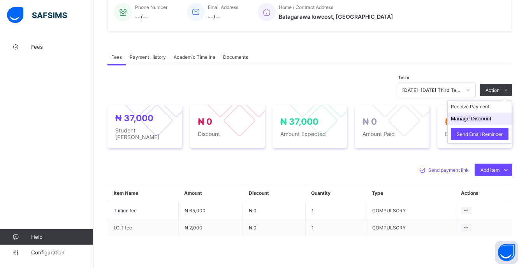
click at [468, 116] on li "Manage Discount" at bounding box center [480, 119] width 64 height 12
click at [474, 111] on li "Receive Payment" at bounding box center [480, 106] width 64 height 12
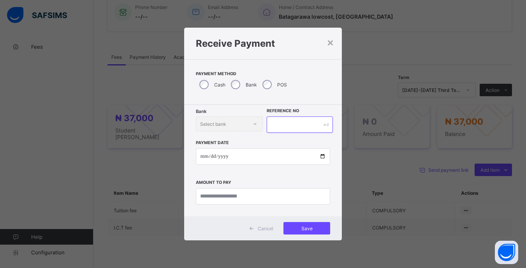
click at [280, 123] on input "text" at bounding box center [300, 124] width 66 height 16
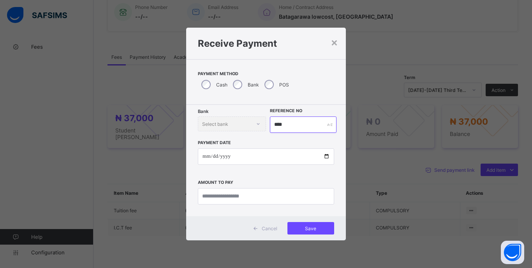
type input "****"
click at [204, 160] on input "date" at bounding box center [266, 156] width 136 height 16
type input "**********"
click at [287, 196] on input "currency" at bounding box center [266, 196] width 136 height 16
type input "********"
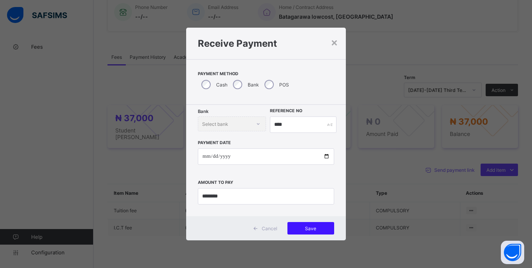
click at [315, 224] on div "Save" at bounding box center [310, 228] width 47 height 12
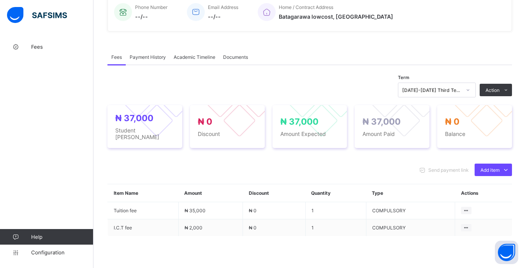
click at [470, 93] on icon at bounding box center [468, 90] width 5 height 8
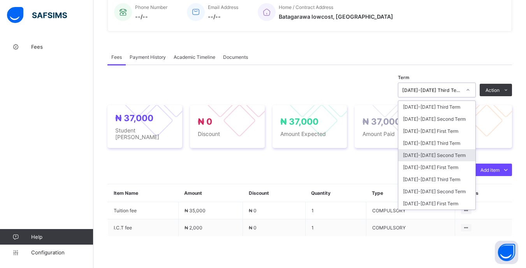
click at [449, 157] on div "[DATE]-[DATE] Second Term" at bounding box center [436, 155] width 77 height 12
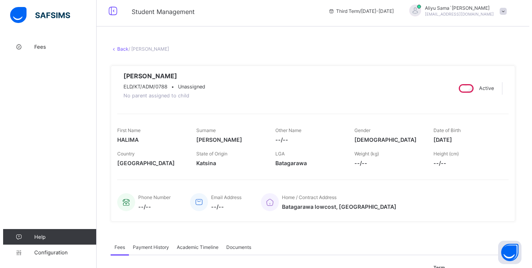
scroll to position [0, 0]
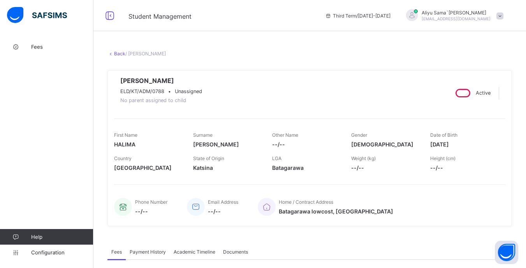
click at [118, 54] on link "Back" at bounding box center [119, 54] width 11 height 6
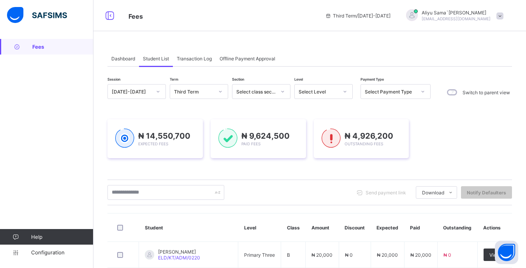
click at [343, 89] on icon at bounding box center [345, 92] width 5 height 8
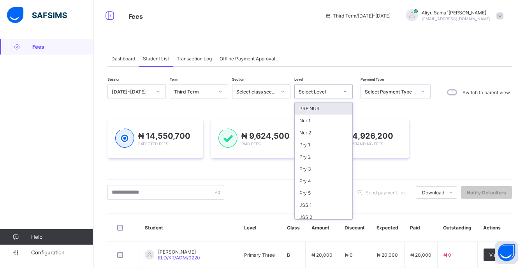
click at [503, 16] on span at bounding box center [499, 15] width 7 height 7
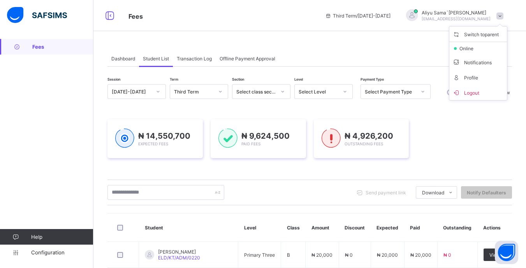
drag, startPoint x: 491, startPoint y: 95, endPoint x: 491, endPoint y: 266, distance: 170.9
click at [491, 95] on span "Logout" at bounding box center [477, 92] width 51 height 9
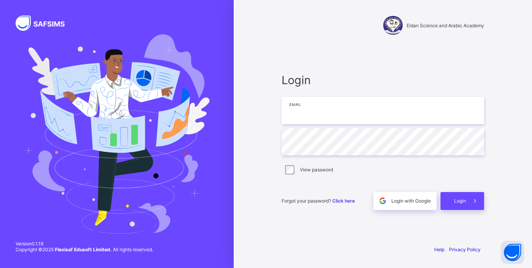
type input "**********"
